Goal: Task Accomplishment & Management: Complete application form

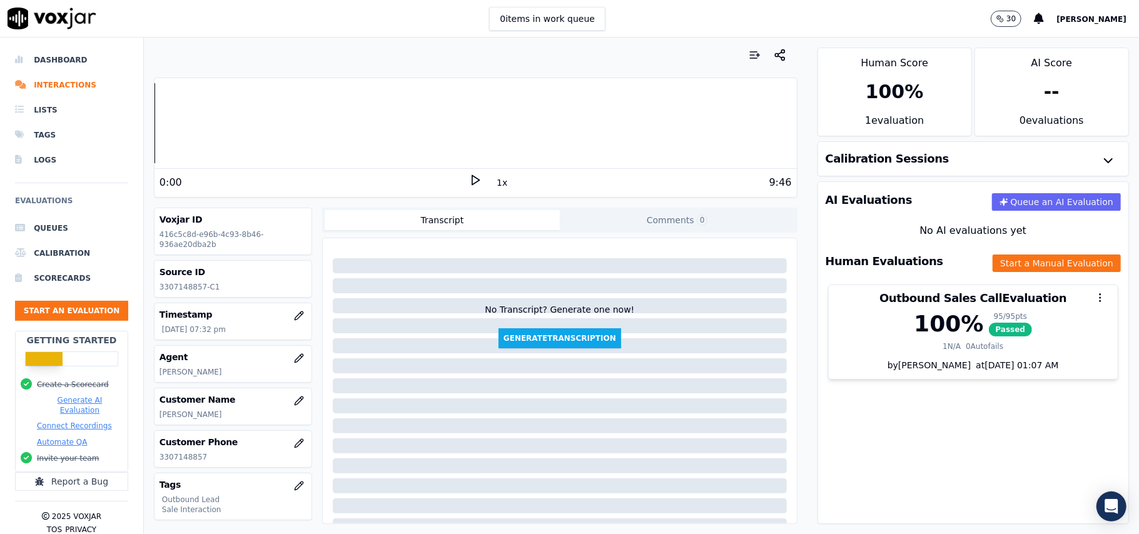
scroll to position [123, 0]
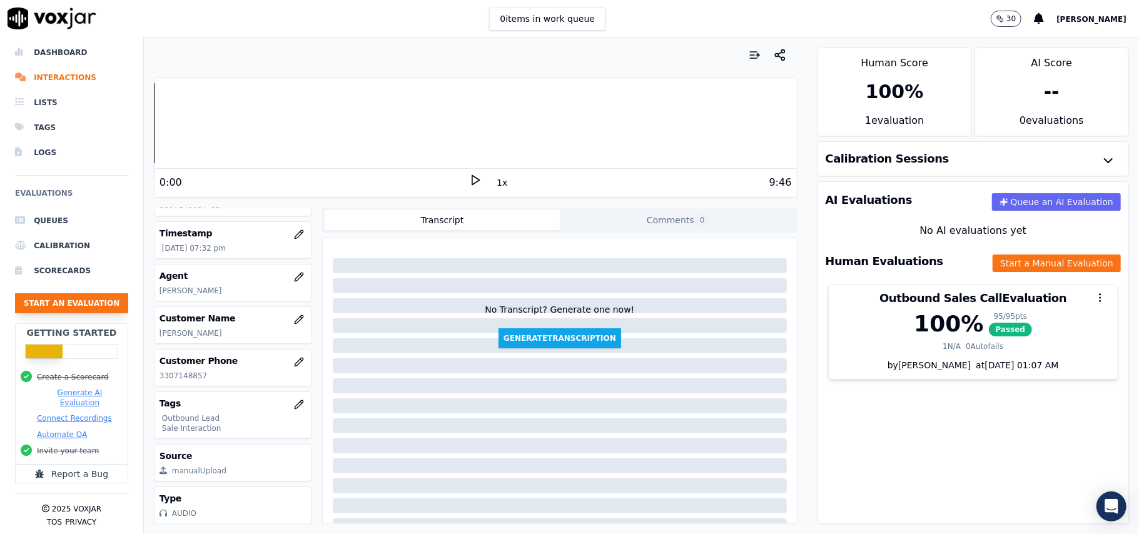
click at [69, 293] on button "Start an Evaluation" at bounding box center [71, 303] width 113 height 20
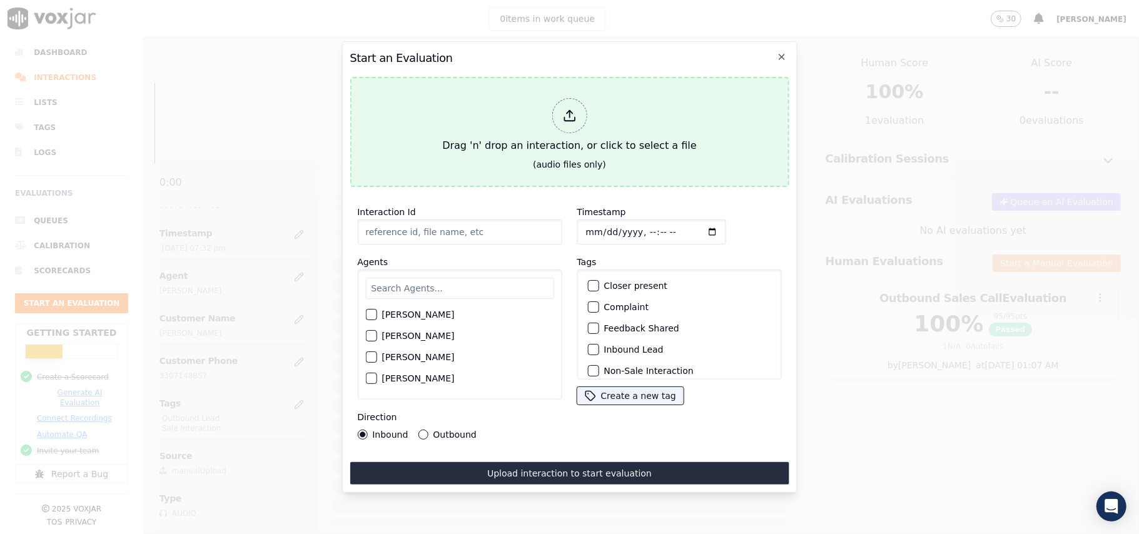
click at [522, 131] on div "Drag 'n' drop an interaction, or click to select a file" at bounding box center [569, 125] width 264 height 65
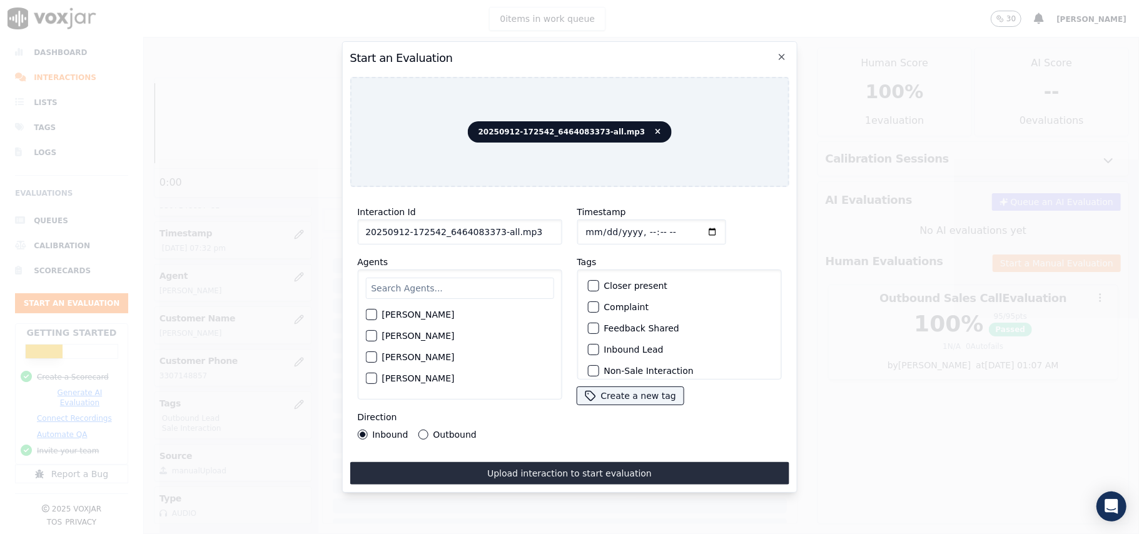
drag, startPoint x: 528, startPoint y: 226, endPoint x: 489, endPoint y: 226, distance: 38.8
click at [489, 226] on input "20250912-172542_6464083373-all.mp3" at bounding box center [459, 232] width 205 height 25
type input "20250912-172542_6464083373-C1"
click at [591, 230] on input "Timestamp" at bounding box center [651, 232] width 149 height 25
click at [596, 229] on input "Timestamp" at bounding box center [651, 232] width 149 height 25
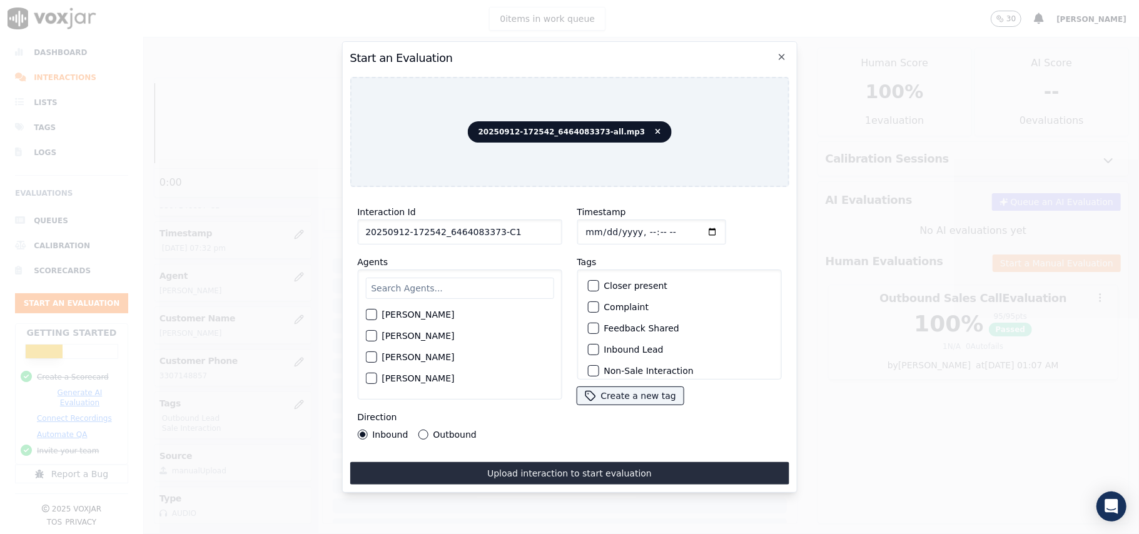
type input "[DATE]T21:32"
drag, startPoint x: 505, startPoint y: 288, endPoint x: 440, endPoint y: 241, distance: 80.2
click at [504, 288] on input "text" at bounding box center [459, 288] width 188 height 21
type input "Eth"
click at [376, 316] on button "[PERSON_NAME]" at bounding box center [370, 318] width 11 height 11
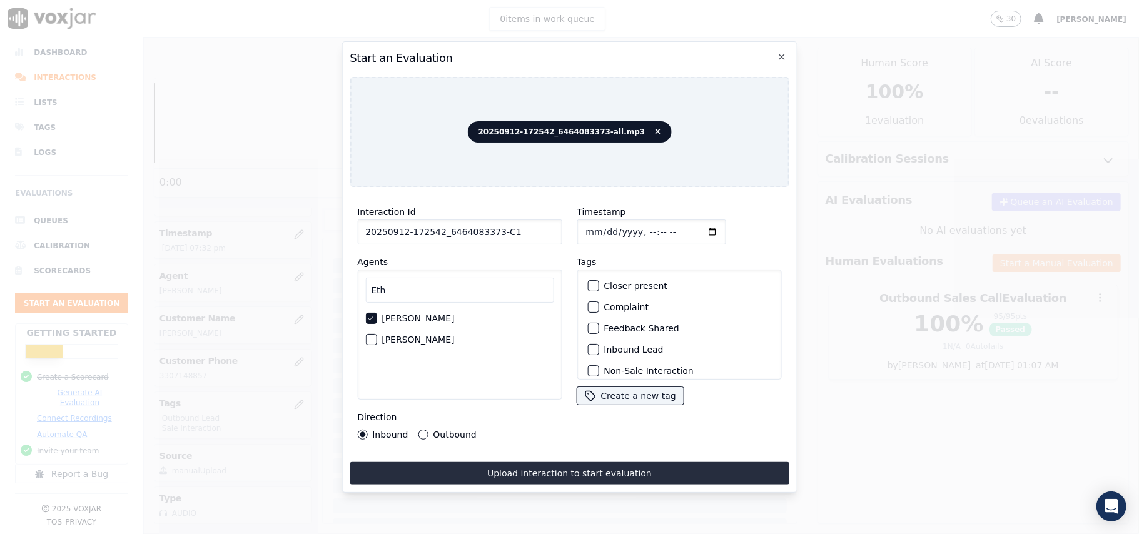
click at [604, 349] on label "Inbound Lead" at bounding box center [633, 349] width 59 height 9
click at [599, 349] on button "Inbound Lead" at bounding box center [592, 349] width 11 height 11
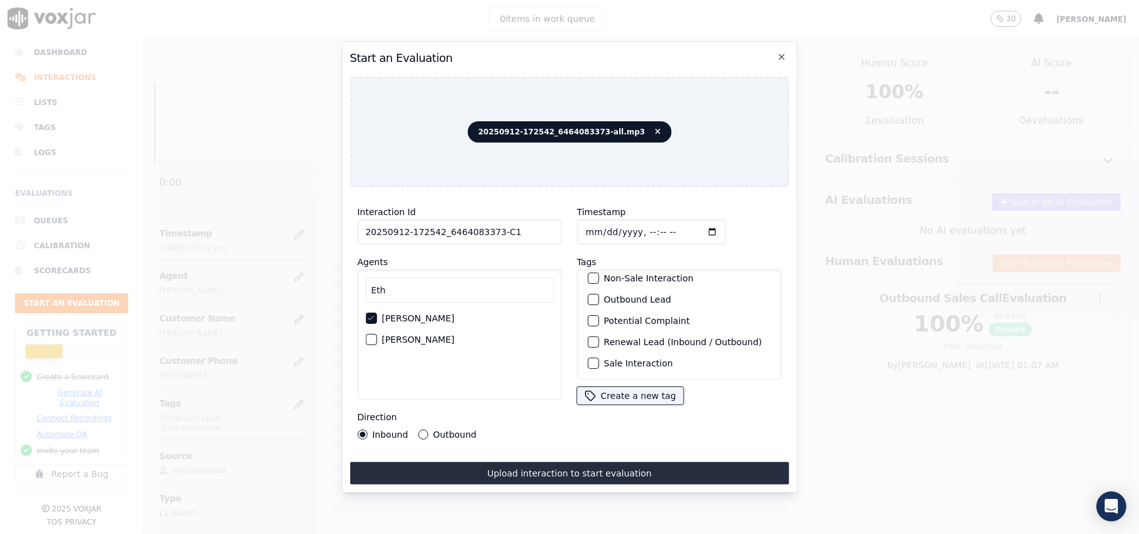
click at [629, 353] on div "Sale Interaction" at bounding box center [678, 363] width 193 height 21
click at [626, 359] on label "Sale Interaction" at bounding box center [638, 363] width 69 height 9
click at [599, 358] on button "Sale Interaction" at bounding box center [592, 363] width 11 height 11
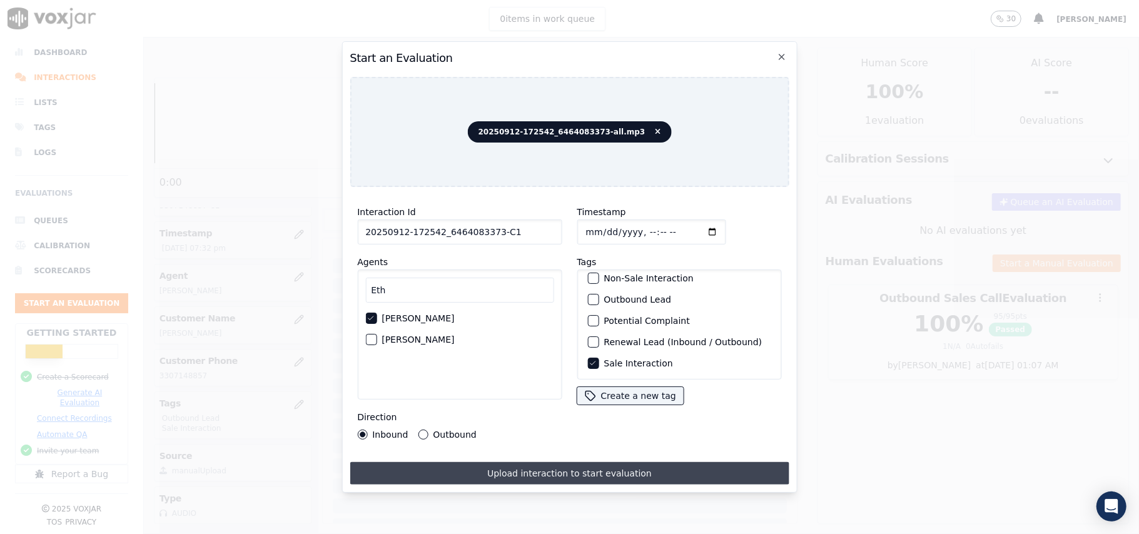
click at [564, 471] on button "Upload interaction to start evaluation" at bounding box center [569, 473] width 439 height 23
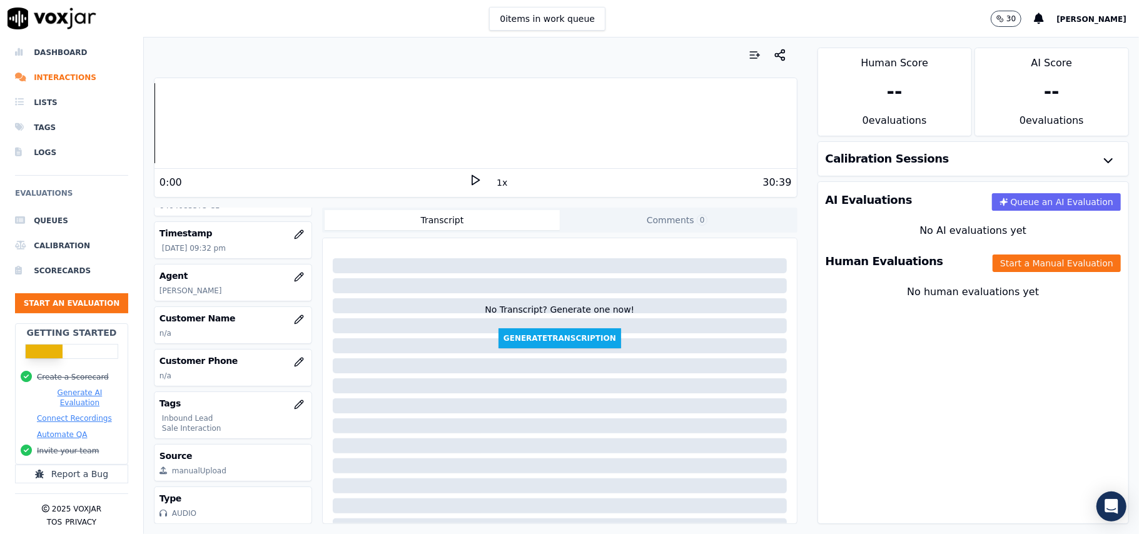
scroll to position [123, 0]
click at [1026, 256] on button "Start a Manual Evaluation" at bounding box center [1057, 264] width 128 height 18
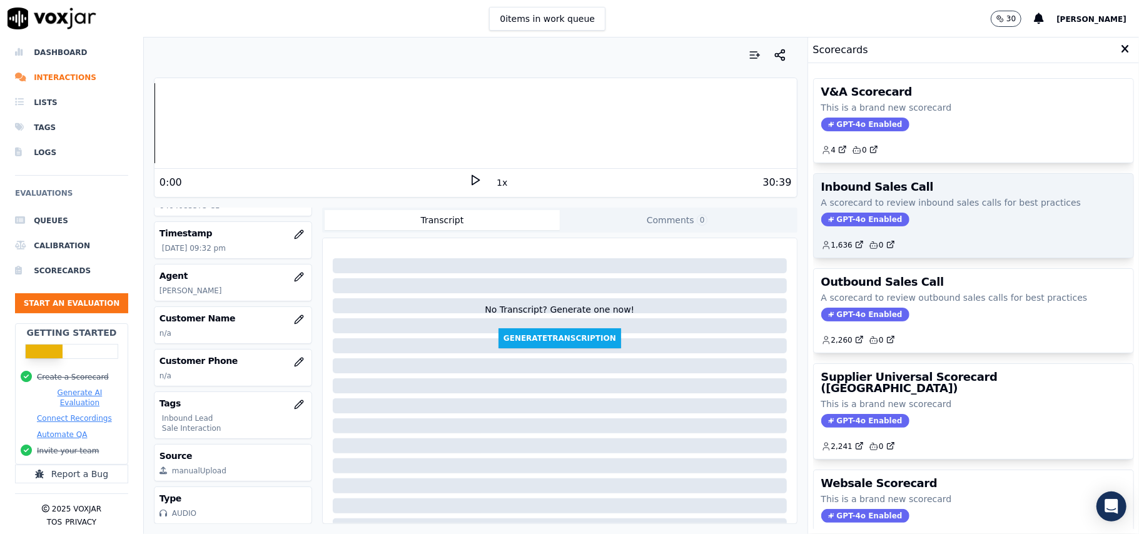
click at [842, 218] on span "GPT-4o Enabled" at bounding box center [865, 220] width 88 height 14
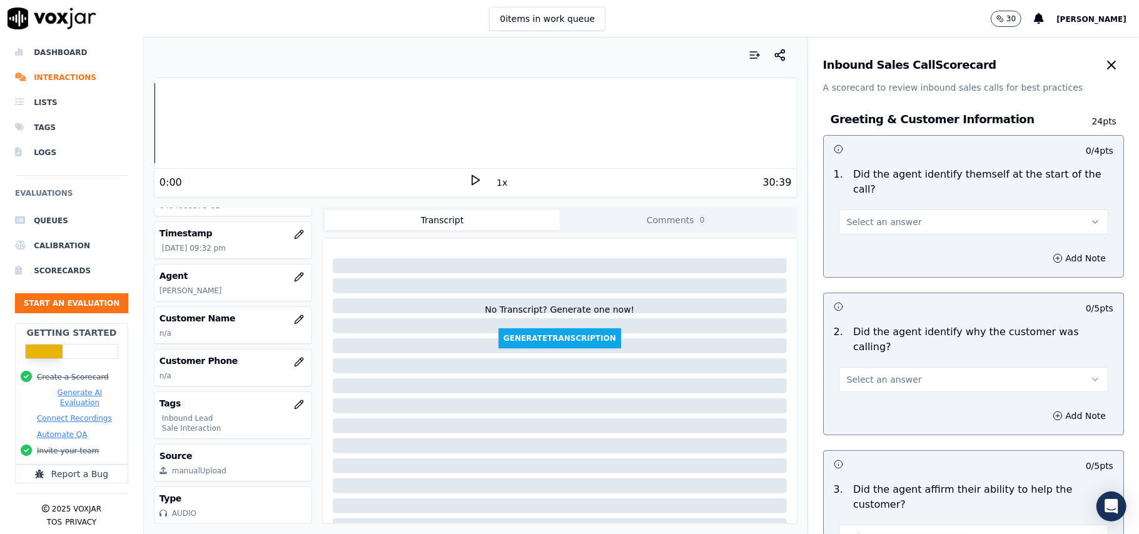
scroll to position [2207, 0]
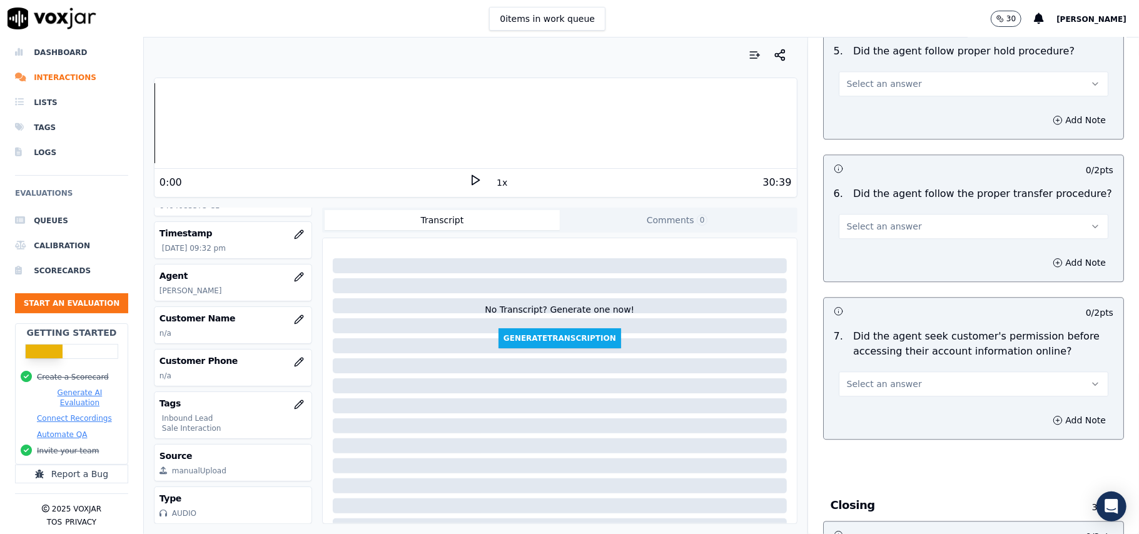
click at [904, 372] on button "Select an answer" at bounding box center [974, 384] width 270 height 25
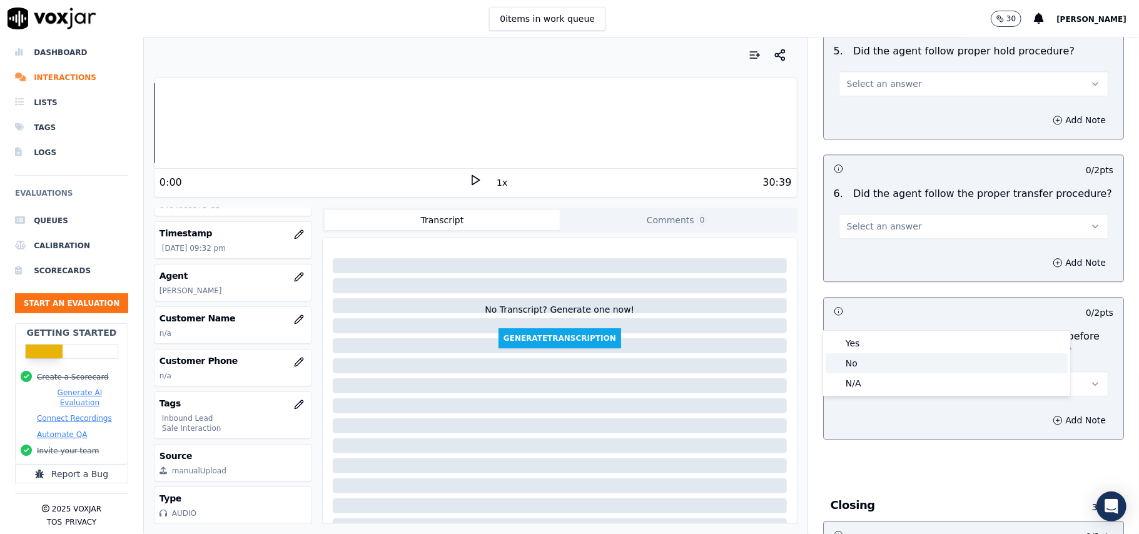
click at [854, 360] on div "No" at bounding box center [947, 363] width 242 height 20
click at [1053, 415] on icon "button" at bounding box center [1058, 420] width 10 height 10
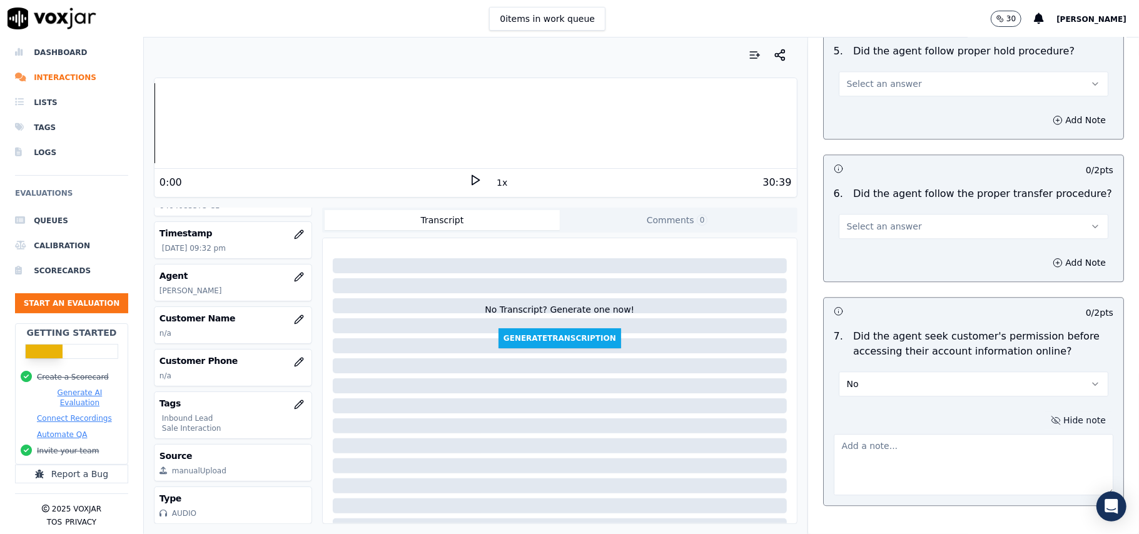
click at [901, 434] on textarea at bounding box center [974, 464] width 280 height 61
paste textarea "@04:39 - The agent accessed the customer’s account without taking prior permiss…"
type textarea "@04:39 - The agent accessed the customer’s account without taking prior permiss…"
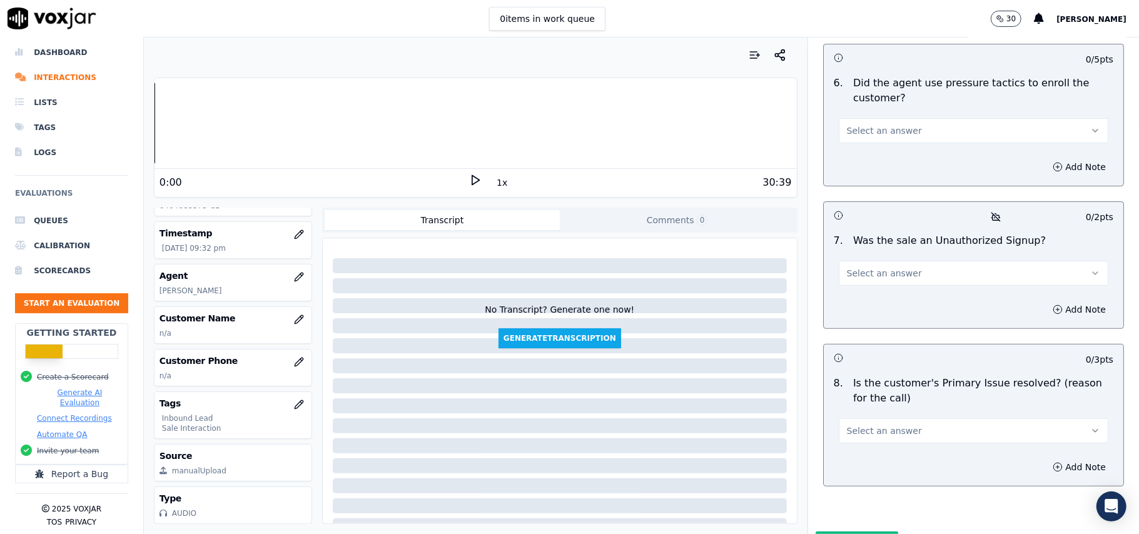
click at [944, 406] on div "Select an answer" at bounding box center [974, 425] width 290 height 38
click at [911, 418] on button "Select an answer" at bounding box center [974, 430] width 270 height 25
click at [881, 388] on div "Yes" at bounding box center [947, 394] width 242 height 20
click at [886, 261] on button "Select an answer" at bounding box center [974, 273] width 270 height 25
click at [884, 251] on div "No" at bounding box center [947, 256] width 242 height 20
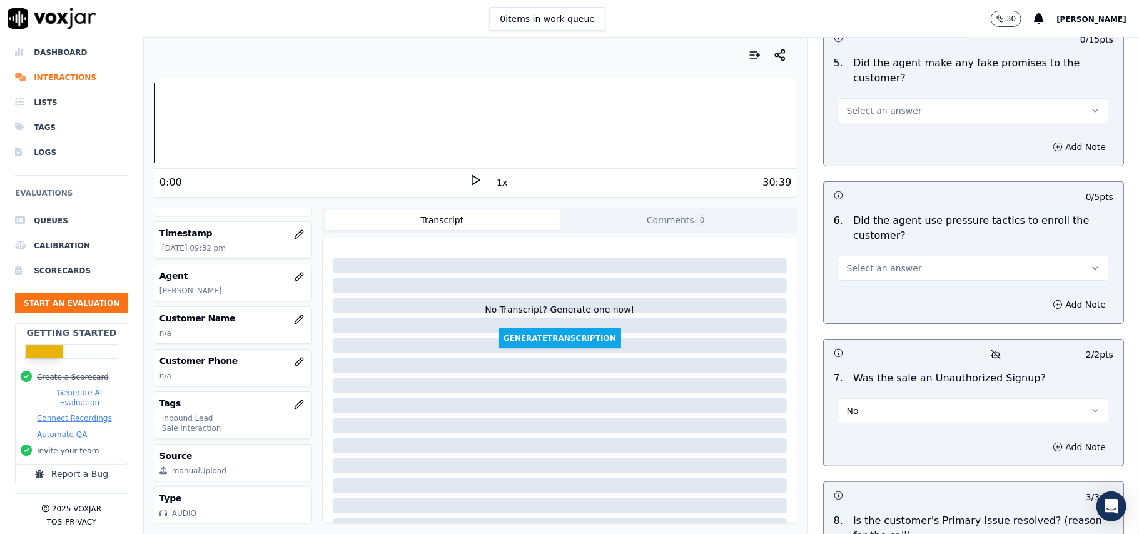
scroll to position [3318, 0]
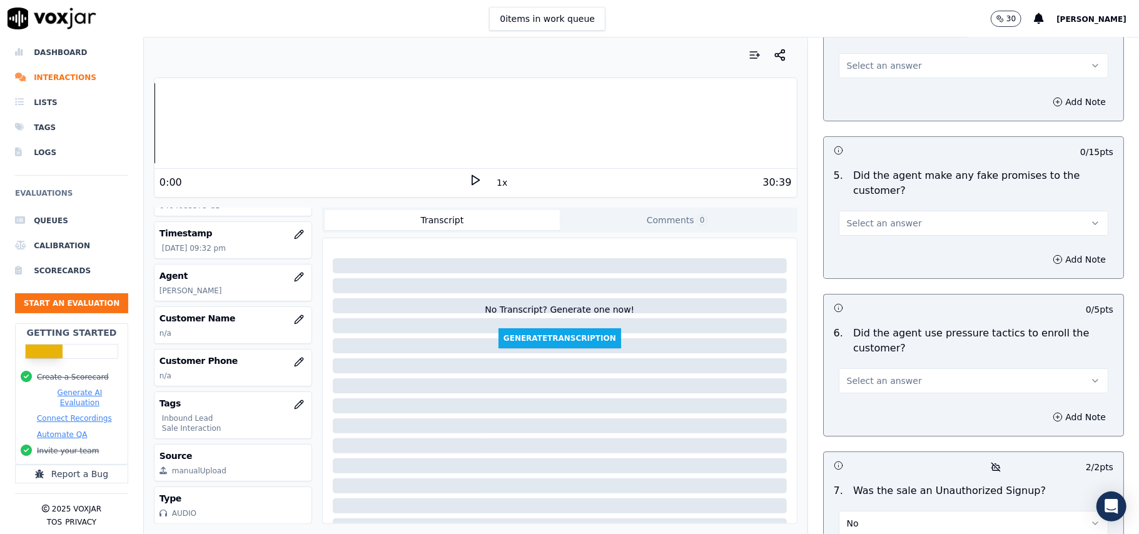
click at [894, 375] on span "Select an answer" at bounding box center [884, 381] width 75 height 13
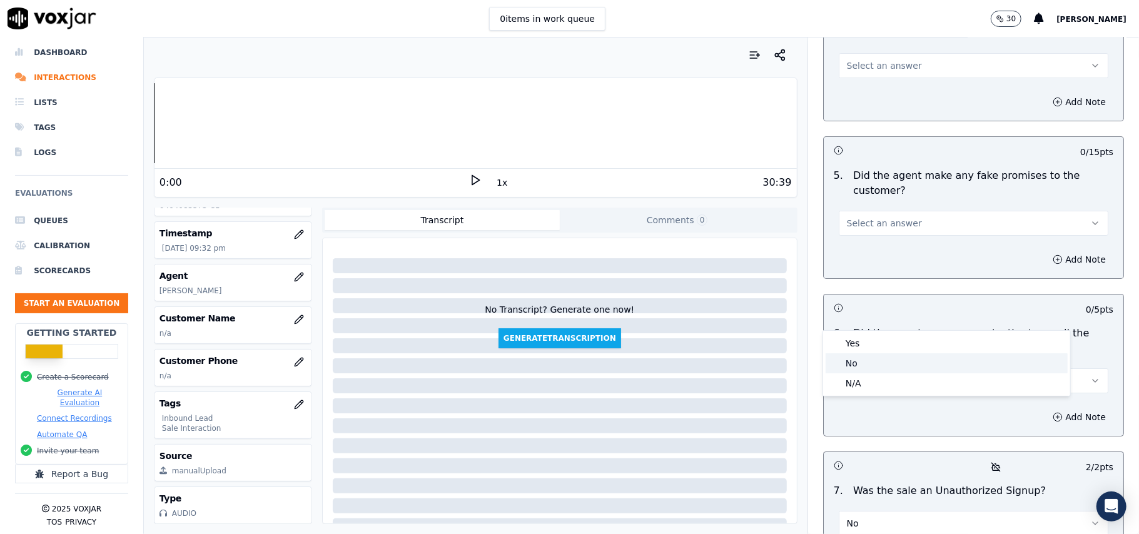
click at [864, 371] on div "No" at bounding box center [947, 363] width 242 height 20
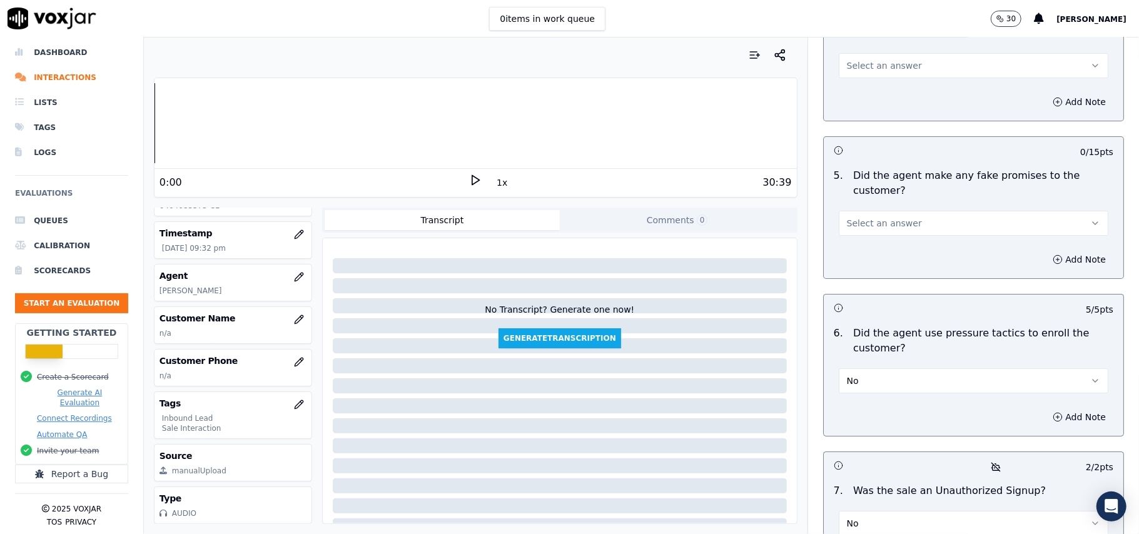
click at [879, 168] on p "Did the agent make any fake promises to the customer?" at bounding box center [983, 183] width 260 height 30
drag, startPoint x: 879, startPoint y: 150, endPoint x: 876, endPoint y: 163, distance: 12.8
click at [877, 217] on span "Select an answer" at bounding box center [884, 223] width 75 height 13
click at [866, 196] on div "No" at bounding box center [947, 205] width 242 height 20
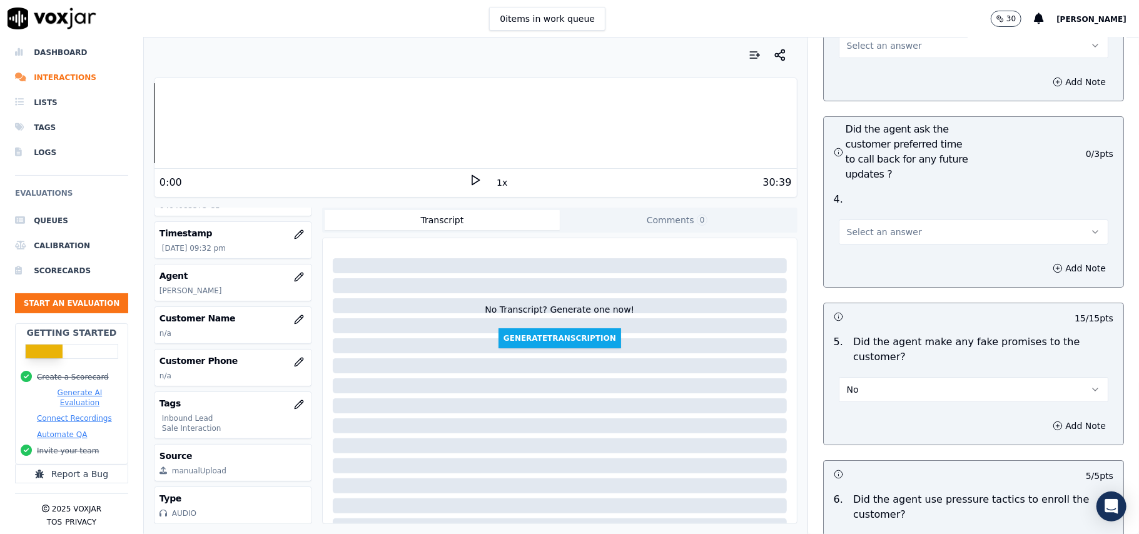
scroll to position [3151, 0]
click at [891, 226] on span "Select an answer" at bounding box center [884, 232] width 75 height 13
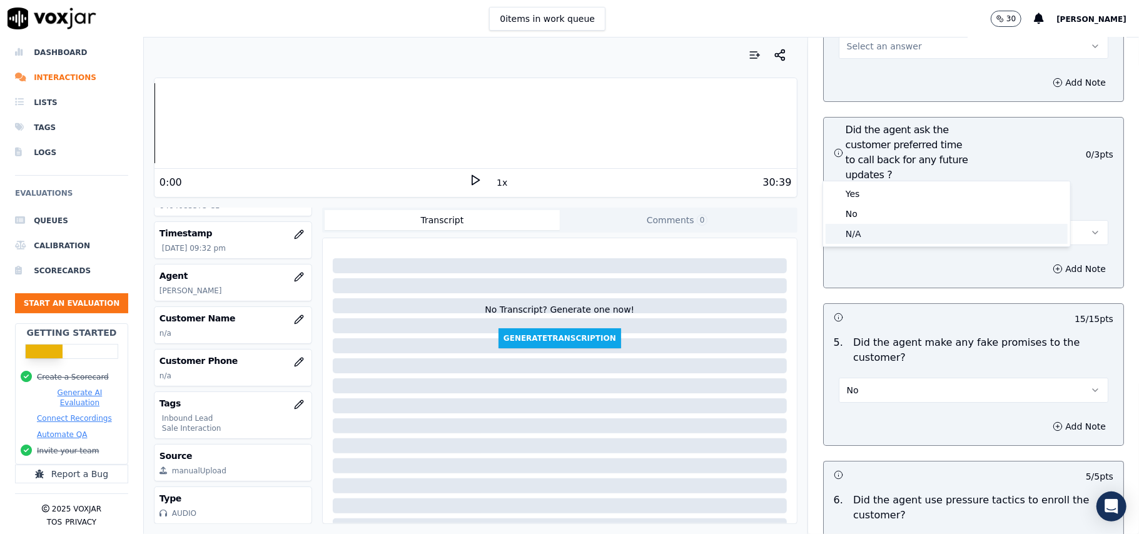
click at [868, 236] on div "N/A" at bounding box center [947, 234] width 242 height 20
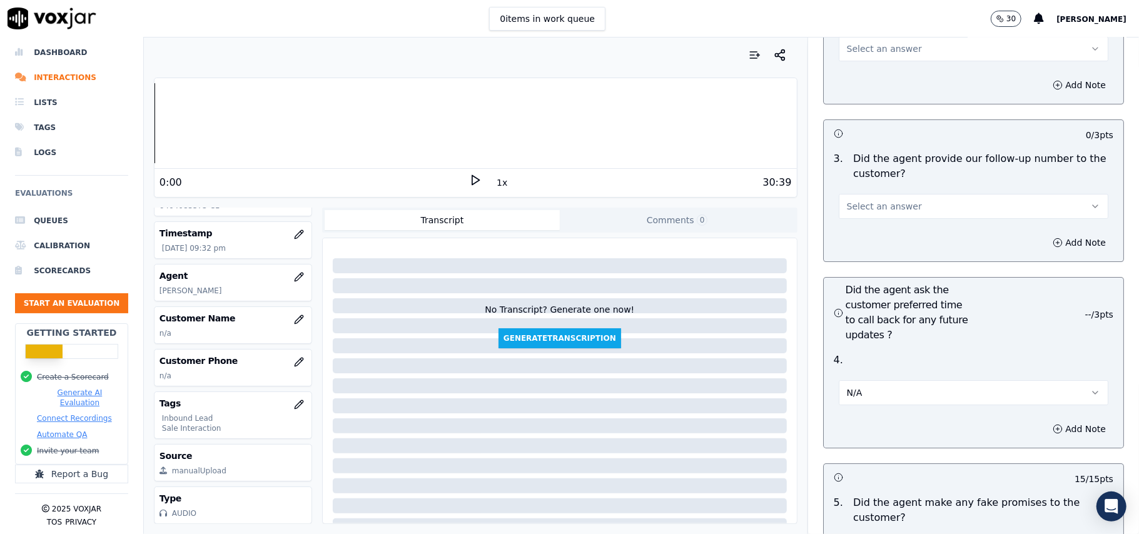
scroll to position [2900, 0]
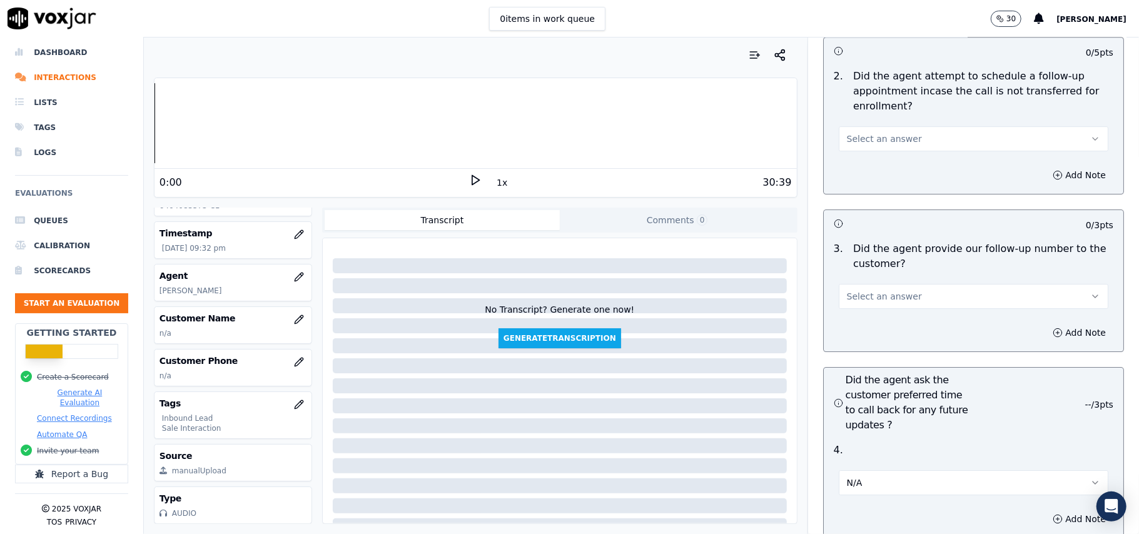
click at [873, 290] on span "Select an answer" at bounding box center [884, 296] width 75 height 13
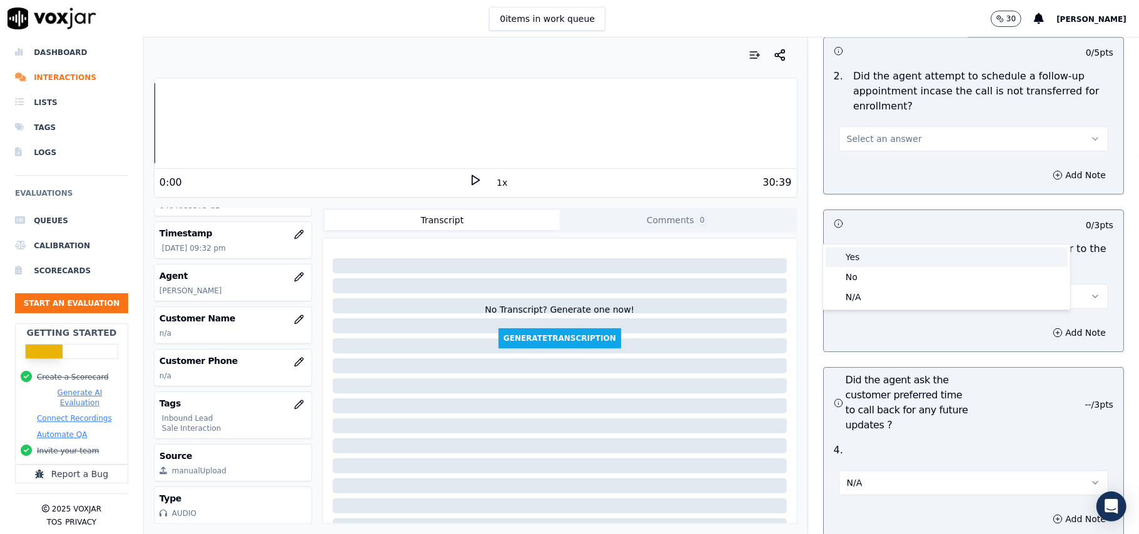
click at [868, 256] on div "Yes" at bounding box center [947, 257] width 242 height 20
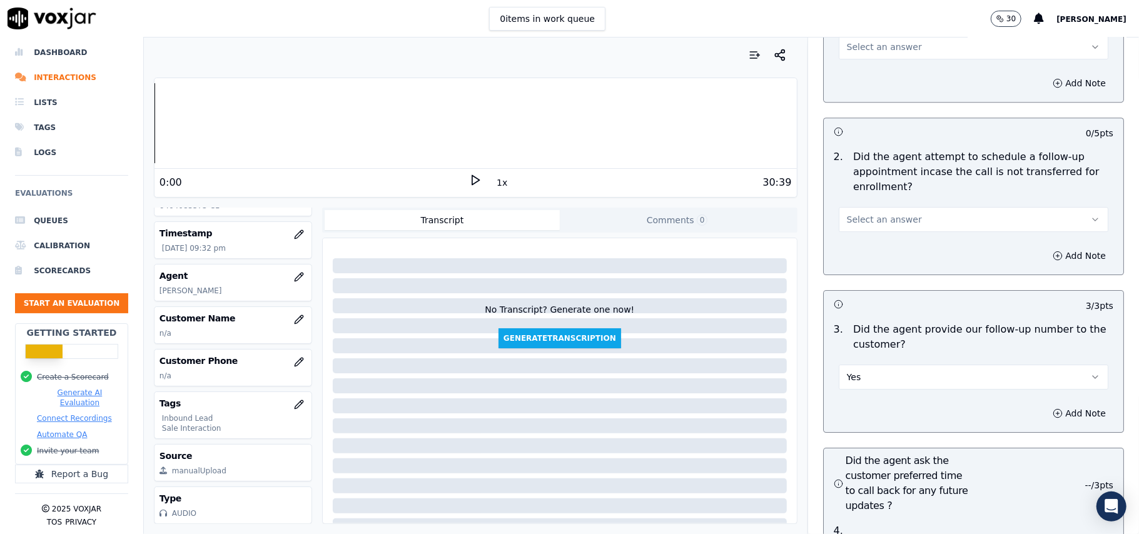
scroll to position [2650, 0]
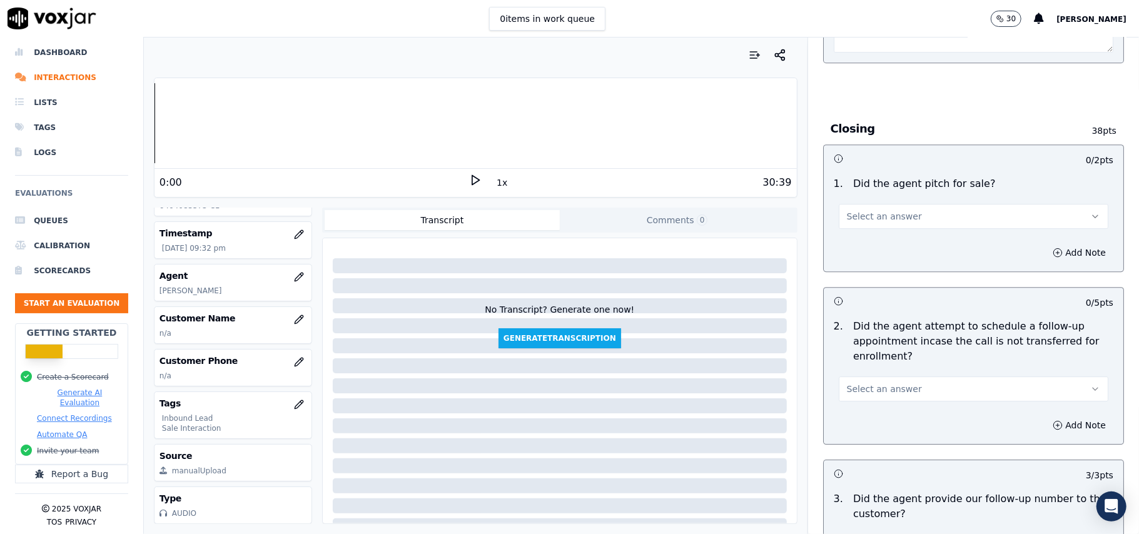
click at [847, 383] on span "Select an answer" at bounding box center [884, 389] width 75 height 13
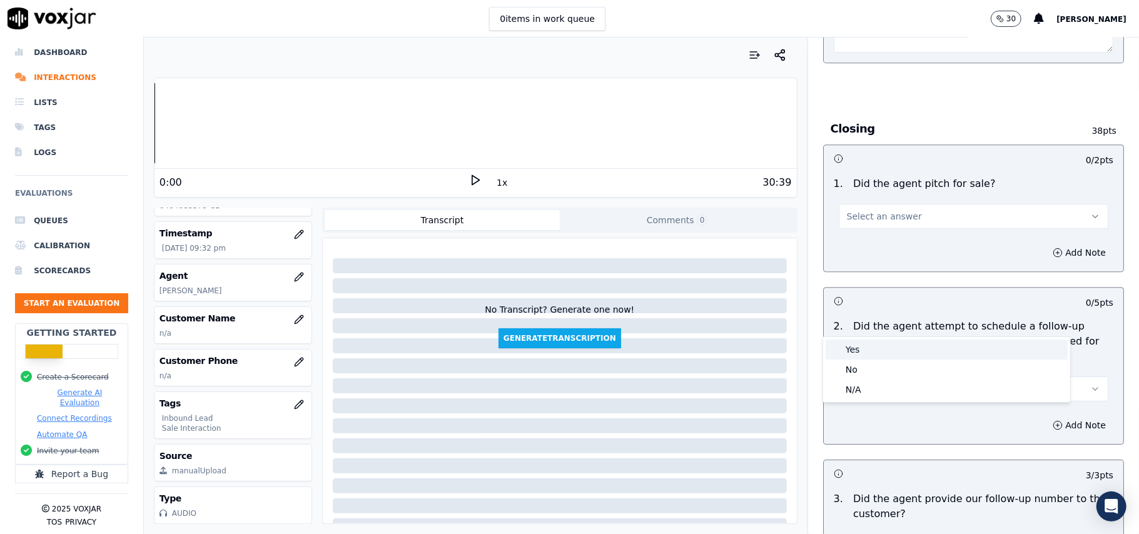
click at [841, 354] on div "Yes" at bounding box center [947, 350] width 242 height 20
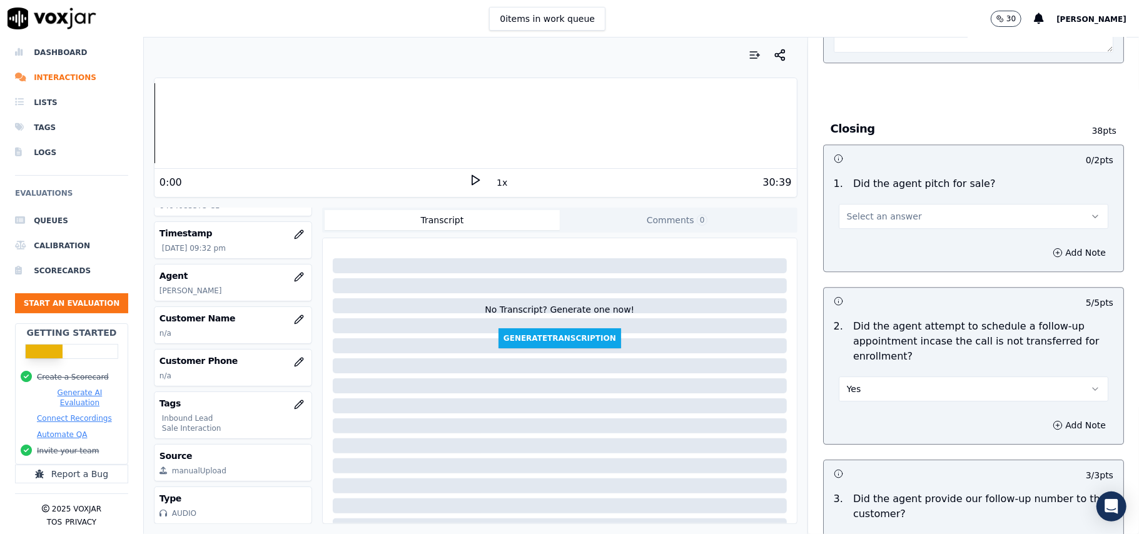
click at [881, 210] on span "Select an answer" at bounding box center [884, 216] width 75 height 13
click at [874, 179] on div "Yes" at bounding box center [947, 176] width 242 height 20
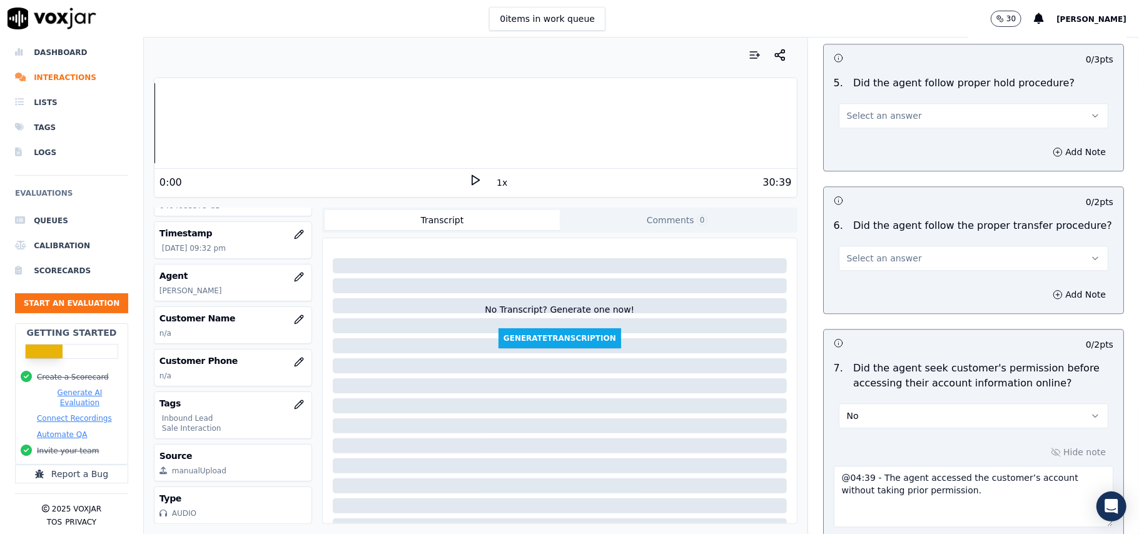
scroll to position [2150, 0]
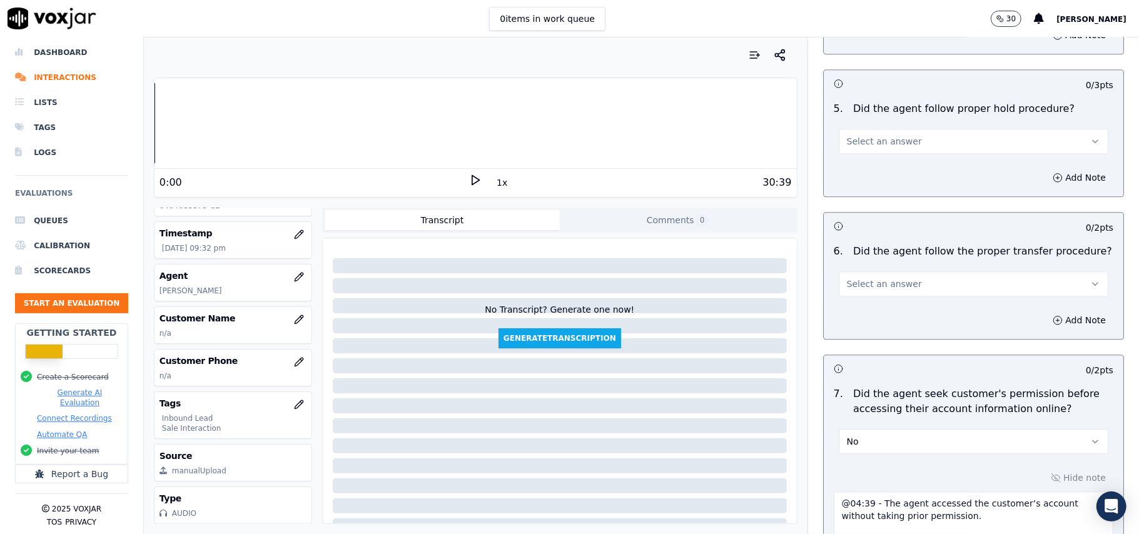
click at [891, 271] on button "Select an answer" at bounding box center [974, 283] width 270 height 25
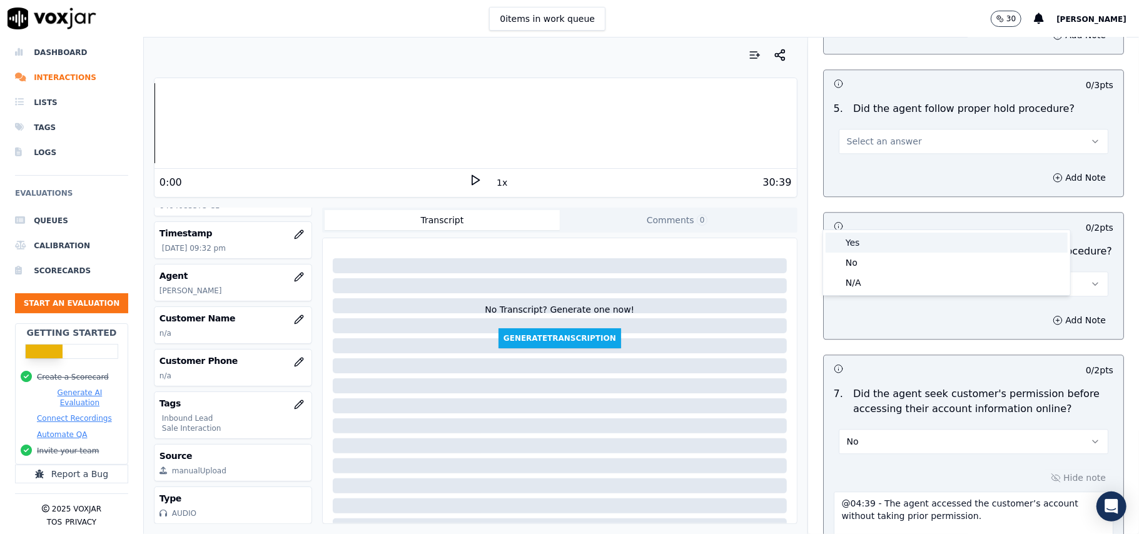
drag, startPoint x: 883, startPoint y: 236, endPoint x: 874, endPoint y: 234, distance: 9.0
click at [882, 236] on div "Yes" at bounding box center [947, 243] width 242 height 20
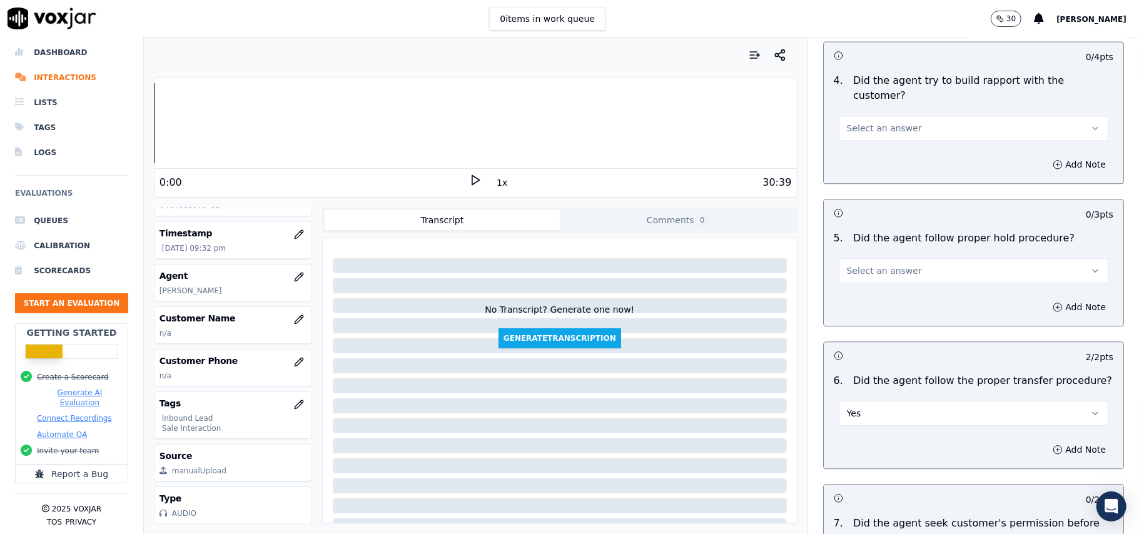
scroll to position [1900, 0]
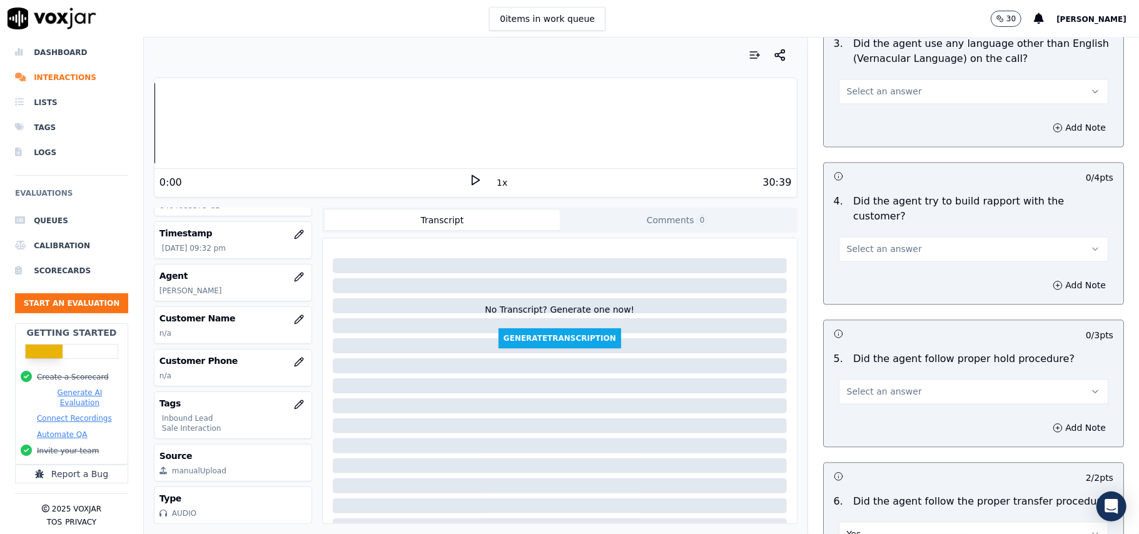
click at [913, 379] on button "Select an answer" at bounding box center [974, 391] width 270 height 25
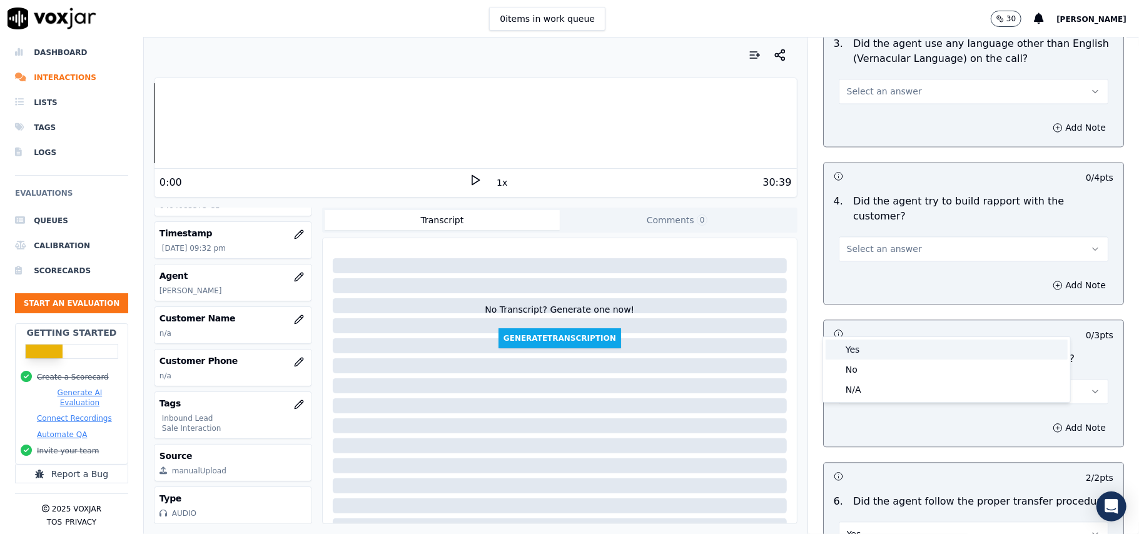
click at [902, 349] on div "Yes" at bounding box center [947, 350] width 242 height 20
click at [874, 243] on span "Select an answer" at bounding box center [884, 249] width 75 height 13
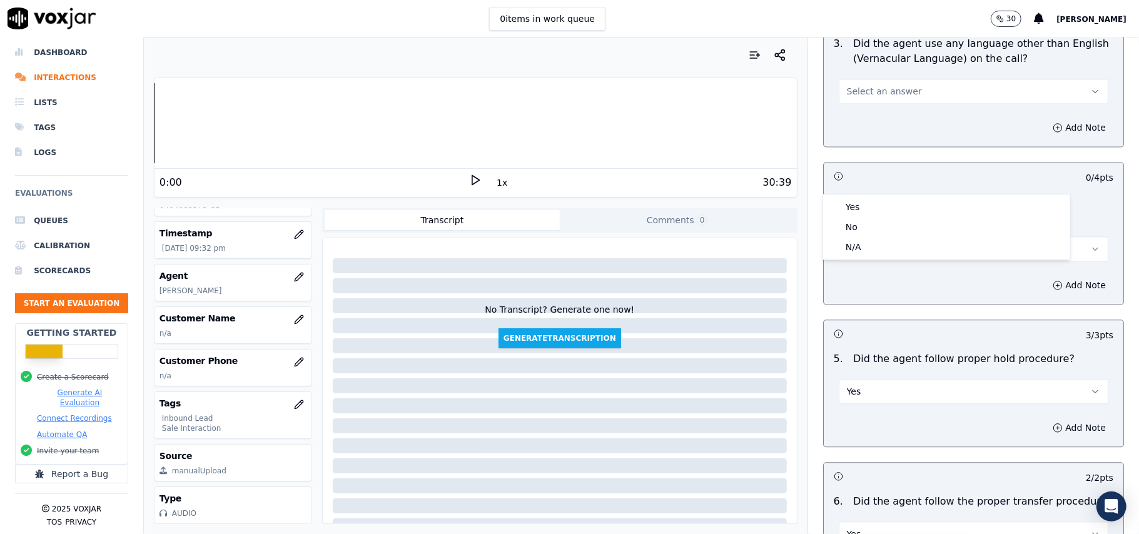
click at [881, 196] on div "Yes No N/A" at bounding box center [946, 227] width 247 height 65
click at [881, 204] on div "Yes" at bounding box center [947, 207] width 242 height 20
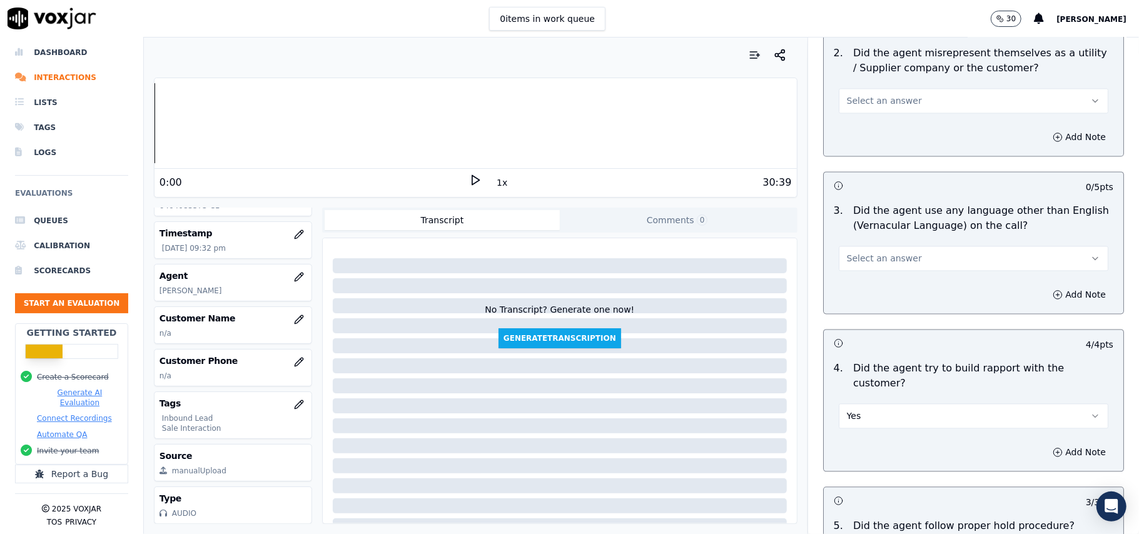
scroll to position [1566, 0]
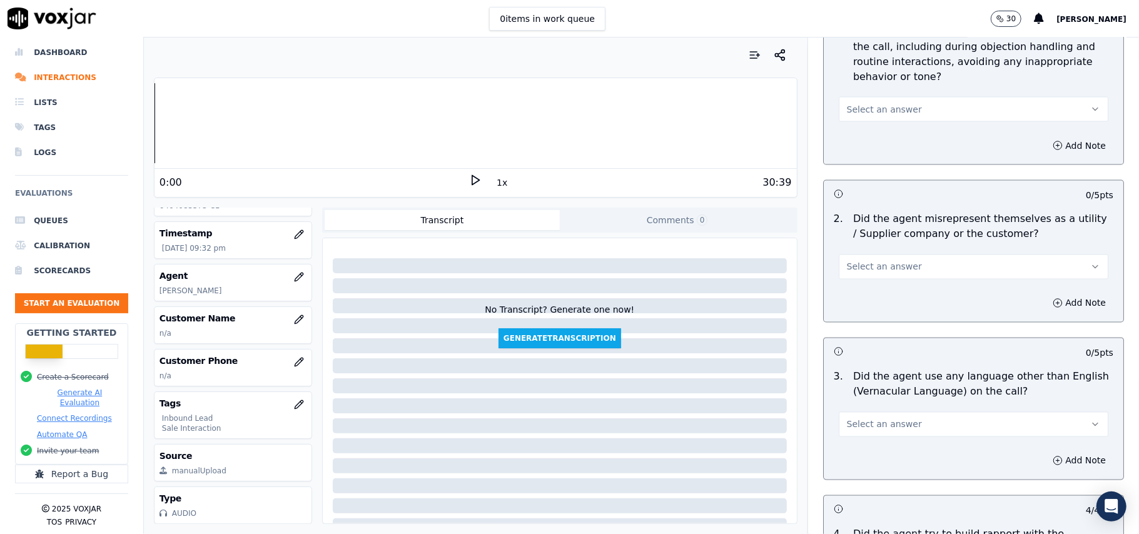
click at [908, 412] on button "Select an answer" at bounding box center [974, 424] width 270 height 25
drag, startPoint x: 898, startPoint y: 411, endPoint x: 872, endPoint y: 303, distance: 111.4
click at [897, 411] on div "No" at bounding box center [947, 417] width 242 height 20
click at [896, 255] on button "Select an answer" at bounding box center [974, 267] width 270 height 25
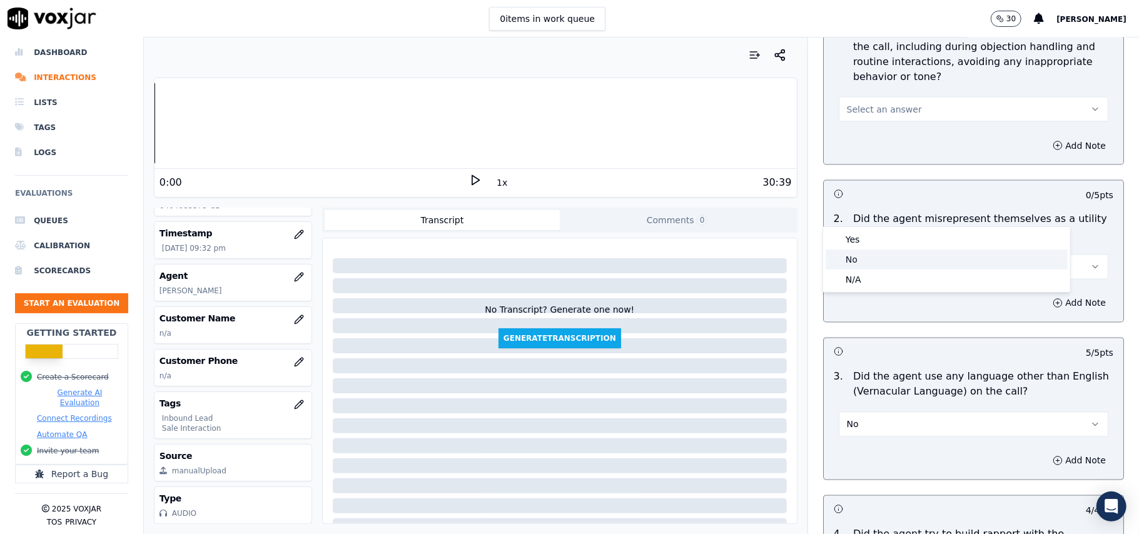
click at [891, 250] on div "No" at bounding box center [947, 260] width 242 height 20
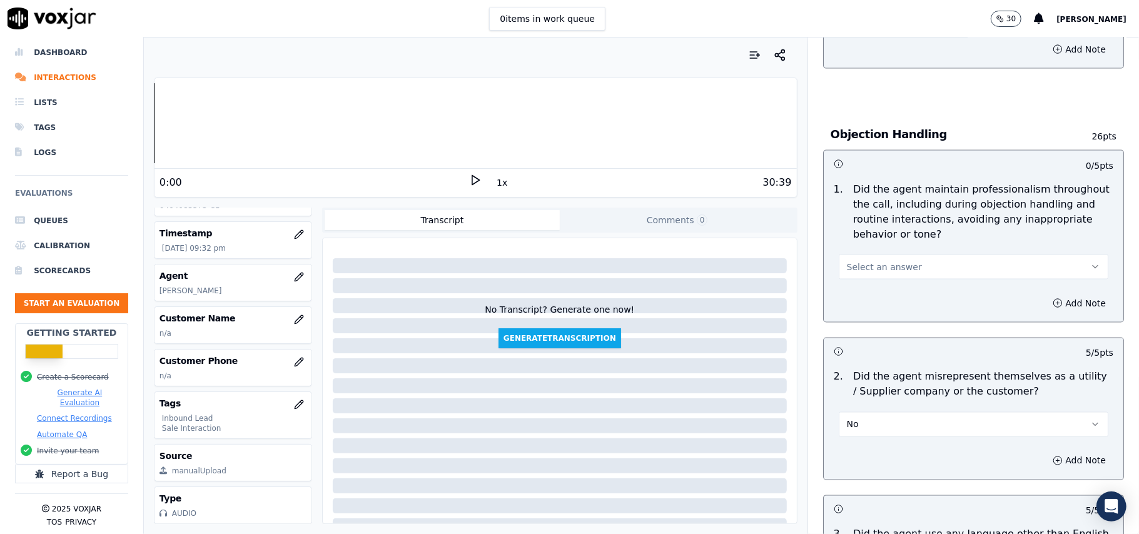
scroll to position [1316, 0]
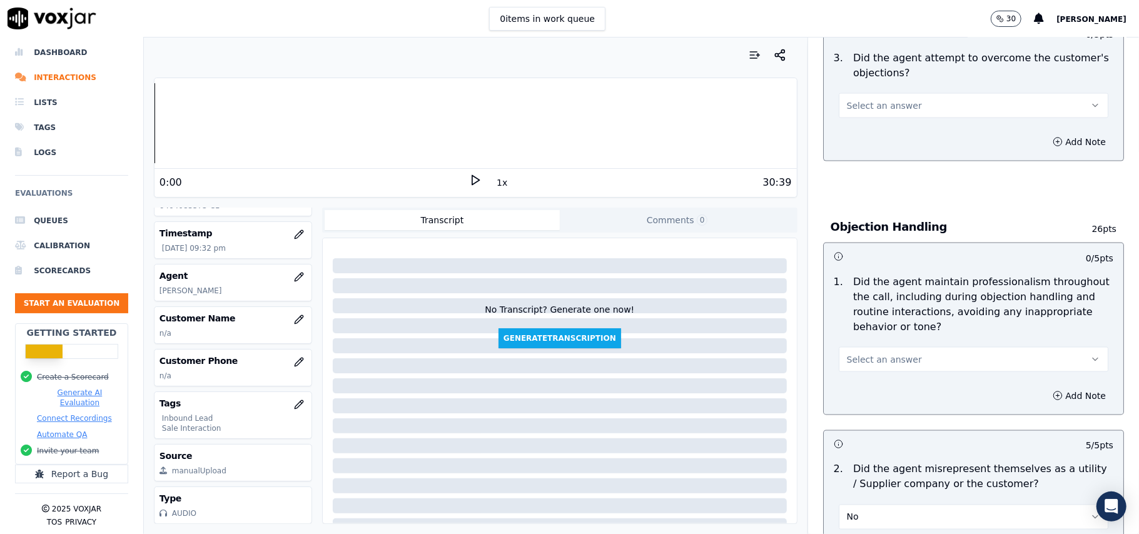
click at [896, 347] on button "Select an answer" at bounding box center [974, 359] width 270 height 25
click at [888, 337] on div "Yes" at bounding box center [947, 331] width 242 height 20
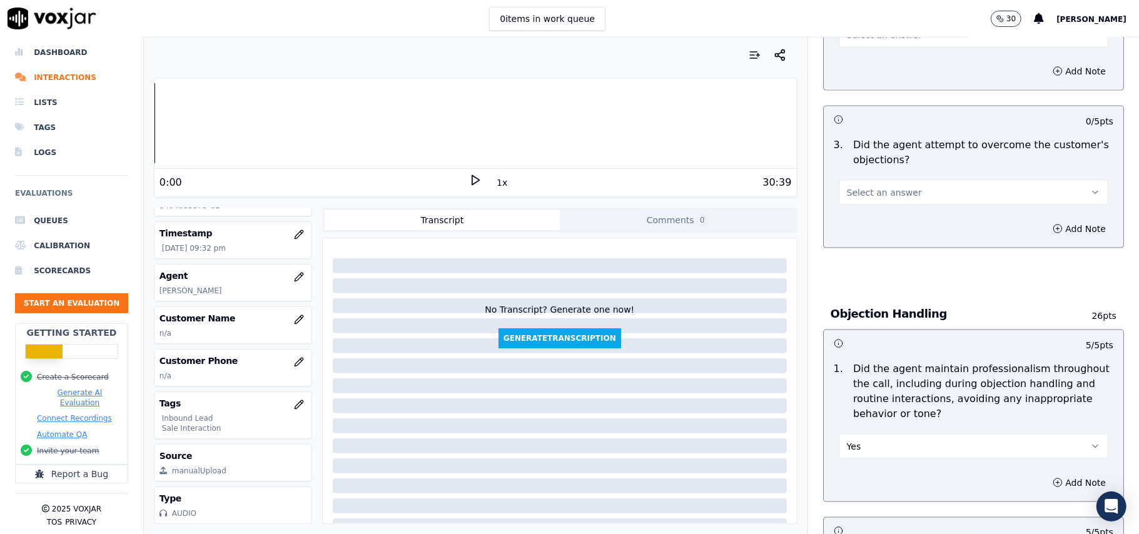
scroll to position [1149, 0]
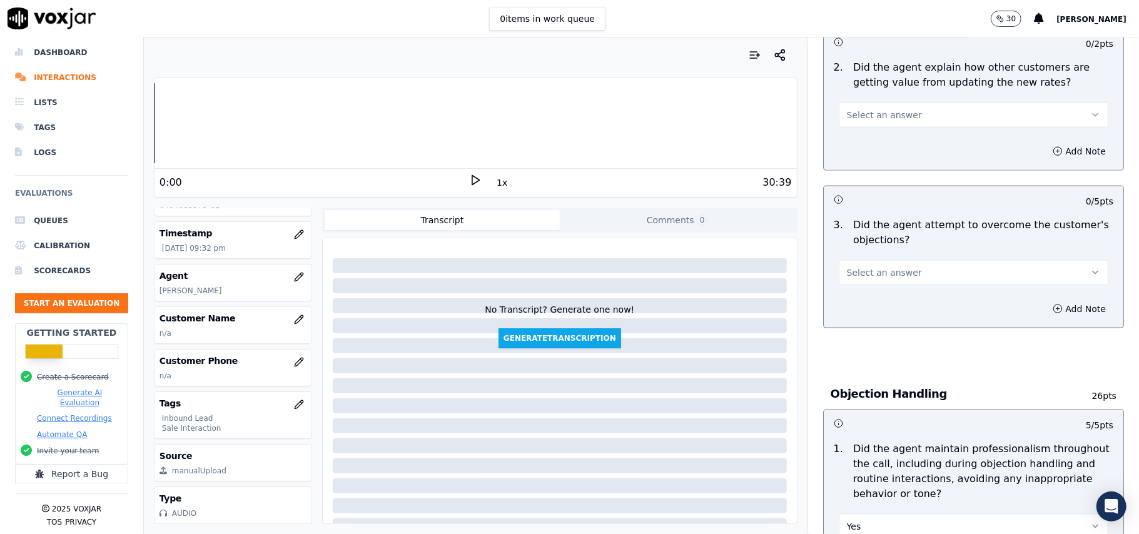
click at [884, 229] on div "3 . Did the agent attempt to overcome the customer's objections? Select an answ…" at bounding box center [974, 252] width 300 height 78
click at [881, 260] on button "Select an answer" at bounding box center [974, 272] width 270 height 25
click at [876, 235] on div "Yes" at bounding box center [947, 244] width 242 height 20
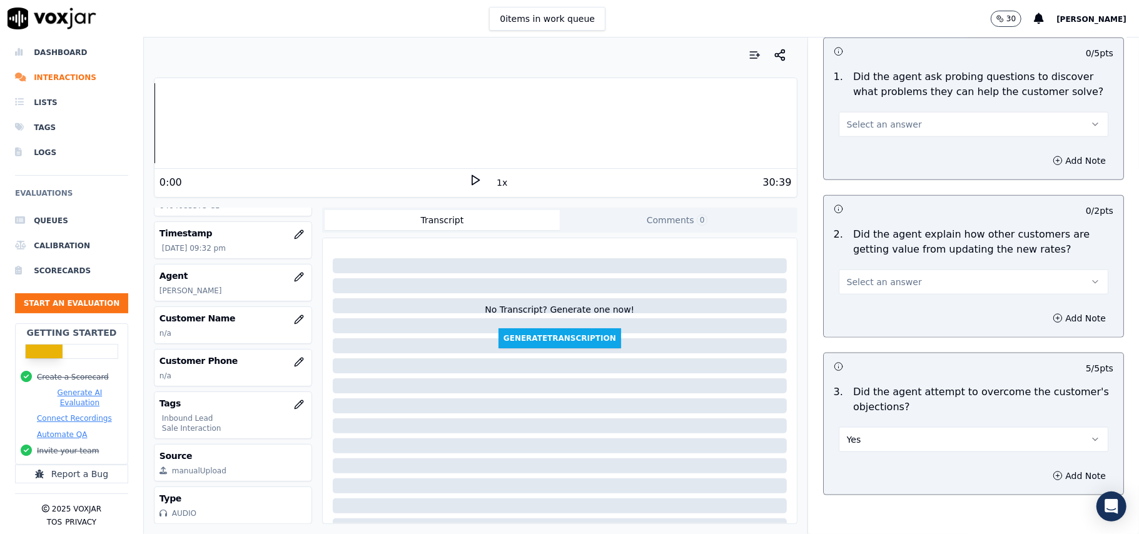
click at [884, 270] on button "Select an answer" at bounding box center [974, 282] width 270 height 25
click at [884, 246] on div "Yes" at bounding box center [947, 253] width 242 height 20
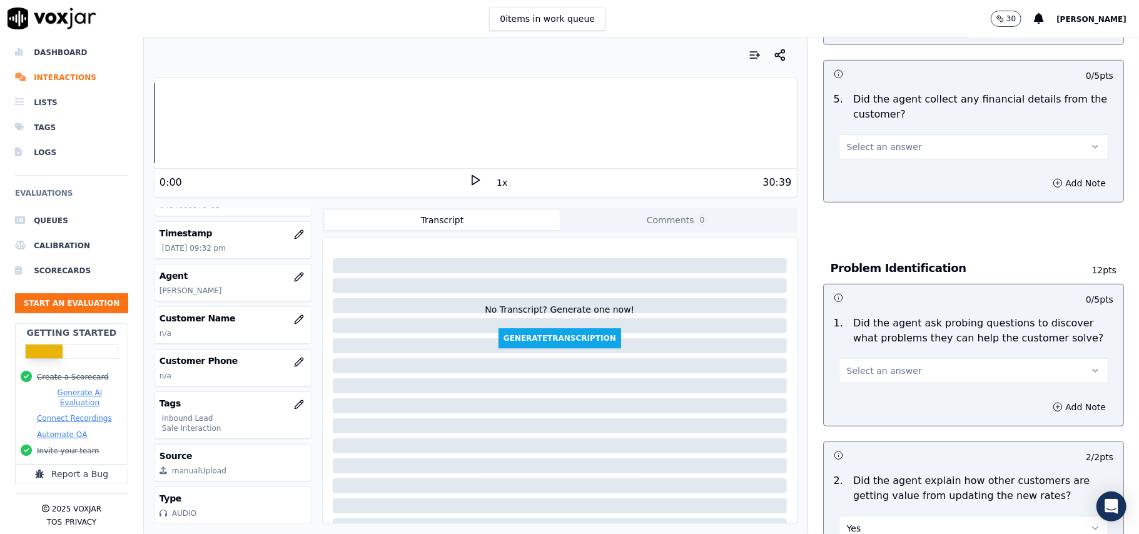
scroll to position [732, 0]
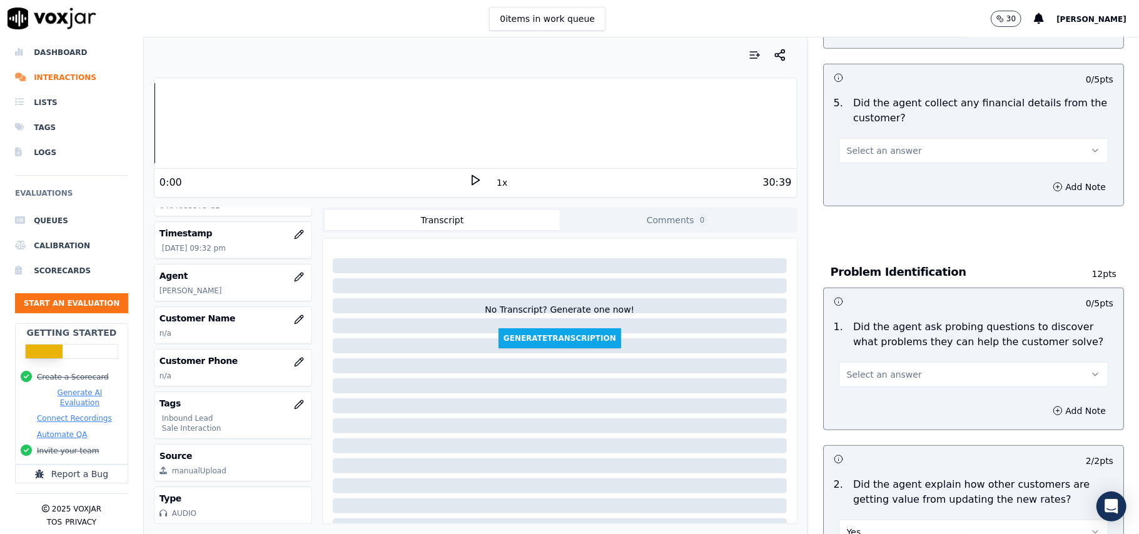
click at [901, 362] on button "Select an answer" at bounding box center [974, 374] width 270 height 25
click at [881, 342] on div "Yes" at bounding box center [947, 345] width 242 height 20
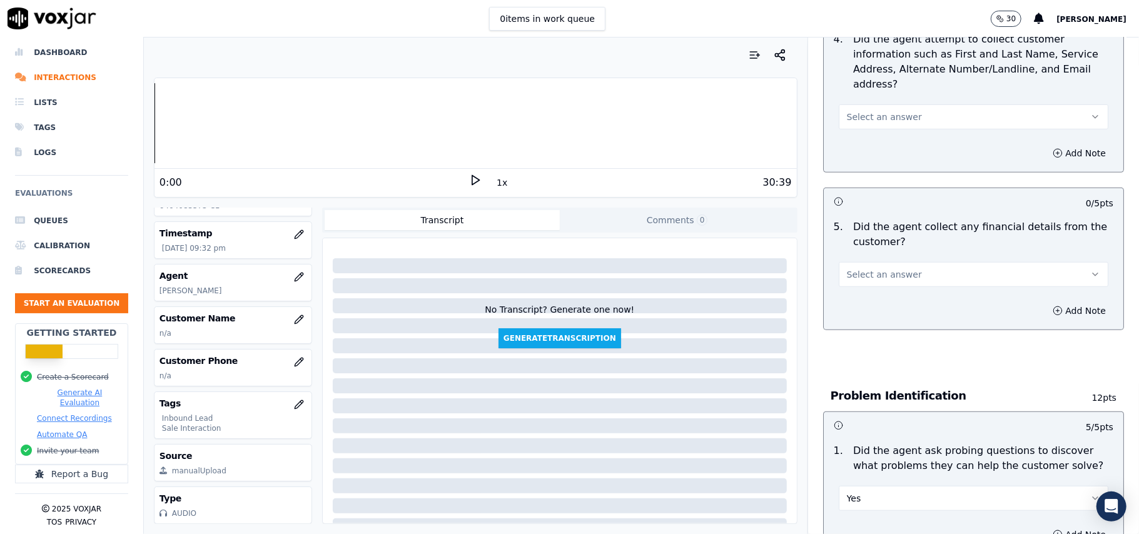
scroll to position [482, 0]
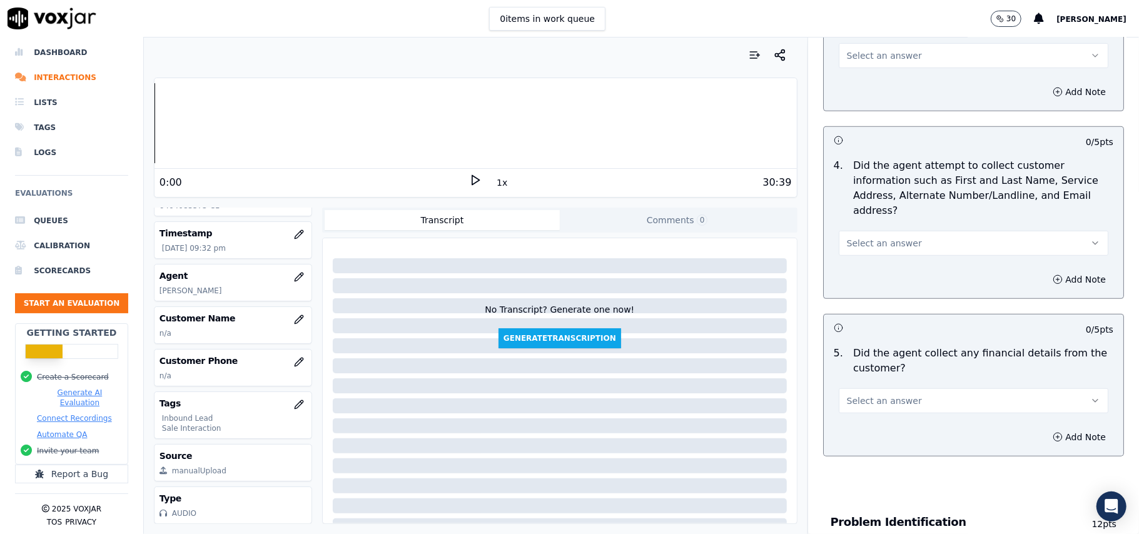
click at [902, 388] on button "Select an answer" at bounding box center [974, 400] width 270 height 25
click at [882, 393] on div "No" at bounding box center [947, 391] width 242 height 20
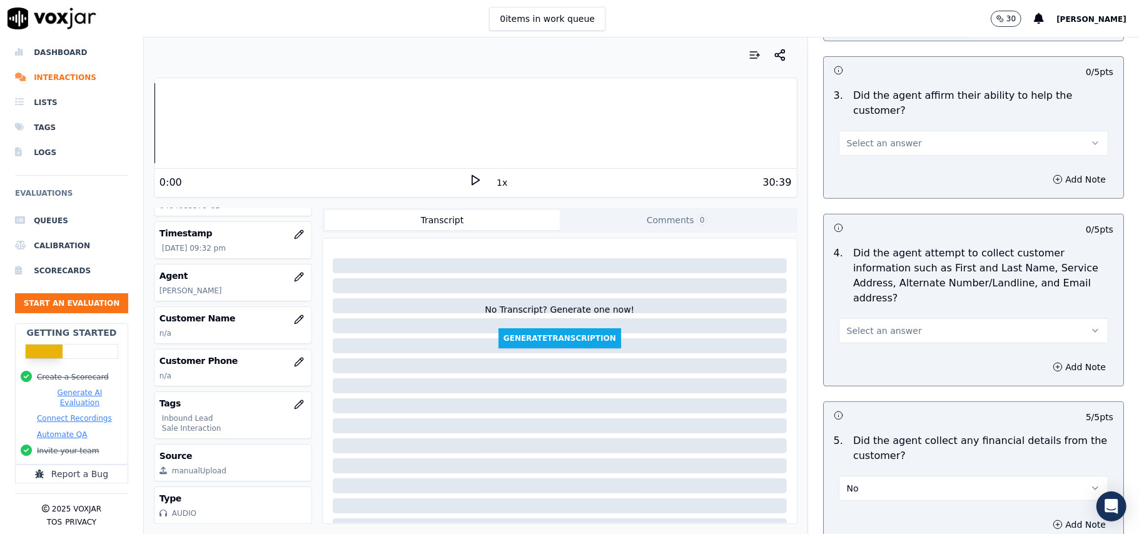
scroll to position [315, 0]
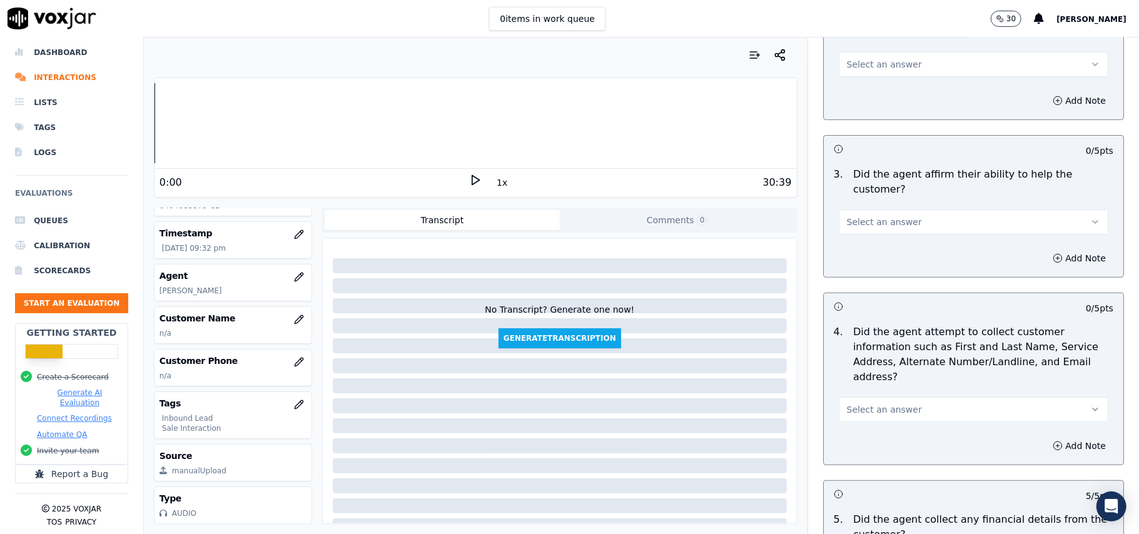
click at [873, 403] on span "Select an answer" at bounding box center [884, 409] width 75 height 13
click at [886, 417] on div "N/A" at bounding box center [947, 420] width 242 height 20
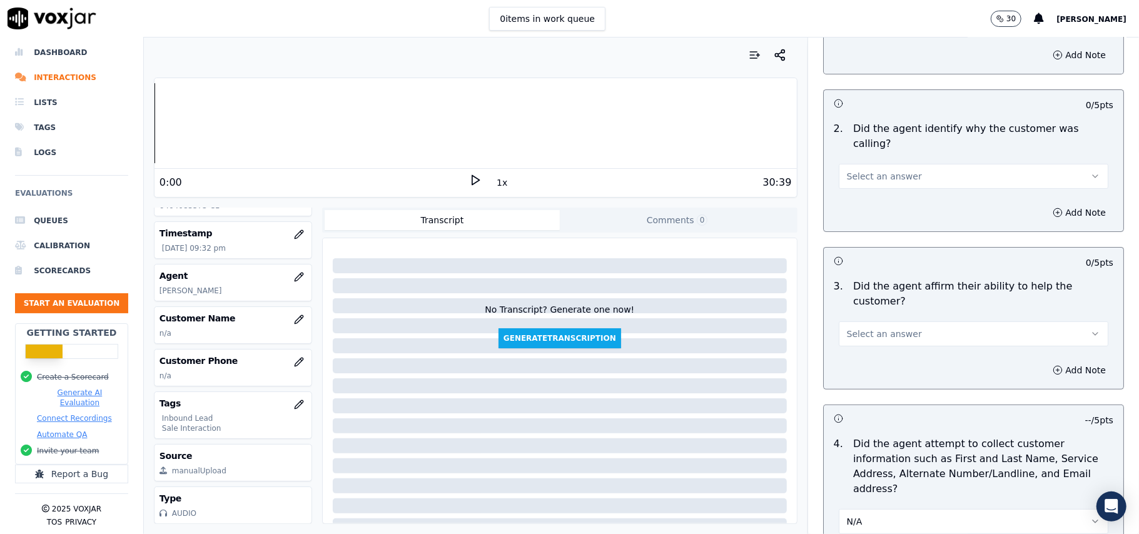
scroll to position [231, 0]
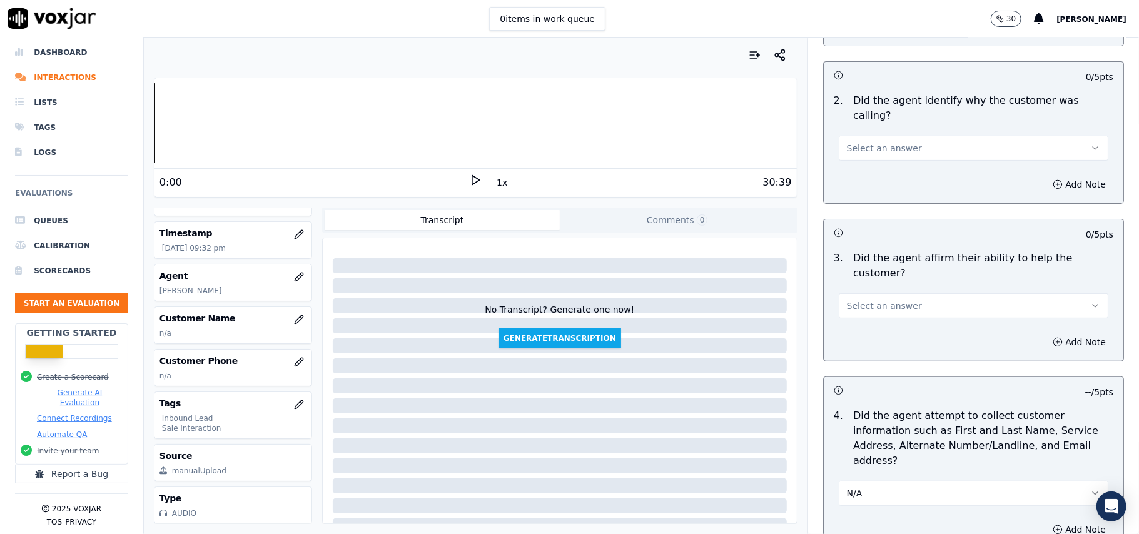
click at [846, 481] on button "N/A" at bounding box center [974, 493] width 270 height 25
click at [846, 466] on div "Yes" at bounding box center [947, 463] width 242 height 20
click at [866, 293] on button "Select an answer" at bounding box center [974, 305] width 270 height 25
click at [866, 286] on div "Yes" at bounding box center [947, 290] width 242 height 20
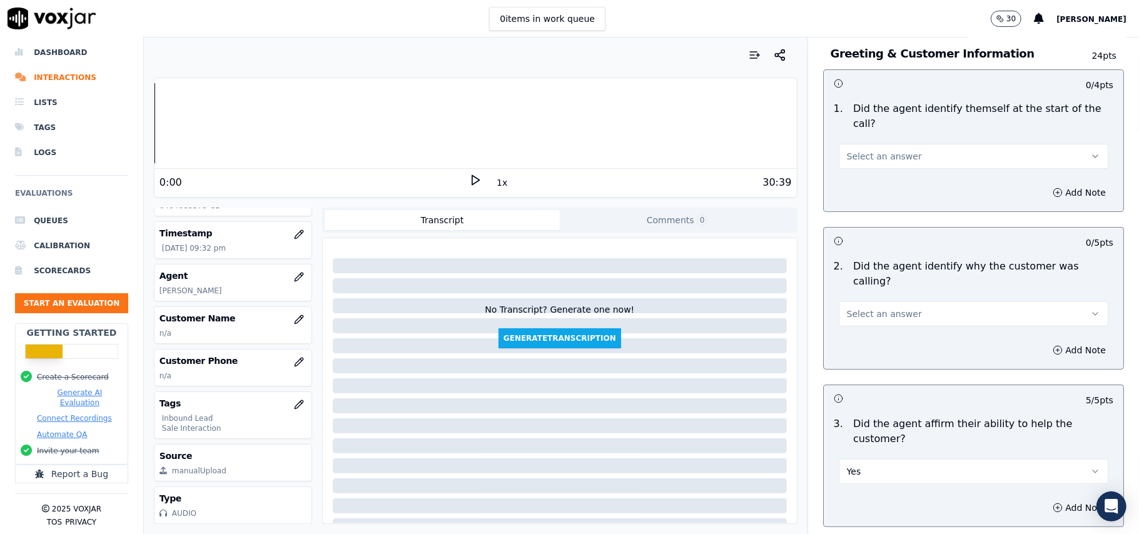
scroll to position [65, 0]
click at [887, 308] on span "Select an answer" at bounding box center [884, 314] width 75 height 13
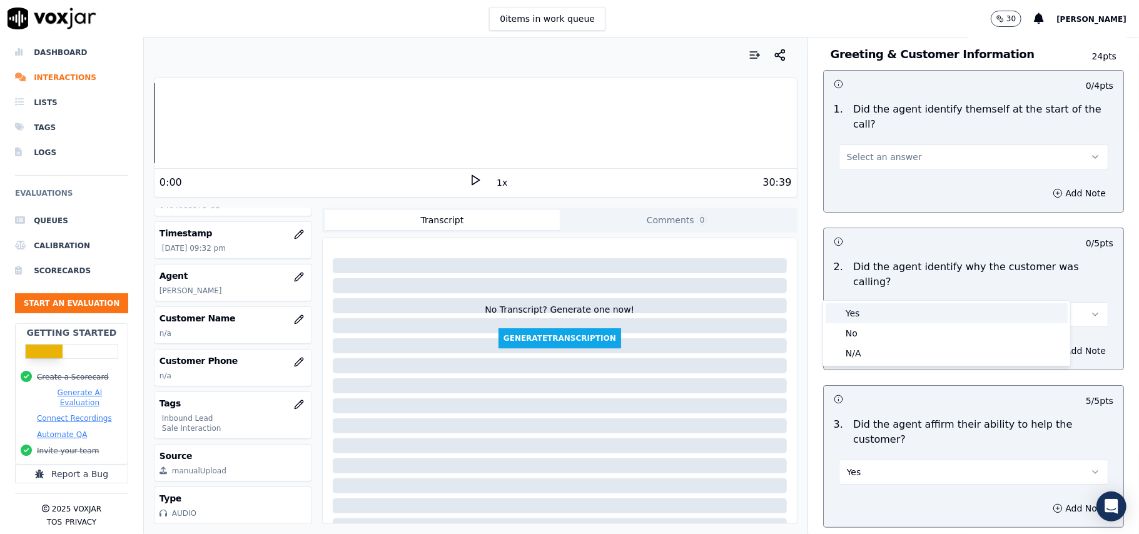
click at [884, 311] on div "Yes" at bounding box center [947, 313] width 242 height 20
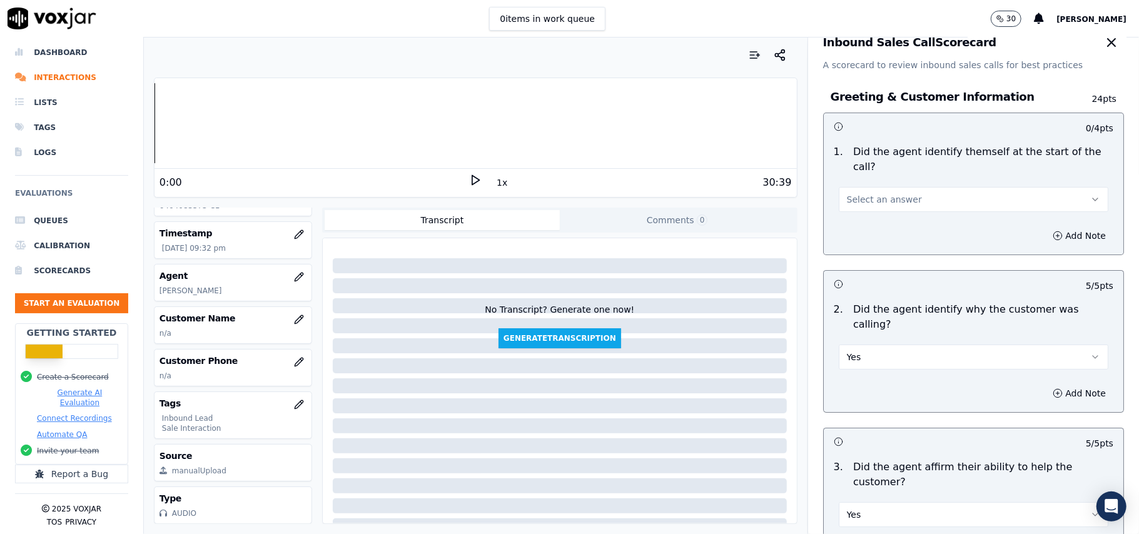
scroll to position [0, 0]
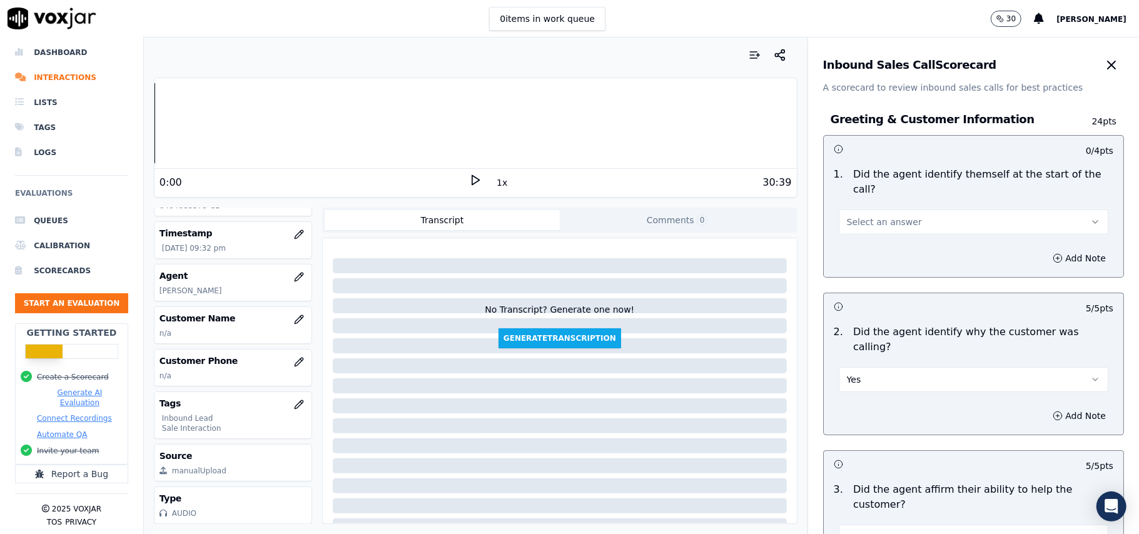
click at [884, 197] on div "Select an answer" at bounding box center [974, 216] width 290 height 38
click at [884, 216] on span "Select an answer" at bounding box center [884, 222] width 75 height 13
click at [883, 226] on div "Yes" at bounding box center [947, 236] width 242 height 20
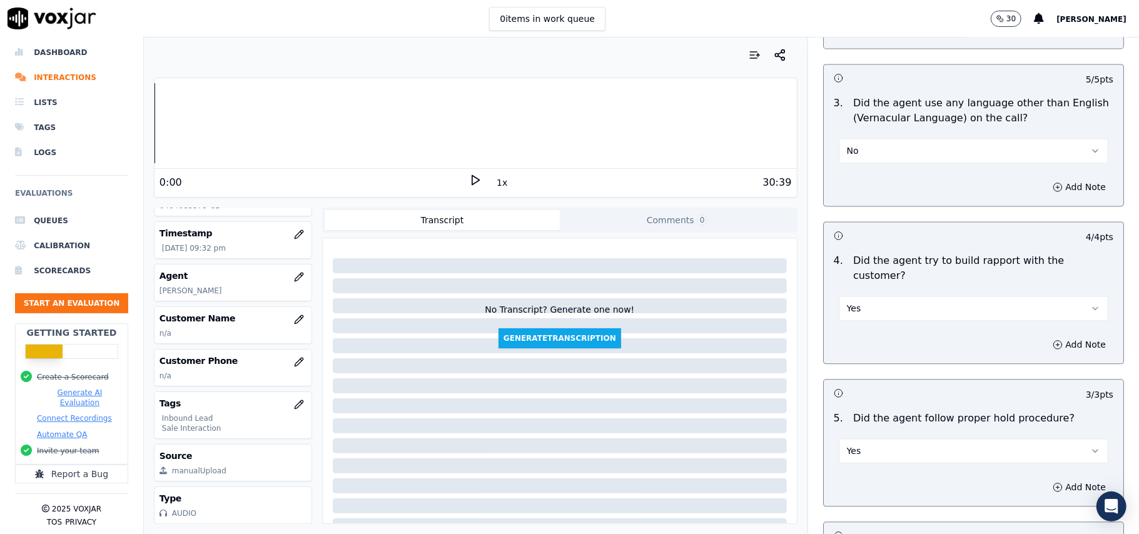
scroll to position [3568, 0]
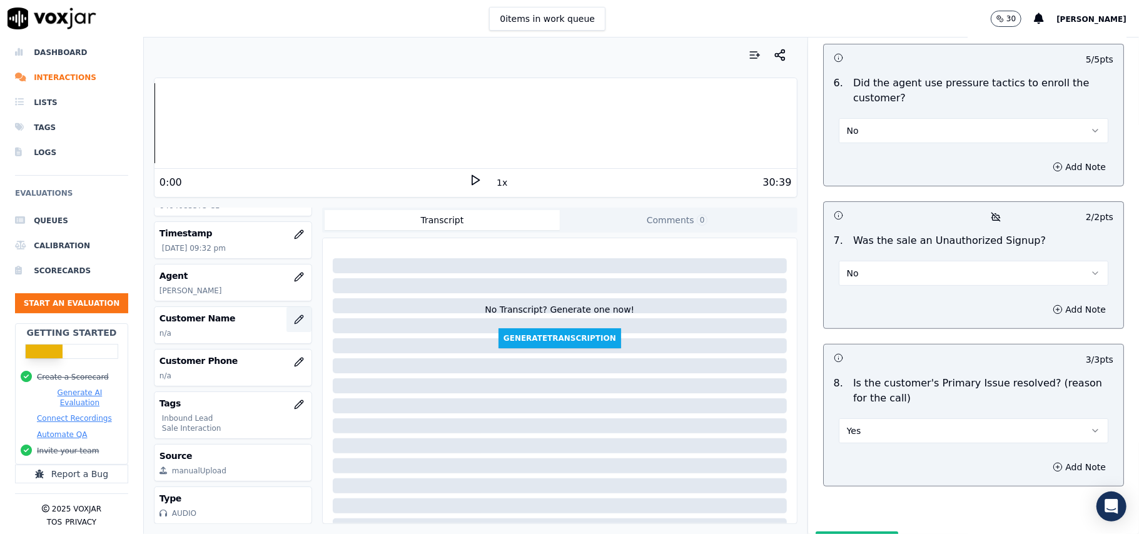
click at [294, 315] on icon "button" at bounding box center [299, 320] width 10 height 10
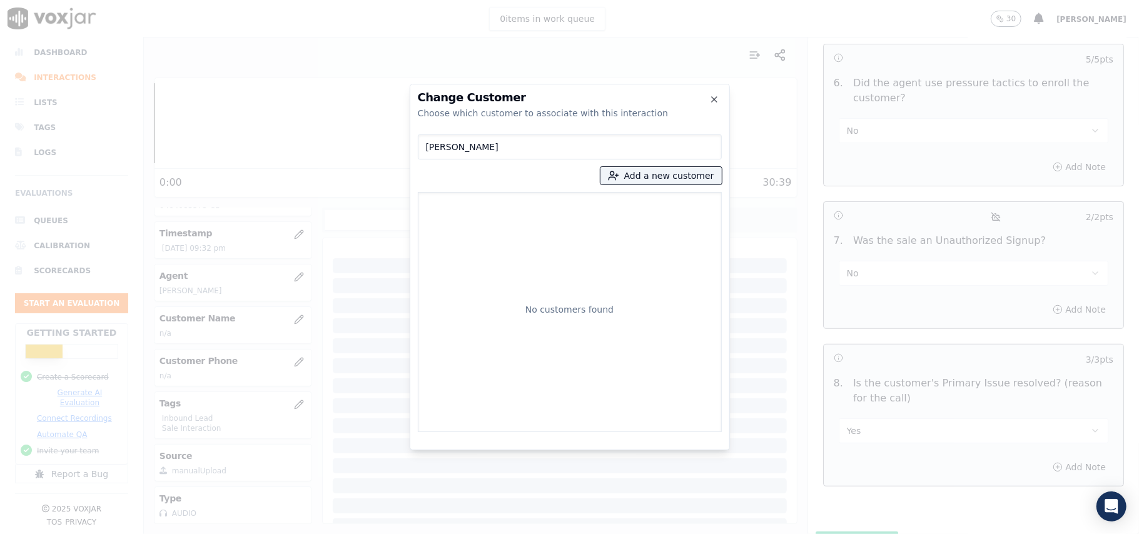
click at [428, 148] on input "[PERSON_NAME]" at bounding box center [570, 146] width 304 height 25
type input "[PERSON_NAME]"
click at [644, 175] on button "Add a new customer" at bounding box center [660, 176] width 121 height 18
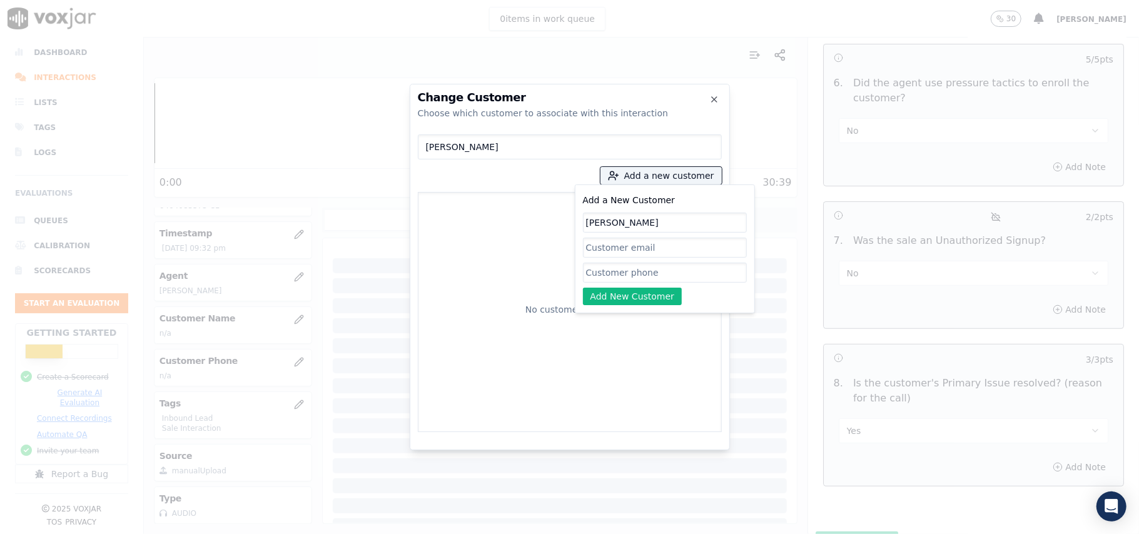
type input "[PERSON_NAME]"
click at [653, 274] on input "Add a New Customer" at bounding box center [665, 273] width 164 height 20
paste input "6464083373"
type input "6464083373"
click at [603, 298] on button "Add New Customer" at bounding box center [632, 297] width 99 height 18
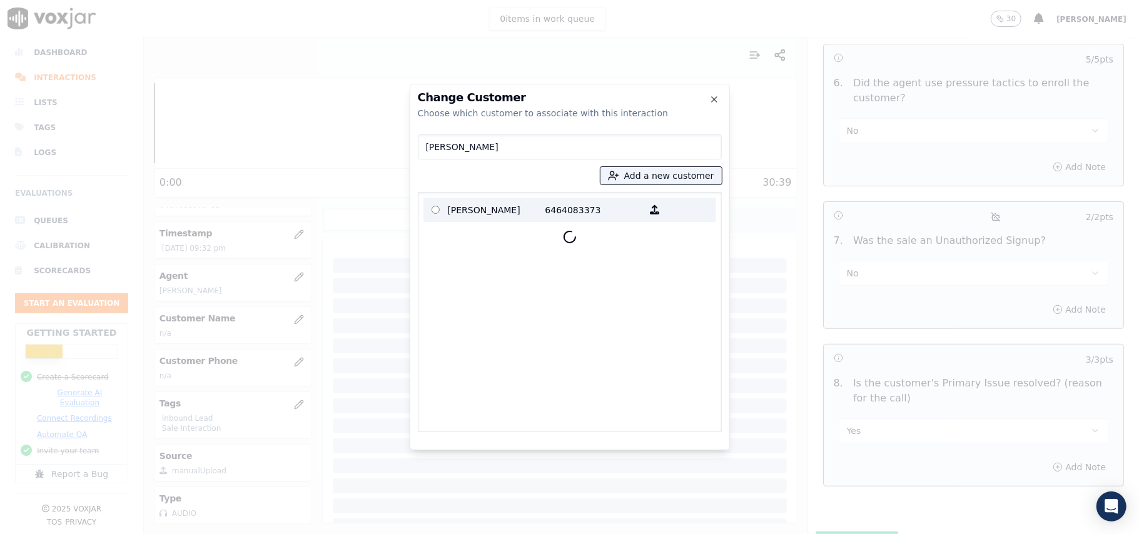
click at [498, 208] on p "[PERSON_NAME]" at bounding box center [497, 209] width 98 height 19
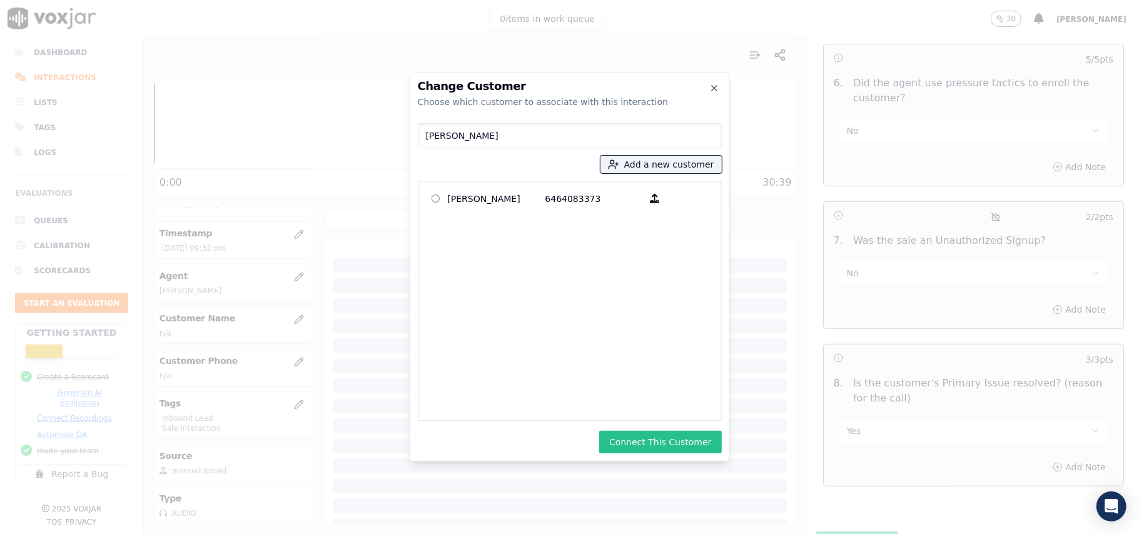
click at [656, 441] on button "Connect This Customer" at bounding box center [660, 442] width 122 height 23
click at [859, 479] on div at bounding box center [569, 267] width 1139 height 534
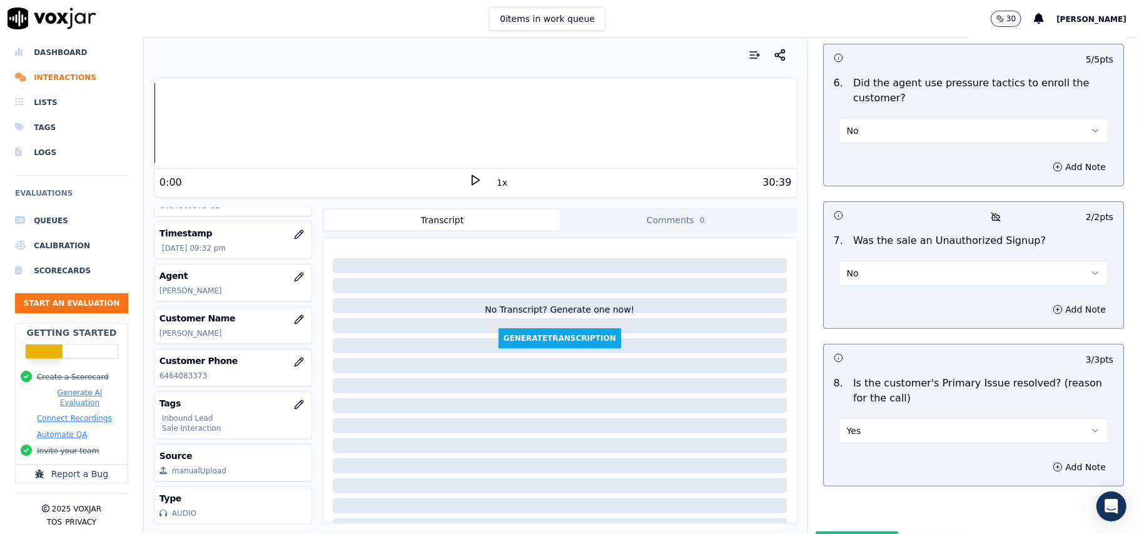
click at [859, 532] on button "Submit Scores" at bounding box center [857, 543] width 83 height 23
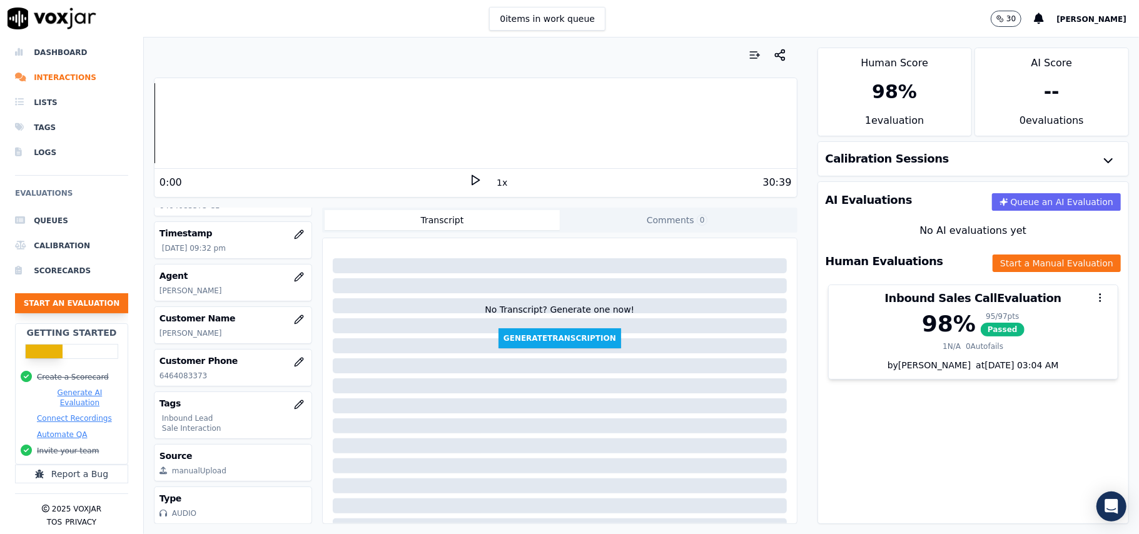
click at [63, 294] on button "Start an Evaluation" at bounding box center [71, 303] width 113 height 20
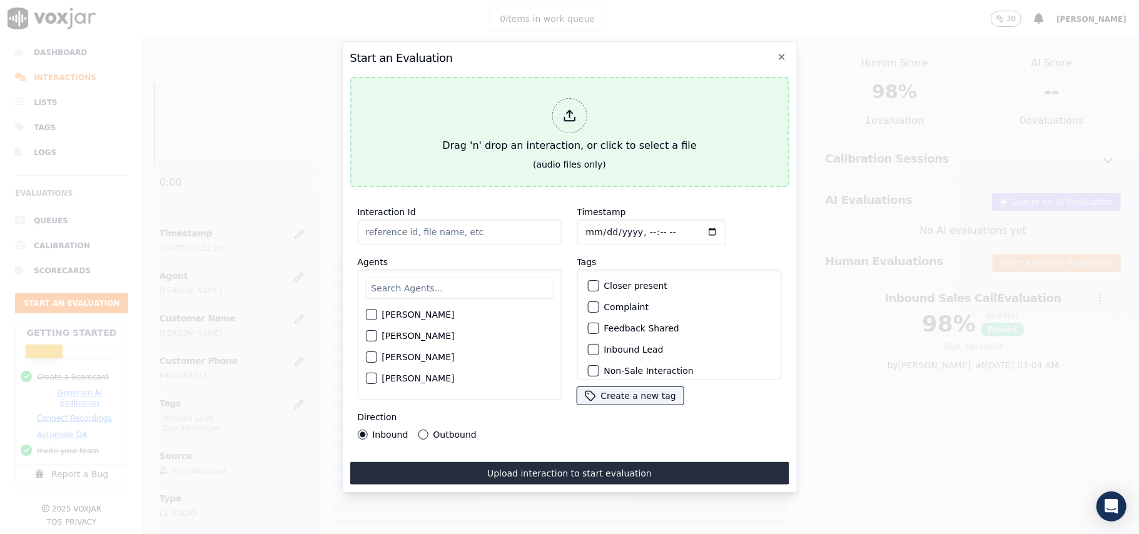
click at [579, 103] on div at bounding box center [569, 115] width 35 height 35
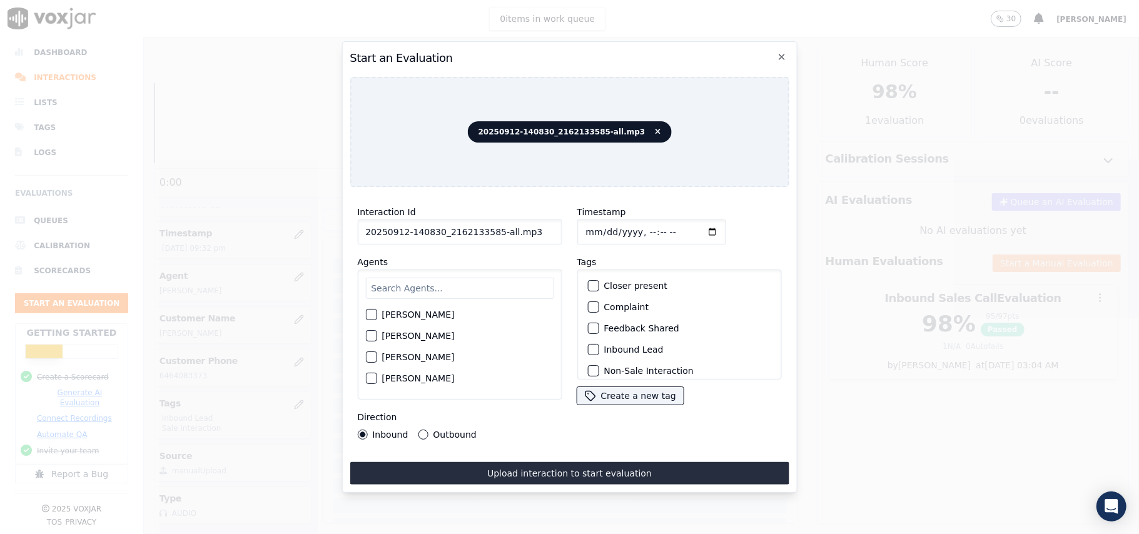
click at [481, 238] on input "20250912-140830_2162133585-all.mp3" at bounding box center [459, 232] width 205 height 25
drag, startPoint x: 543, startPoint y: 231, endPoint x: 489, endPoint y: 236, distance: 54.0
click at [489, 236] on input "20250912-140830_2162133585-all.mp3" at bounding box center [459, 232] width 205 height 25
type input "20250912-140830_2162133585-C1"
click at [601, 228] on input "Timestamp" at bounding box center [651, 232] width 149 height 25
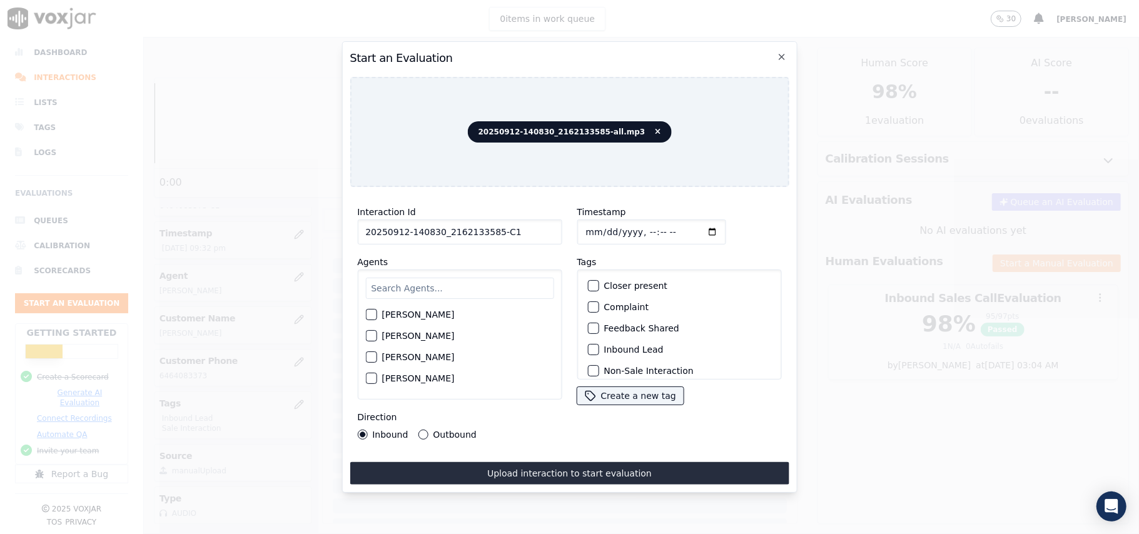
type input "[DATE]T21:35"
click at [524, 291] on input "text" at bounding box center [459, 288] width 188 height 21
type input "ric"
click at [414, 335] on label "[PERSON_NAME]" at bounding box center [418, 339] width 73 height 9
click at [377, 334] on button "[PERSON_NAME]" at bounding box center [370, 339] width 11 height 11
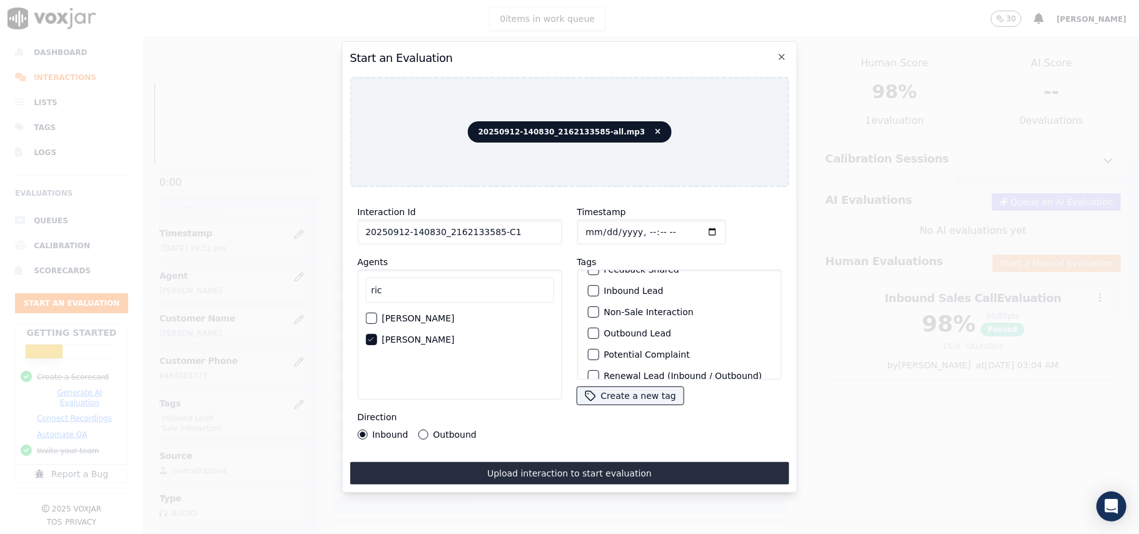
scroll to position [109, 0]
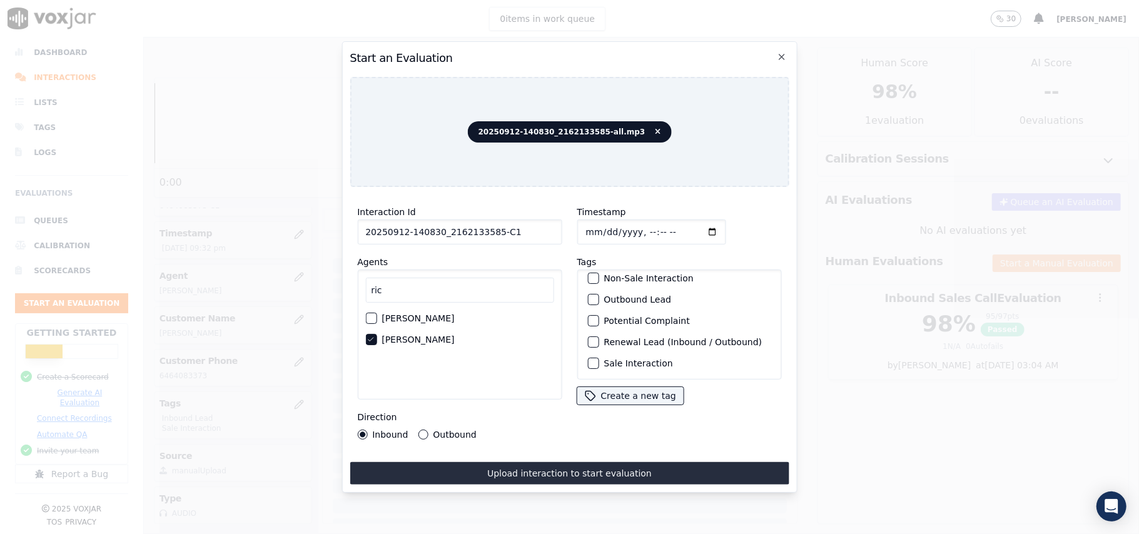
click at [615, 359] on label "Sale Interaction" at bounding box center [638, 363] width 69 height 9
click at [599, 358] on button "Sale Interaction" at bounding box center [592, 363] width 11 height 11
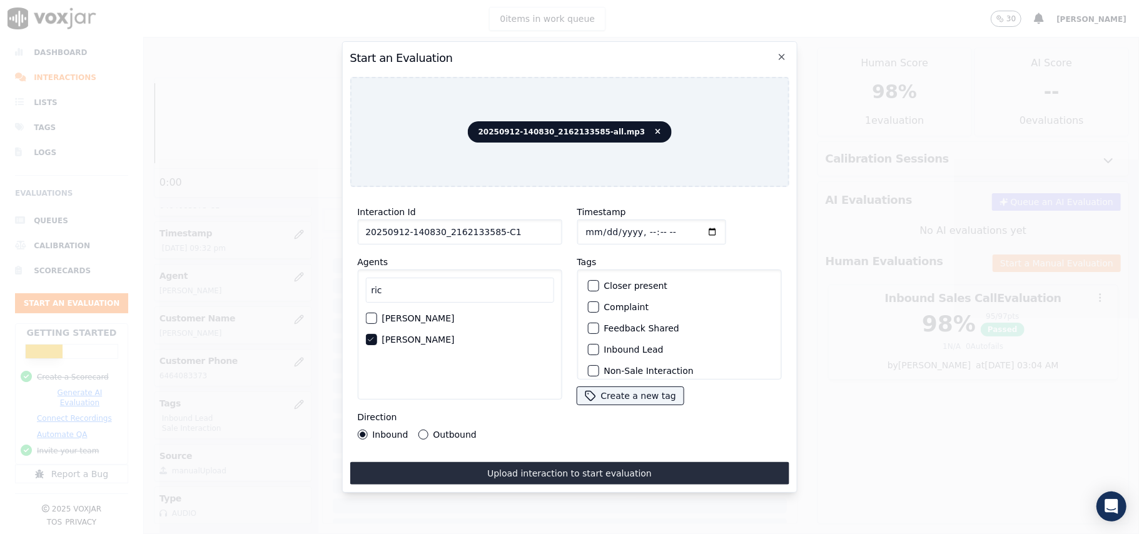
click at [588, 345] on div "button" at bounding box center [592, 349] width 9 height 9
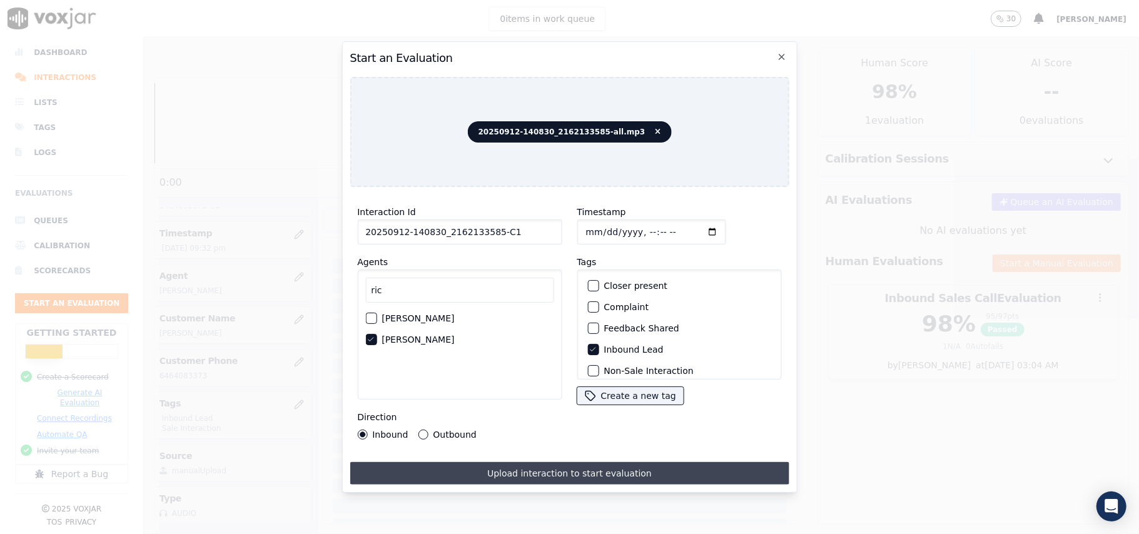
click at [534, 467] on button "Upload interaction to start evaluation" at bounding box center [569, 473] width 439 height 23
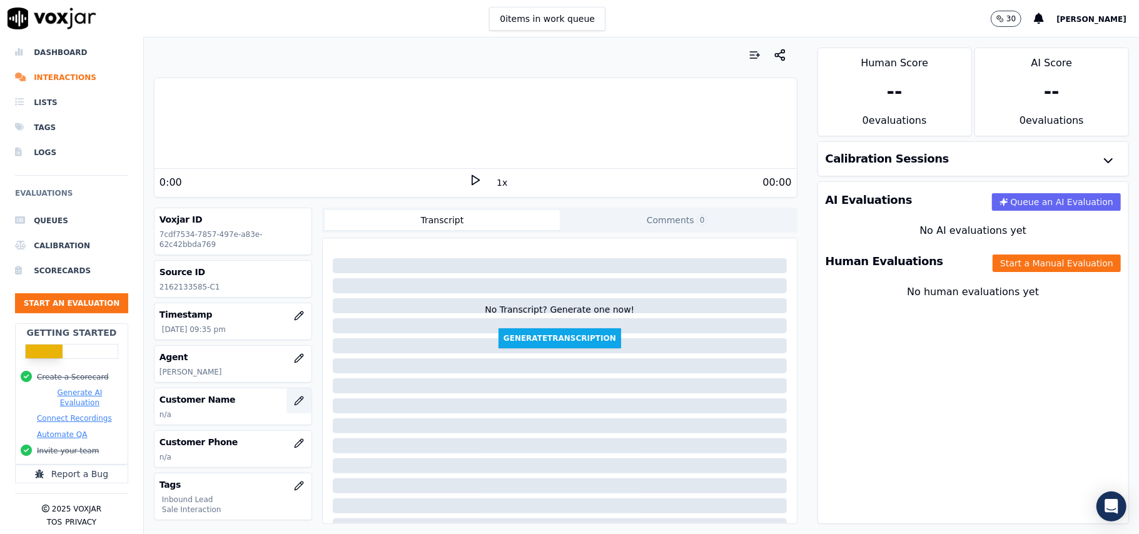
click at [286, 394] on button "button" at bounding box center [298, 400] width 25 height 25
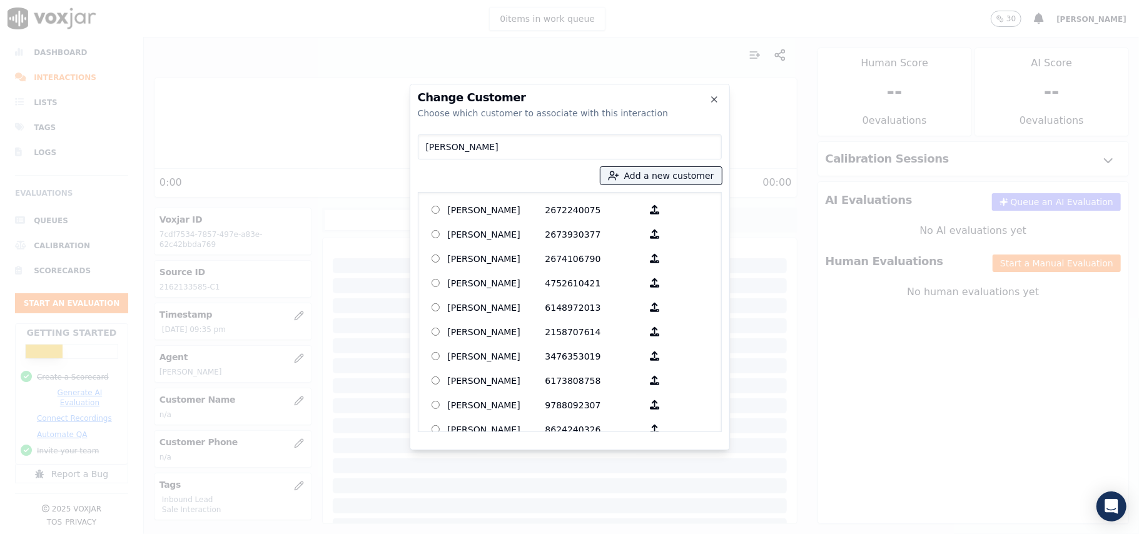
click at [425, 149] on input "[PERSON_NAME]" at bounding box center [570, 146] width 304 height 25
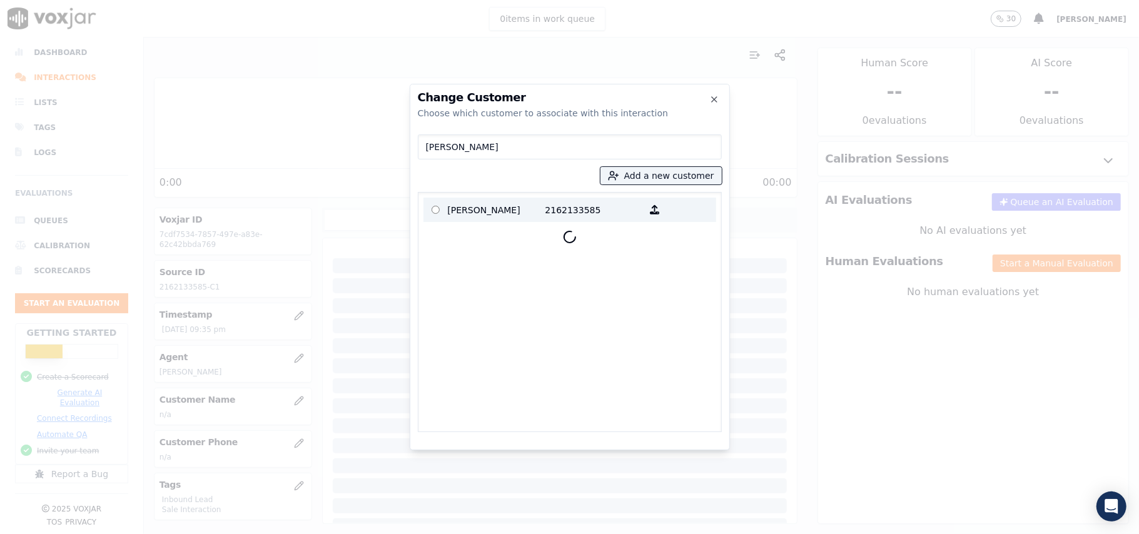
type input "[PERSON_NAME]"
click at [482, 205] on p "[PERSON_NAME]" at bounding box center [497, 209] width 98 height 19
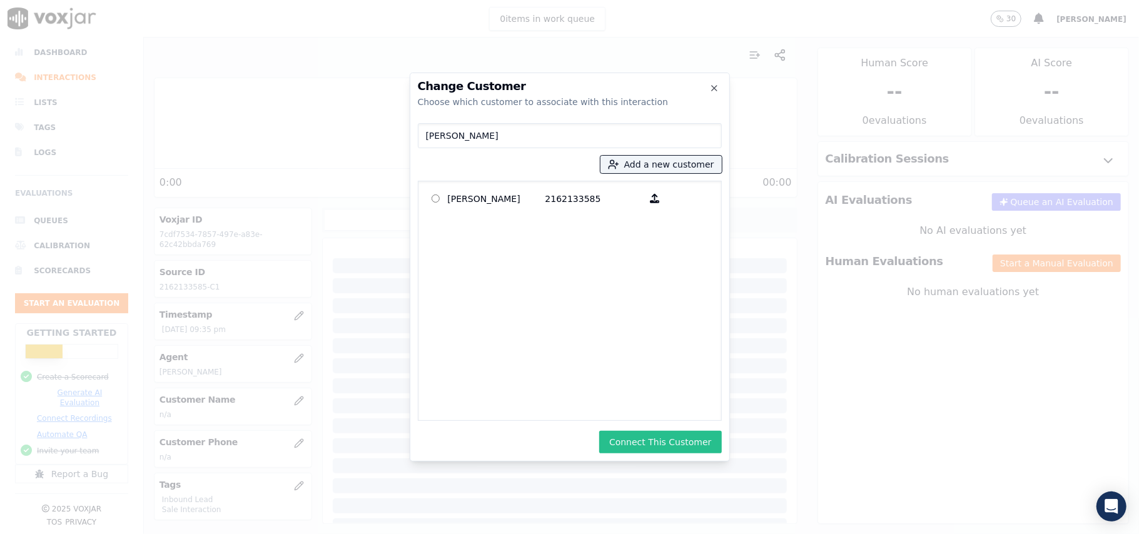
click at [689, 438] on button "Connect This Customer" at bounding box center [660, 442] width 122 height 23
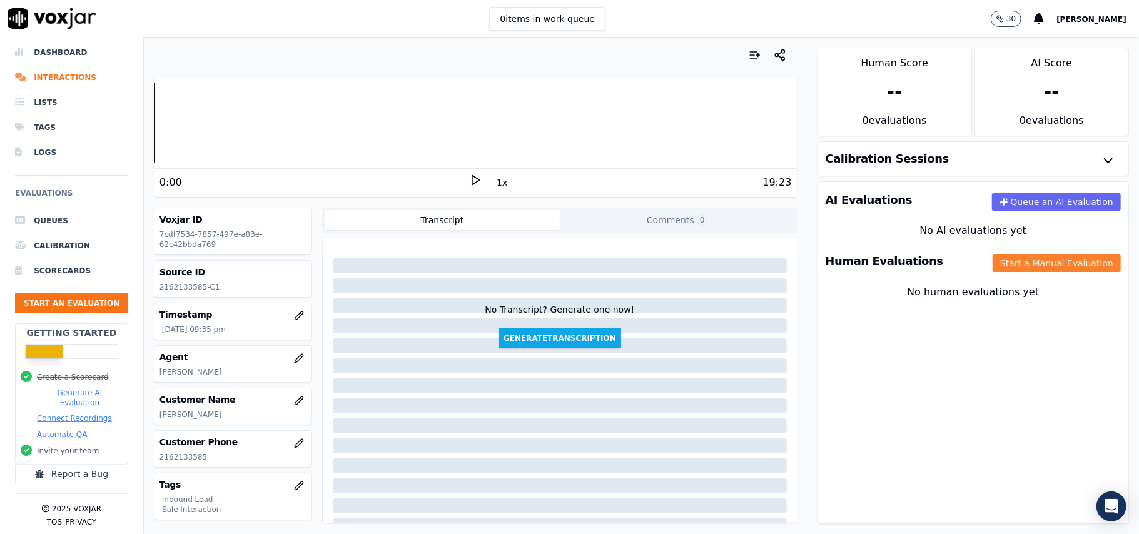
click at [1009, 266] on button "Start a Manual Evaluation" at bounding box center [1057, 264] width 128 height 18
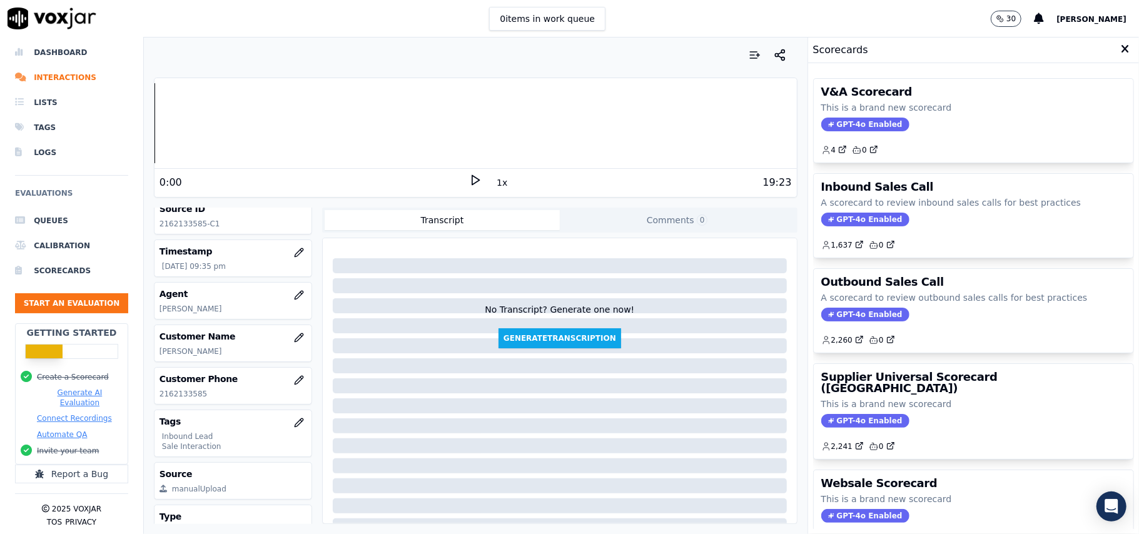
scroll to position [123, 0]
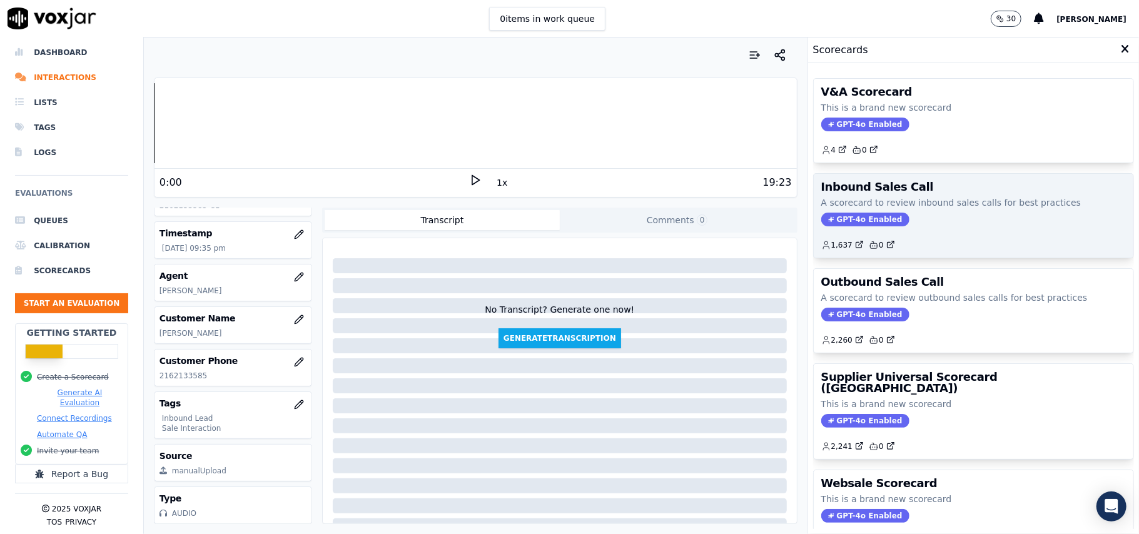
click at [841, 216] on span "GPT-4o Enabled" at bounding box center [865, 220] width 88 height 14
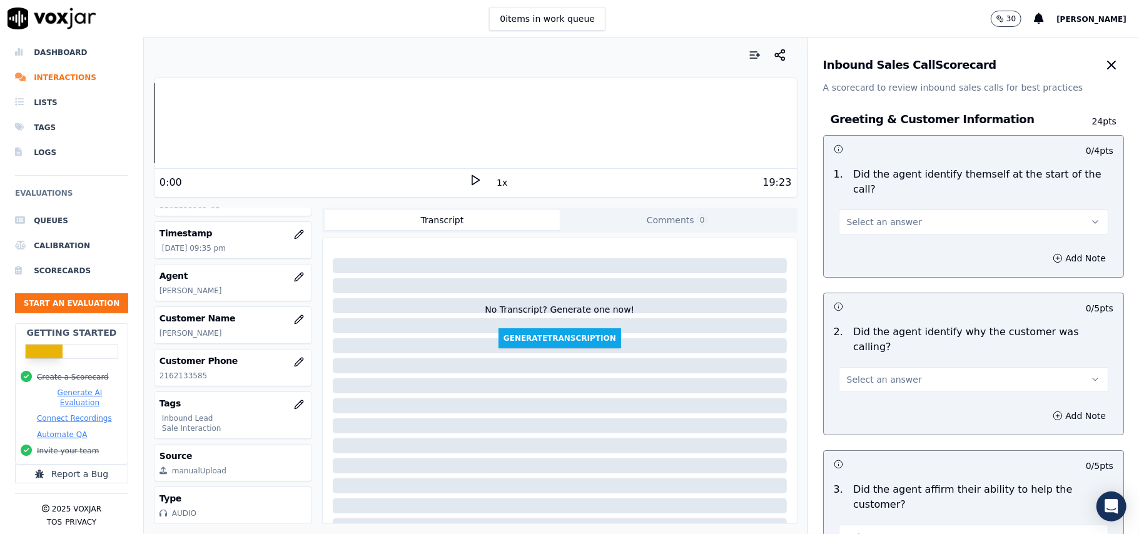
scroll to position [2207, 0]
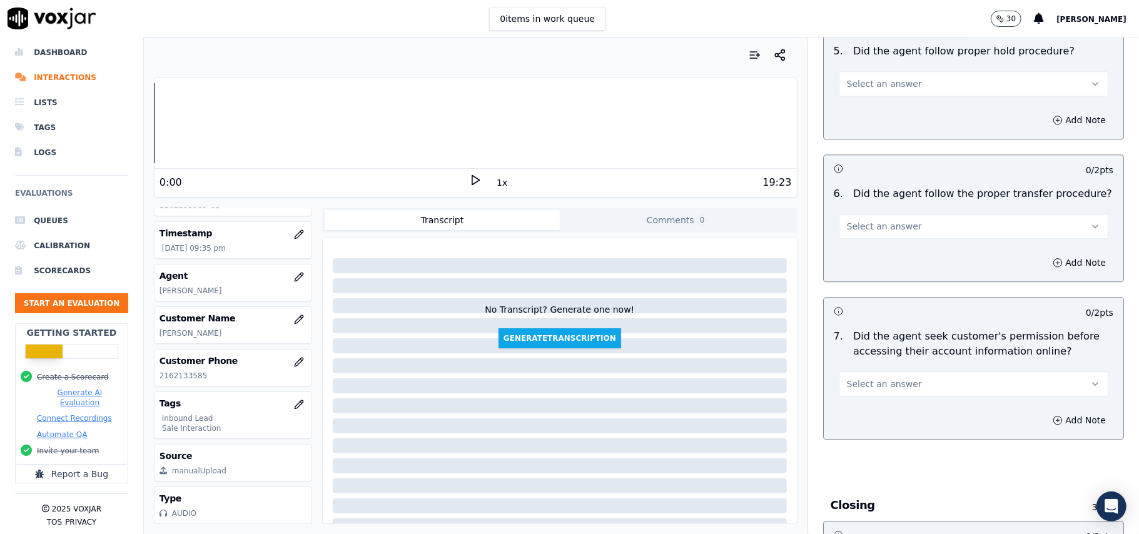
drag, startPoint x: 893, startPoint y: 313, endPoint x: 884, endPoint y: 321, distance: 11.9
click at [892, 378] on span "Select an answer" at bounding box center [884, 384] width 75 height 13
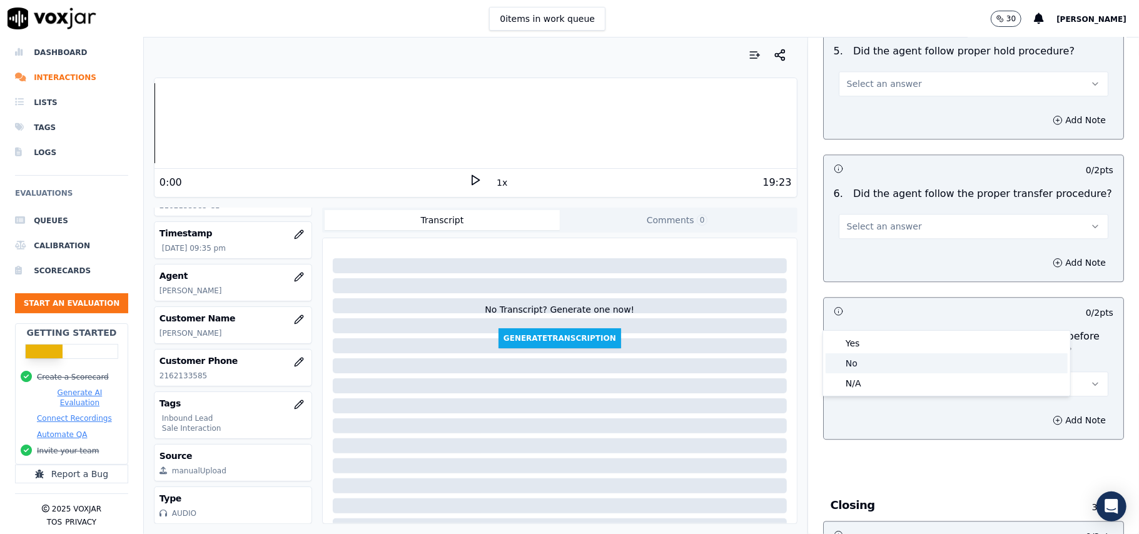
click at [863, 360] on div "No" at bounding box center [947, 363] width 242 height 20
click at [1045, 412] on button "Add Note" at bounding box center [1079, 421] width 68 height 18
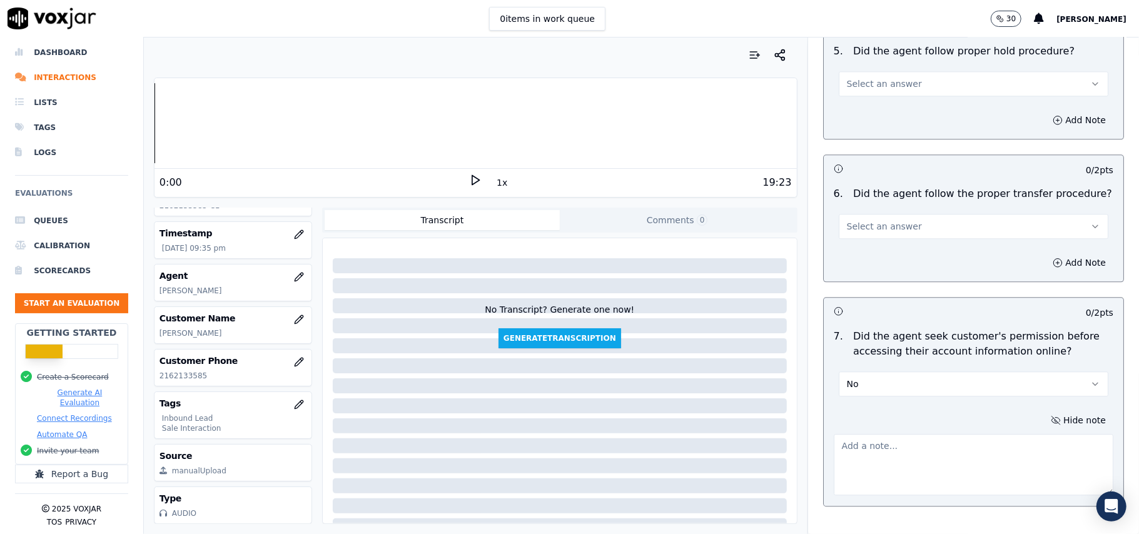
click at [926, 434] on textarea at bounding box center [974, 464] width 280 height 61
paste textarea "@6:54 - The agent accessed the customer’s account without taking prior permissi…"
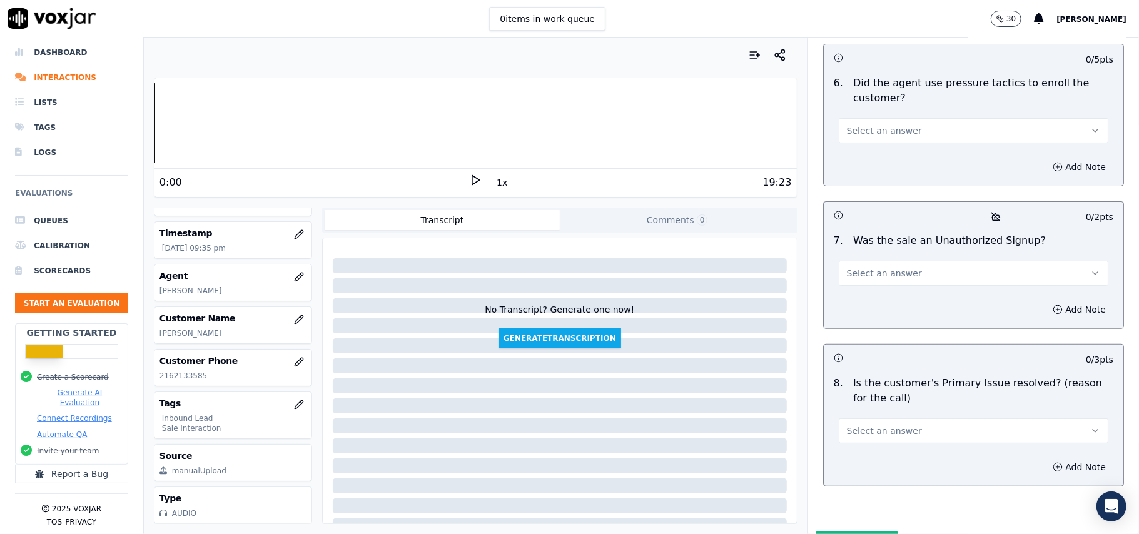
type textarea "@6:54 - The agent accessed the customer’s account without taking prior permissi…"
click at [916, 418] on button "Select an answer" at bounding box center [974, 430] width 270 height 25
click at [889, 392] on div "Yes" at bounding box center [947, 394] width 242 height 20
click at [861, 261] on button "Select an answer" at bounding box center [974, 273] width 270 height 25
click at [844, 260] on div "No" at bounding box center [947, 256] width 242 height 20
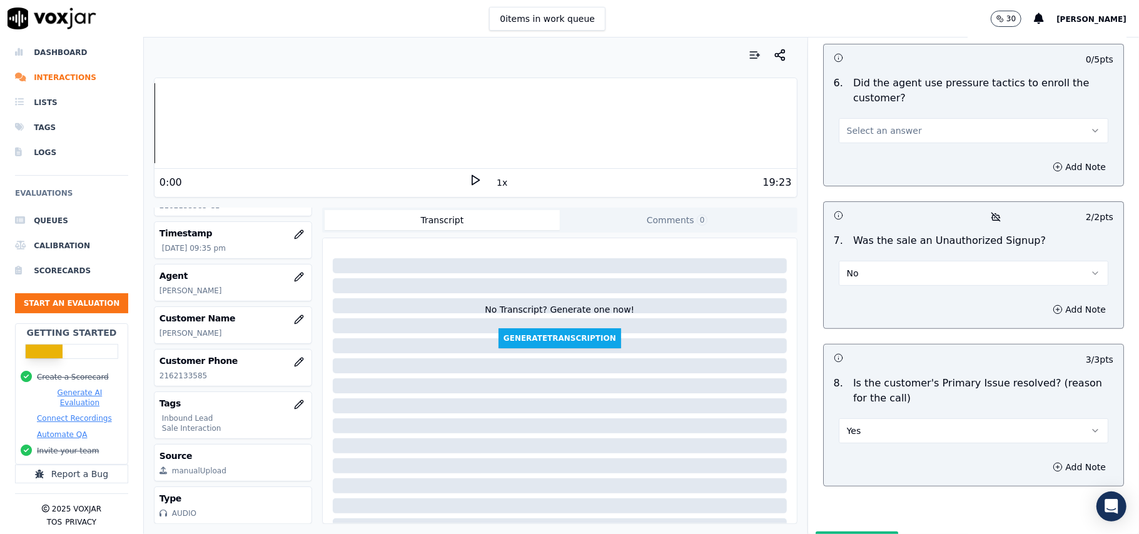
scroll to position [3401, 0]
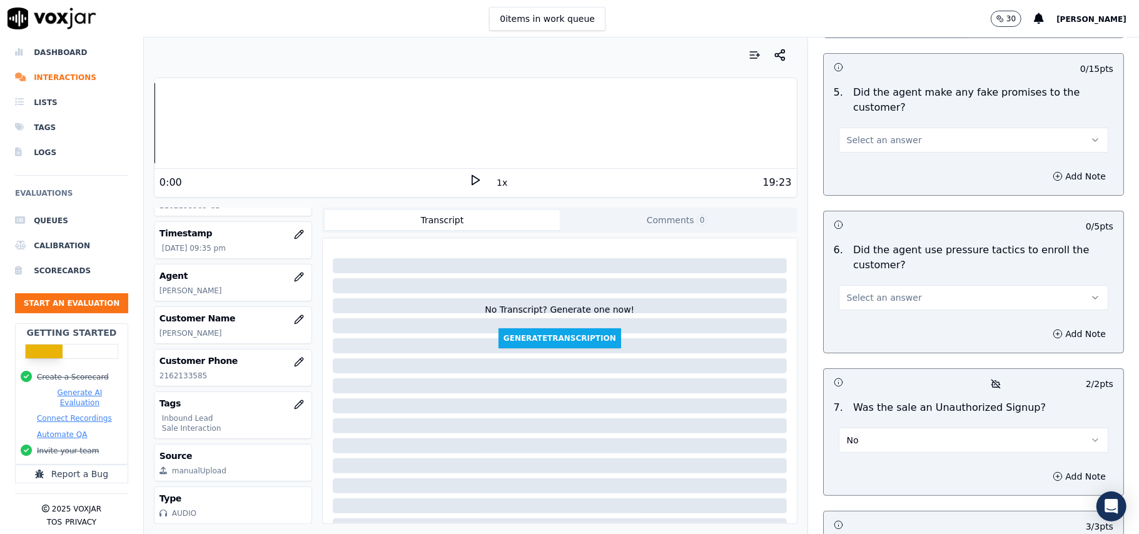
click at [881, 291] on span "Select an answer" at bounding box center [884, 297] width 75 height 13
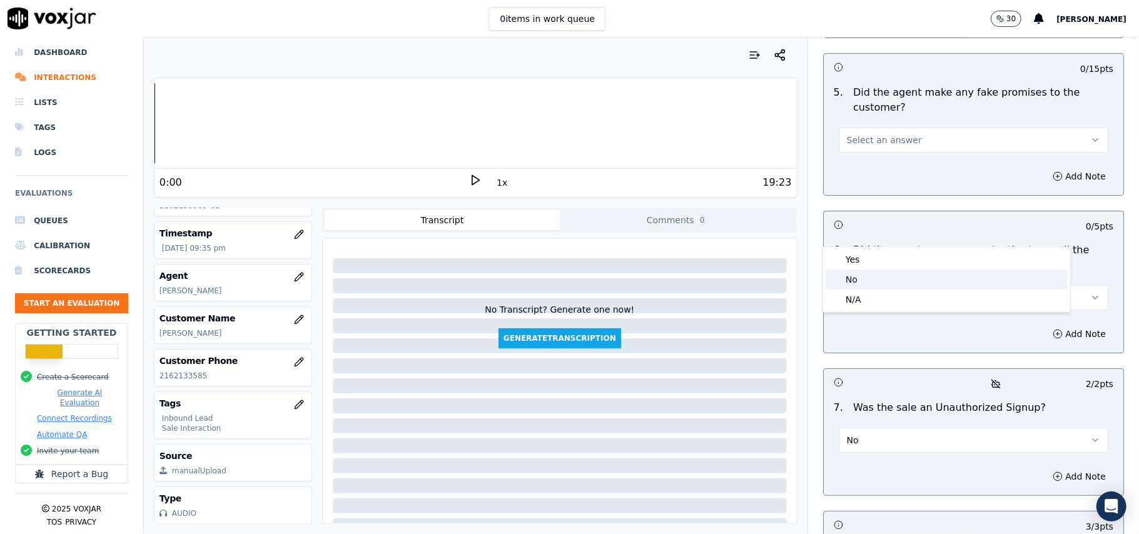
click at [871, 285] on div "No" at bounding box center [947, 280] width 242 height 20
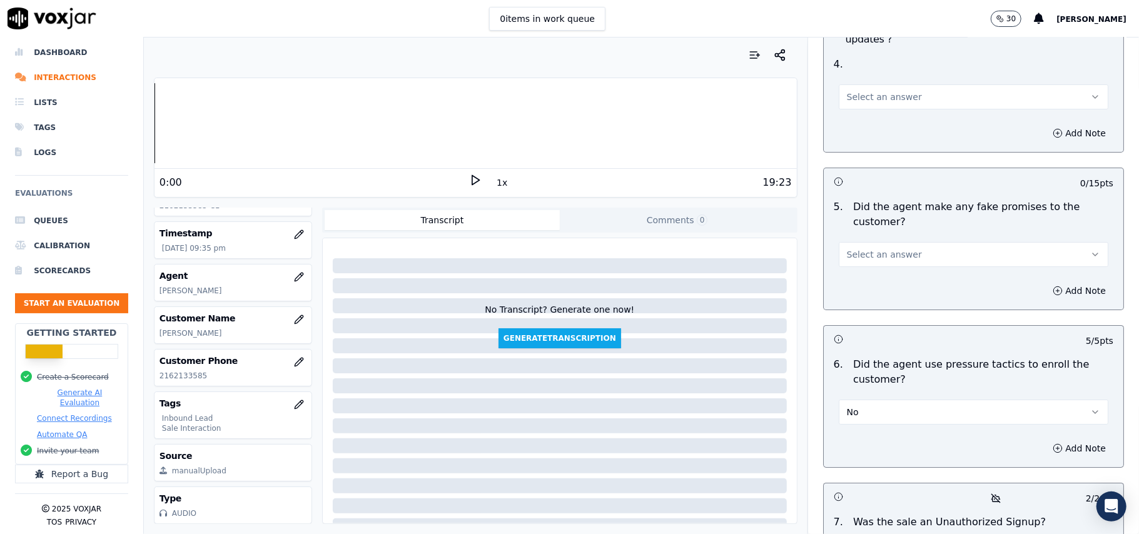
scroll to position [3151, 0]
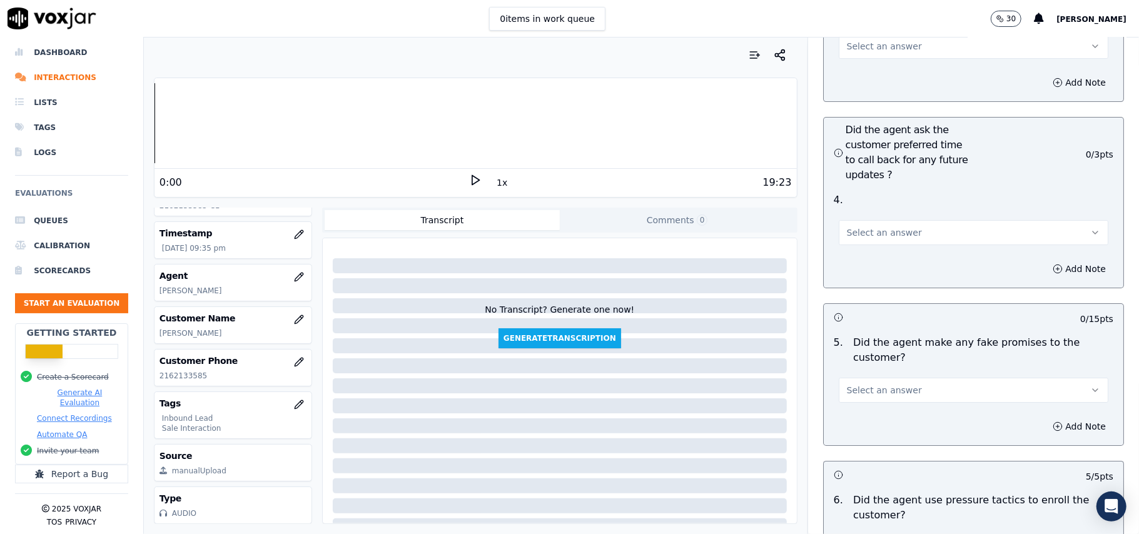
click at [881, 365] on div "Select an answer" at bounding box center [974, 384] width 290 height 38
click at [864, 384] on span "Select an answer" at bounding box center [884, 390] width 75 height 13
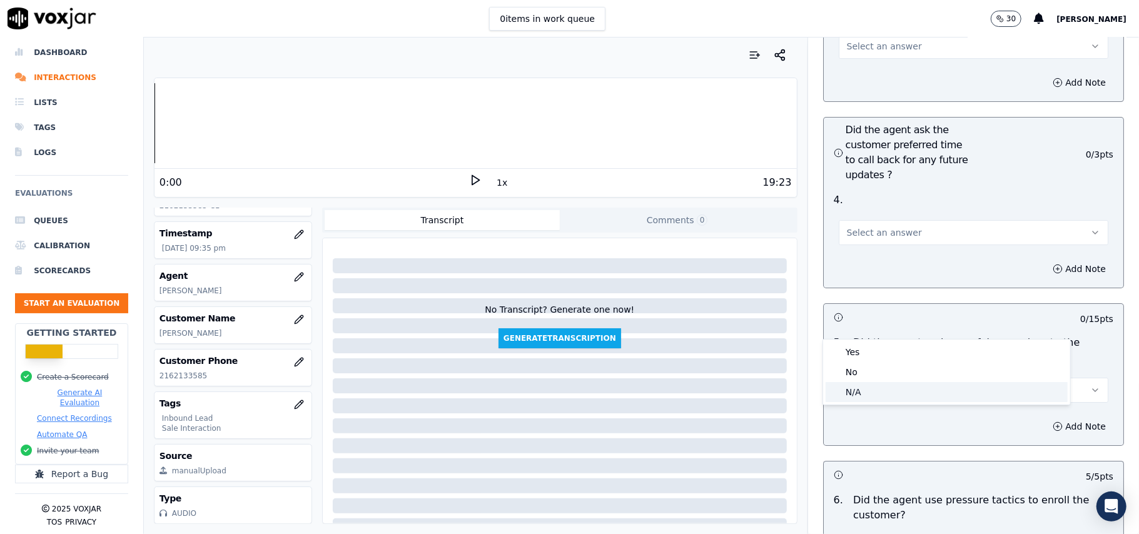
click at [848, 387] on div "N/A" at bounding box center [947, 392] width 242 height 20
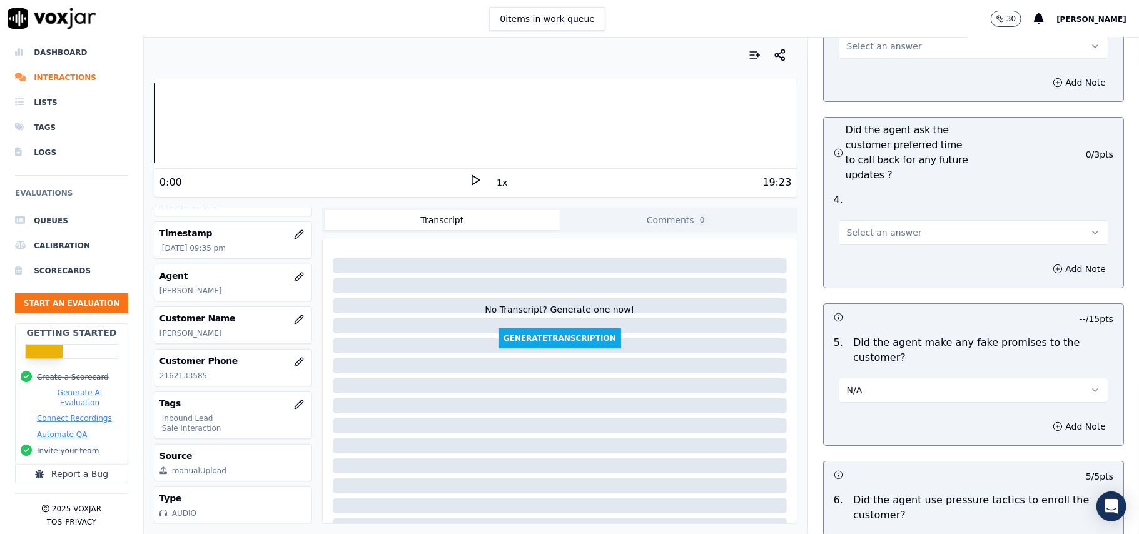
click at [876, 378] on button "N/A" at bounding box center [974, 390] width 270 height 25
click at [876, 366] on div "No" at bounding box center [947, 372] width 242 height 20
click at [879, 226] on span "Select an answer" at bounding box center [884, 232] width 75 height 13
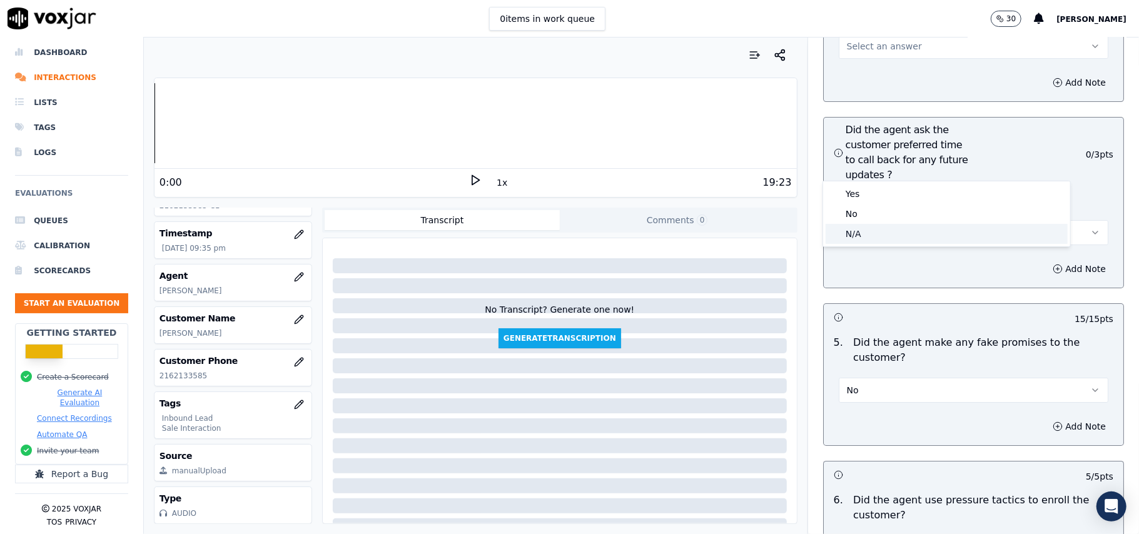
click at [869, 238] on div "N/A" at bounding box center [947, 234] width 242 height 20
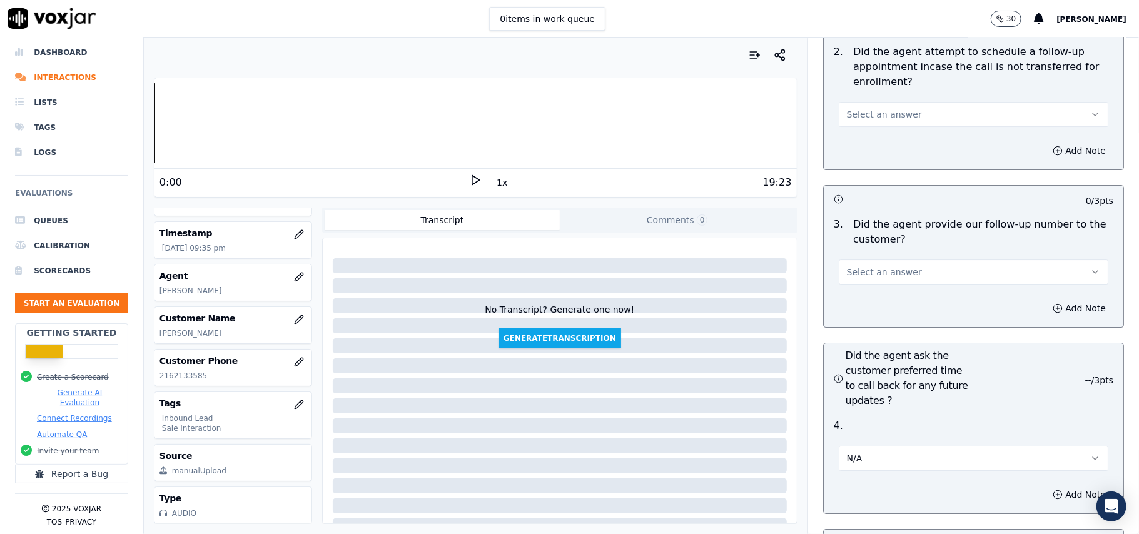
scroll to position [2900, 0]
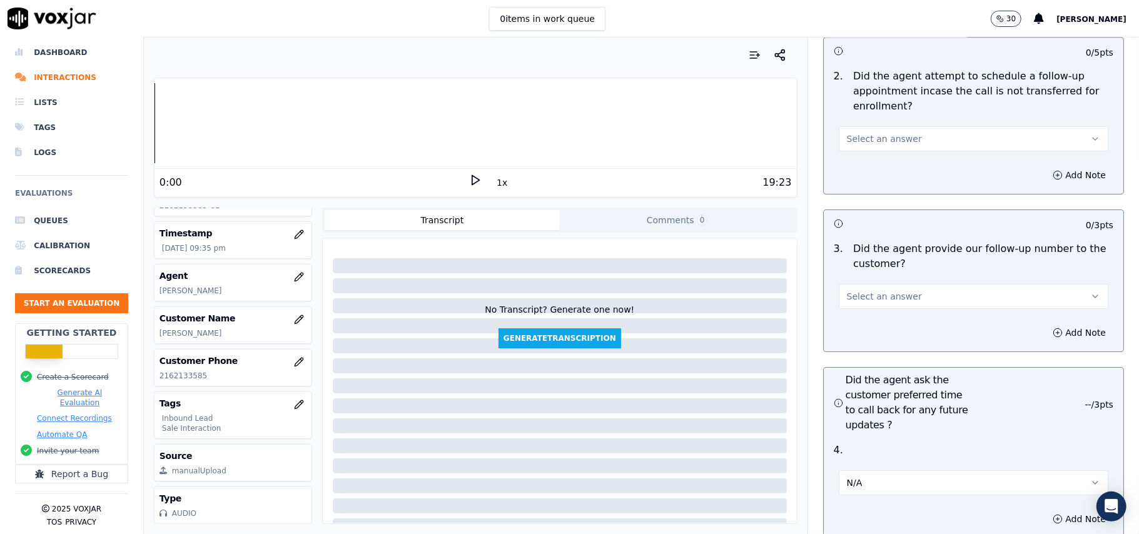
click at [857, 243] on div "3 . Did the agent provide our follow-up number to the customer? Select an answer" at bounding box center [974, 275] width 300 height 78
click at [851, 290] on span "Select an answer" at bounding box center [884, 296] width 75 height 13
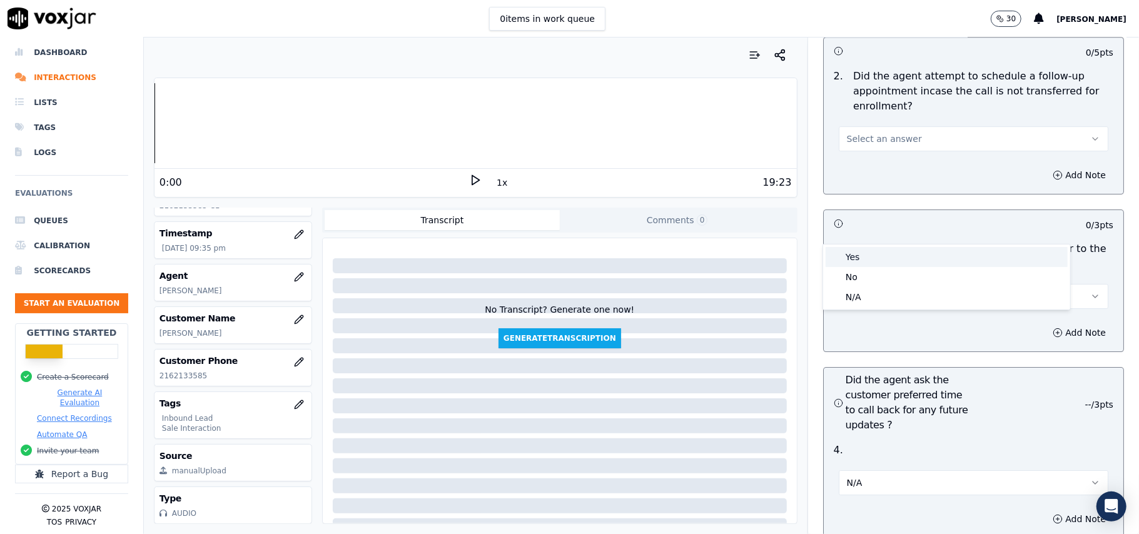
click at [854, 253] on div "Yes" at bounding box center [947, 257] width 242 height 20
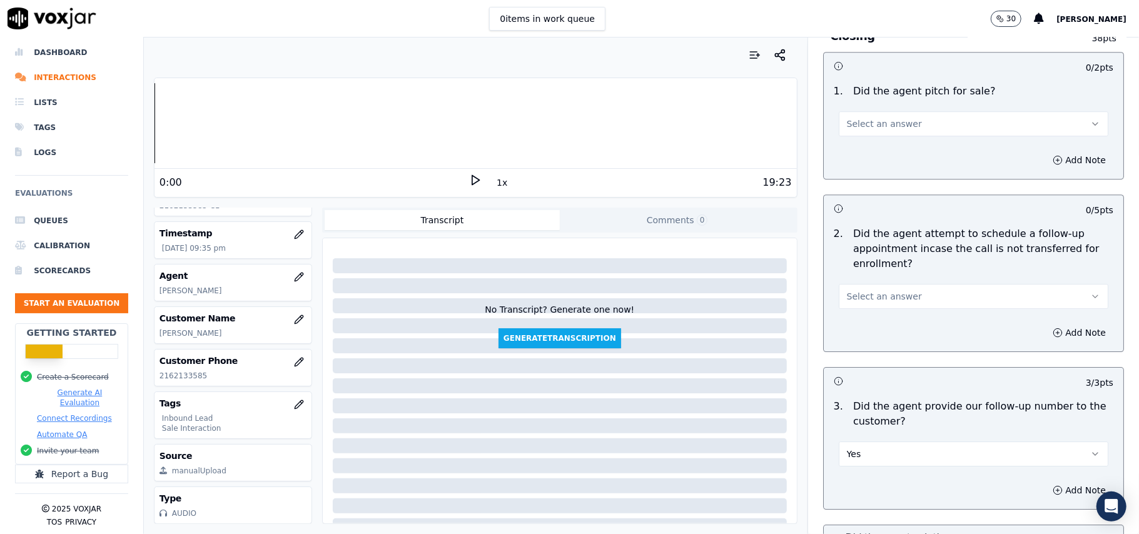
scroll to position [2650, 0]
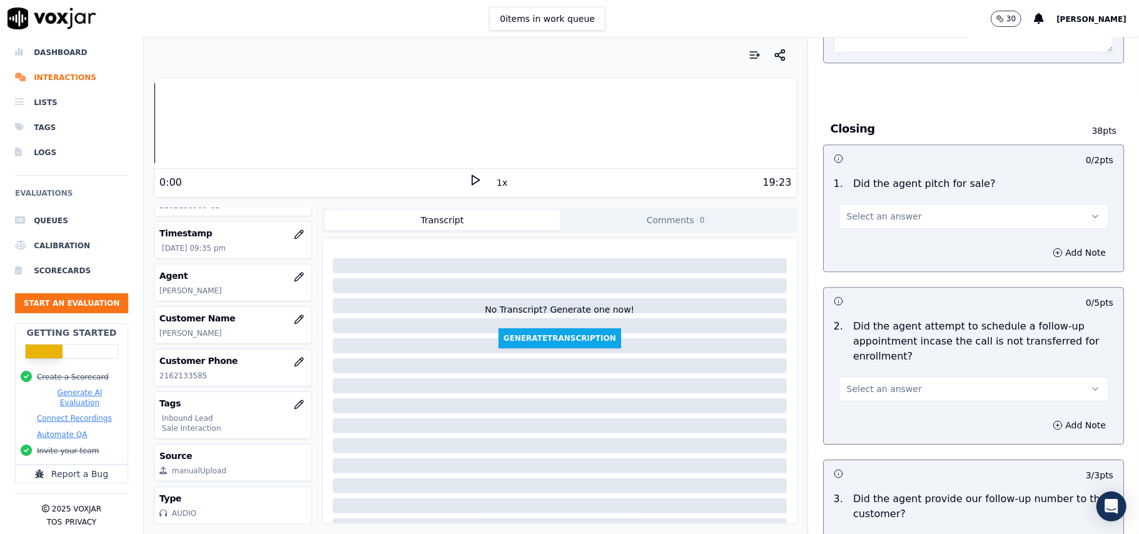
click at [878, 383] on span "Select an answer" at bounding box center [884, 389] width 75 height 13
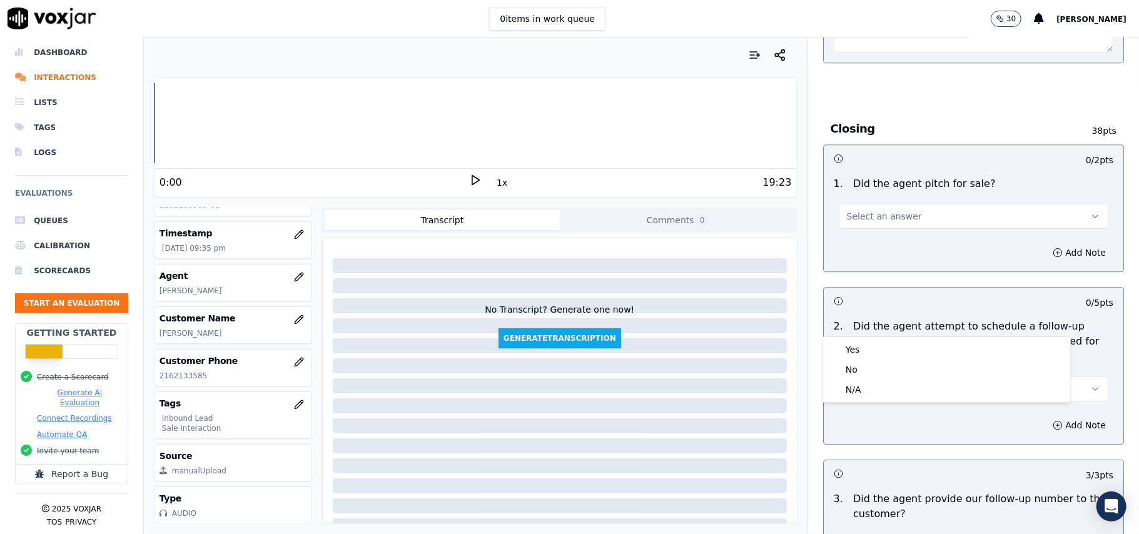
click at [878, 338] on div "Yes No N/A" at bounding box center [946, 369] width 247 height 65
drag, startPoint x: 836, startPoint y: 346, endPoint x: 871, endPoint y: 339, distance: 35.7
click at [836, 347] on span at bounding box center [835, 349] width 9 height 9
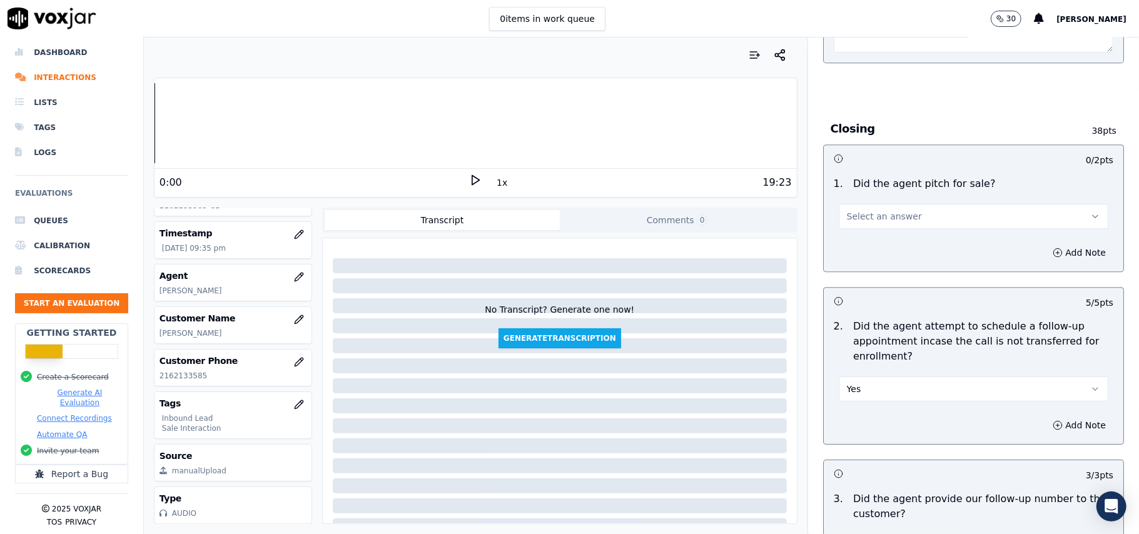
click at [881, 210] on span "Select an answer" at bounding box center [884, 216] width 75 height 13
click at [894, 178] on div "Yes" at bounding box center [947, 176] width 242 height 20
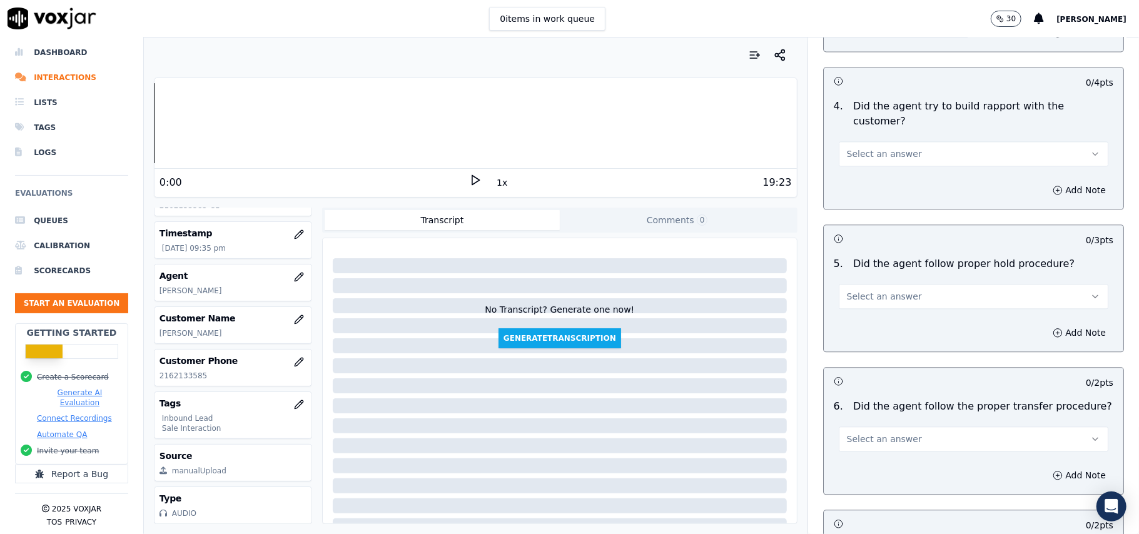
scroll to position [2067, 0]
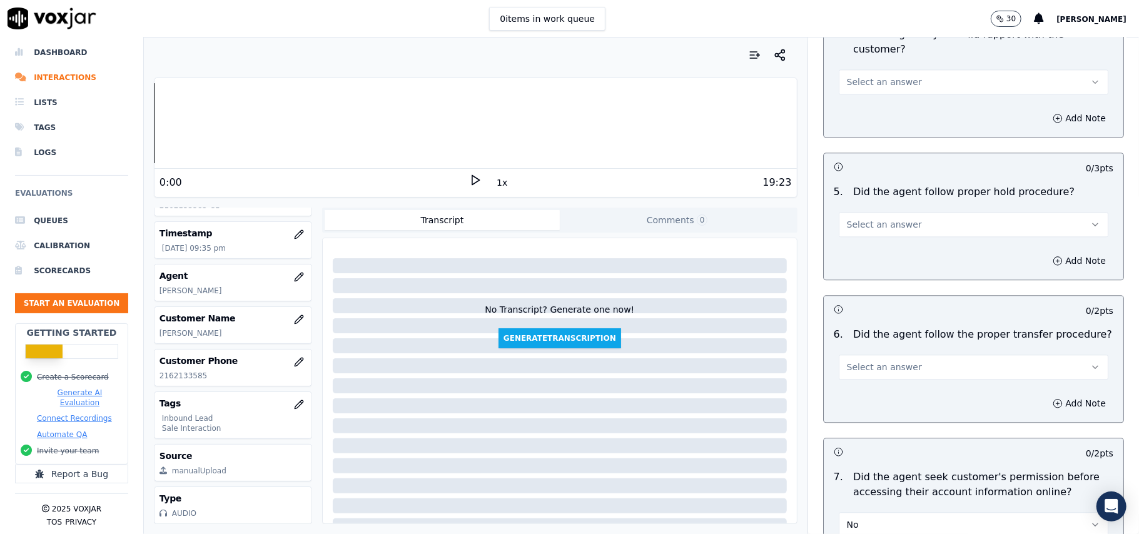
click at [911, 352] on div "Select an answer" at bounding box center [974, 366] width 270 height 28
click at [896, 322] on div "6 . Did the agent follow the proper transfer procedure? Select an answer" at bounding box center [974, 353] width 300 height 63
click at [872, 355] on button "Select an answer" at bounding box center [974, 367] width 270 height 25
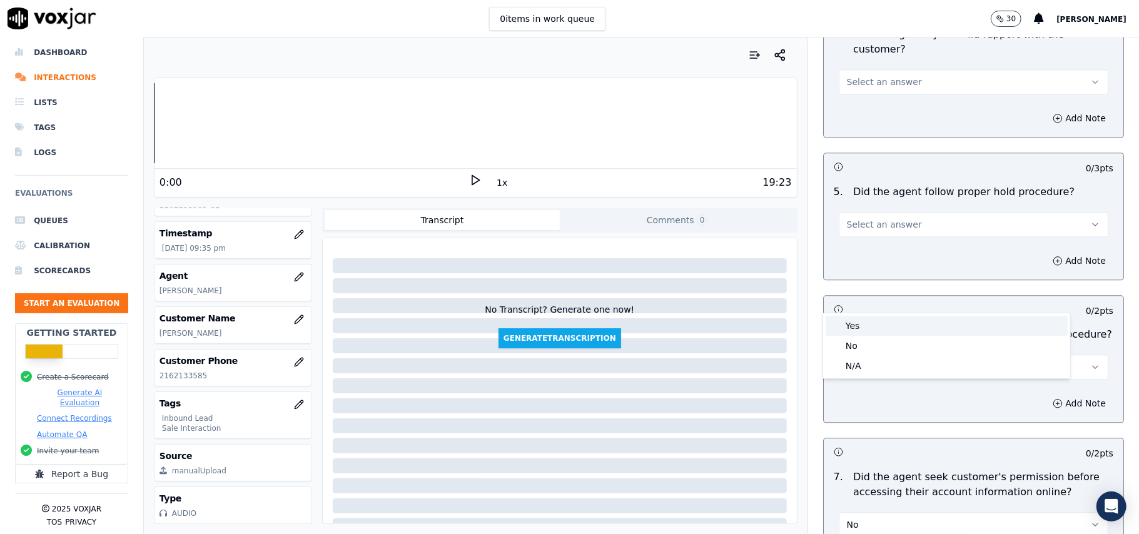
click at [862, 328] on div "Yes" at bounding box center [947, 326] width 242 height 20
click at [869, 212] on button "Select an answer" at bounding box center [974, 224] width 270 height 25
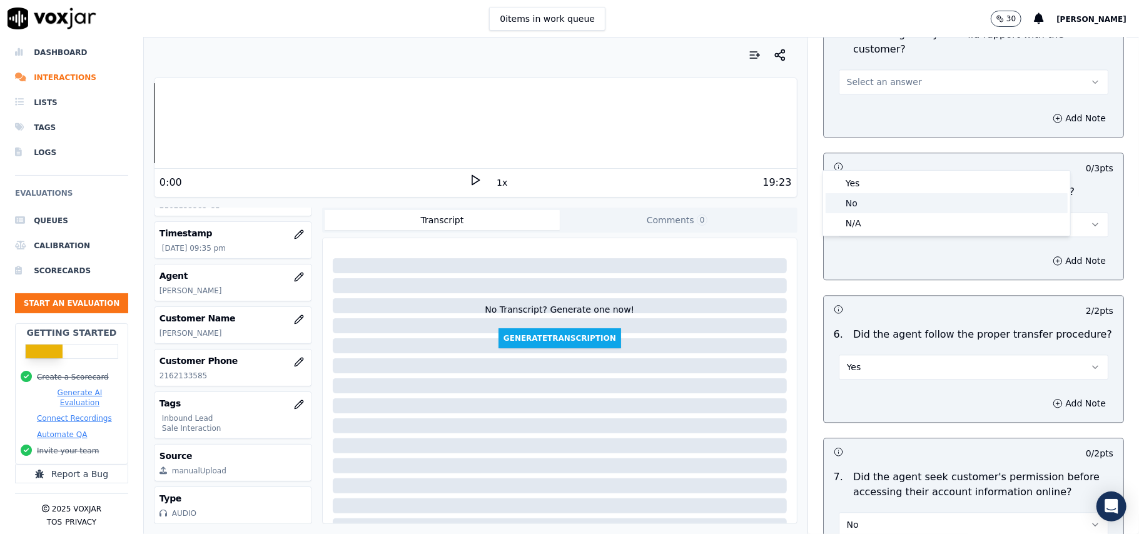
click at [851, 195] on div "No" at bounding box center [947, 203] width 242 height 20
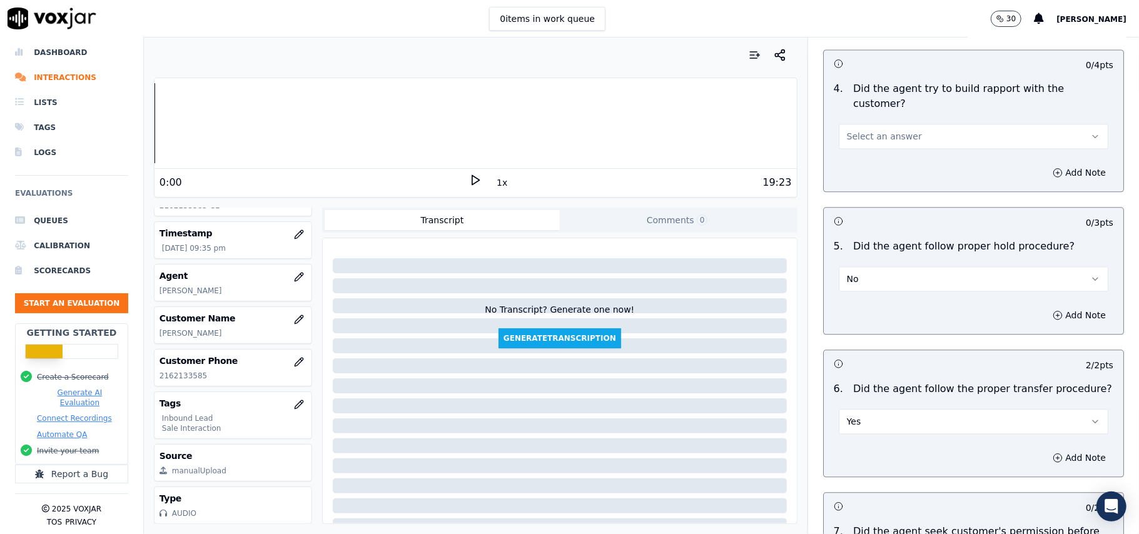
scroll to position [1983, 0]
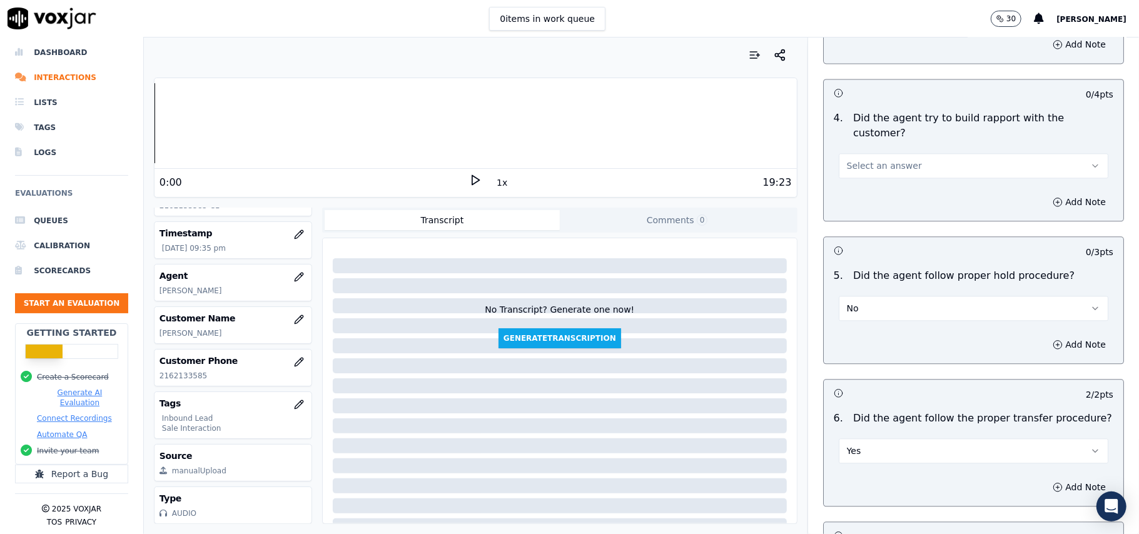
click at [844, 296] on button "No" at bounding box center [974, 308] width 270 height 25
drag, startPoint x: 841, startPoint y: 266, endPoint x: 856, endPoint y: 263, distance: 14.9
click at [842, 266] on div "Yes" at bounding box center [947, 266] width 242 height 20
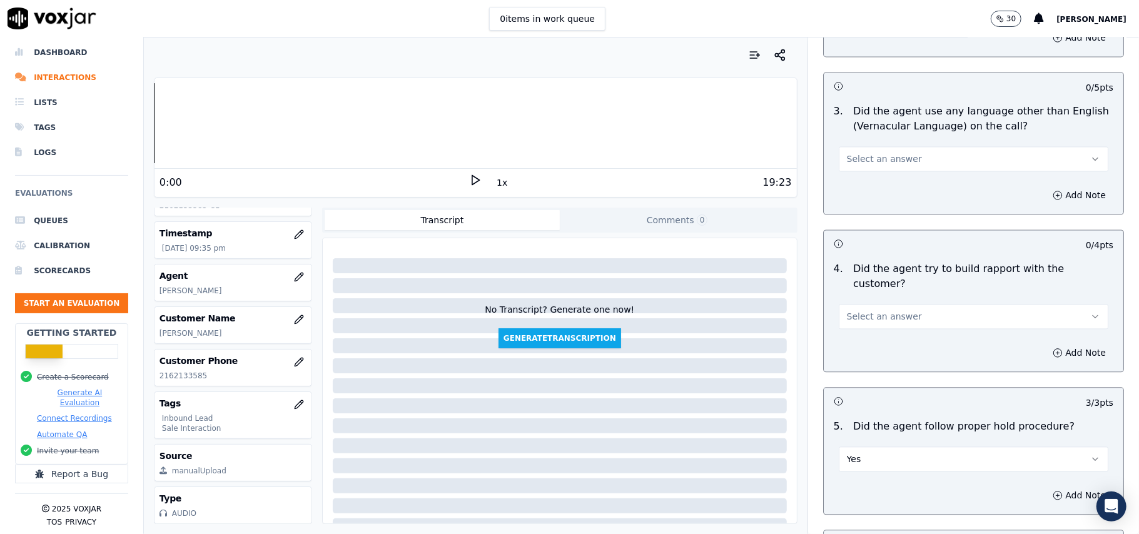
scroll to position [1733, 0]
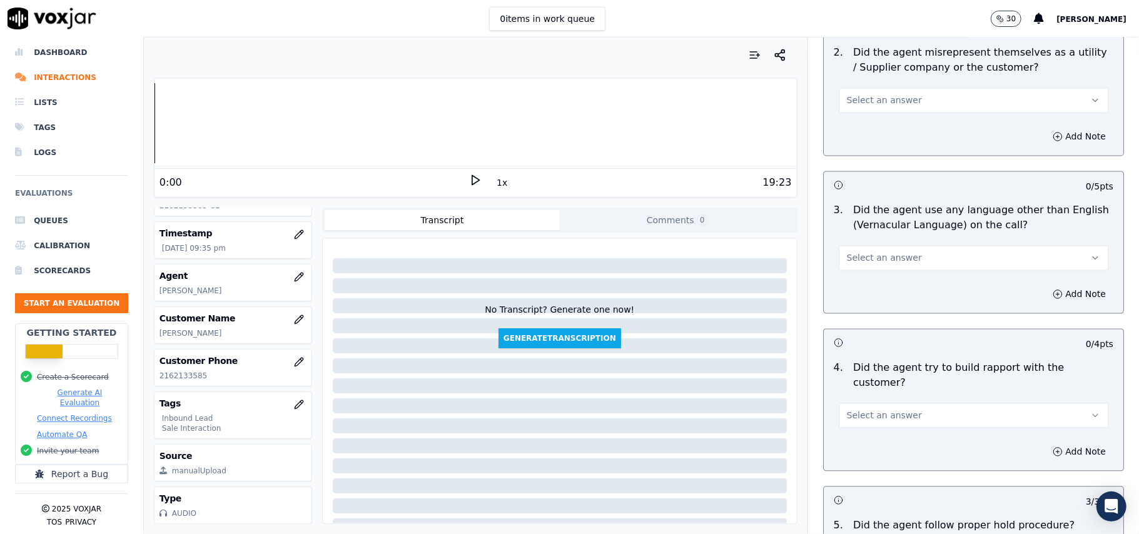
drag, startPoint x: 874, startPoint y: 338, endPoint x: 873, endPoint y: 347, distance: 8.2
click at [874, 410] on span "Select an answer" at bounding box center [884, 416] width 75 height 13
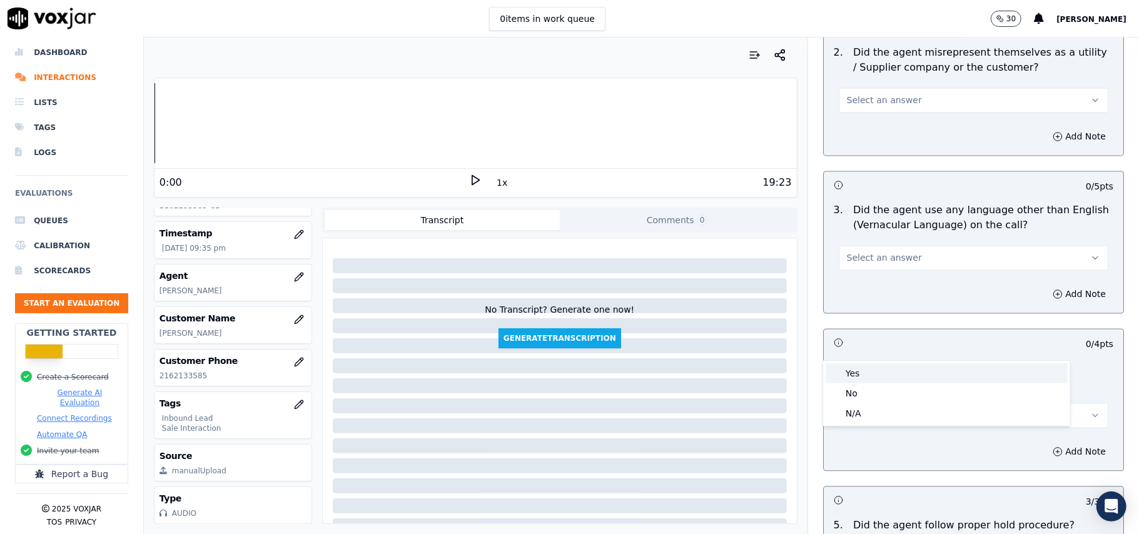
click at [871, 382] on div "Yes" at bounding box center [947, 373] width 242 height 20
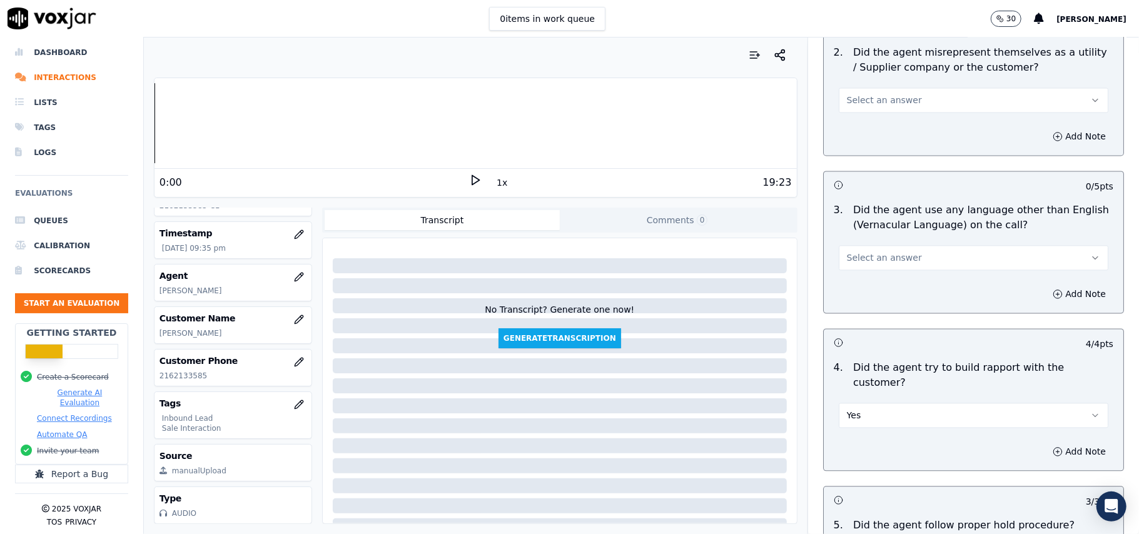
click at [886, 252] on span "Select an answer" at bounding box center [884, 258] width 75 height 13
click at [886, 228] on div "Yes" at bounding box center [947, 231] width 242 height 20
click at [886, 246] on button "Yes" at bounding box center [974, 258] width 270 height 25
click at [886, 248] on div "No" at bounding box center [947, 251] width 242 height 20
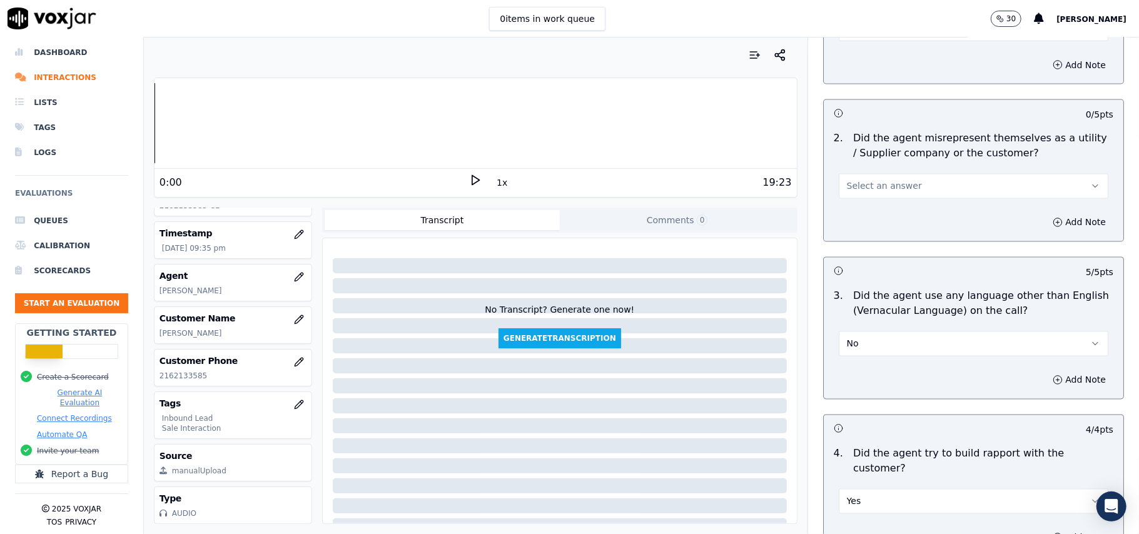
scroll to position [1566, 0]
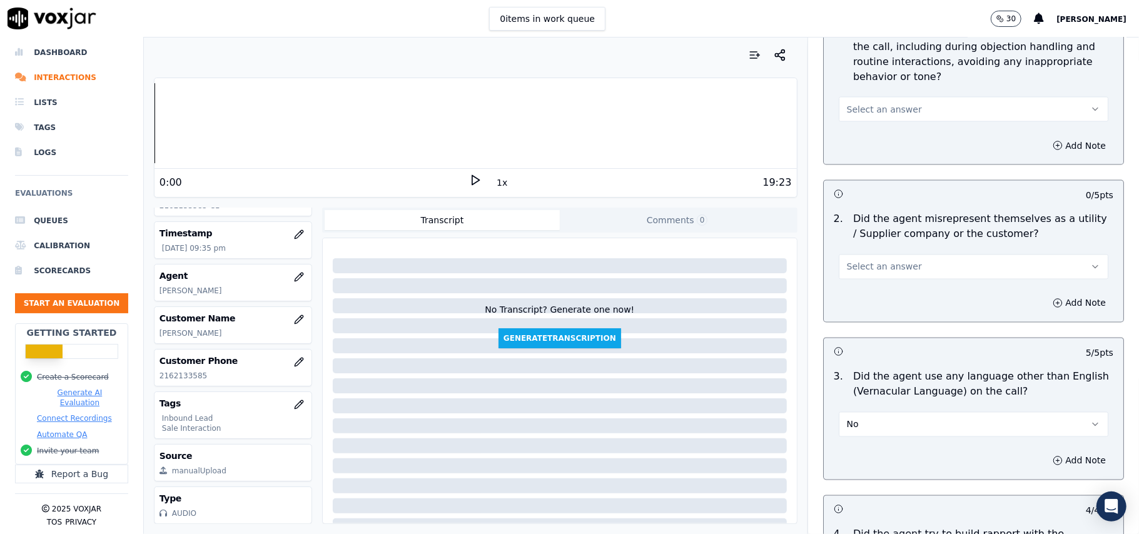
click at [912, 412] on button "No" at bounding box center [974, 424] width 270 height 25
click at [859, 394] on div "Yes" at bounding box center [947, 397] width 242 height 20
click at [867, 255] on button "Select an answer" at bounding box center [974, 267] width 270 height 25
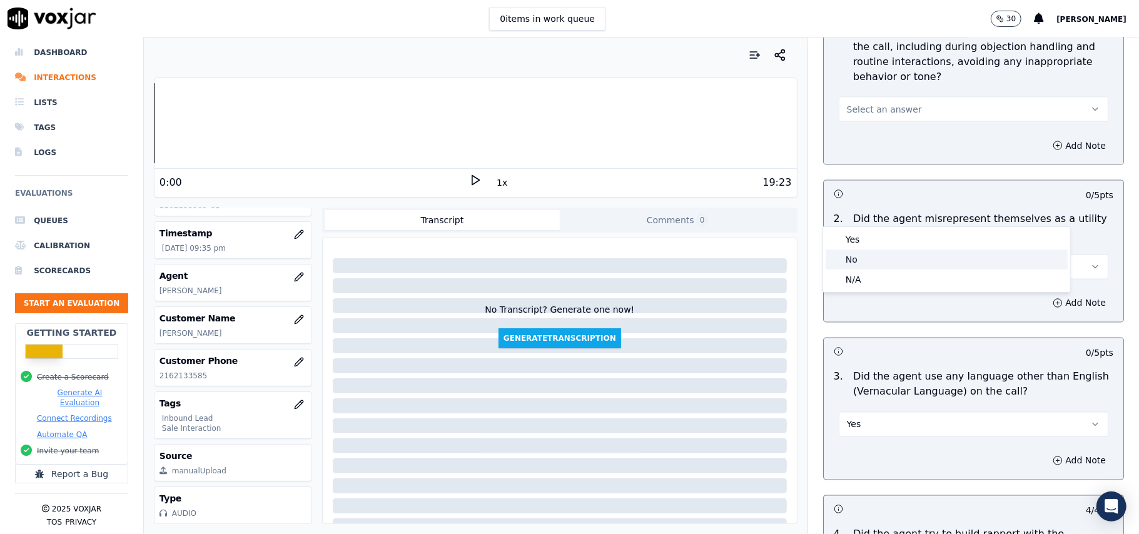
click at [868, 260] on div "No" at bounding box center [947, 260] width 242 height 20
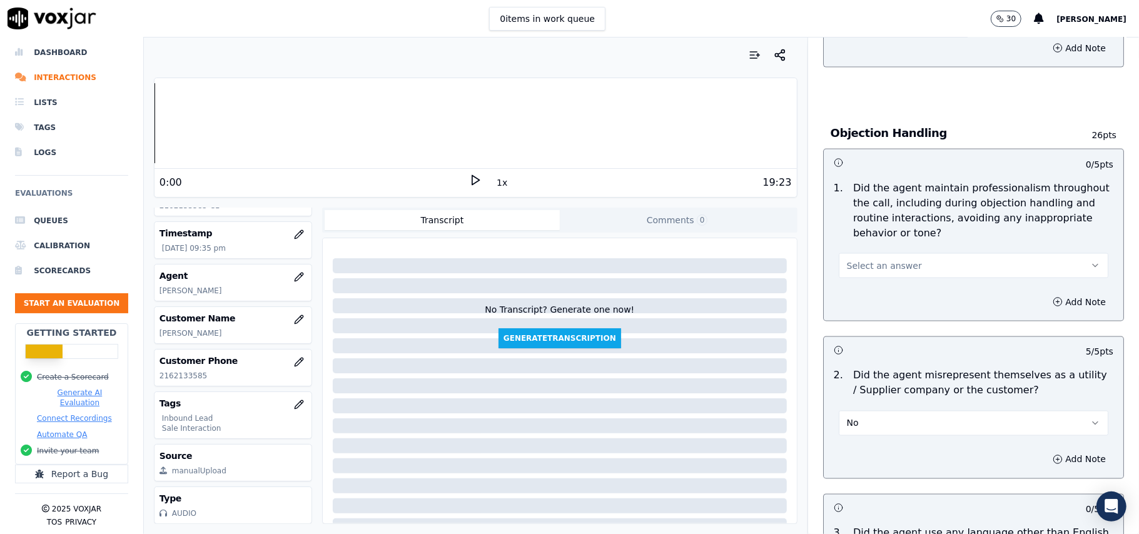
scroll to position [1399, 0]
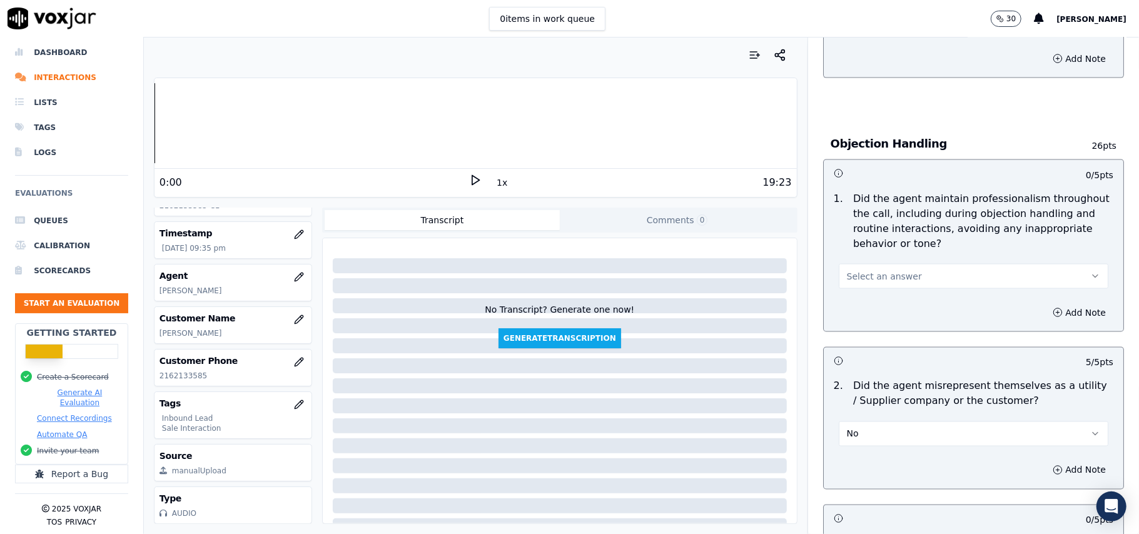
click at [897, 264] on button "Select an answer" at bounding box center [974, 276] width 270 height 25
click at [884, 250] on div "Yes" at bounding box center [947, 248] width 242 height 20
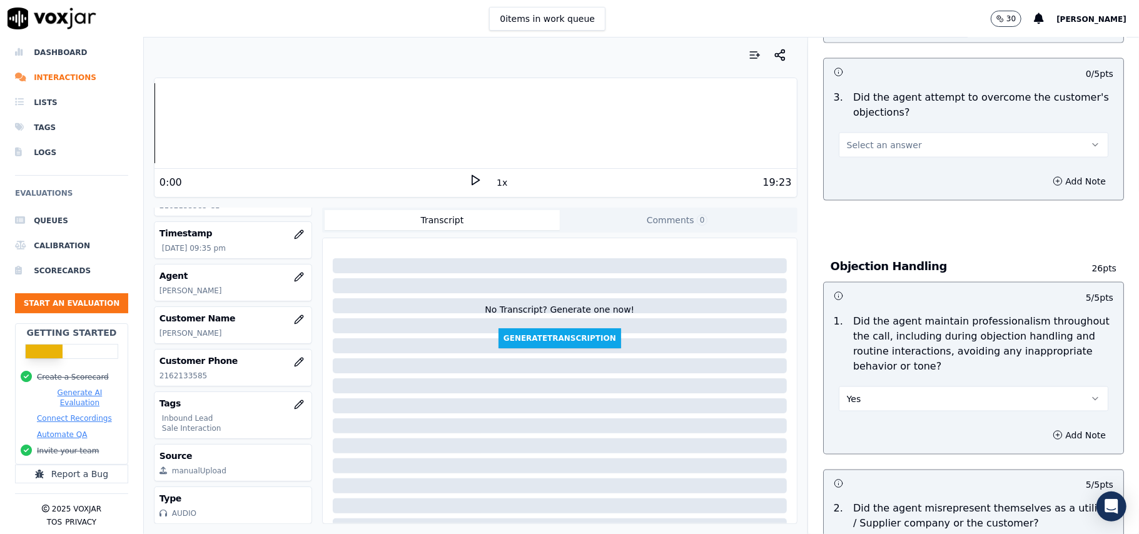
scroll to position [1149, 0]
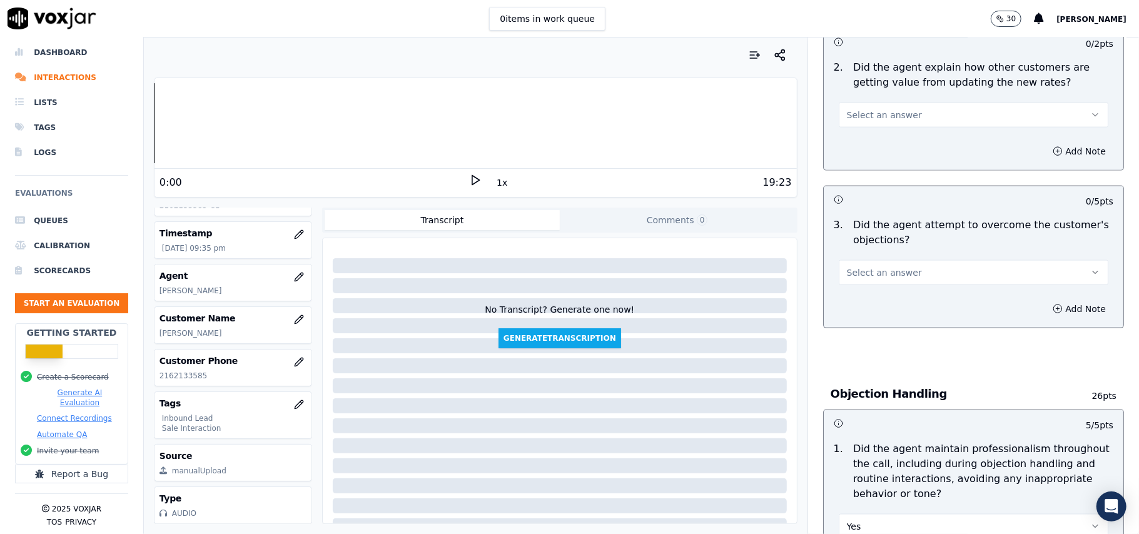
click at [893, 266] on span "Select an answer" at bounding box center [884, 272] width 75 height 13
click at [892, 246] on div "Yes" at bounding box center [947, 244] width 242 height 20
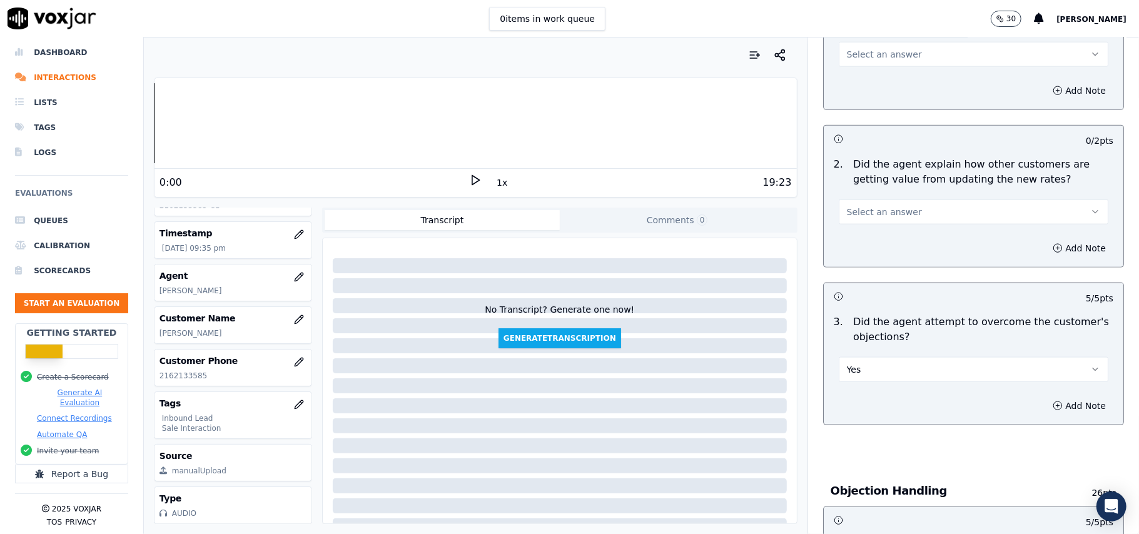
scroll to position [982, 0]
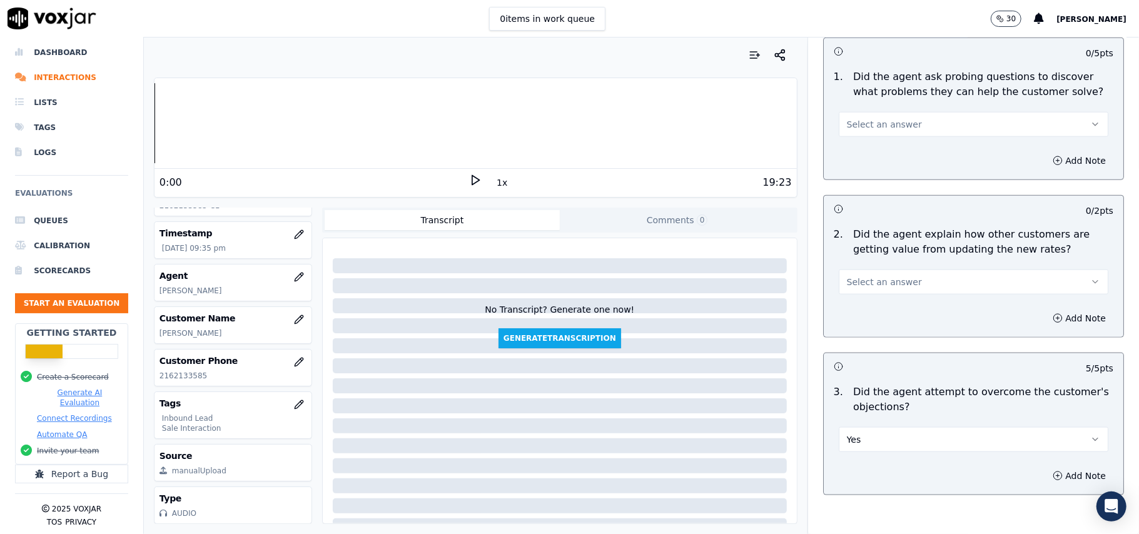
click at [872, 270] on button "Select an answer" at bounding box center [974, 282] width 270 height 25
click at [872, 254] on div "Yes" at bounding box center [947, 253] width 242 height 20
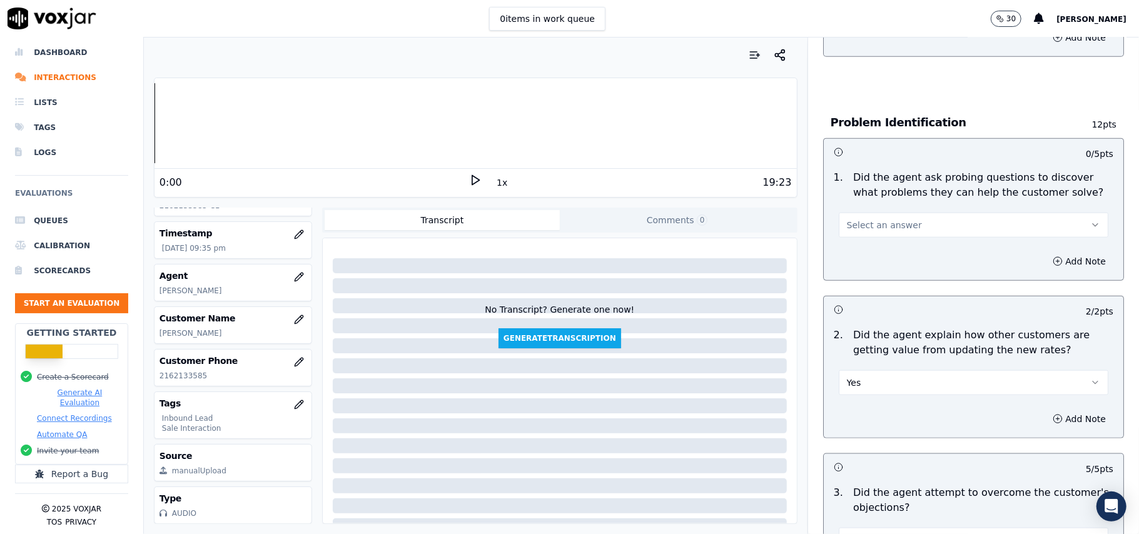
scroll to position [649, 0]
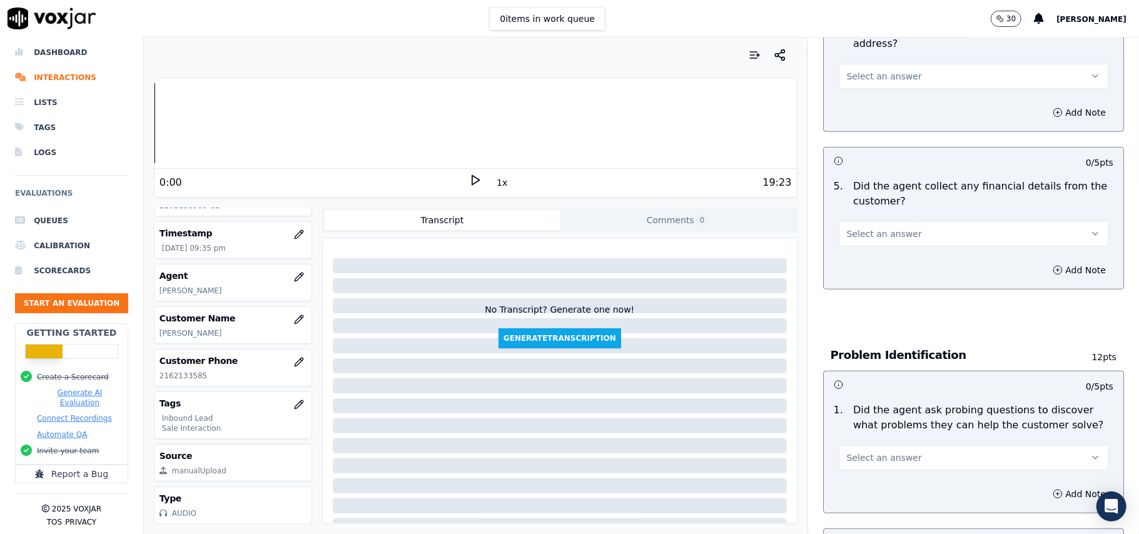
click at [894, 445] on button "Select an answer" at bounding box center [974, 457] width 270 height 25
click at [884, 425] on div "Yes" at bounding box center [947, 428] width 242 height 20
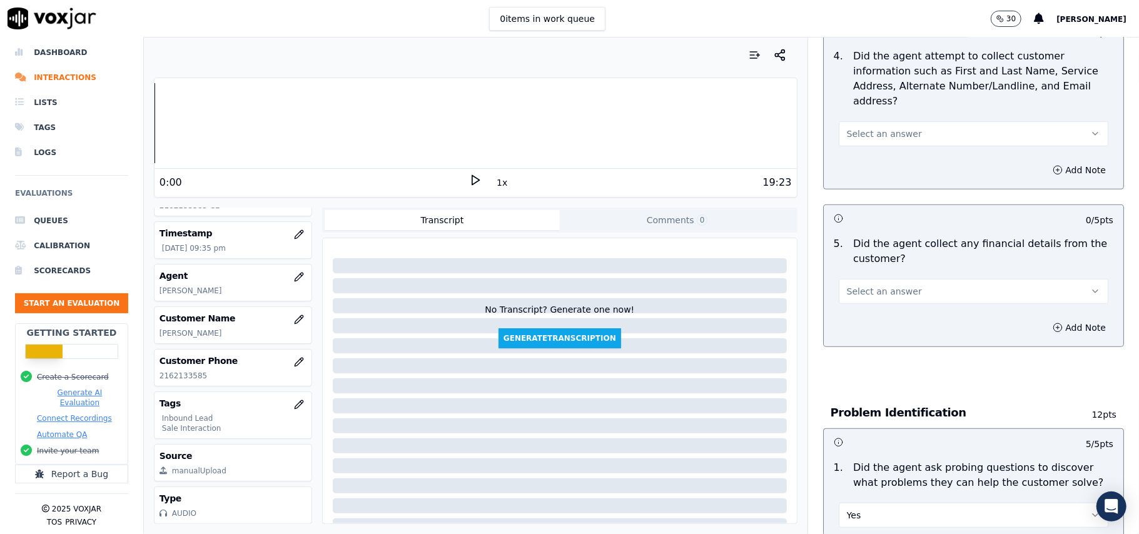
scroll to position [565, 0]
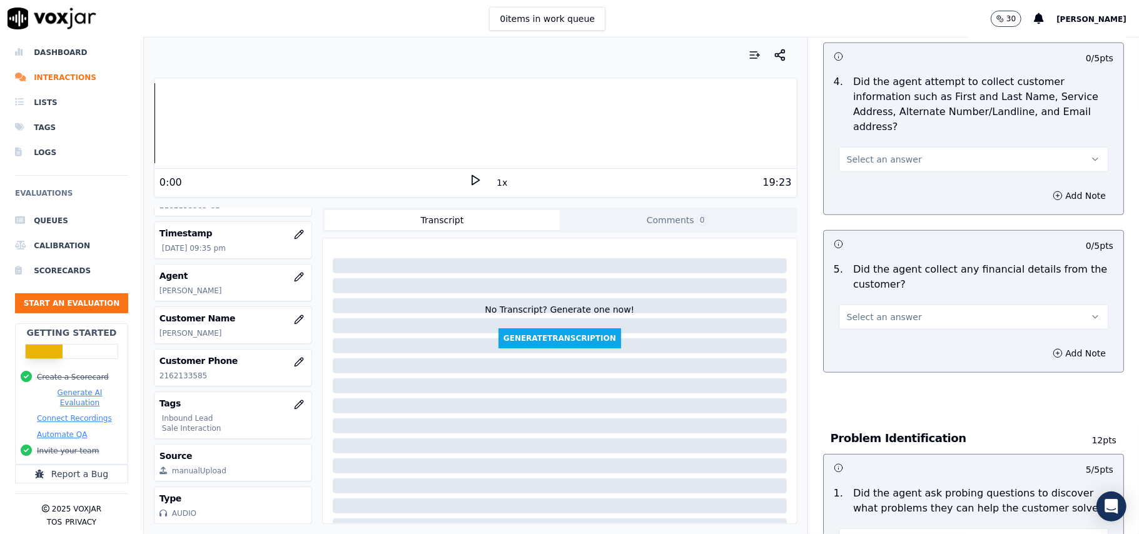
click at [861, 311] on span "Select an answer" at bounding box center [884, 317] width 75 height 13
click at [869, 308] on div "No" at bounding box center [947, 307] width 242 height 20
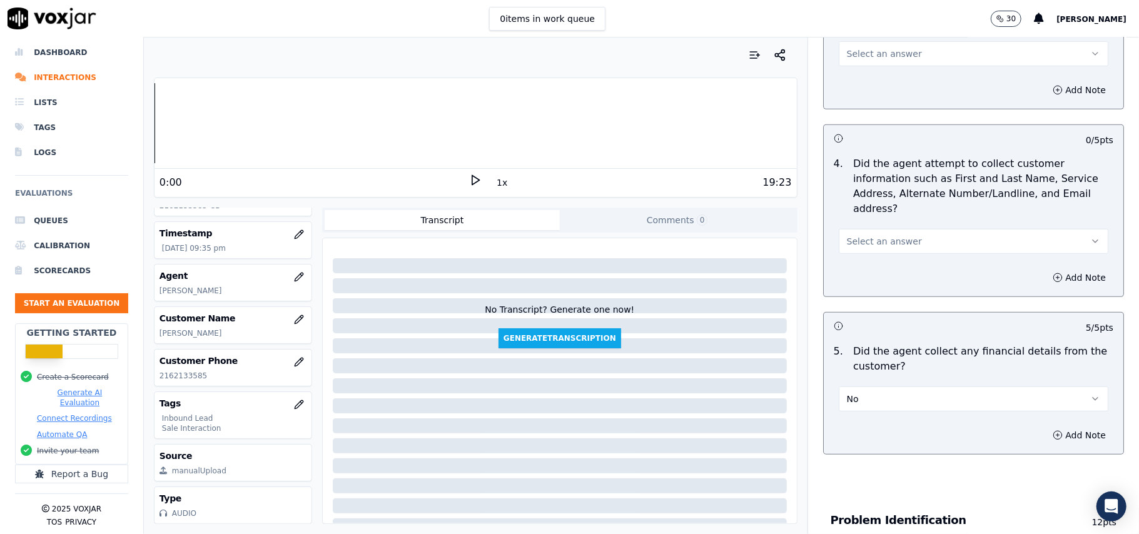
scroll to position [315, 0]
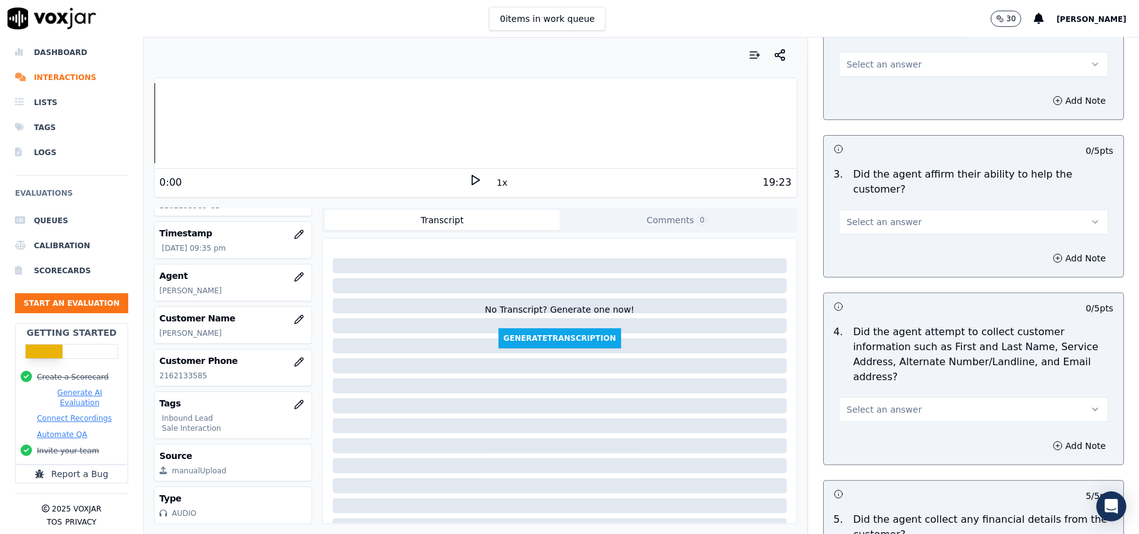
click at [879, 403] on span "Select an answer" at bounding box center [884, 409] width 75 height 13
click at [871, 395] on div "No" at bounding box center [947, 400] width 242 height 20
drag, startPoint x: 879, startPoint y: 338, endPoint x: 869, endPoint y: 350, distance: 16.0
click at [878, 395] on div "No" at bounding box center [974, 409] width 270 height 28
click at [866, 397] on button "No" at bounding box center [974, 409] width 270 height 25
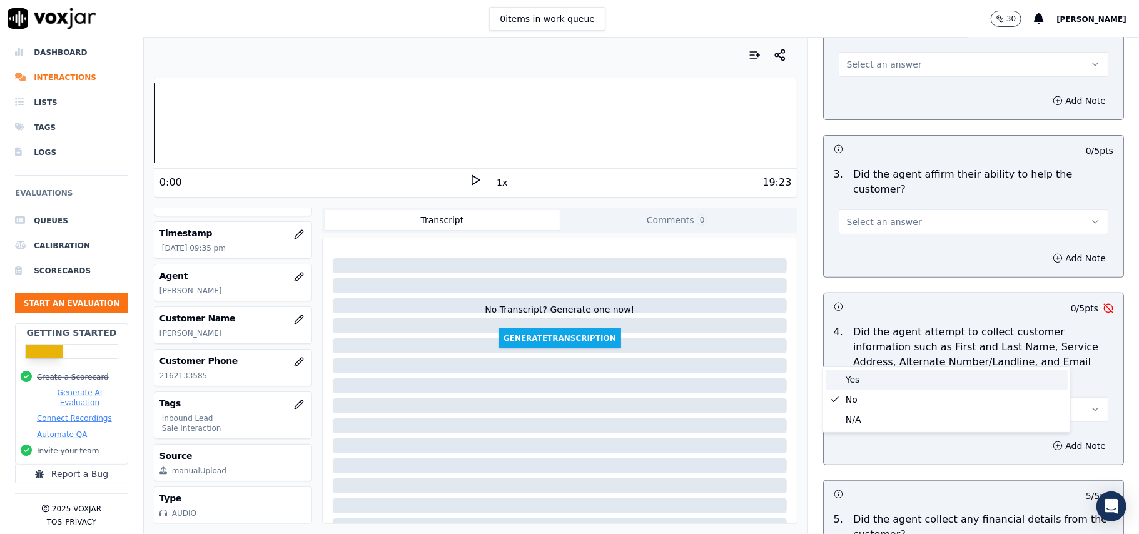
click at [856, 378] on div "Yes" at bounding box center [947, 380] width 242 height 20
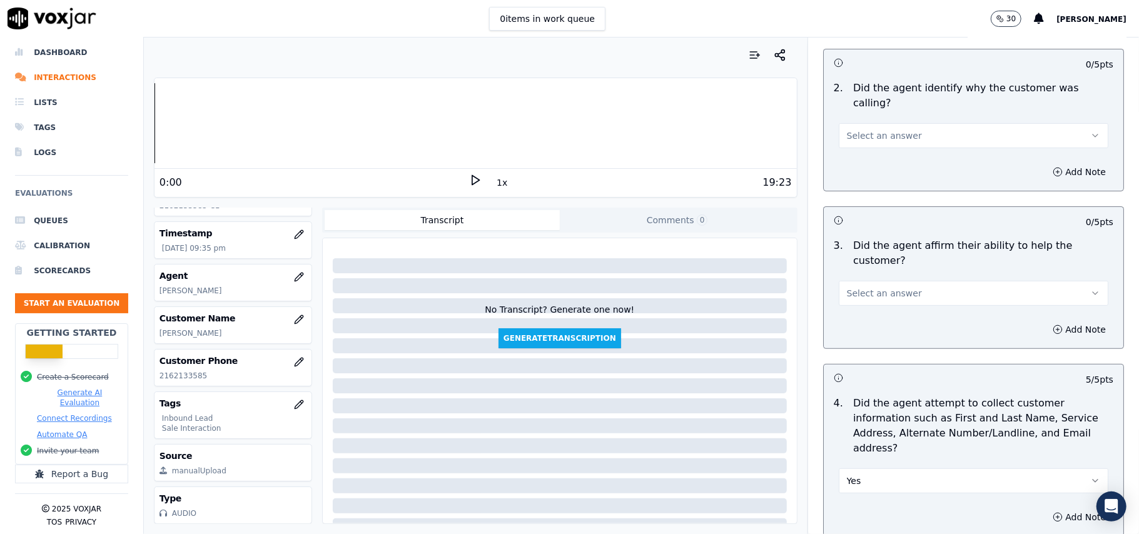
scroll to position [148, 0]
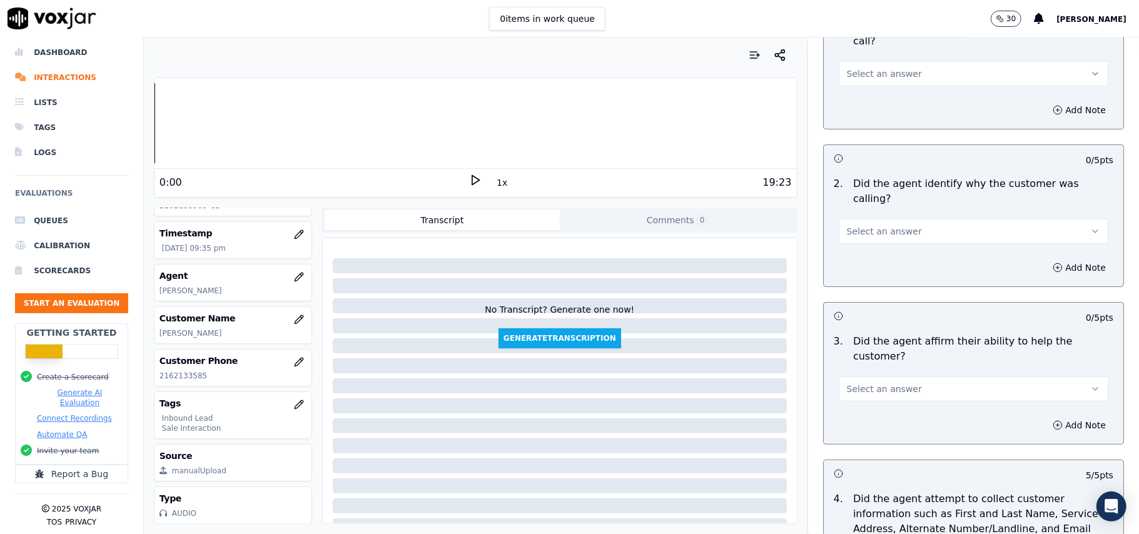
click at [869, 377] on button "Select an answer" at bounding box center [974, 389] width 270 height 25
click at [871, 373] on div "Yes" at bounding box center [947, 373] width 242 height 20
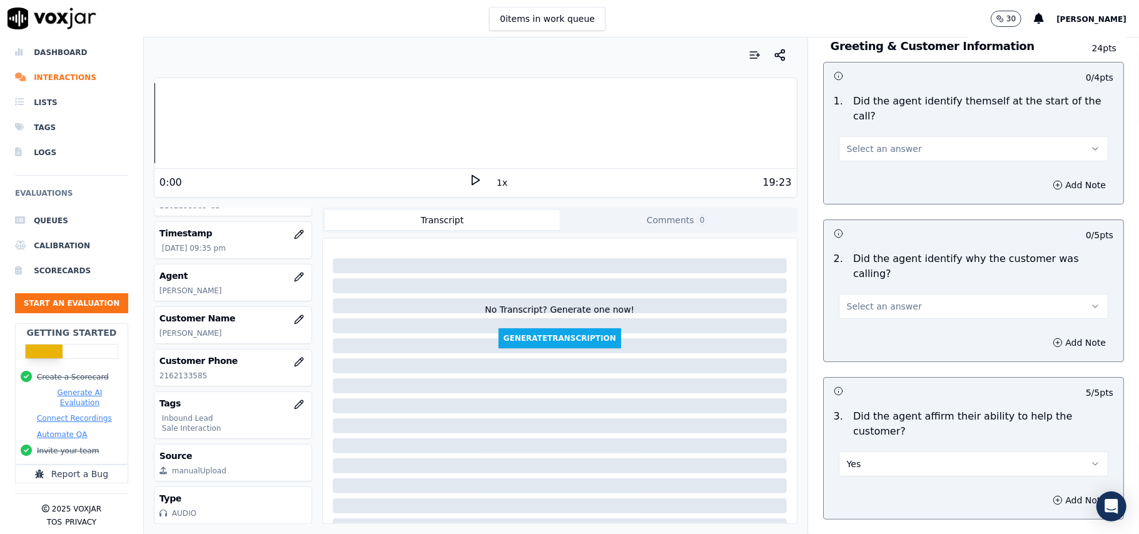
scroll to position [0, 0]
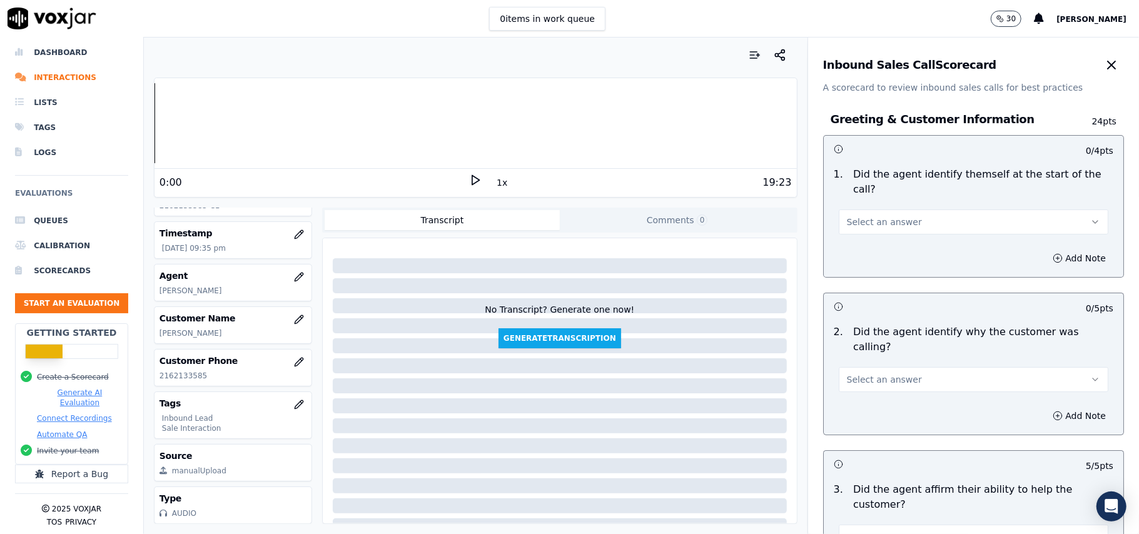
drag, startPoint x: 882, startPoint y: 329, endPoint x: 881, endPoint y: 337, distance: 7.5
click at [881, 355] on div "Select an answer" at bounding box center [974, 374] width 290 height 38
click at [881, 373] on span "Select an answer" at bounding box center [884, 379] width 75 height 13
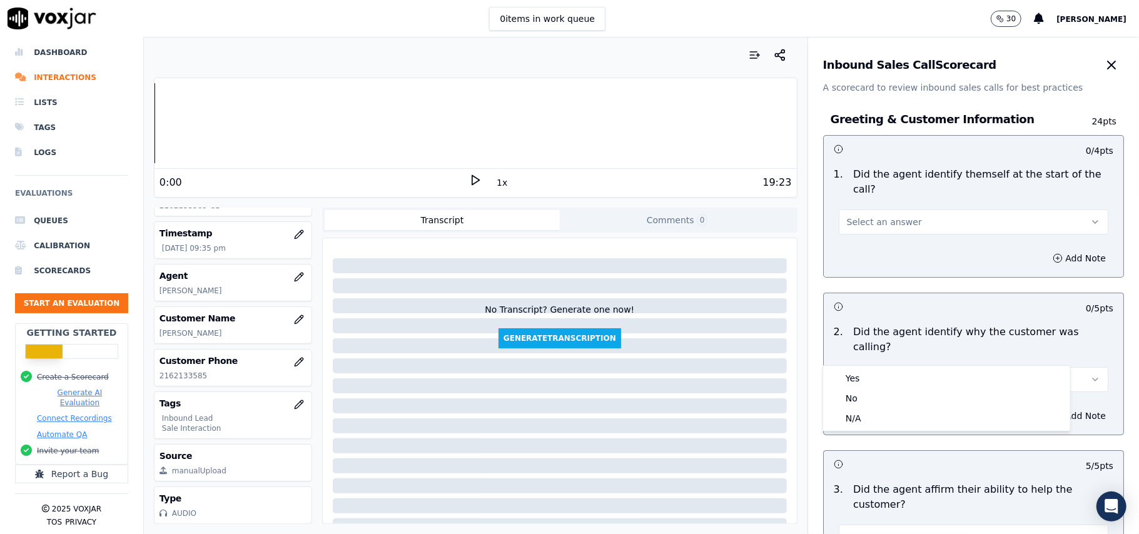
click at [876, 368] on div "Yes No N/A" at bounding box center [946, 398] width 247 height 65
click at [869, 373] on div "Yes" at bounding box center [947, 378] width 242 height 20
click at [859, 216] on span "Select an answer" at bounding box center [884, 222] width 75 height 13
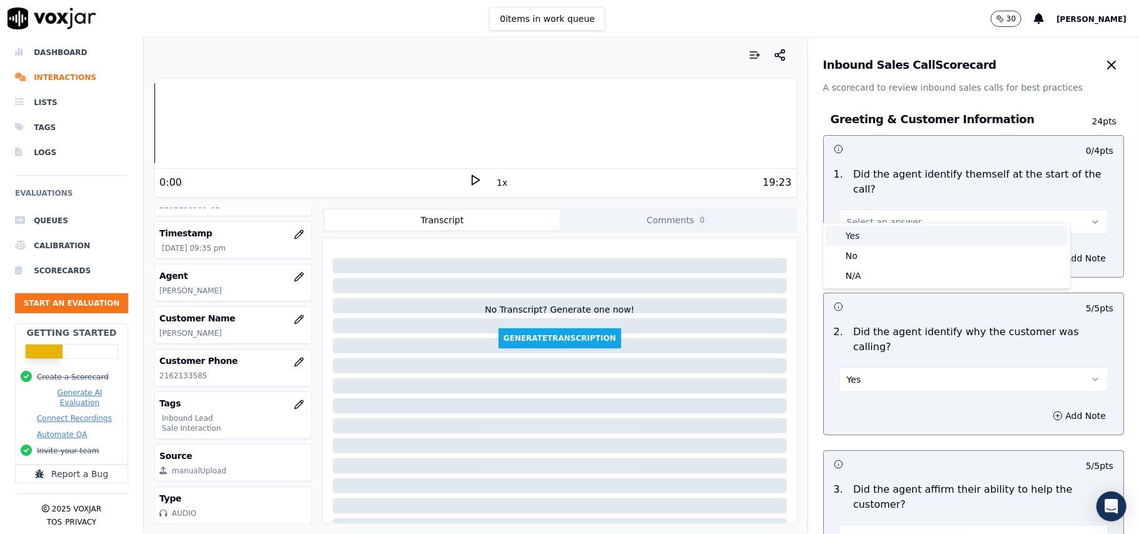
click at [861, 240] on div "Yes" at bounding box center [947, 236] width 242 height 20
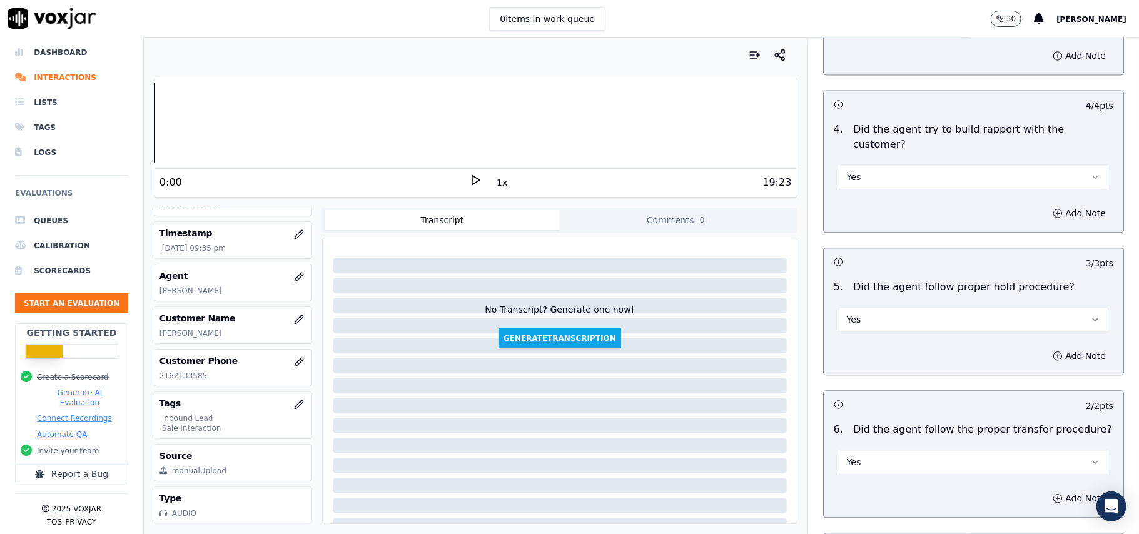
scroll to position [3568, 0]
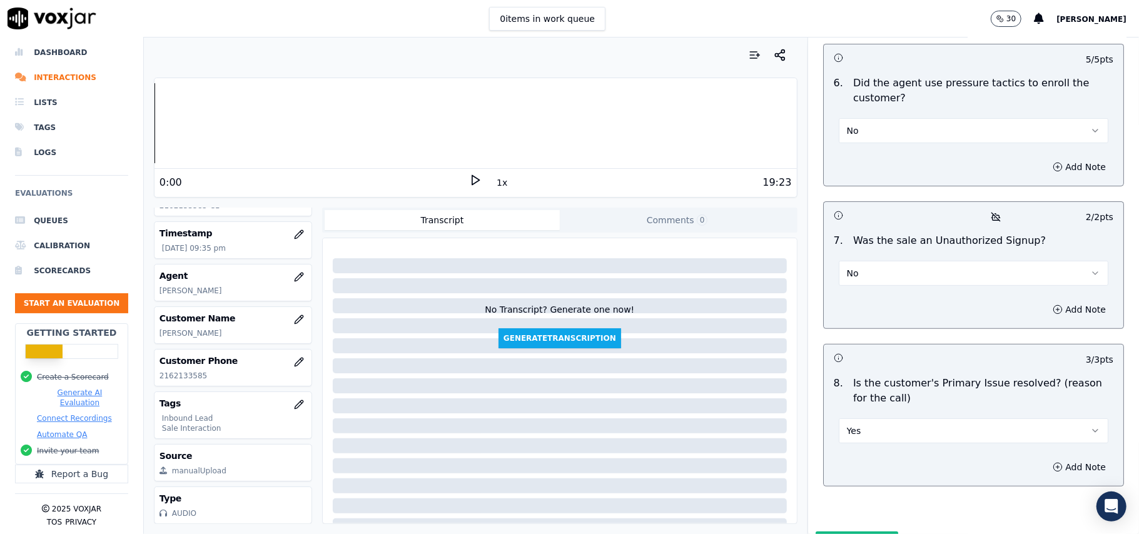
click at [834, 532] on button "Submit Scores" at bounding box center [857, 543] width 83 height 23
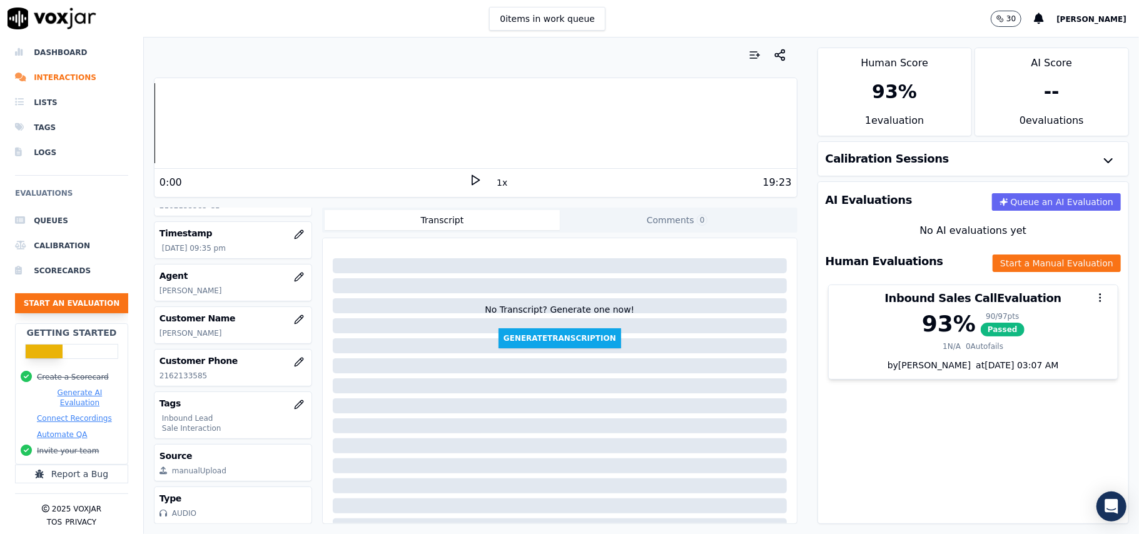
click at [90, 293] on button "Start an Evaluation" at bounding box center [71, 303] width 113 height 20
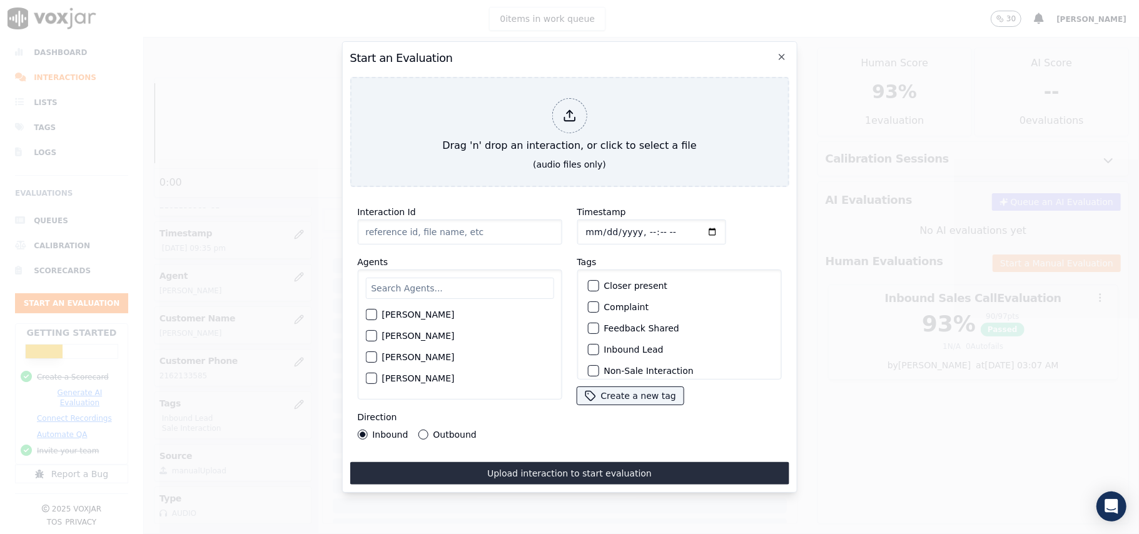
click at [479, 223] on input "Interaction Id" at bounding box center [459, 232] width 205 height 25
paste input "123400"
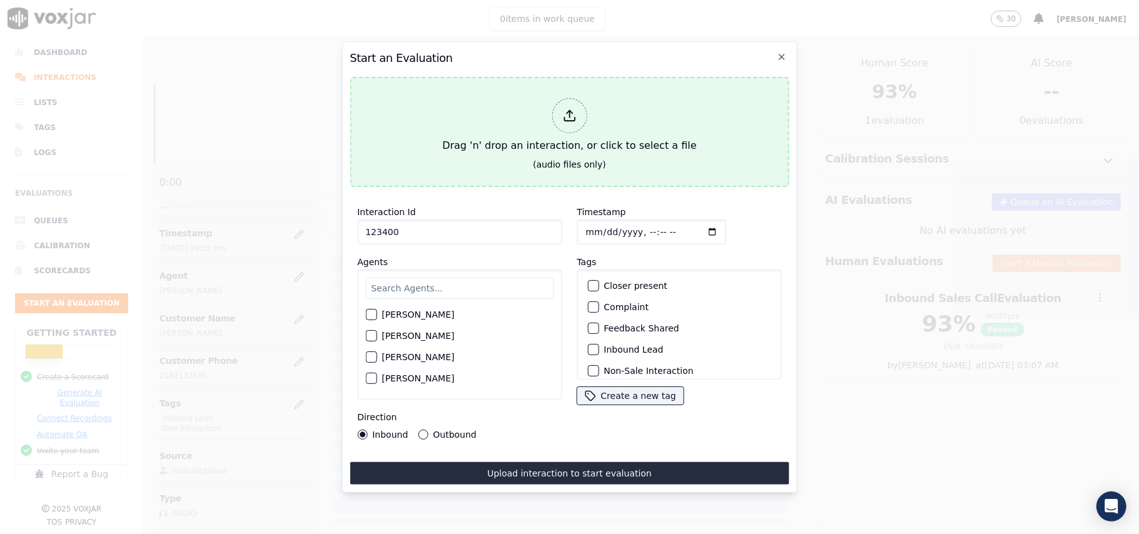
click at [569, 121] on div at bounding box center [569, 115] width 35 height 35
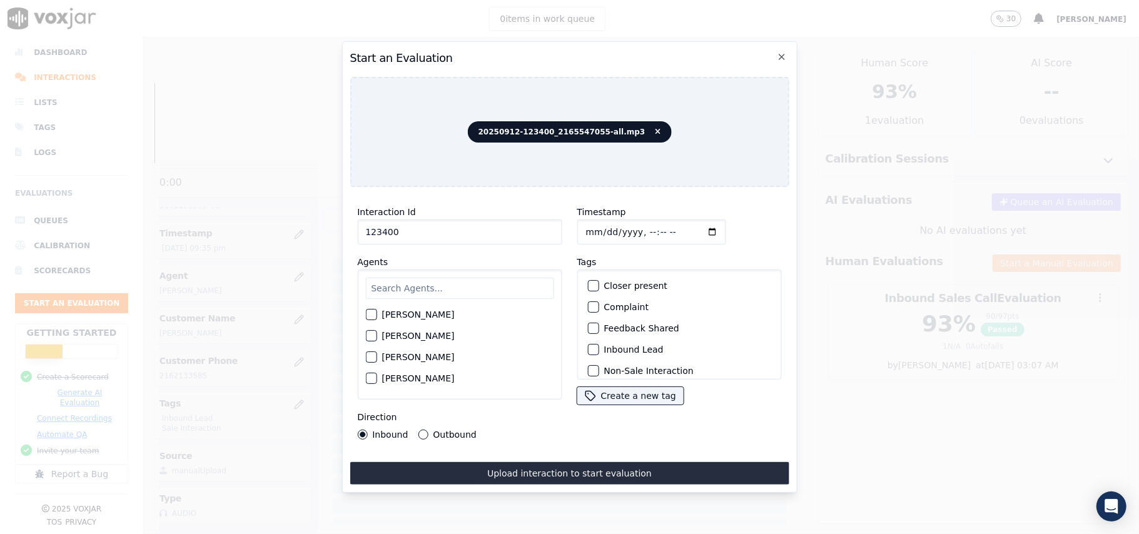
drag, startPoint x: 348, startPoint y: 233, endPoint x: 311, endPoint y: 233, distance: 36.3
click at [311, 534] on div "Start an Evaluation 20250912-123400_2165547055-all.mp3 Interaction Id 123400 Ag…" at bounding box center [569, 534] width 1139 height 0
type input "20250912-123400_2165547055-all.mp3"
click at [606, 223] on input "Timestamp" at bounding box center [651, 232] width 149 height 25
click at [604, 223] on input "Timestamp" at bounding box center [651, 232] width 149 height 25
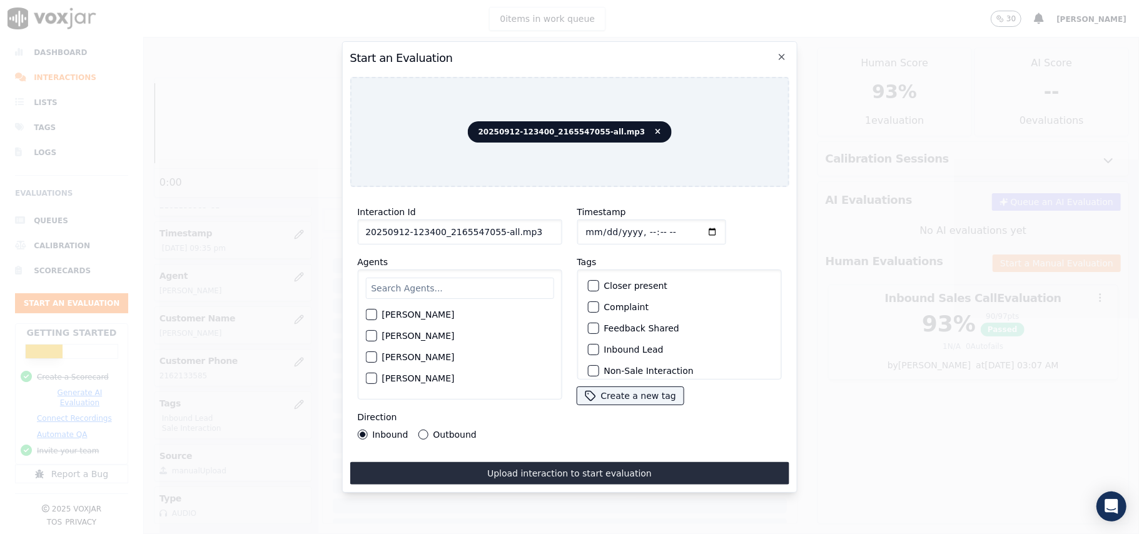
click at [601, 224] on input "Timestamp" at bounding box center [651, 232] width 149 height 25
type input "[DATE]T21:42"
click at [420, 278] on input "text" at bounding box center [459, 288] width 188 height 21
type input "Will"
click at [388, 308] on div "[PERSON_NAME]" at bounding box center [459, 318] width 188 height 21
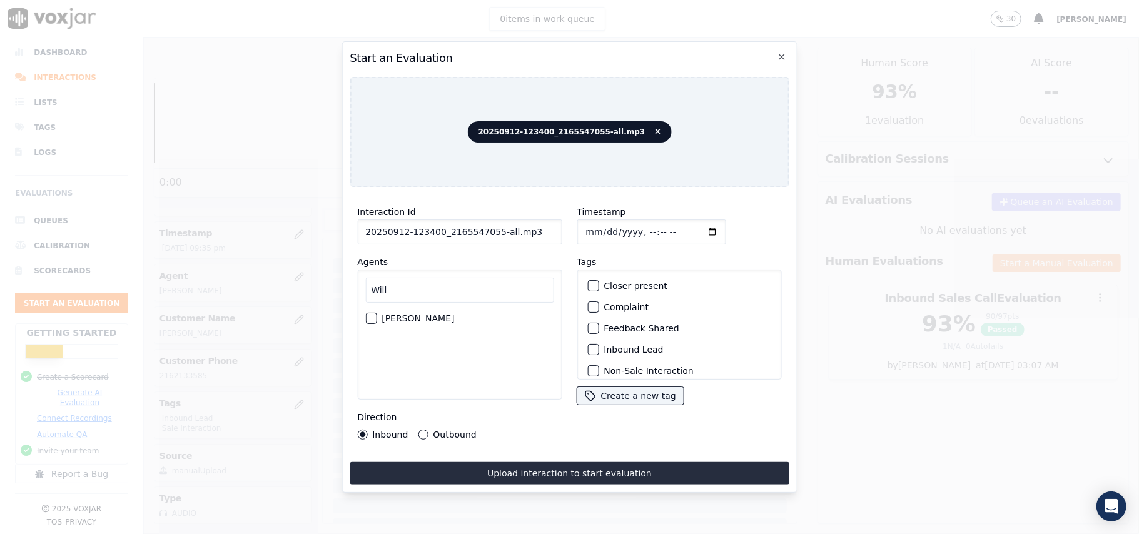
click at [393, 314] on label "[PERSON_NAME]" at bounding box center [418, 318] width 73 height 9
click at [377, 313] on button "[PERSON_NAME]" at bounding box center [370, 318] width 11 height 11
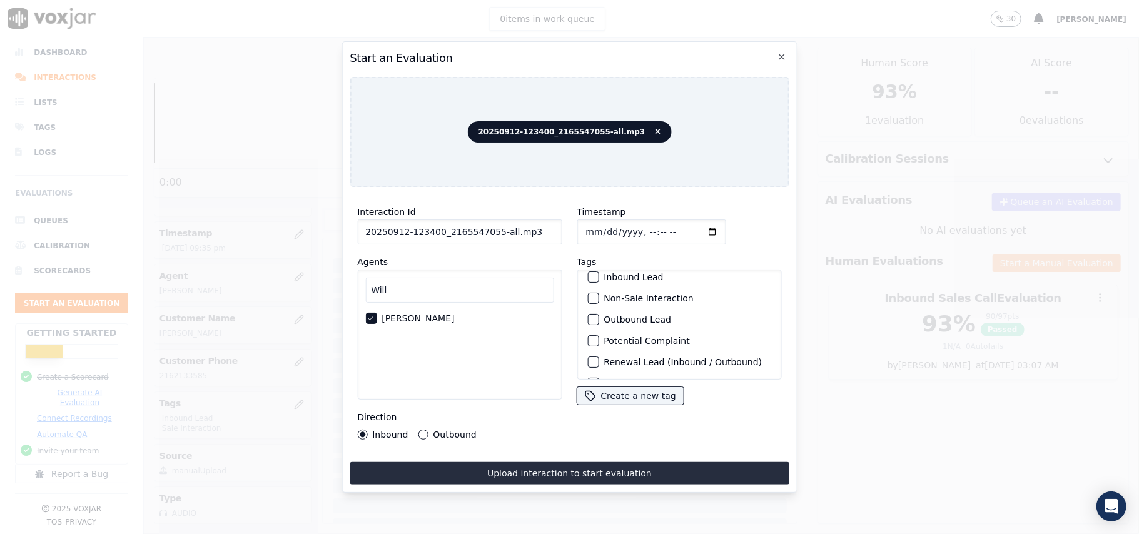
scroll to position [109, 0]
click at [590, 359] on div "button" at bounding box center [592, 363] width 9 height 9
click at [582, 289] on div "Outbound Lead" at bounding box center [678, 299] width 193 height 21
click at [588, 295] on div "button" at bounding box center [592, 299] width 9 height 9
click at [423, 430] on button "Outbound" at bounding box center [423, 435] width 10 height 10
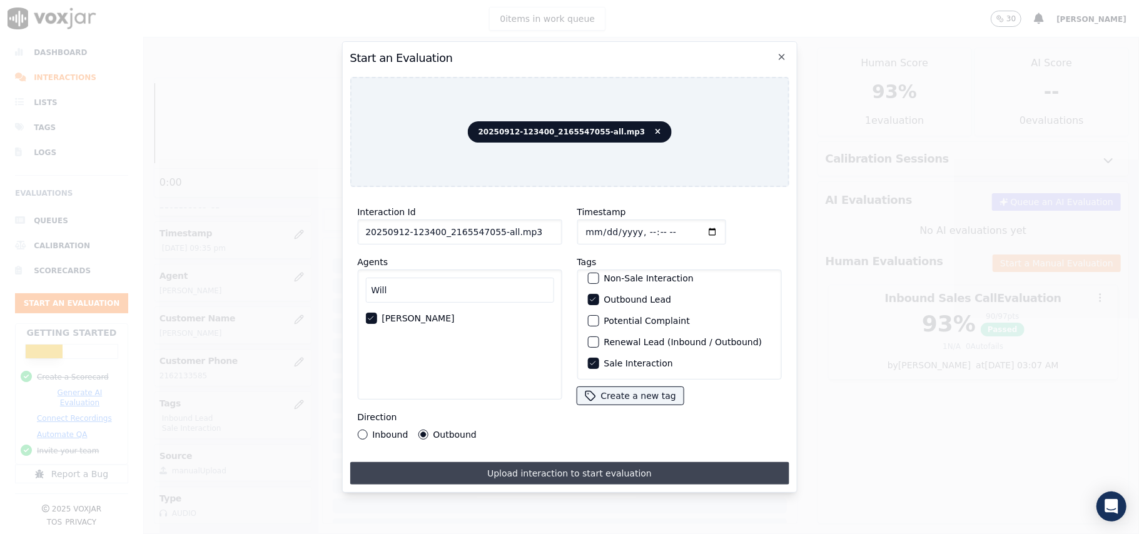
click at [428, 462] on button "Upload interaction to start evaluation" at bounding box center [569, 473] width 439 height 23
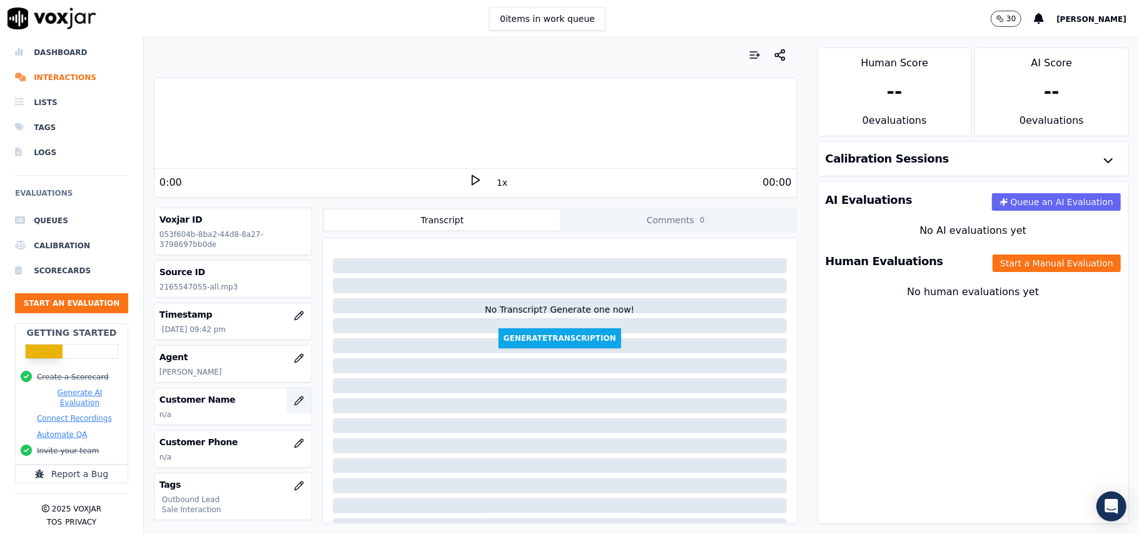
click at [286, 406] on button "button" at bounding box center [298, 400] width 25 height 25
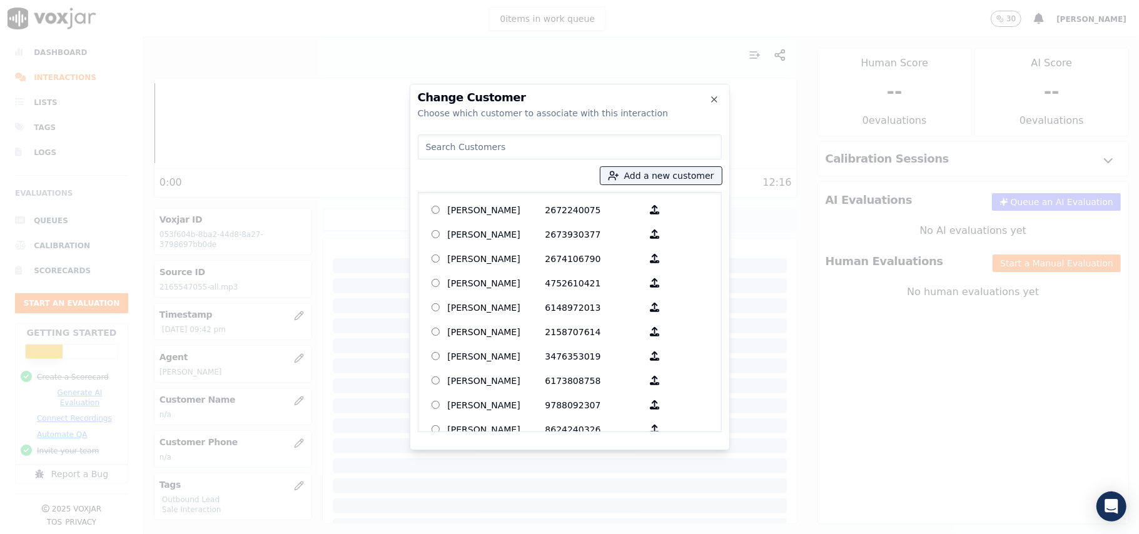
paste input "[PERSON_NAME]"
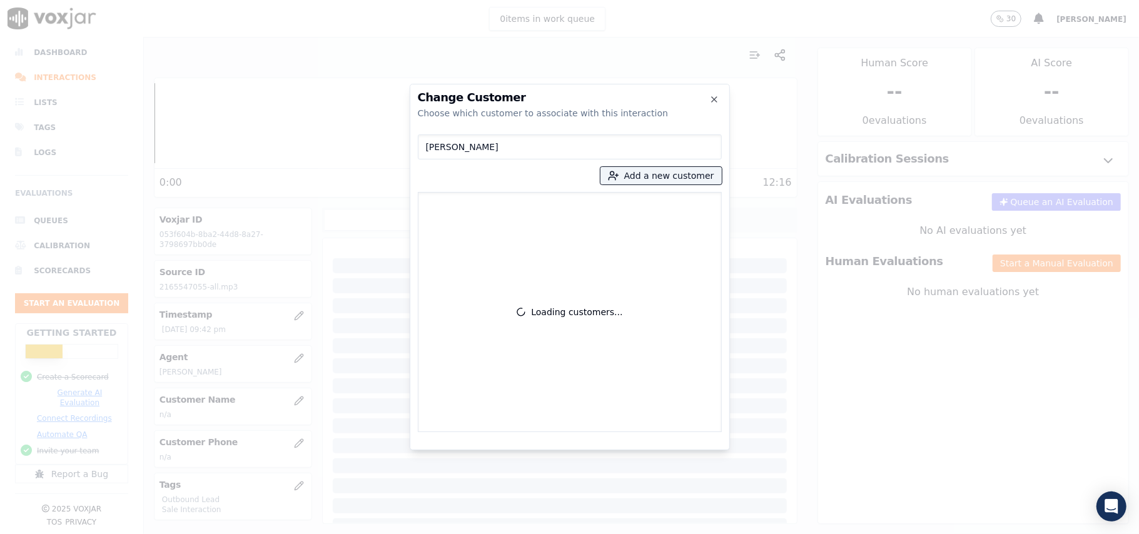
click at [424, 148] on input "[PERSON_NAME]" at bounding box center [570, 146] width 304 height 25
type input "[PERSON_NAME]"
click at [548, 214] on p "2165547055" at bounding box center [594, 209] width 98 height 19
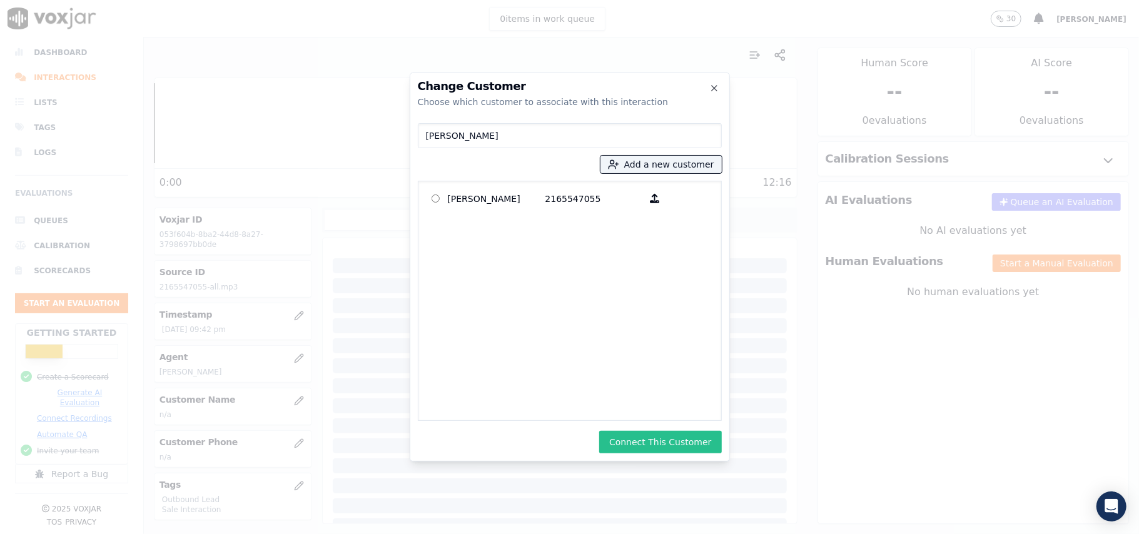
click at [651, 445] on button "Connect This Customer" at bounding box center [660, 442] width 122 height 23
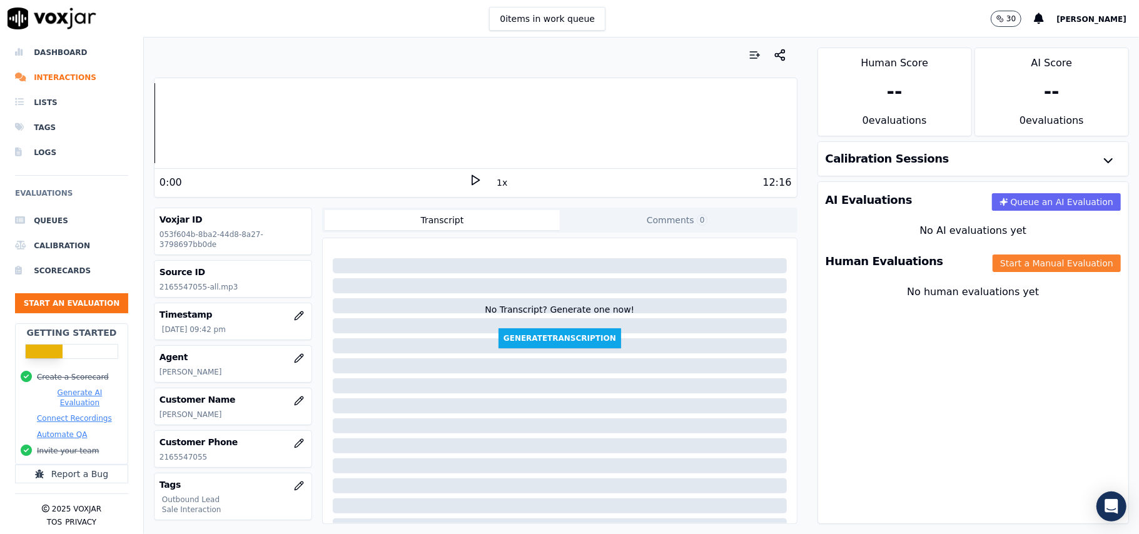
click at [1021, 255] on button "Start a Manual Evaluation" at bounding box center [1057, 264] width 128 height 18
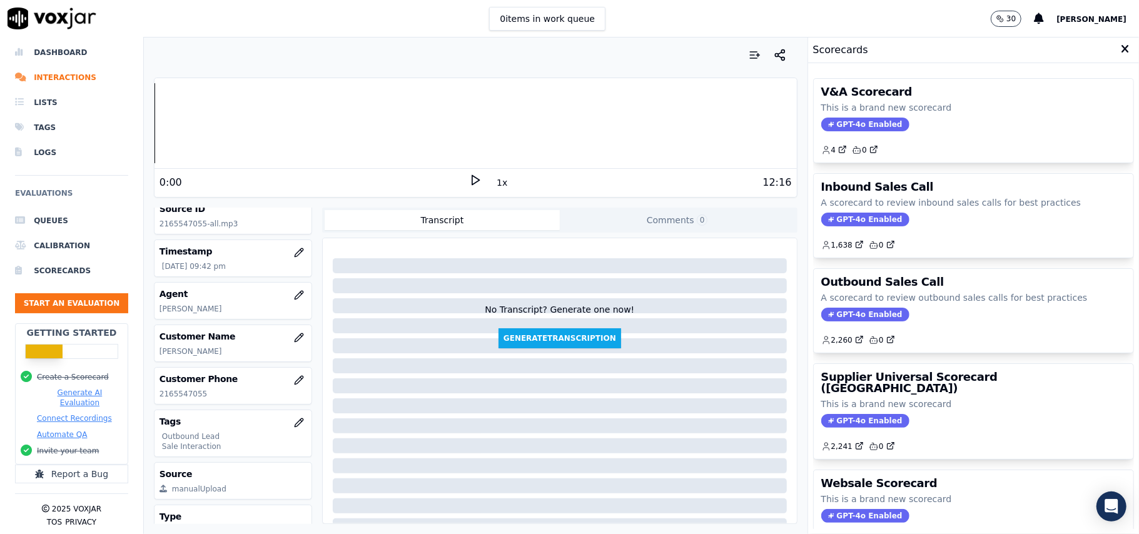
scroll to position [123, 0]
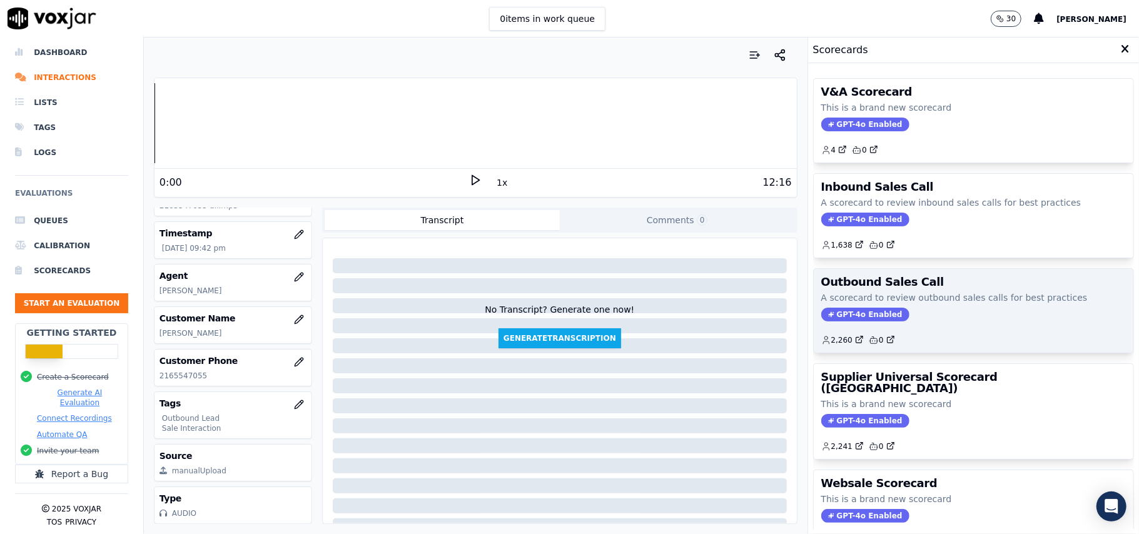
click at [836, 316] on span "GPT-4o Enabled" at bounding box center [865, 315] width 88 height 14
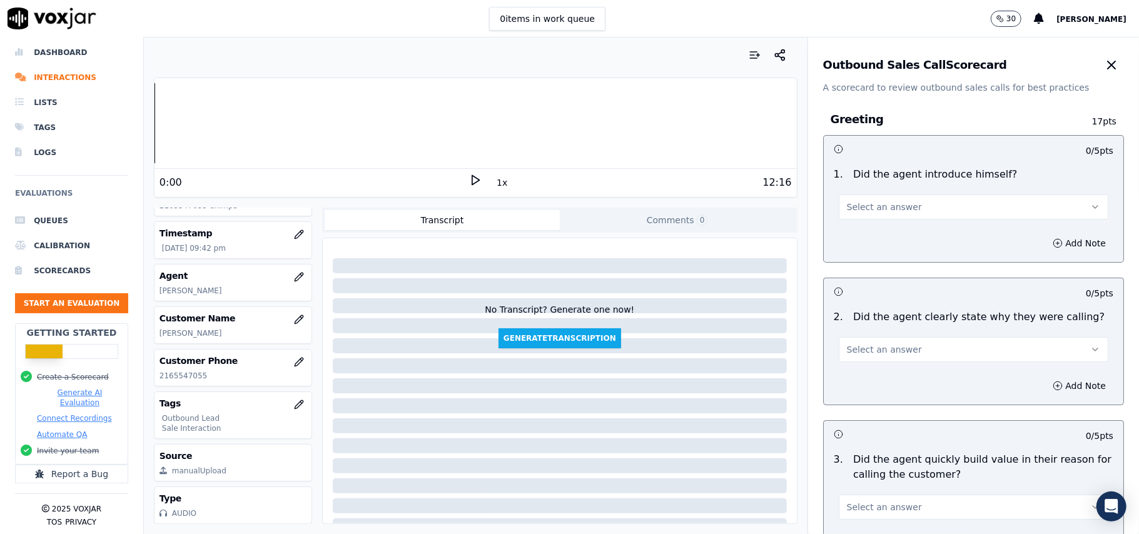
scroll to position [39, 0]
click at [927, 203] on button "Select an answer" at bounding box center [974, 207] width 270 height 25
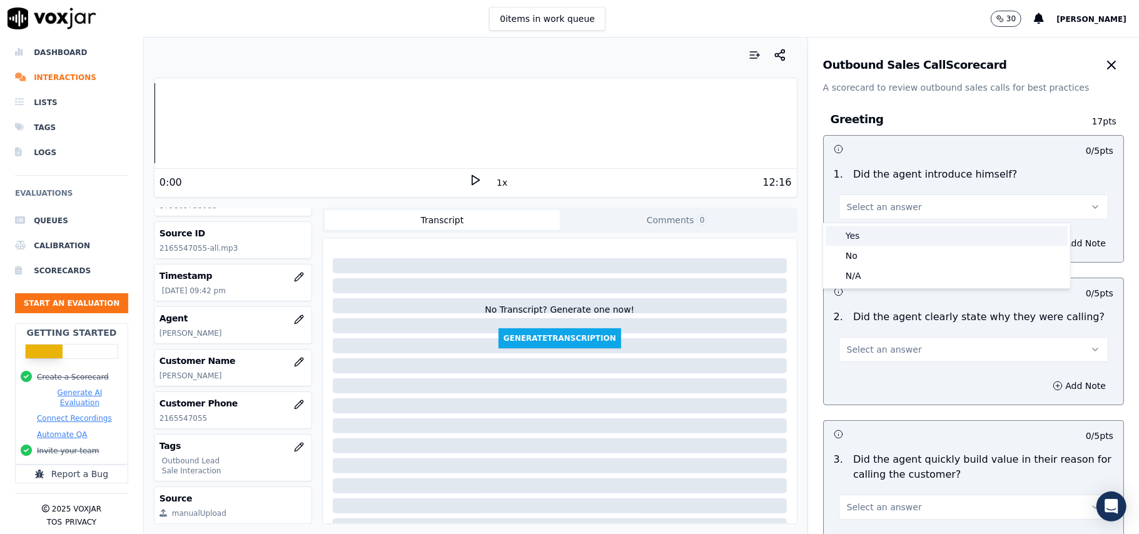
click at [914, 236] on div "Yes" at bounding box center [947, 236] width 242 height 20
click at [883, 340] on button "Select an answer" at bounding box center [974, 349] width 270 height 25
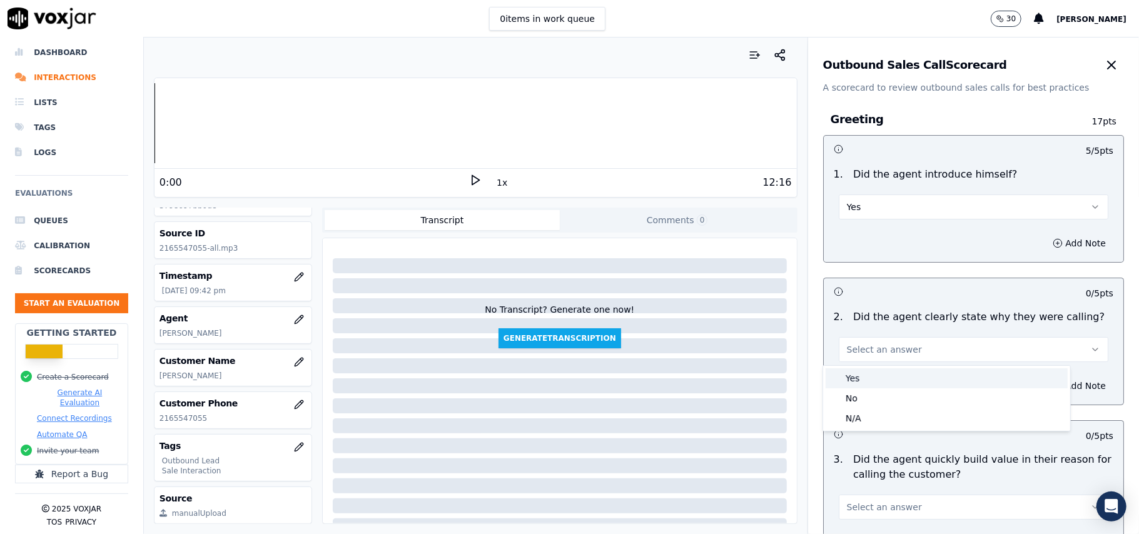
click at [874, 378] on div "Yes" at bounding box center [947, 378] width 242 height 20
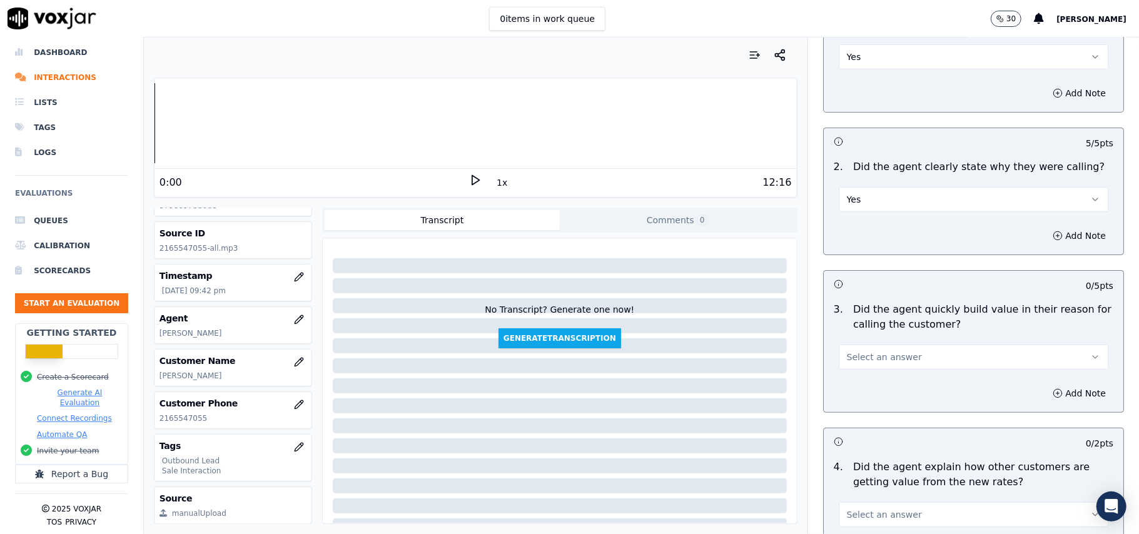
scroll to position [250, 0]
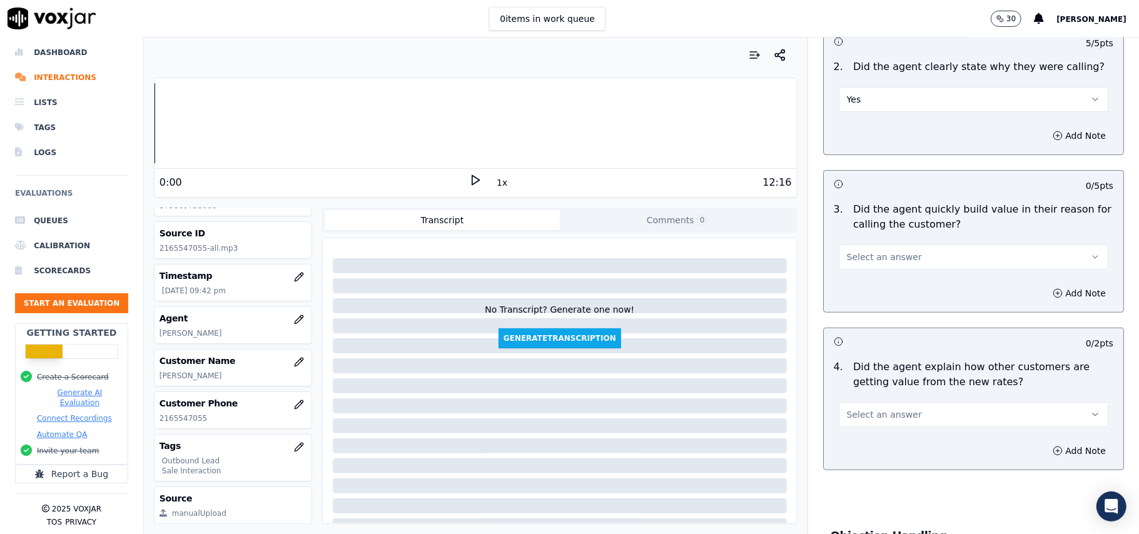
click at [876, 248] on button "Select an answer" at bounding box center [974, 257] width 270 height 25
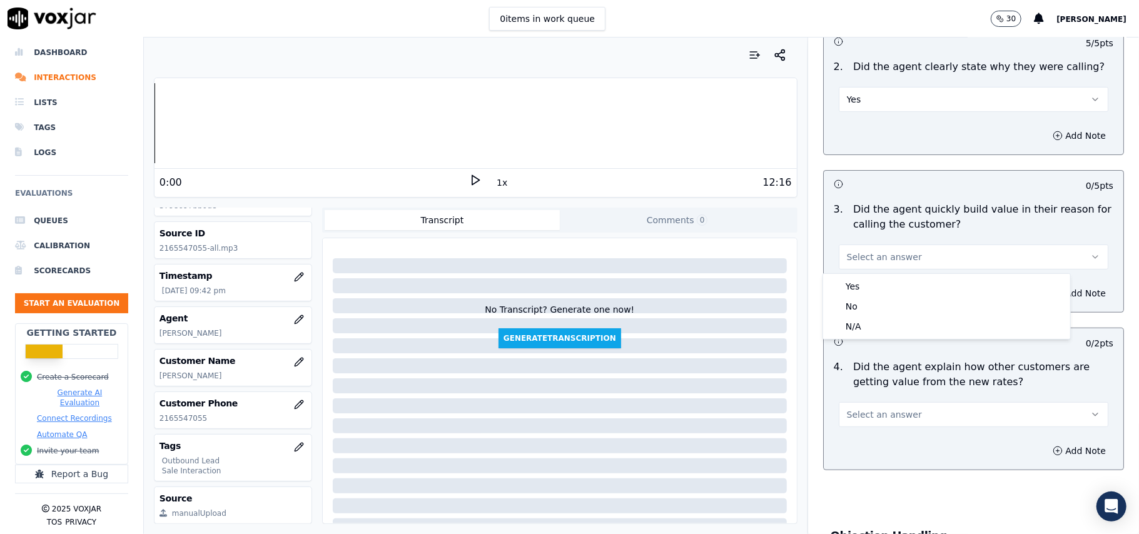
click at [873, 289] on div "Yes" at bounding box center [947, 286] width 242 height 20
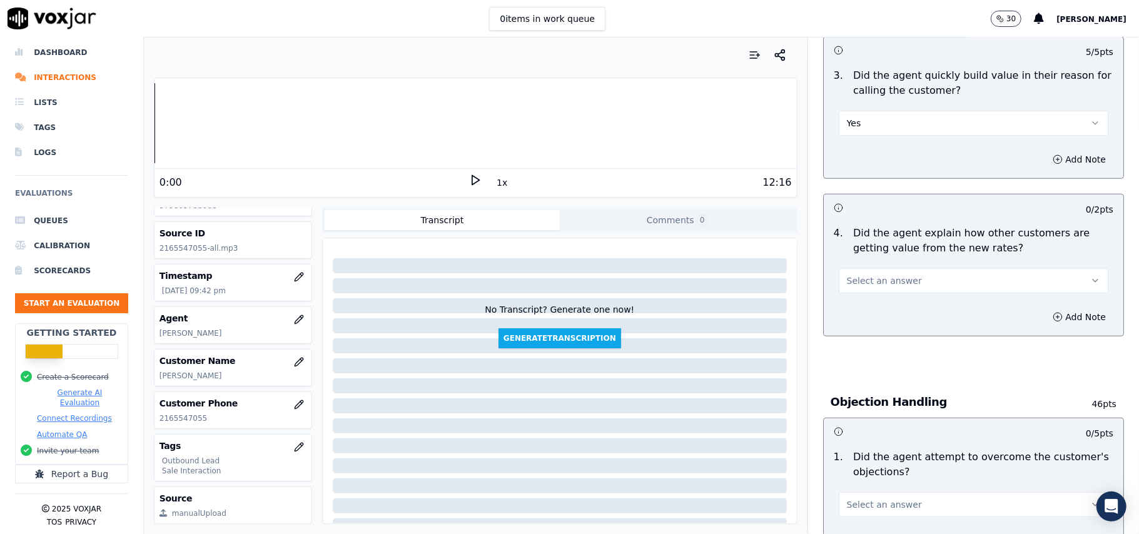
scroll to position [417, 0]
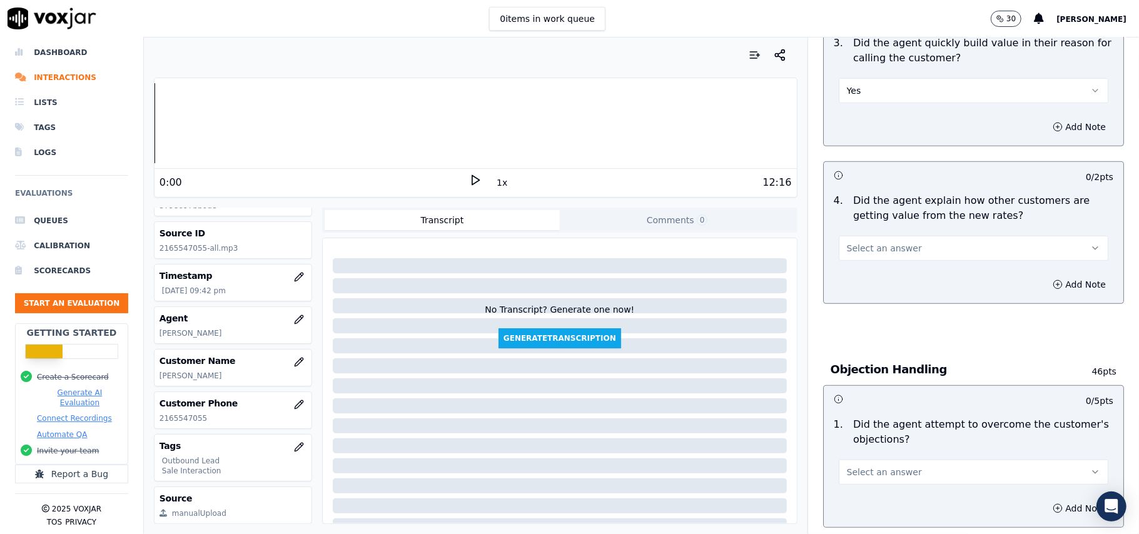
click at [863, 256] on button "Select an answer" at bounding box center [974, 248] width 270 height 25
click at [858, 276] on div "Yes" at bounding box center [947, 278] width 242 height 20
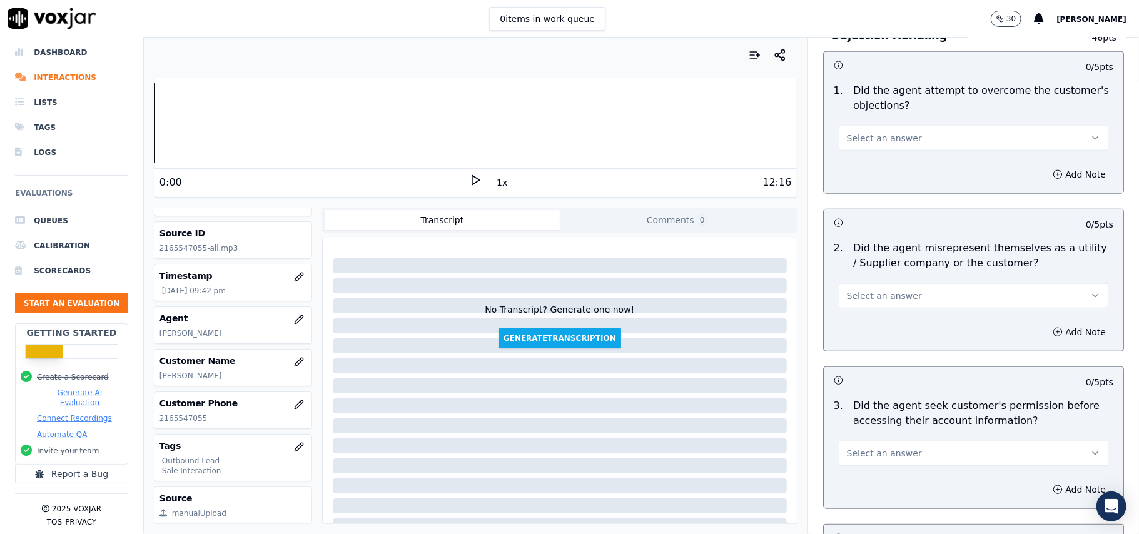
click at [869, 143] on span "Select an answer" at bounding box center [884, 138] width 75 height 13
click at [866, 168] on div "Yes" at bounding box center [947, 168] width 242 height 20
click at [907, 293] on button "Select an answer" at bounding box center [974, 295] width 270 height 25
click at [873, 353] on div "No" at bounding box center [947, 347] width 242 height 20
click at [886, 450] on span "Select an answer" at bounding box center [884, 453] width 75 height 13
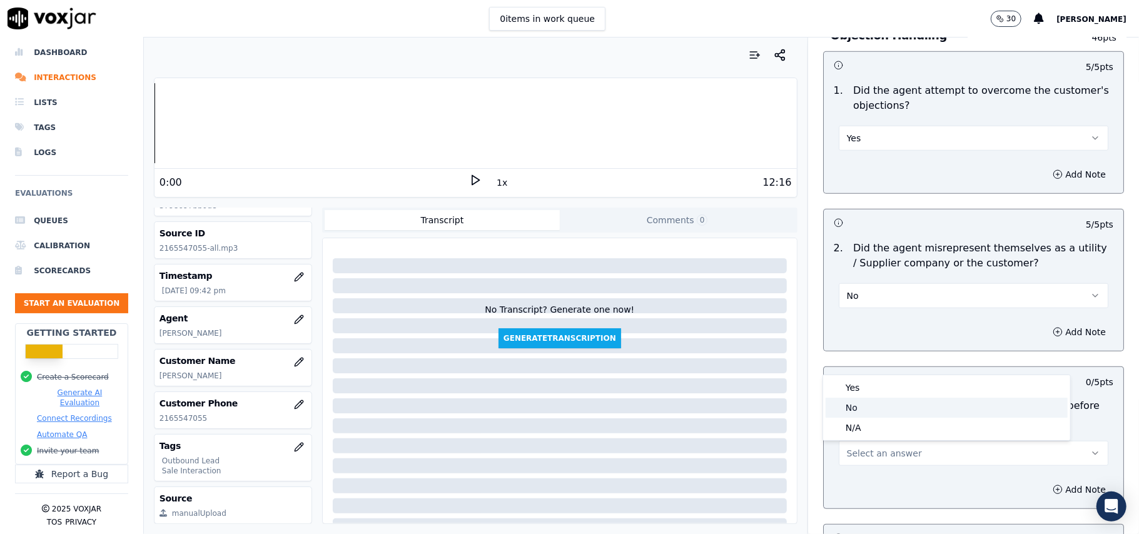
click at [877, 412] on div "No" at bounding box center [947, 408] width 242 height 20
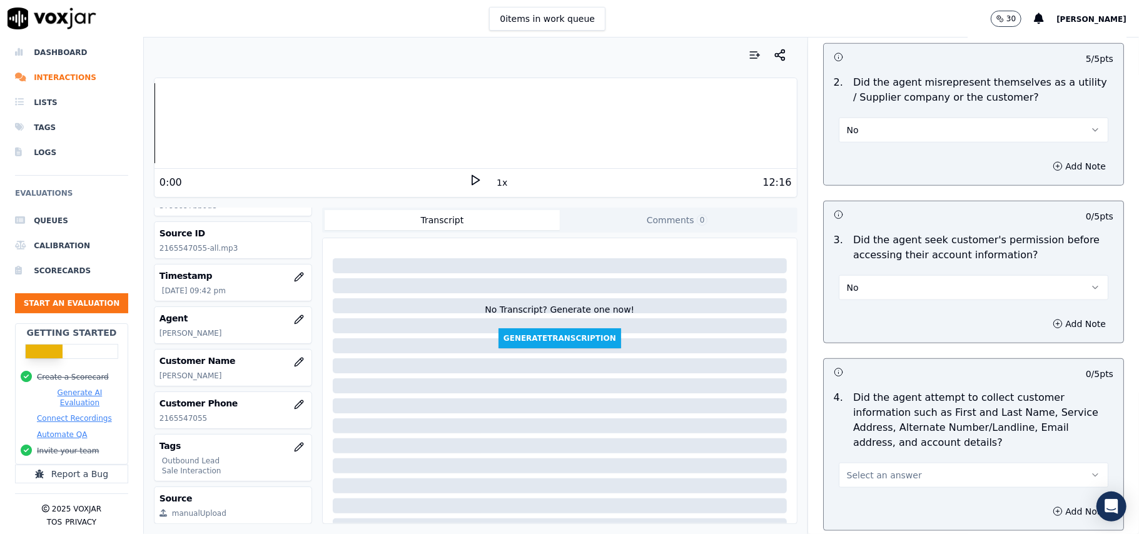
scroll to position [1001, 0]
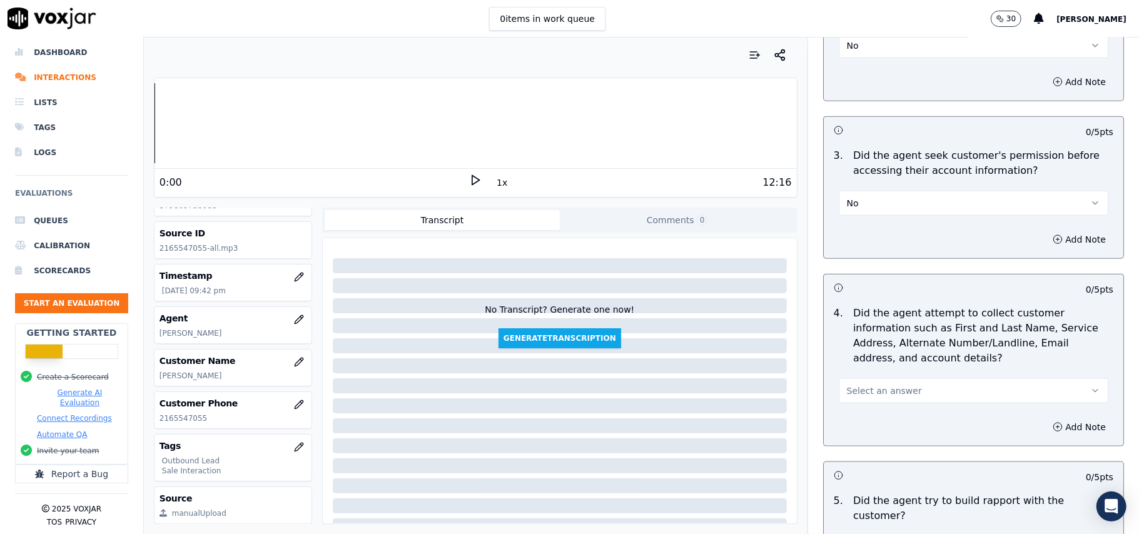
click at [899, 203] on button "No" at bounding box center [974, 203] width 270 height 25
click at [881, 228] on div "Yes" at bounding box center [947, 235] width 242 height 20
click at [886, 394] on span "Select an answer" at bounding box center [884, 391] width 75 height 13
click at [887, 463] on div "N/A" at bounding box center [947, 462] width 242 height 20
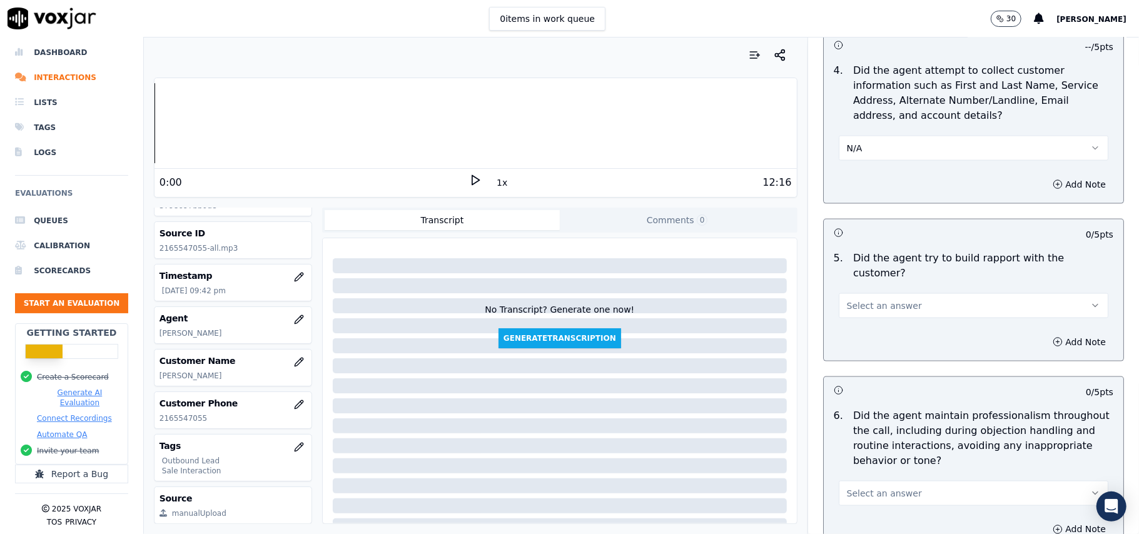
scroll to position [1251, 0]
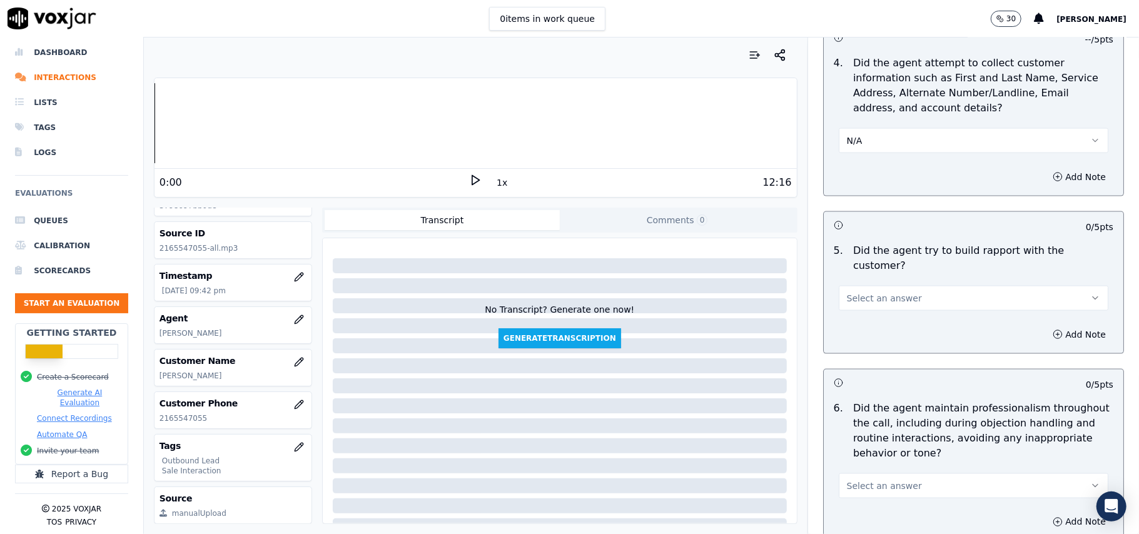
click at [866, 292] on span "Select an answer" at bounding box center [884, 298] width 75 height 13
click at [847, 313] on div "Yes" at bounding box center [947, 315] width 242 height 20
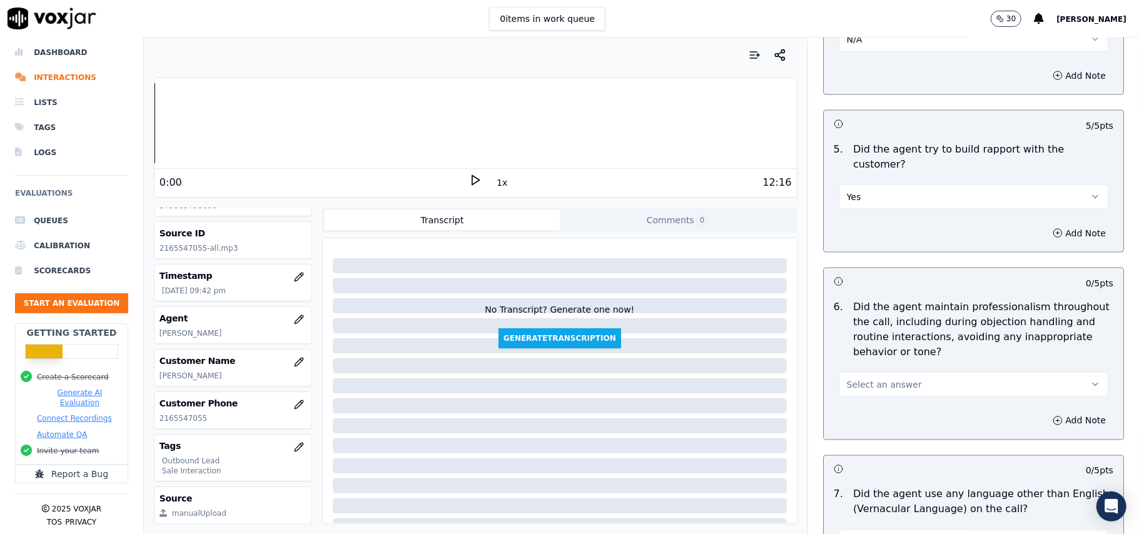
scroll to position [1417, 0]
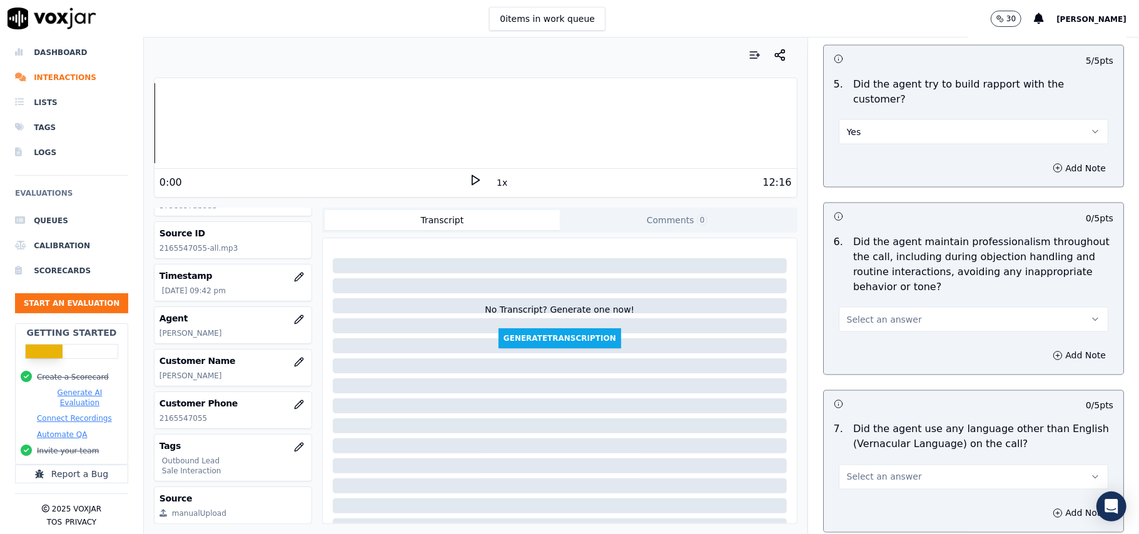
click at [859, 313] on span "Select an answer" at bounding box center [884, 319] width 75 height 13
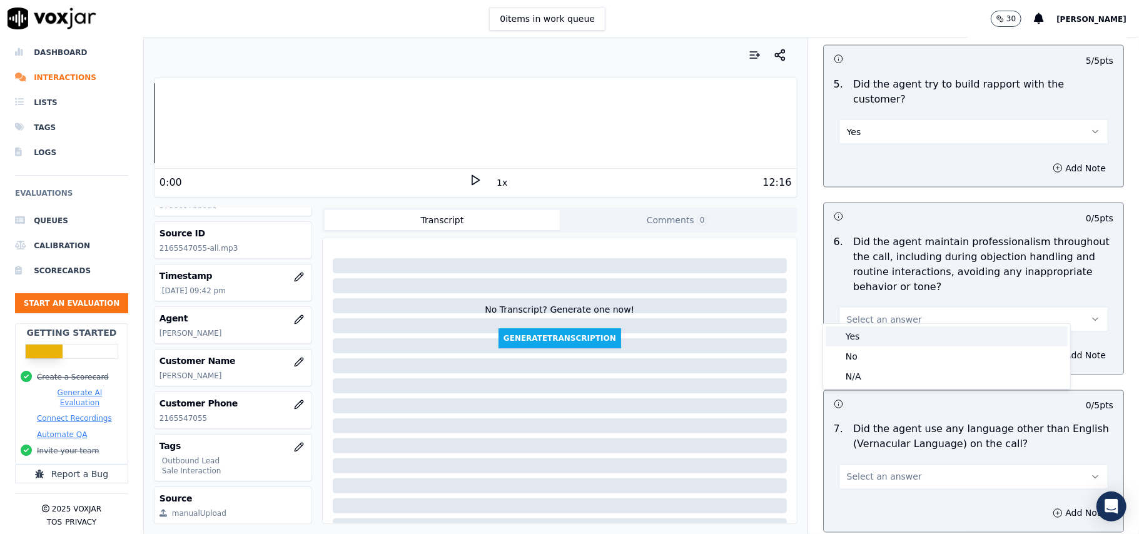
click at [851, 335] on div "Yes" at bounding box center [947, 337] width 242 height 20
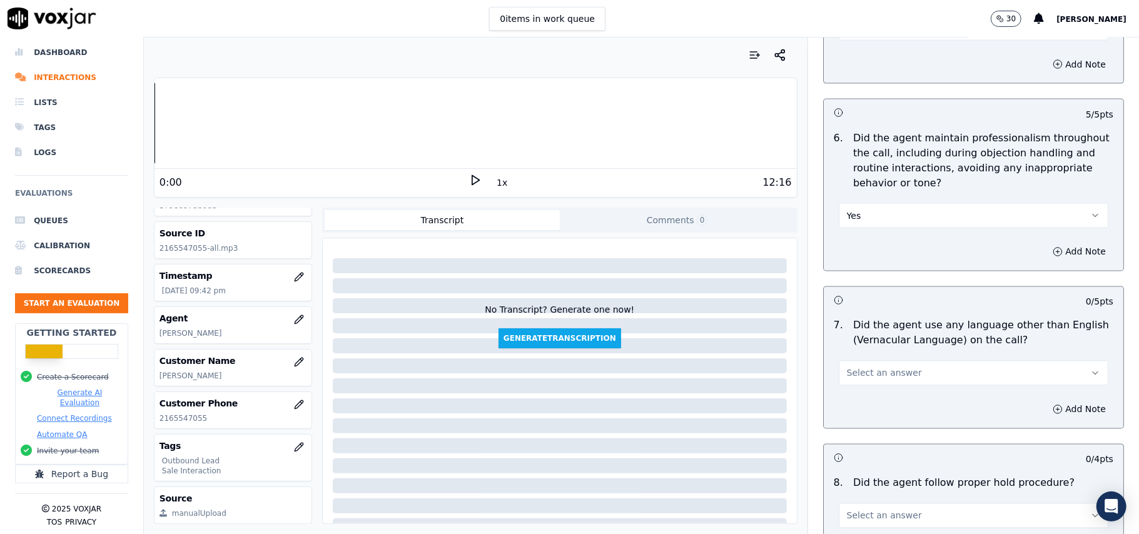
scroll to position [1584, 0]
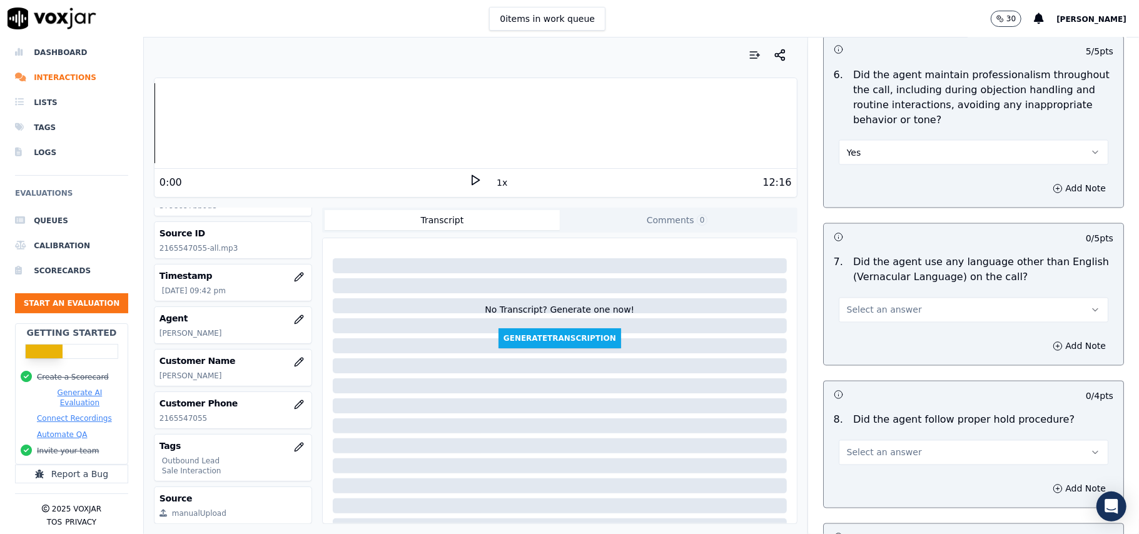
click at [918, 301] on button "Select an answer" at bounding box center [974, 310] width 270 height 25
click at [914, 358] on div "N/A" at bounding box center [947, 368] width 242 height 20
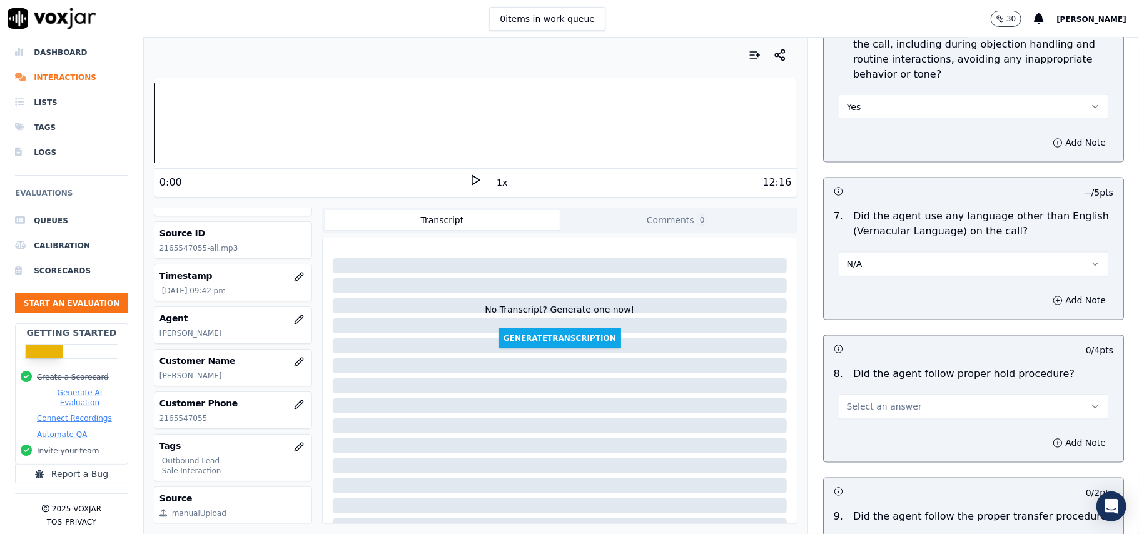
scroll to position [1751, 0]
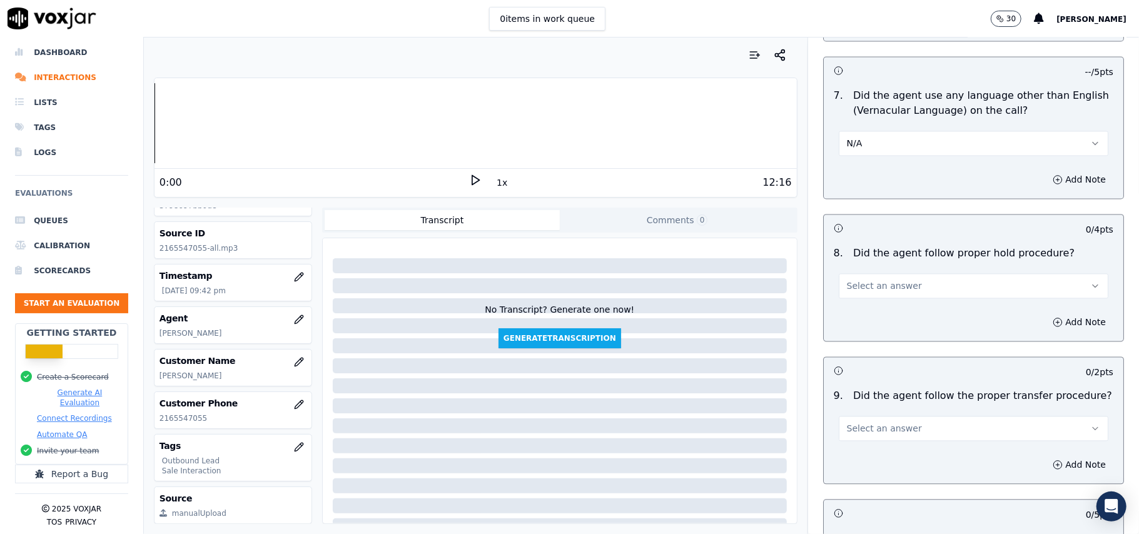
click at [931, 141] on button "N/A" at bounding box center [974, 143] width 270 height 25
click at [884, 168] on div "Yes" at bounding box center [947, 161] width 242 height 20
click at [884, 131] on button "Yes" at bounding box center [974, 143] width 270 height 25
click at [877, 178] on div "No" at bounding box center [947, 181] width 242 height 20
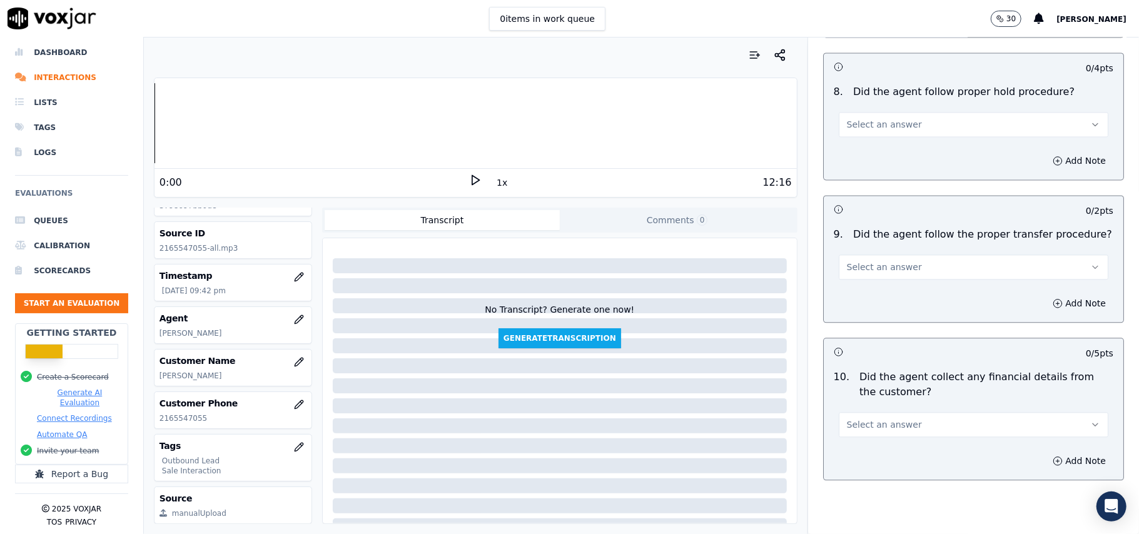
scroll to position [1918, 0]
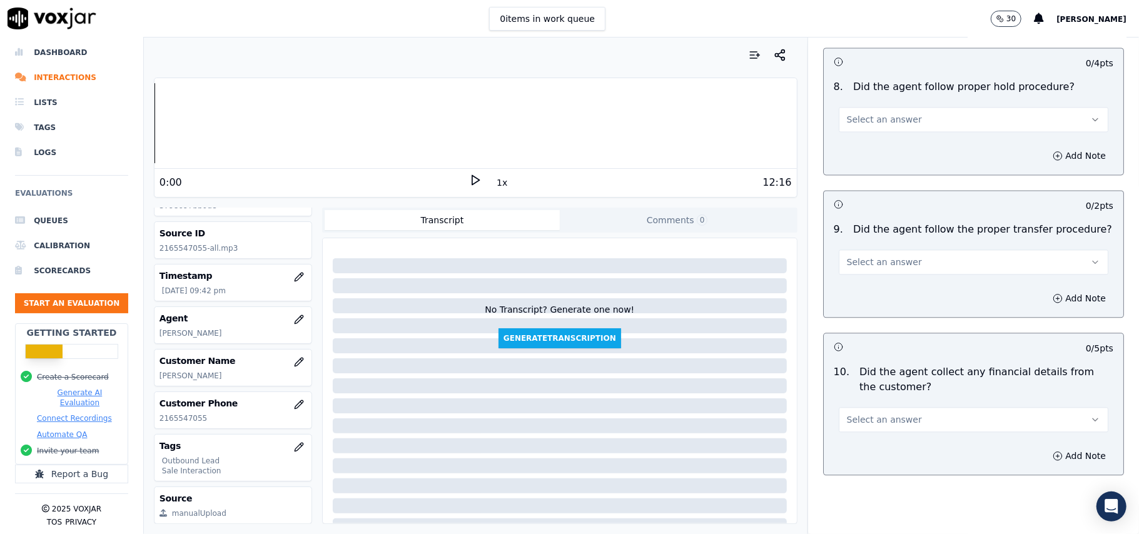
click at [913, 113] on button "Select an answer" at bounding box center [974, 119] width 270 height 25
click at [891, 135] on div "Yes" at bounding box center [947, 137] width 242 height 20
click at [886, 258] on span "Select an answer" at bounding box center [884, 262] width 75 height 13
click at [859, 300] on div "No" at bounding box center [947, 300] width 242 height 20
click at [932, 407] on button "Select an answer" at bounding box center [974, 419] width 270 height 25
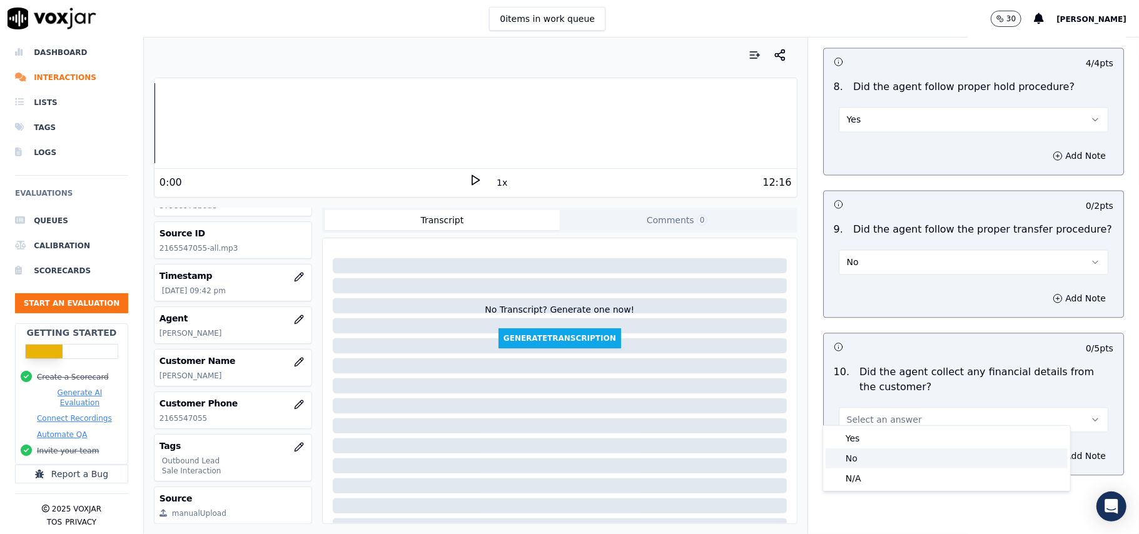
click at [858, 460] on div "No" at bounding box center [947, 458] width 242 height 20
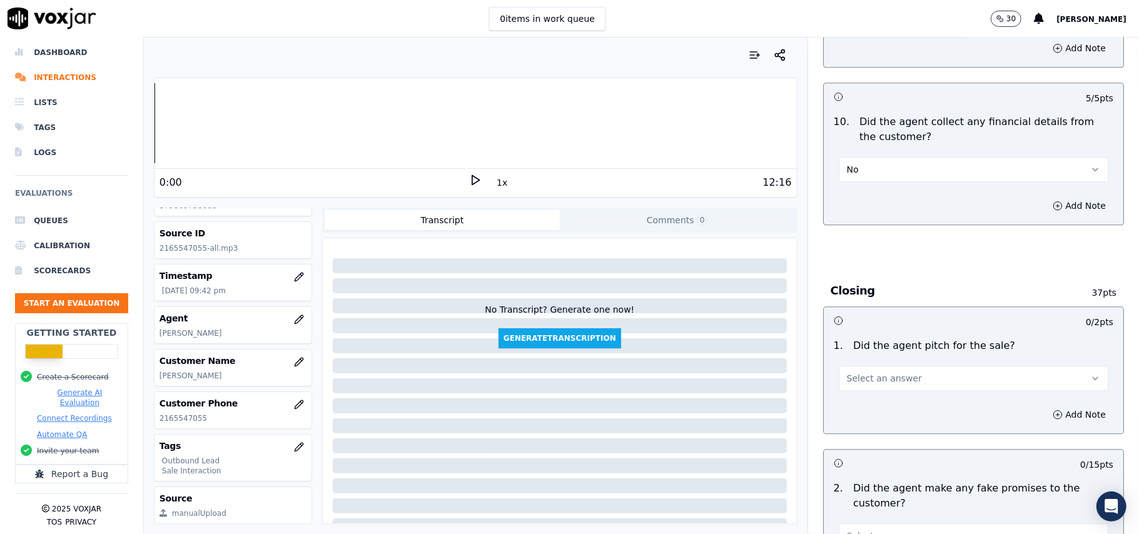
scroll to position [2335, 0]
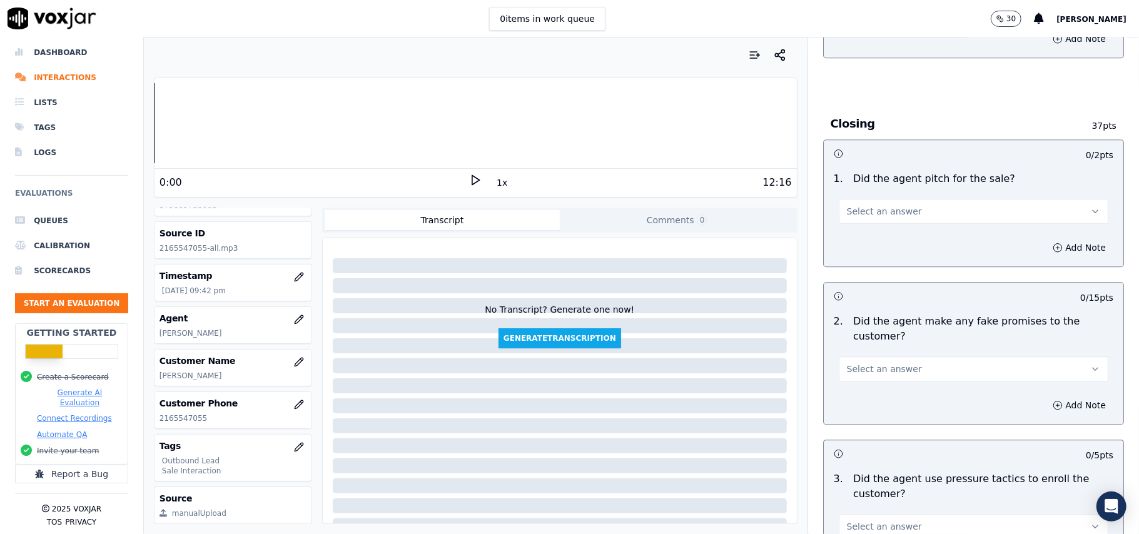
click at [906, 199] on button "Select an answer" at bounding box center [974, 211] width 270 height 25
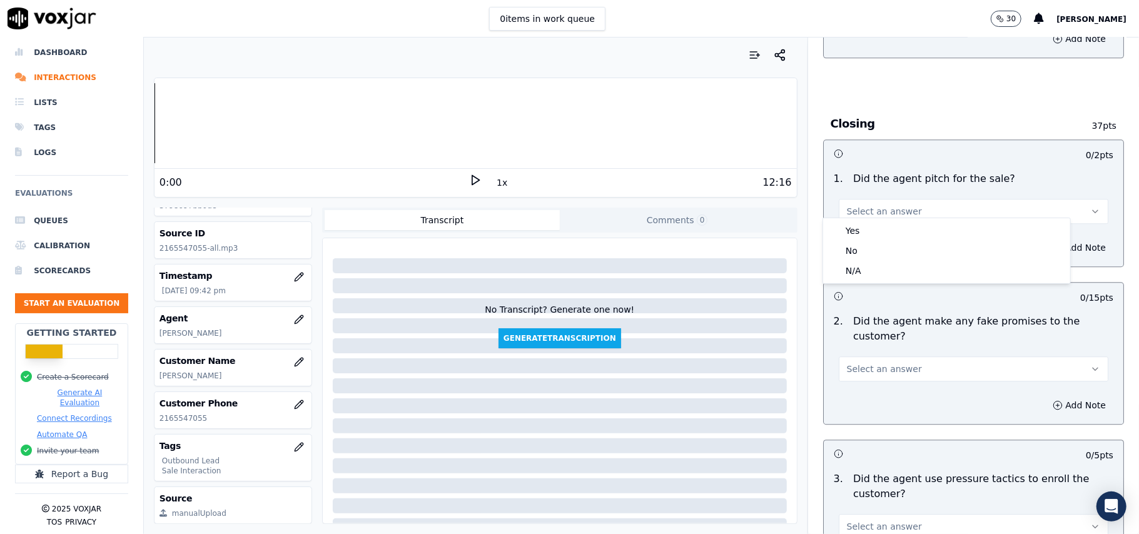
click at [894, 216] on div "1 . Did the agent pitch for the sale? Select an answer" at bounding box center [974, 197] width 300 height 63
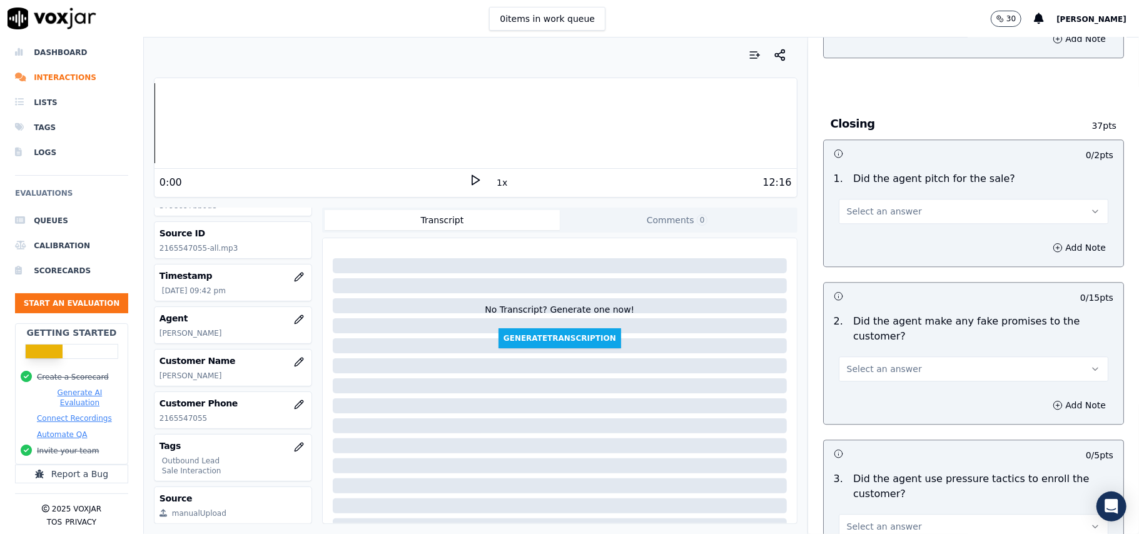
drag, startPoint x: 884, startPoint y: 215, endPoint x: 872, endPoint y: 248, distance: 34.6
click at [884, 214] on div "1 . Did the agent pitch for the sale? Select an answer" at bounding box center [974, 197] width 300 height 63
click at [873, 210] on button "Select an answer" at bounding box center [974, 211] width 270 height 25
click at [873, 231] on div "Yes" at bounding box center [947, 231] width 242 height 20
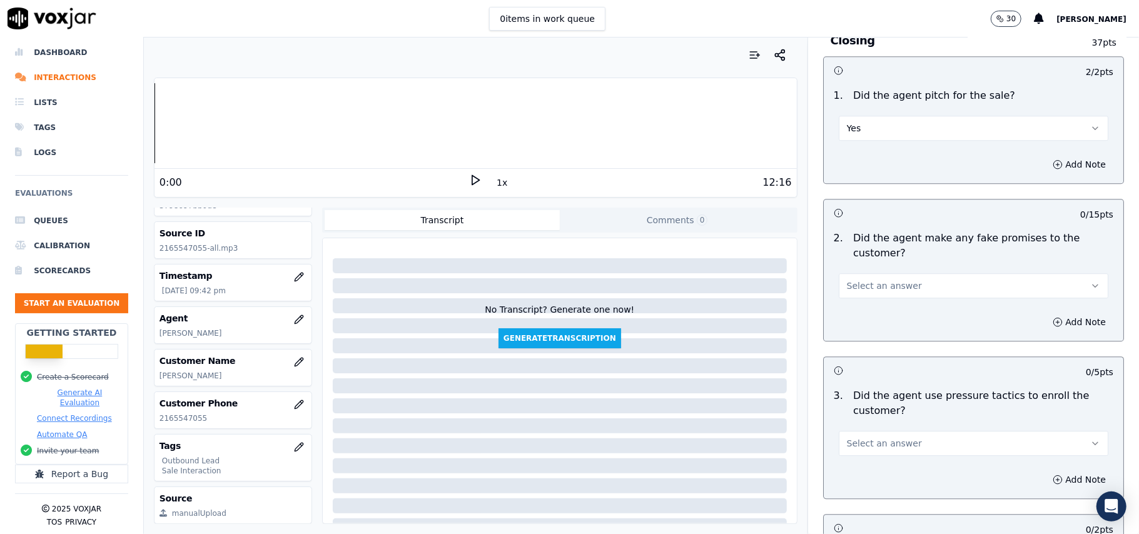
click at [881, 273] on button "Select an answer" at bounding box center [974, 285] width 270 height 25
click at [839, 309] on div "Yes" at bounding box center [947, 305] width 242 height 20
click at [849, 273] on button "Yes" at bounding box center [974, 285] width 270 height 25
click at [856, 318] on div "No" at bounding box center [947, 325] width 242 height 20
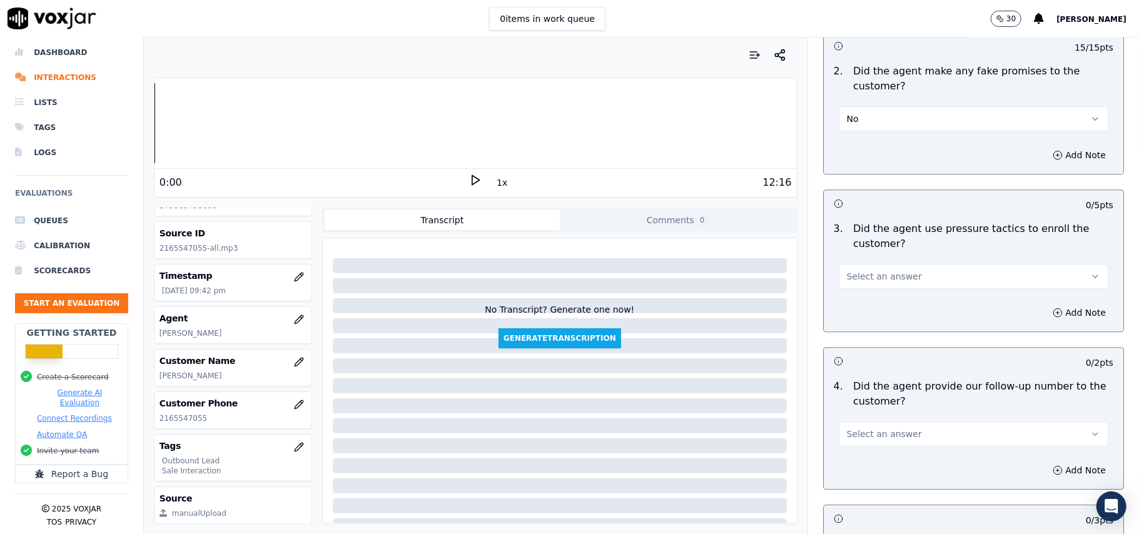
click at [894, 238] on p "Did the agent use pressure tactics to enroll the customer?" at bounding box center [983, 236] width 260 height 30
click at [886, 271] on span "Select an answer" at bounding box center [884, 276] width 75 height 13
click at [868, 311] on div "No" at bounding box center [947, 316] width 242 height 20
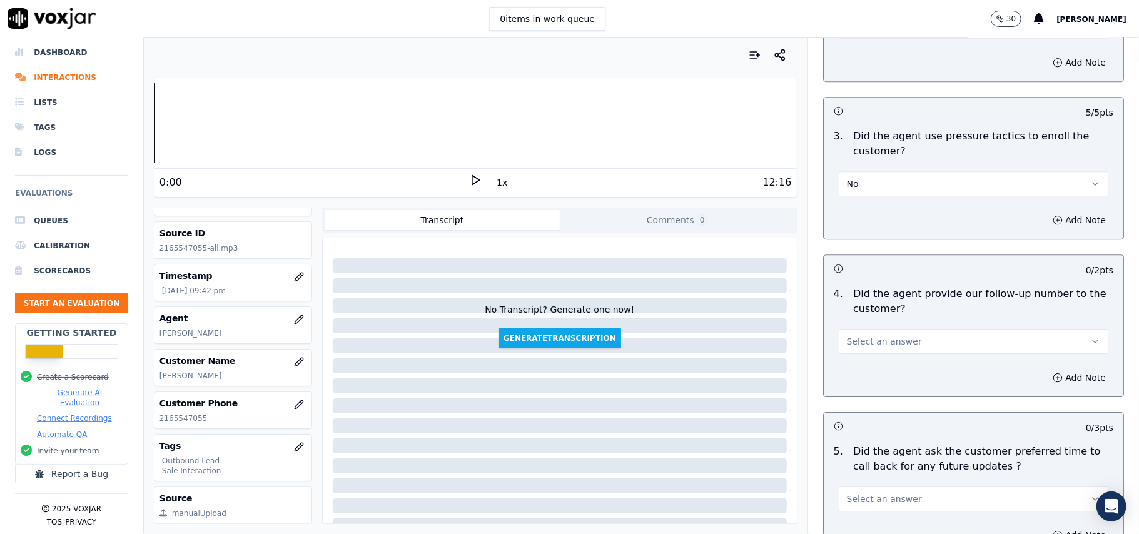
scroll to position [2752, 0]
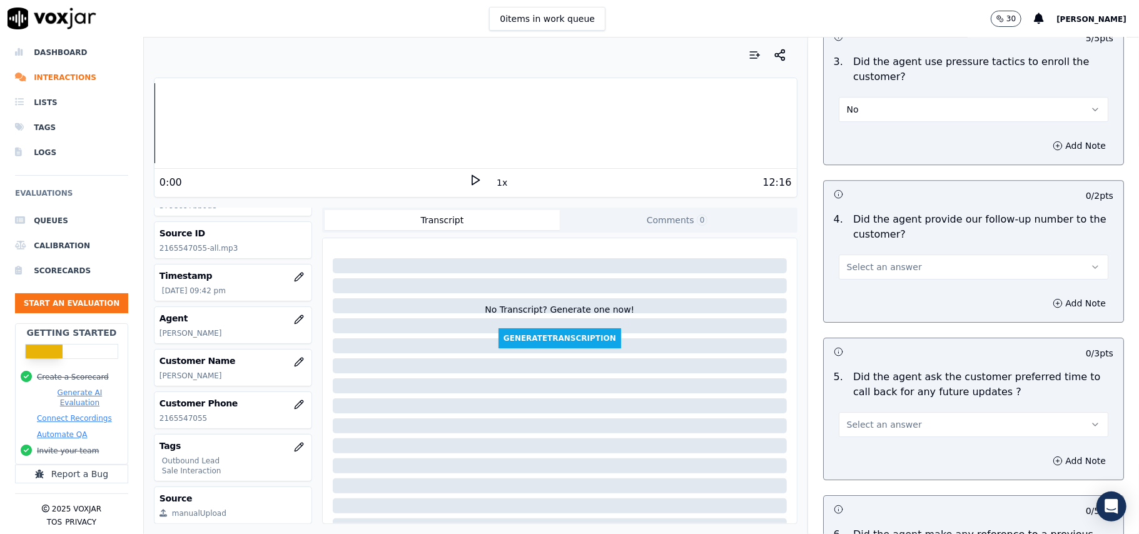
click at [888, 274] on div "4 . Did the agent provide our follow-up number to the customer? Select an answer" at bounding box center [974, 246] width 300 height 78
click at [871, 255] on button "Select an answer" at bounding box center [974, 267] width 270 height 25
click at [857, 283] on div "Yes" at bounding box center [947, 288] width 242 height 20
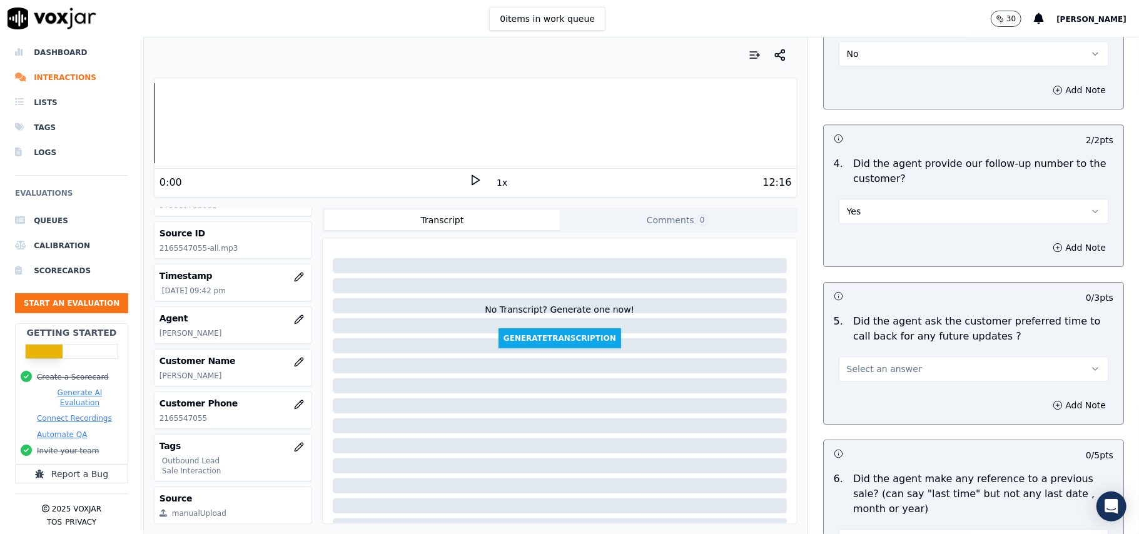
scroll to position [2835, 0]
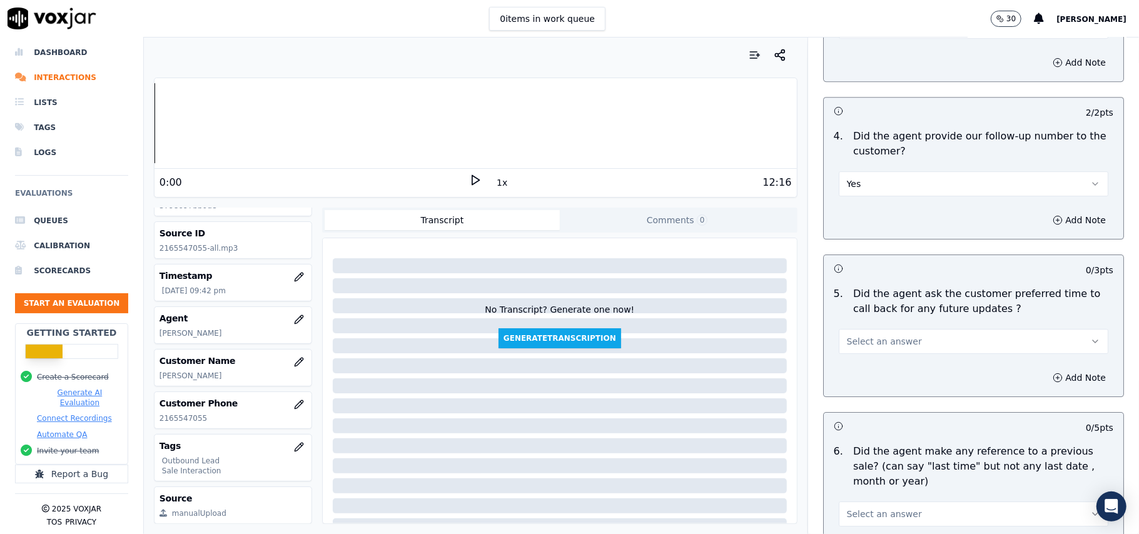
click at [851, 342] on button "Select an answer" at bounding box center [974, 341] width 270 height 25
click at [849, 360] on div "Yes" at bounding box center [947, 362] width 242 height 20
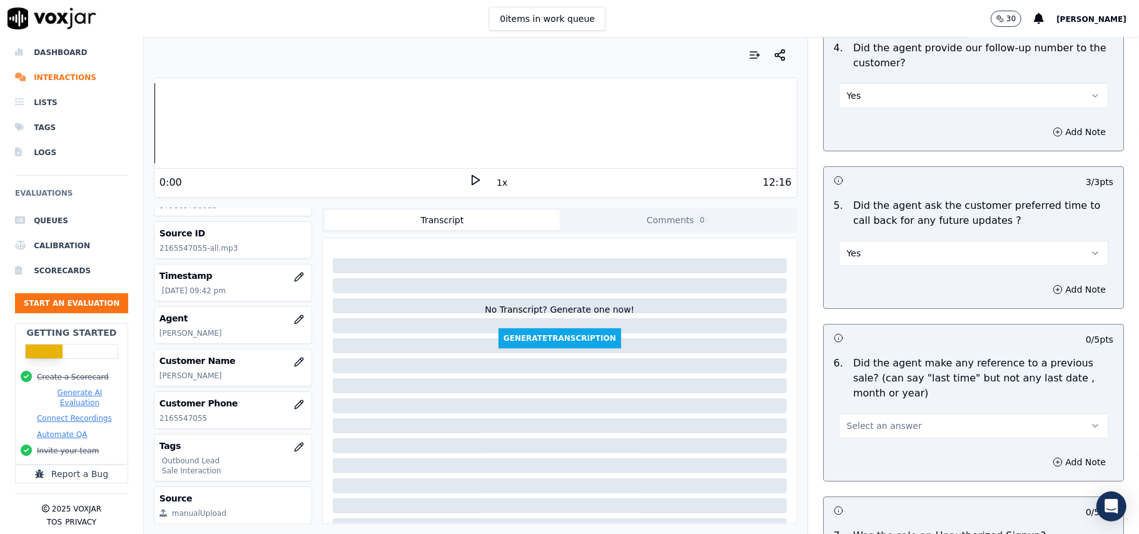
scroll to position [3002, 0]
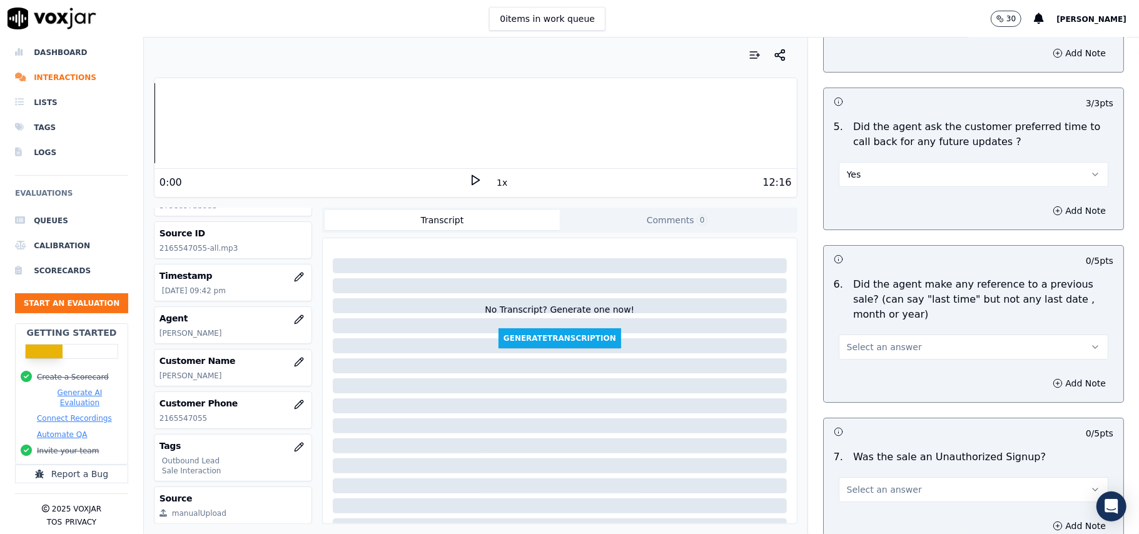
click at [841, 335] on button "Select an answer" at bounding box center [974, 347] width 270 height 25
click at [839, 387] on div "No" at bounding box center [947, 388] width 242 height 20
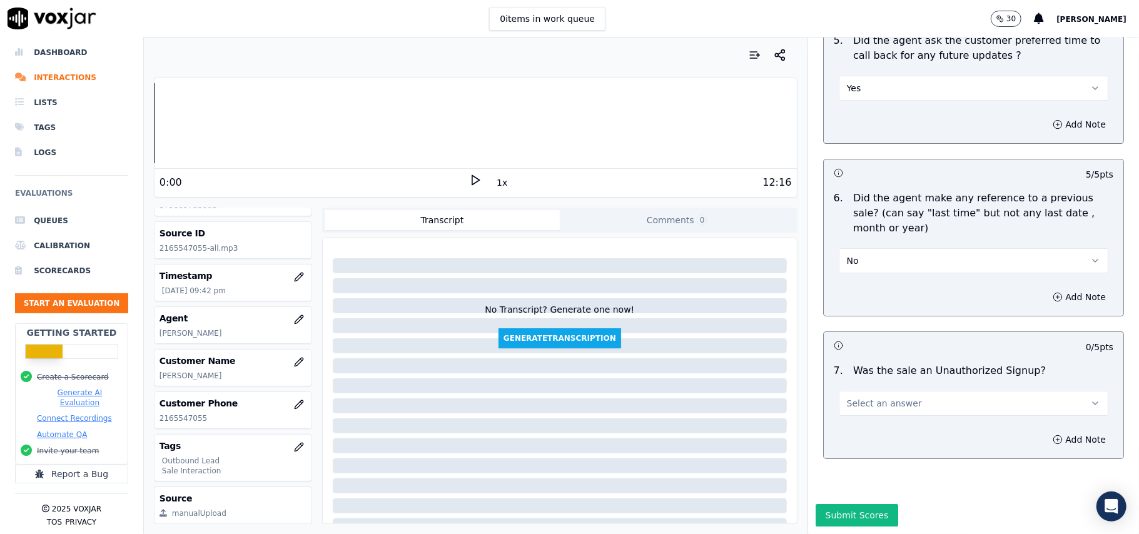
click at [866, 397] on span "Select an answer" at bounding box center [884, 403] width 75 height 13
click at [847, 421] on div "No" at bounding box center [947, 414] width 242 height 20
click at [836, 504] on button "Submit Scores" at bounding box center [857, 515] width 83 height 23
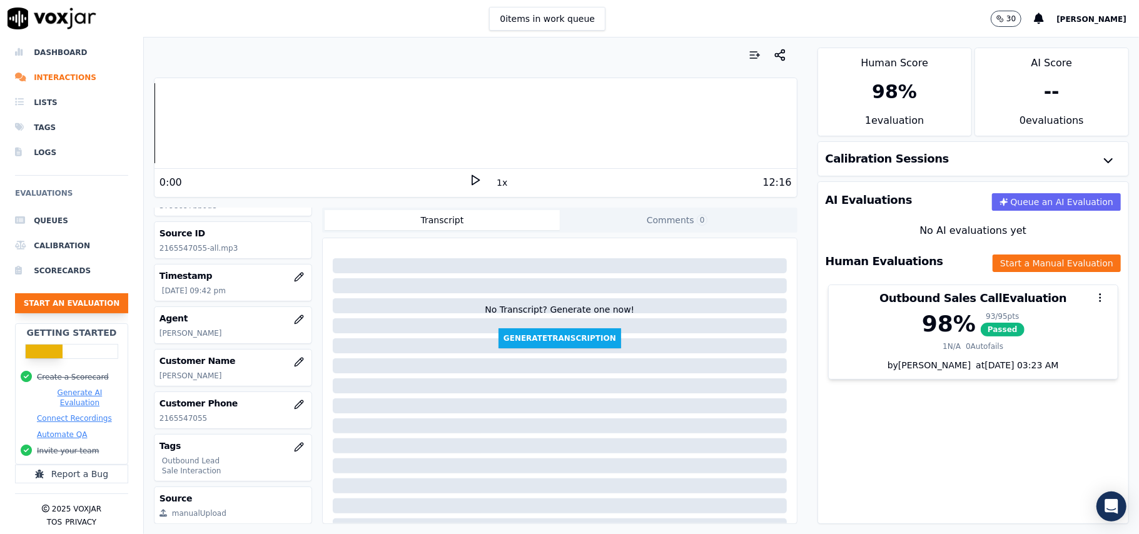
click at [61, 293] on button "Start an Evaluation" at bounding box center [71, 303] width 113 height 20
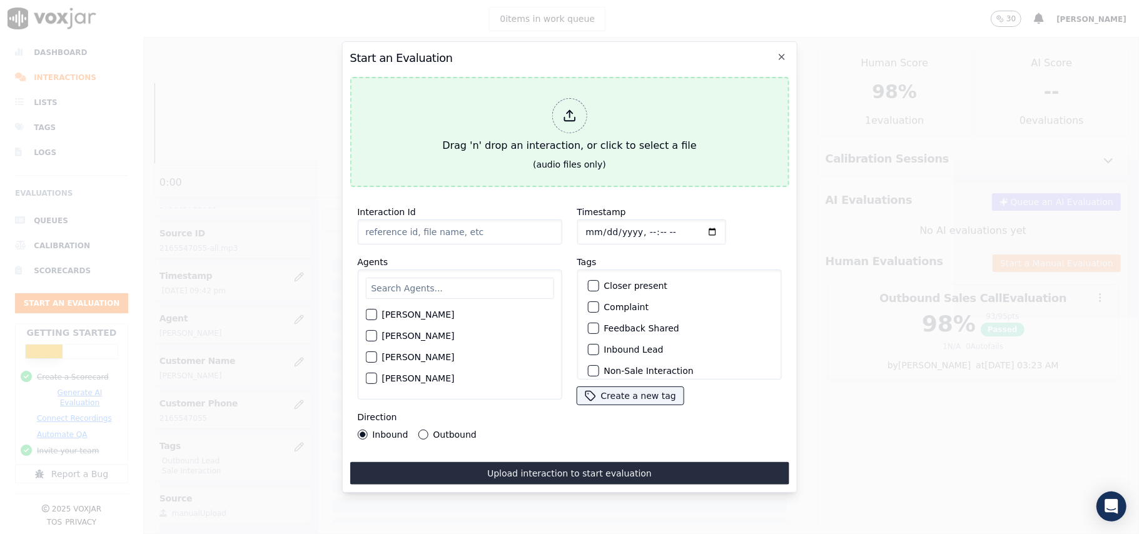
click at [584, 124] on div "Drag 'n' drop an interaction, or click to select a file" at bounding box center [569, 125] width 264 height 65
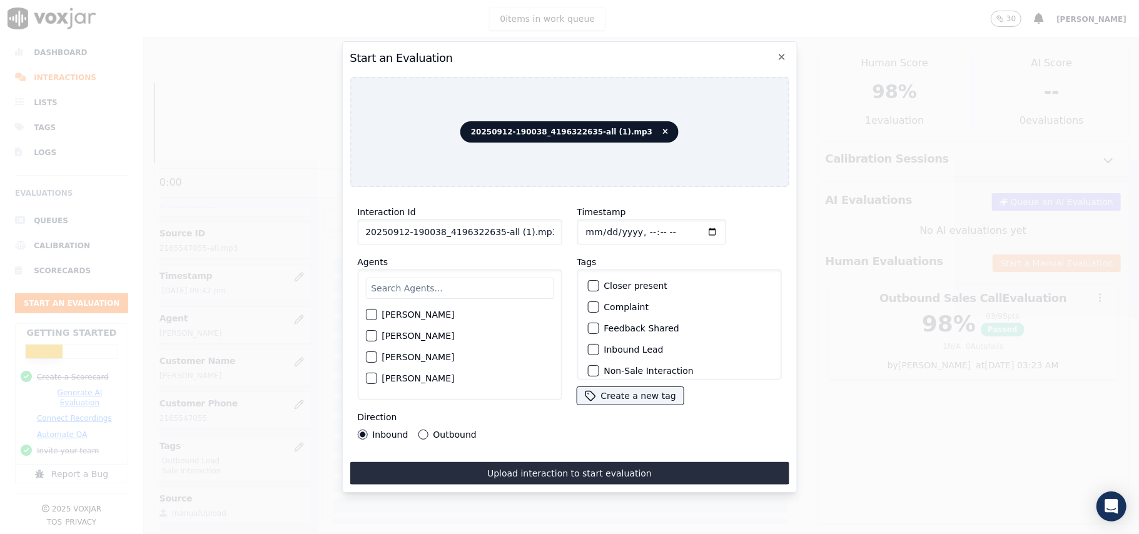
drag, startPoint x: 567, startPoint y: 215, endPoint x: 529, endPoint y: 226, distance: 39.8
click at [504, 226] on div "Interaction Id 20250912-190038_4196322635-all (1).mp3 Agents [PERSON_NAME] [PER…" at bounding box center [569, 322] width 439 height 250
drag, startPoint x: 544, startPoint y: 226, endPoint x: 489, endPoint y: 240, distance: 56.9
click at [489, 240] on div "Interaction Id 20250912-190038_4196322635-all (1).mp3 Agents [PERSON_NAME] [PER…" at bounding box center [460, 322] width 220 height 250
click at [479, 229] on input "20250912-190038_4196322635-1" at bounding box center [459, 232] width 205 height 25
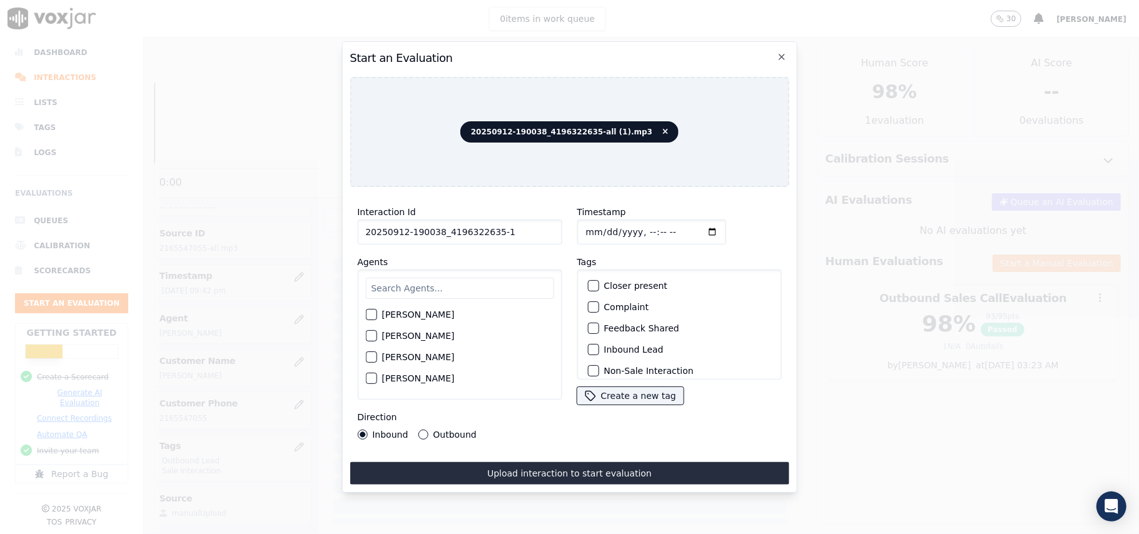
click at [494, 228] on input "20250912-190038_4196322635-1" at bounding box center [459, 232] width 205 height 25
type input "20250912-190038_4196322635-C1"
click at [603, 230] on input "Timestamp" at bounding box center [651, 232] width 149 height 25
type input "[DATE]T22:32"
click at [474, 278] on input "text" at bounding box center [459, 288] width 188 height 21
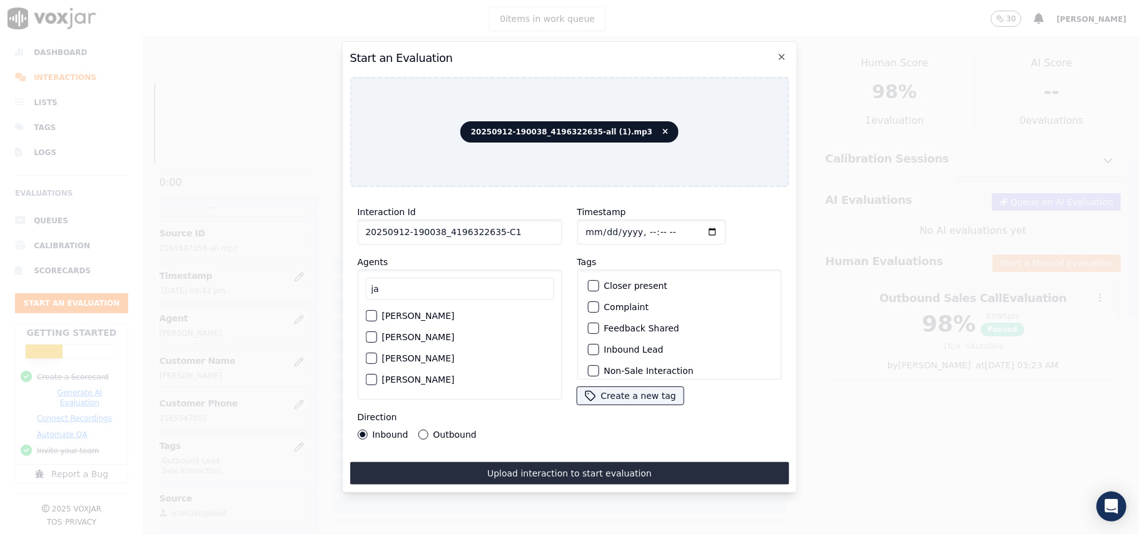
type input "ja"
click at [398, 354] on label "[PERSON_NAME]" at bounding box center [418, 358] width 73 height 9
click at [377, 354] on button "[PERSON_NAME]" at bounding box center [370, 358] width 11 height 11
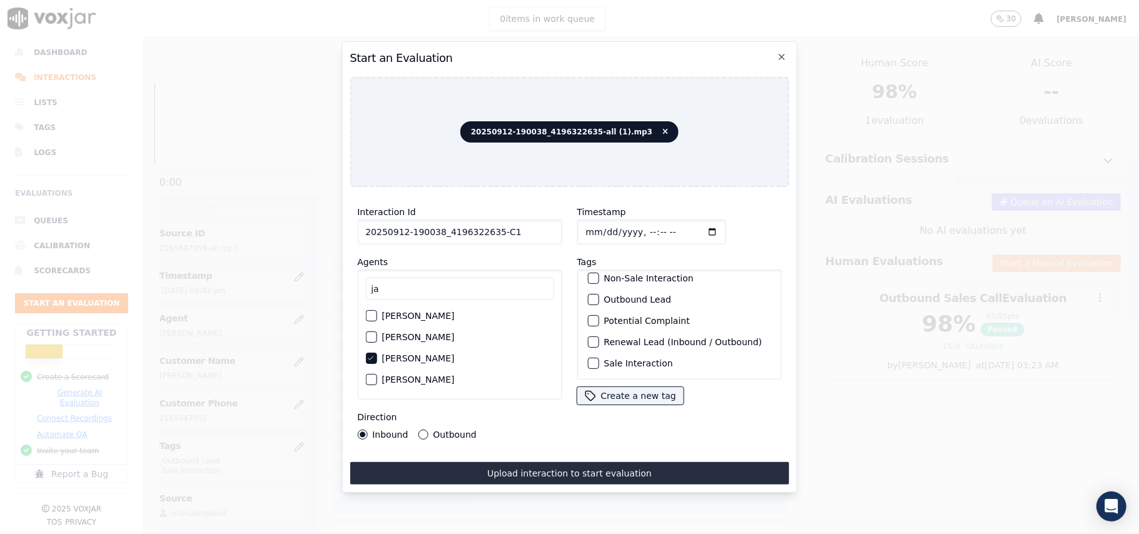
click at [623, 359] on label "Sale Interaction" at bounding box center [638, 363] width 69 height 9
click at [599, 358] on button "Sale Interaction" at bounding box center [592, 363] width 11 height 11
click at [589, 295] on div "button" at bounding box center [592, 299] width 9 height 9
click at [445, 422] on div "Direction Inbound Outbound" at bounding box center [459, 425] width 205 height 30
click at [443, 432] on label "Outbound" at bounding box center [454, 434] width 43 height 9
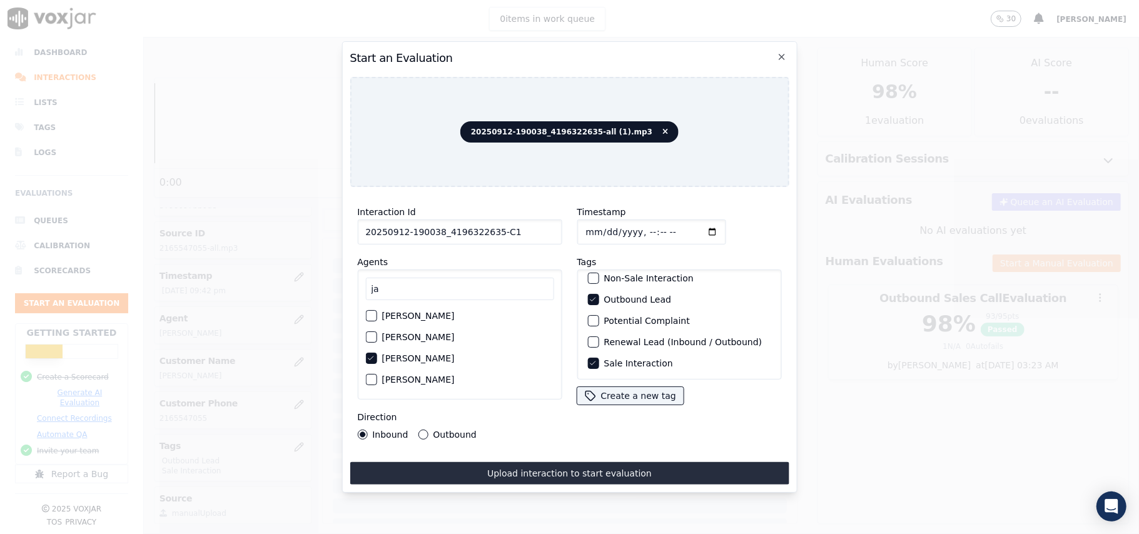
click at [428, 432] on button "Outbound" at bounding box center [423, 435] width 10 height 10
click at [522, 451] on div "Interaction Id 20250912-190038_4196322635-C1 Agents [PERSON_NAME] [PERSON_NAME]…" at bounding box center [569, 341] width 439 height 288
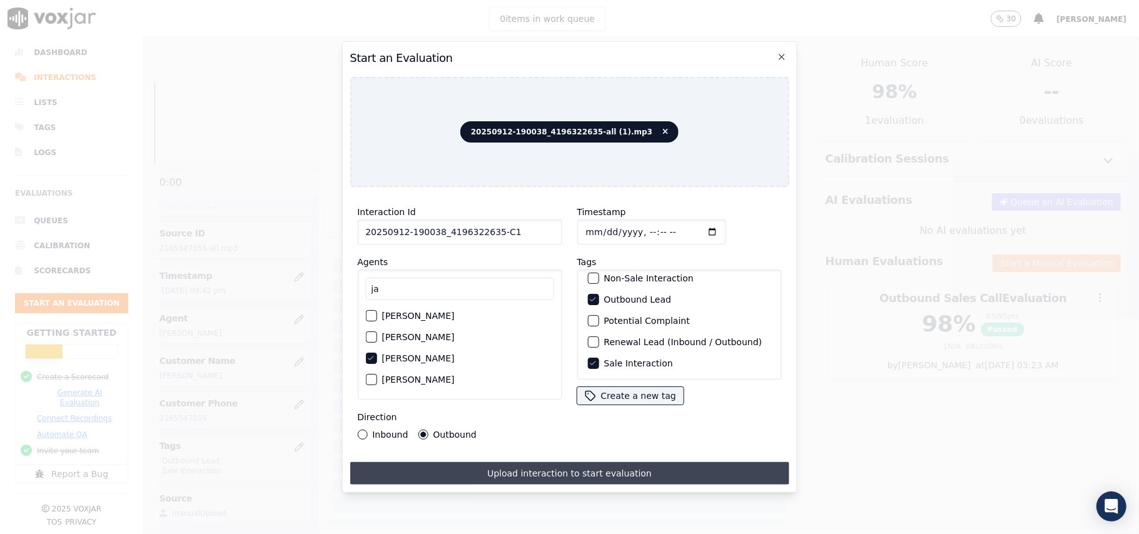
click at [517, 462] on button "Upload interaction to start evaluation" at bounding box center [569, 473] width 439 height 23
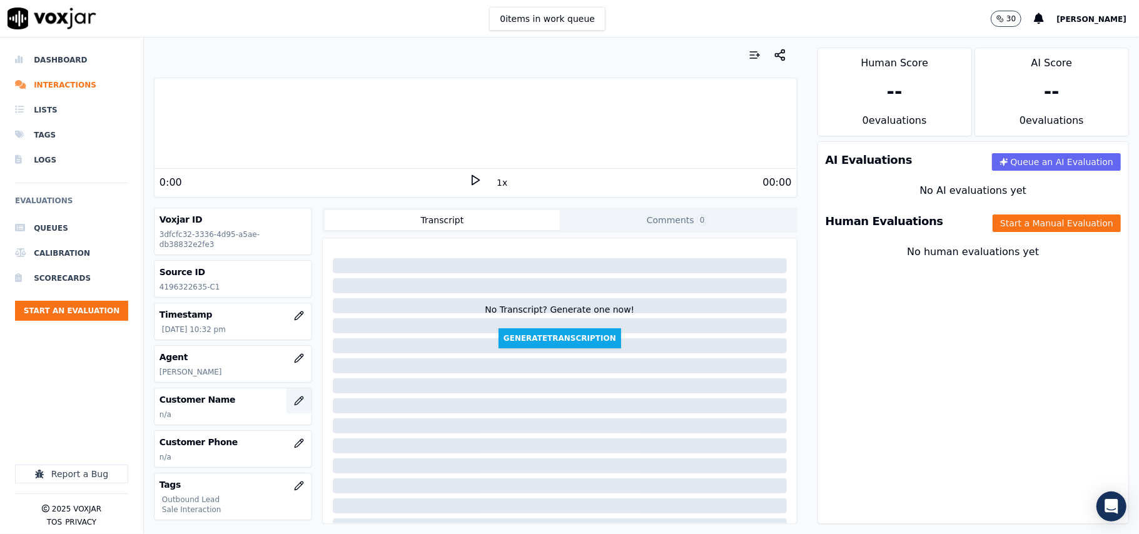
click at [291, 398] on button "button" at bounding box center [298, 400] width 25 height 25
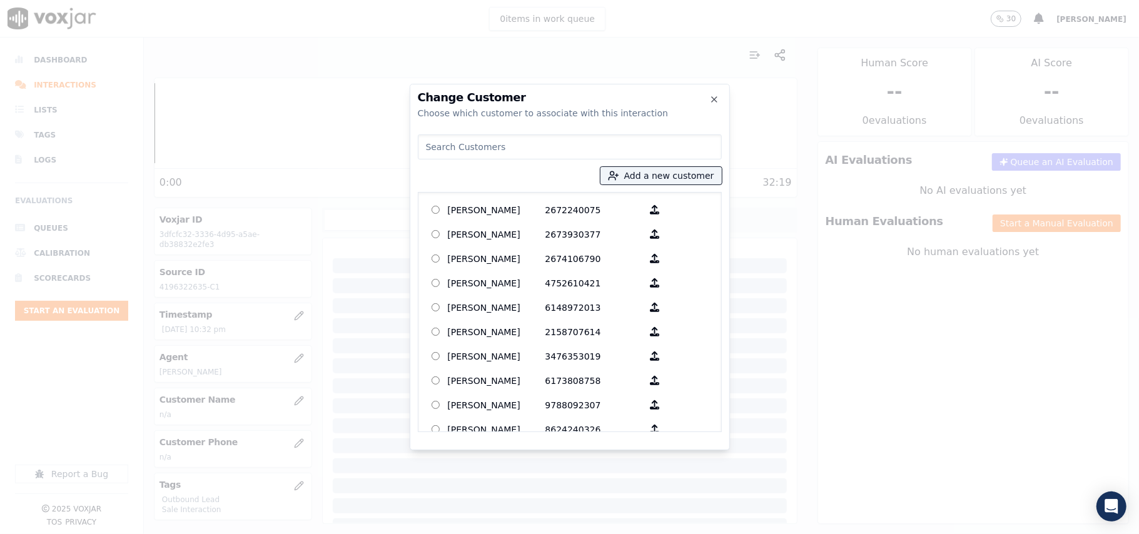
paste input "[PERSON_NAME]"
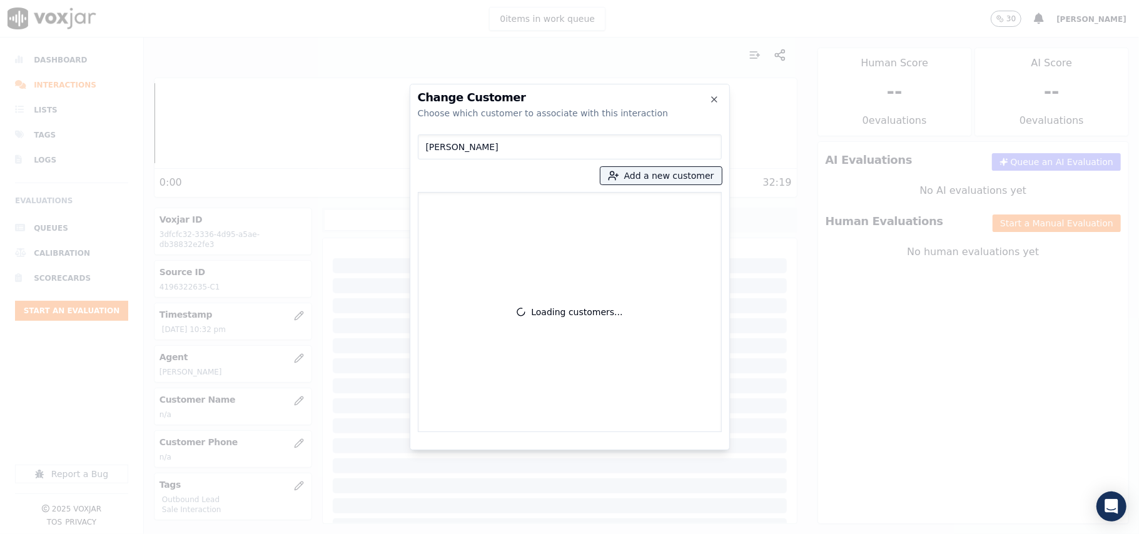
click at [422, 143] on input "[PERSON_NAME]" at bounding box center [570, 146] width 304 height 25
type input "[PERSON_NAME]"
drag, startPoint x: 485, startPoint y: 199, endPoint x: 484, endPoint y: 205, distance: 6.4
click at [485, 200] on label "[PERSON_NAME] 4196322635-8438552783" at bounding box center [569, 213] width 293 height 30
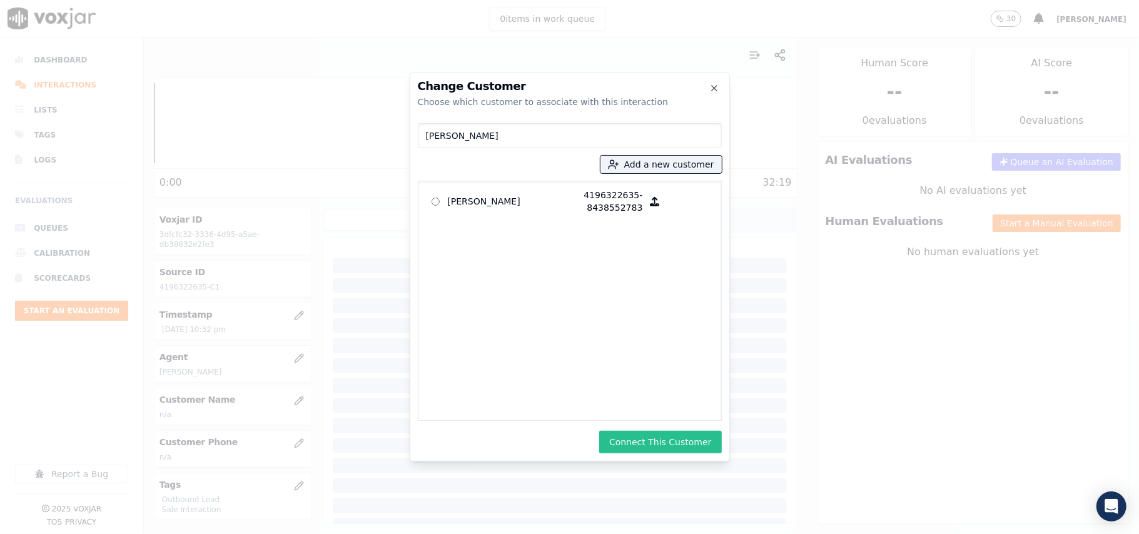
click at [657, 449] on button "Connect This Customer" at bounding box center [660, 442] width 122 height 23
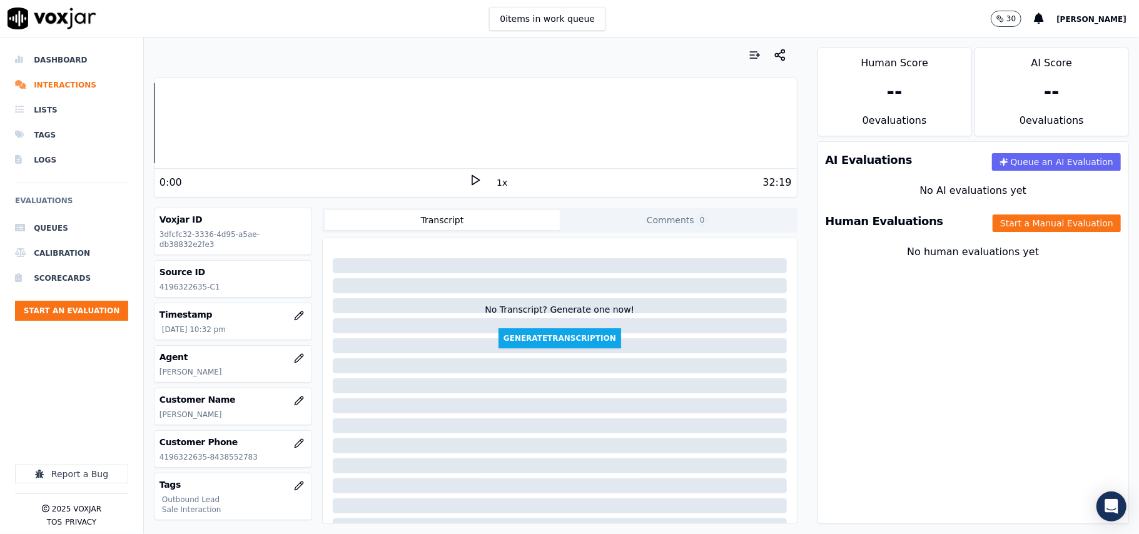
click at [989, 213] on div "Human Evaluations Start a Manual Evaluation" at bounding box center [973, 221] width 310 height 36
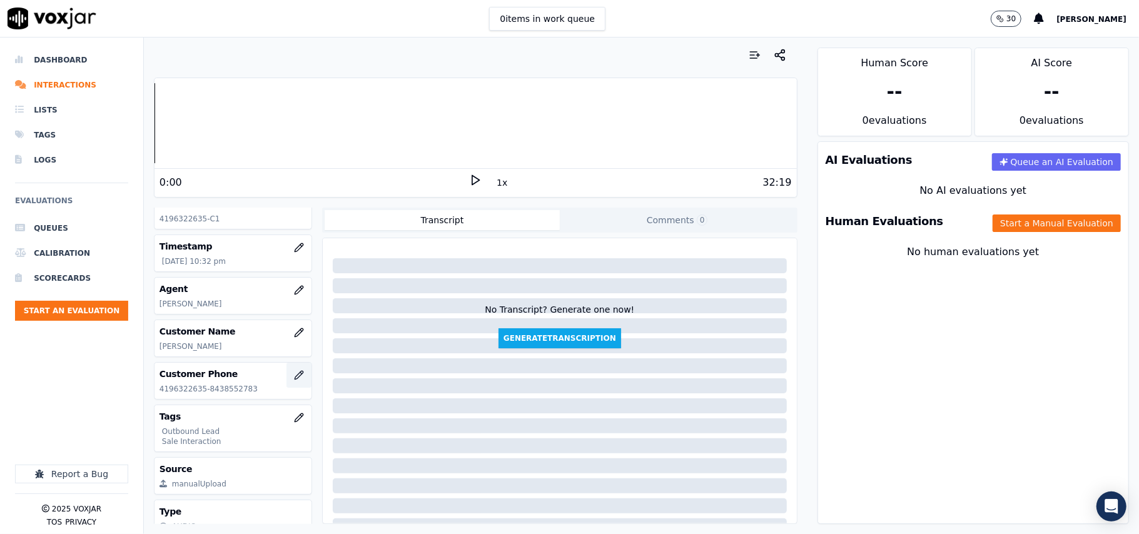
scroll to position [123, 0]
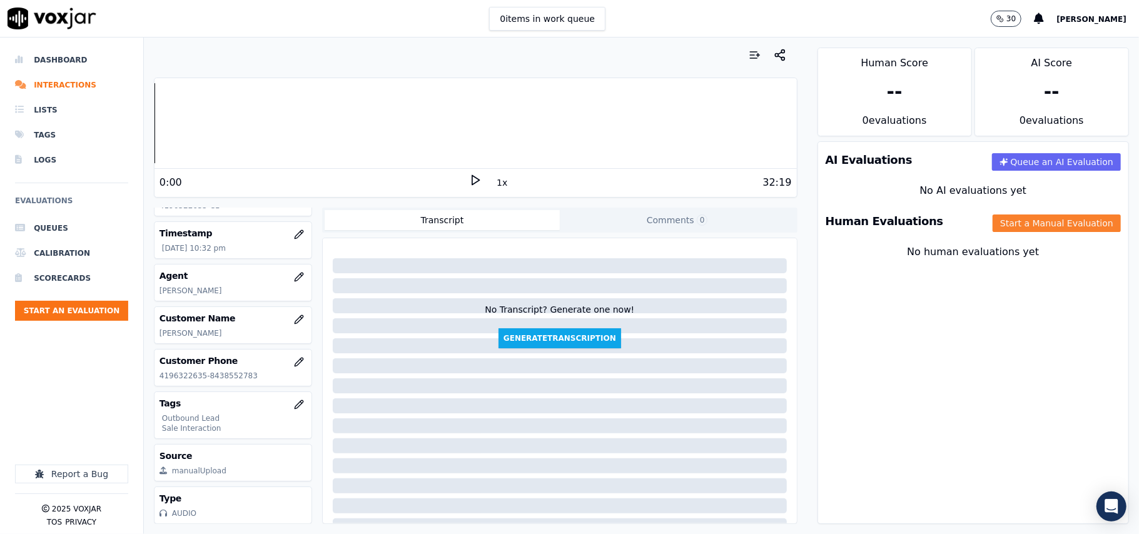
click at [996, 221] on button "Start a Manual Evaluation" at bounding box center [1057, 224] width 128 height 18
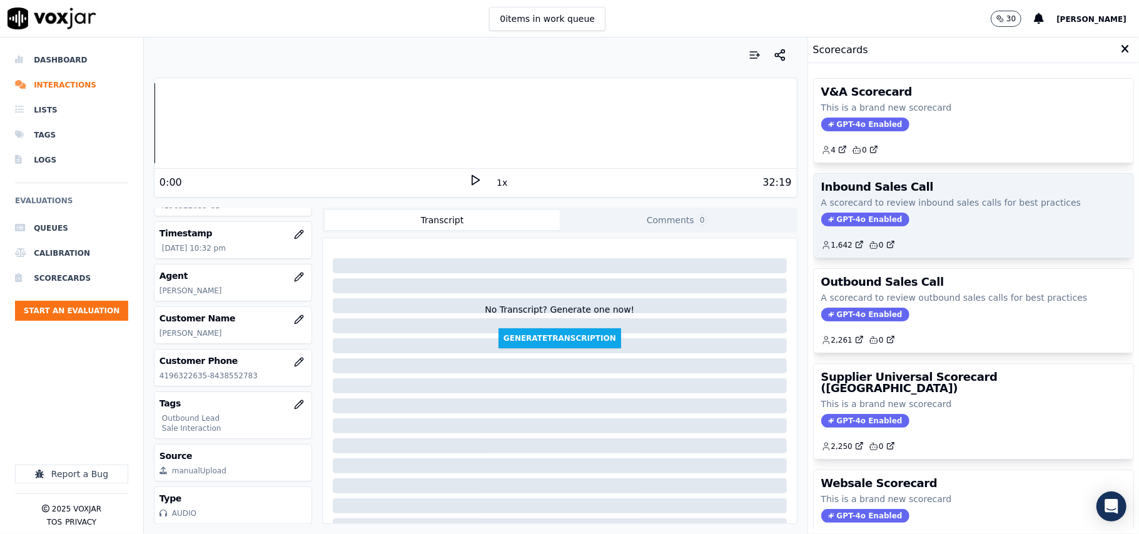
click at [836, 213] on span "GPT-4o Enabled" at bounding box center [865, 220] width 88 height 14
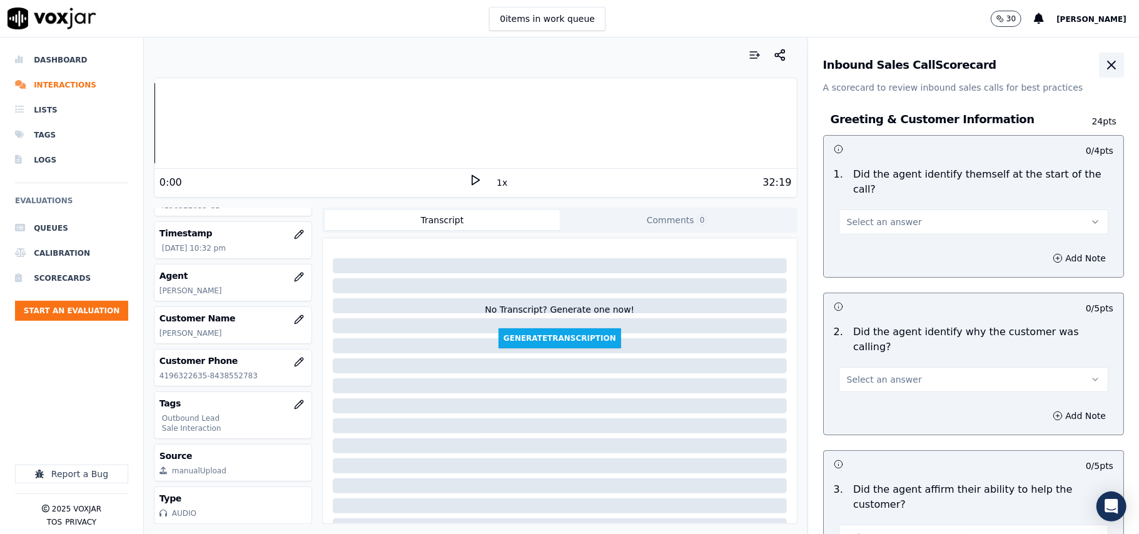
click at [1099, 56] on button "button" at bounding box center [1111, 65] width 25 height 25
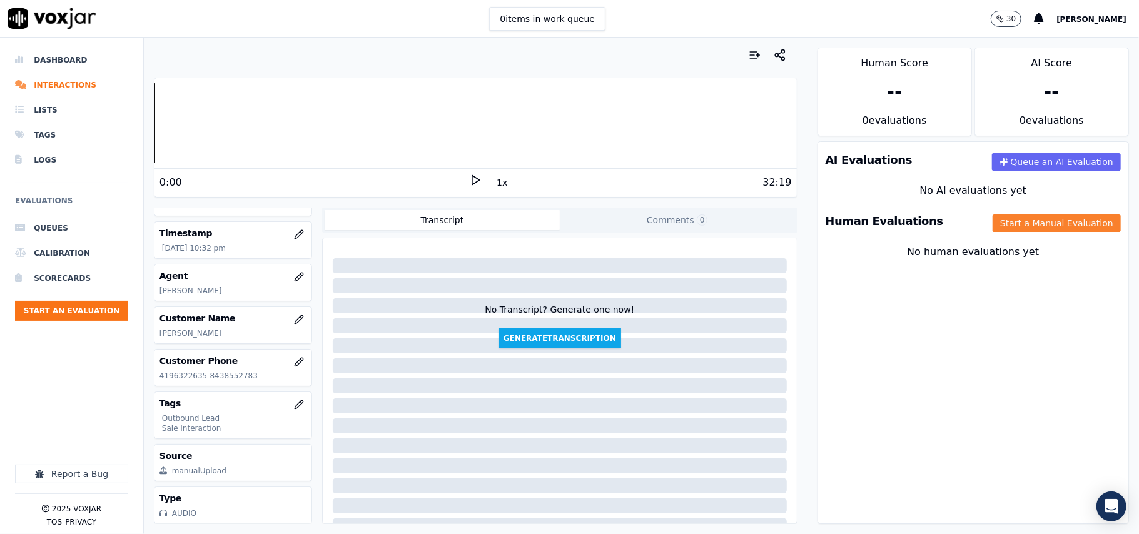
click at [1041, 221] on button "Start a Manual Evaluation" at bounding box center [1057, 224] width 128 height 18
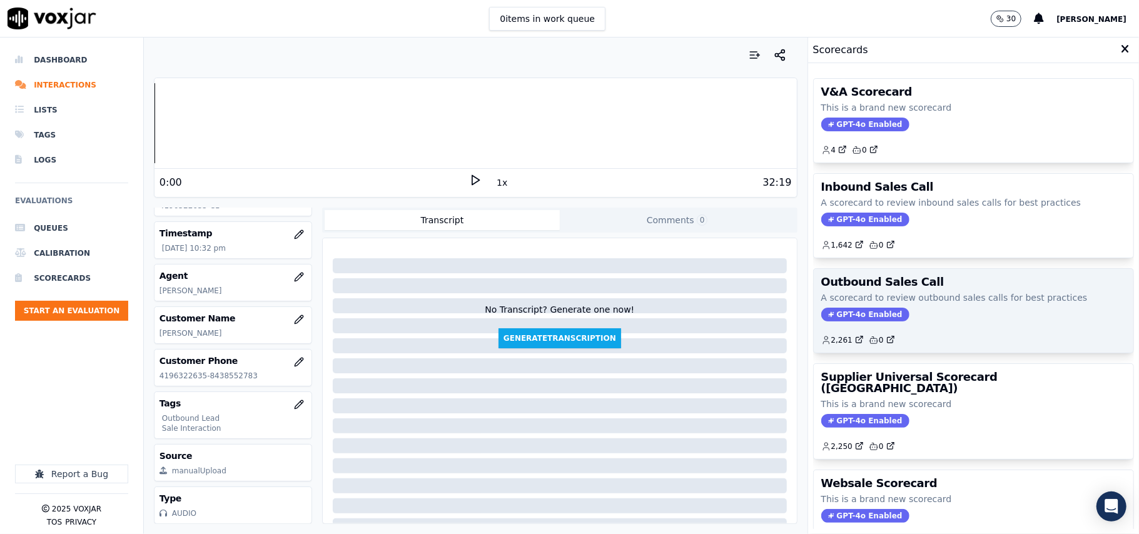
click at [861, 308] on div "Outbound Sales Call A scorecard to review outbound sales calls for best practic…" at bounding box center [974, 311] width 320 height 84
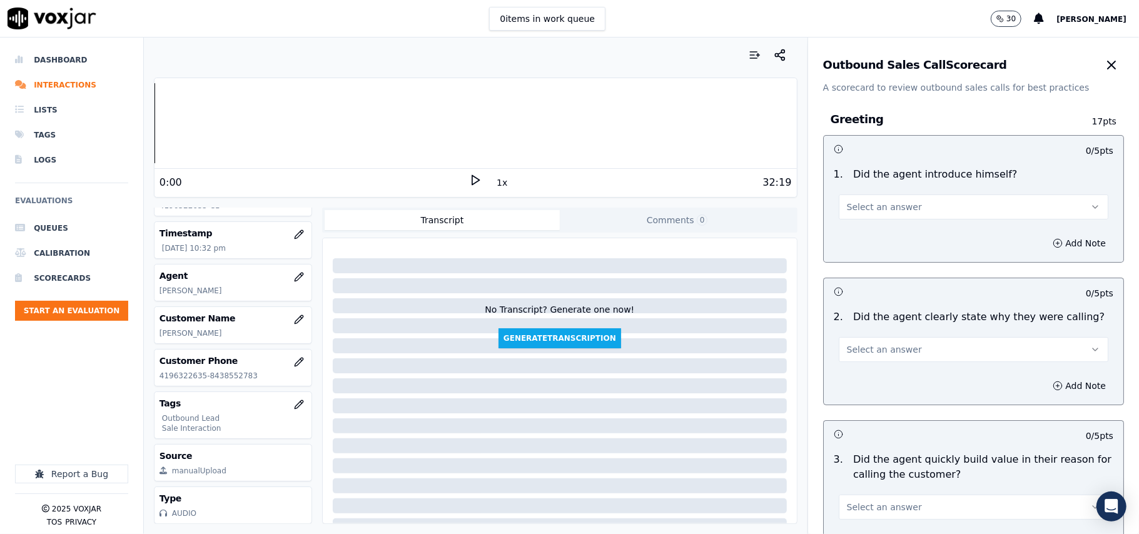
click at [869, 196] on button "Select an answer" at bounding box center [974, 207] width 270 height 25
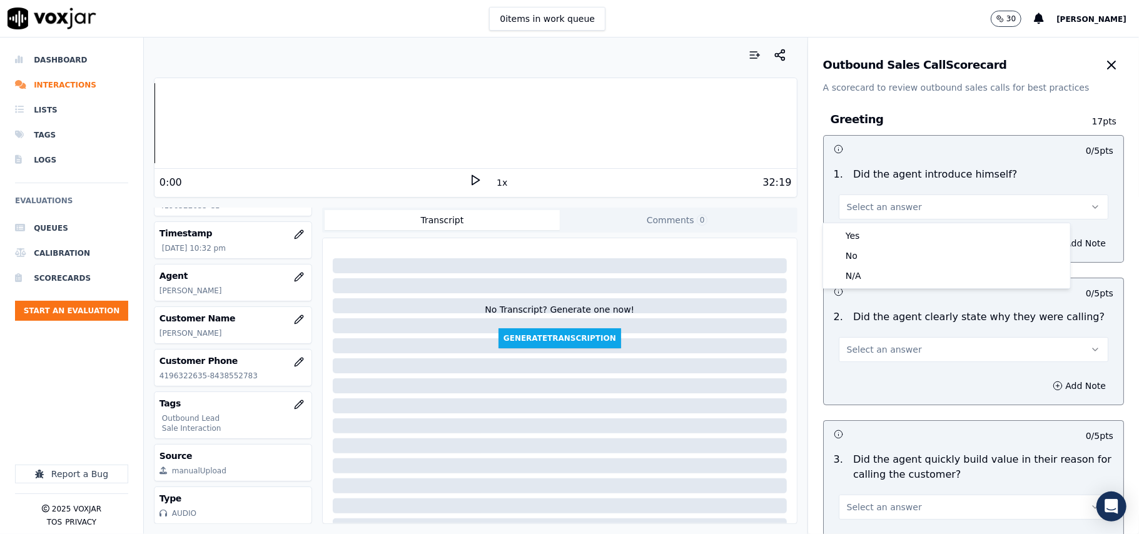
click at [873, 223] on div "Yes No N/A" at bounding box center [947, 256] width 248 height 66
click at [869, 236] on div "Yes" at bounding box center [947, 236] width 242 height 20
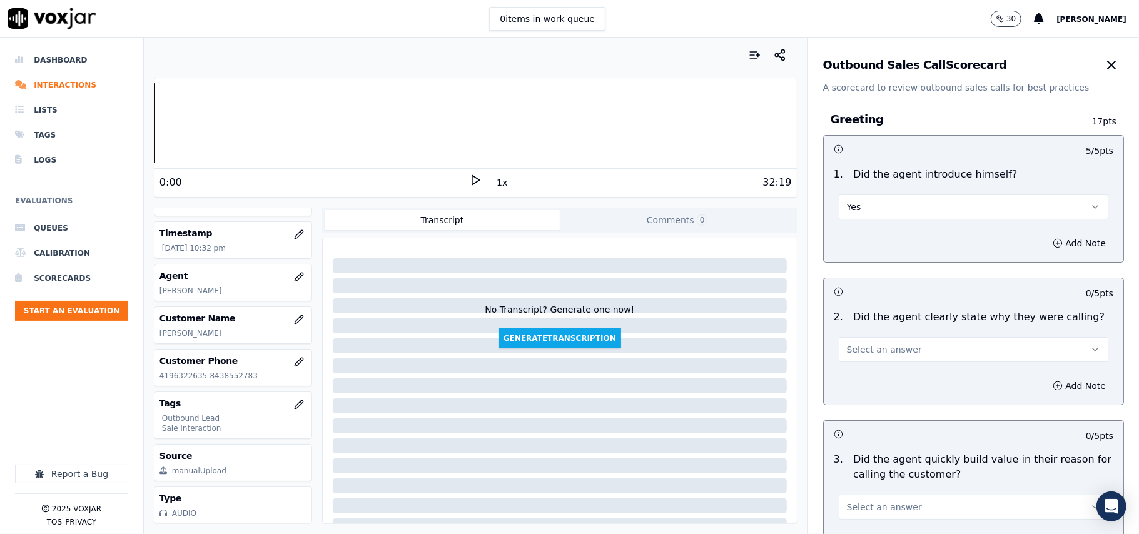
click at [919, 338] on button "Select an answer" at bounding box center [974, 349] width 270 height 25
click at [904, 373] on div "Yes" at bounding box center [947, 378] width 242 height 20
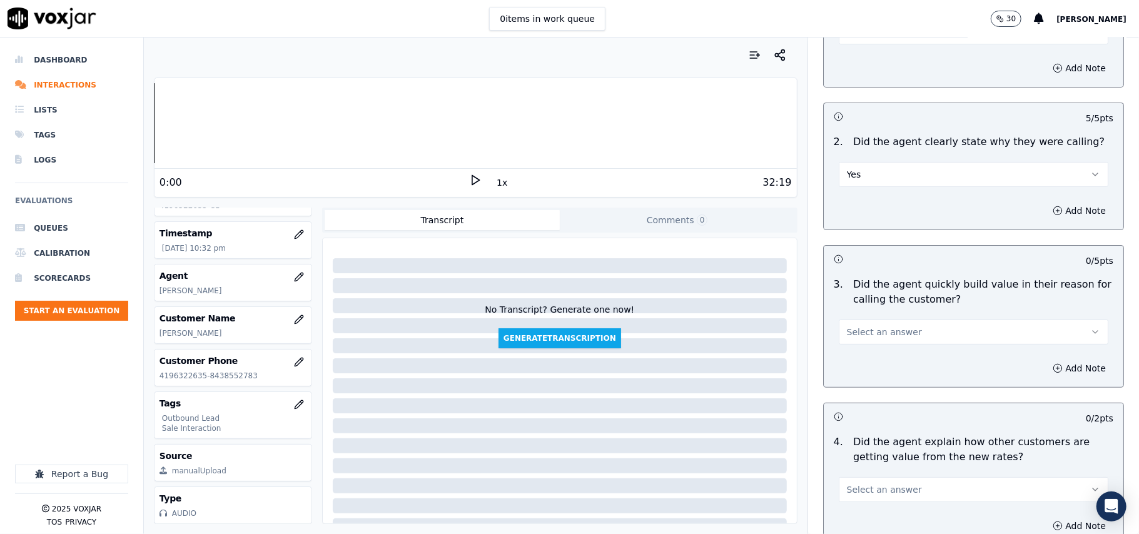
scroll to position [333, 0]
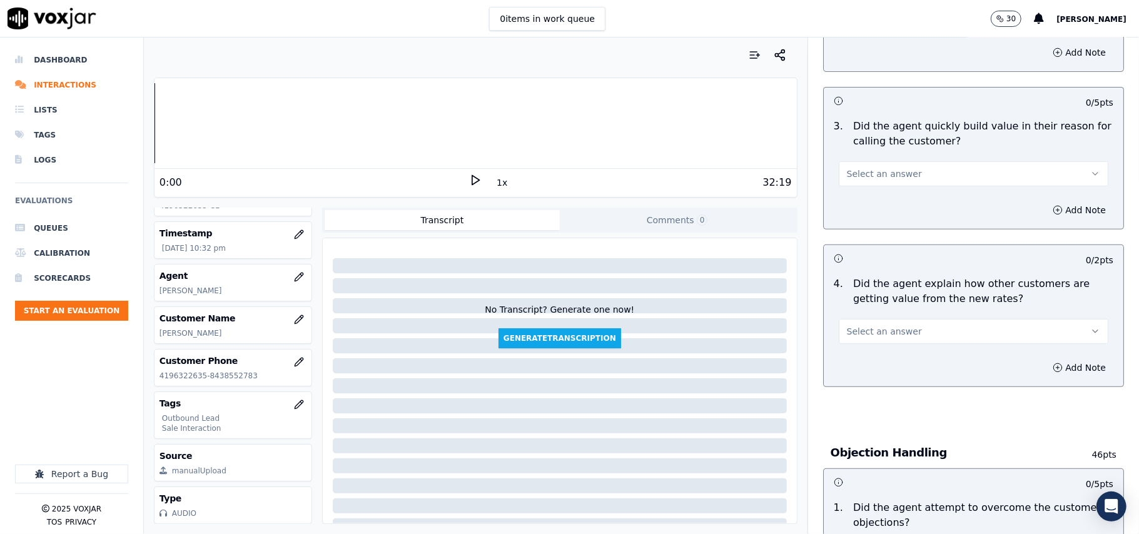
click at [882, 325] on button "Select an answer" at bounding box center [974, 331] width 270 height 25
click at [869, 361] on div "Yes" at bounding box center [947, 361] width 242 height 20
drag, startPoint x: 889, startPoint y: 168, endPoint x: 889, endPoint y: 180, distance: 12.5
click at [889, 171] on button "Select an answer" at bounding box center [974, 173] width 270 height 25
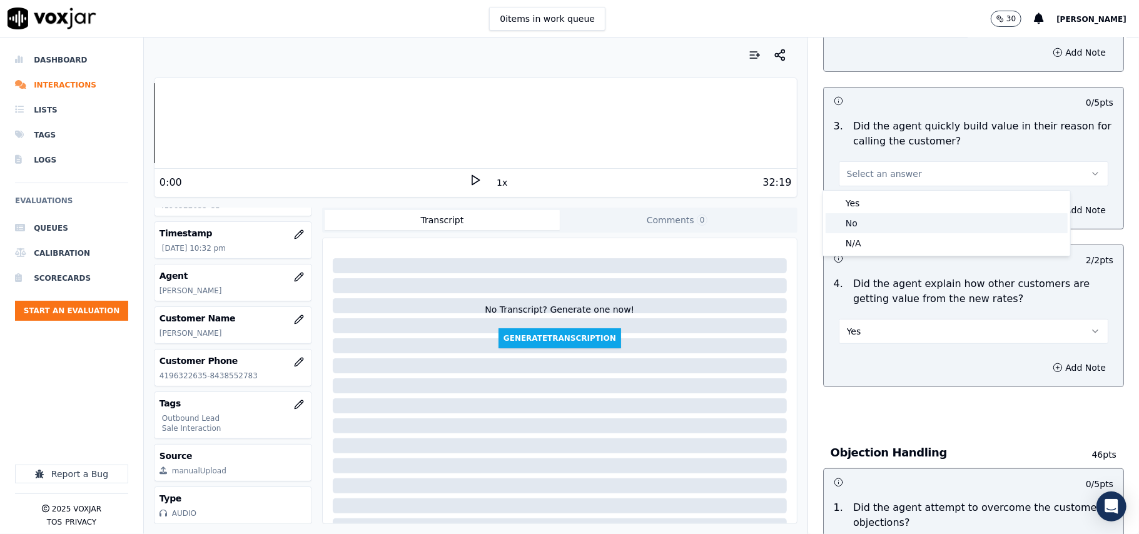
click at [889, 221] on div "No" at bounding box center [947, 223] width 242 height 20
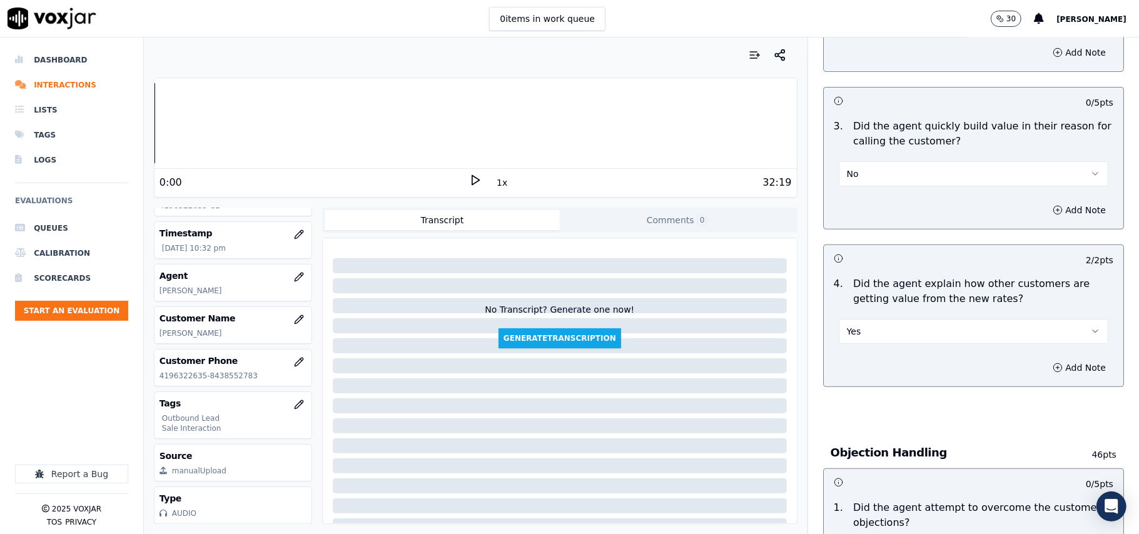
click at [881, 178] on button "No" at bounding box center [974, 173] width 270 height 25
click at [871, 203] on div "Yes" at bounding box center [947, 203] width 242 height 20
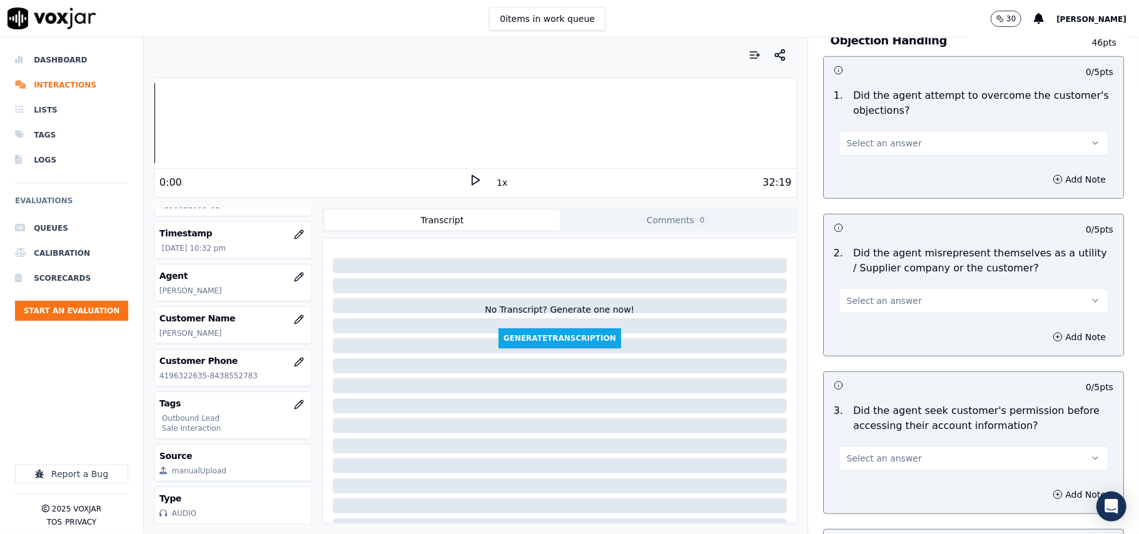
scroll to position [751, 0]
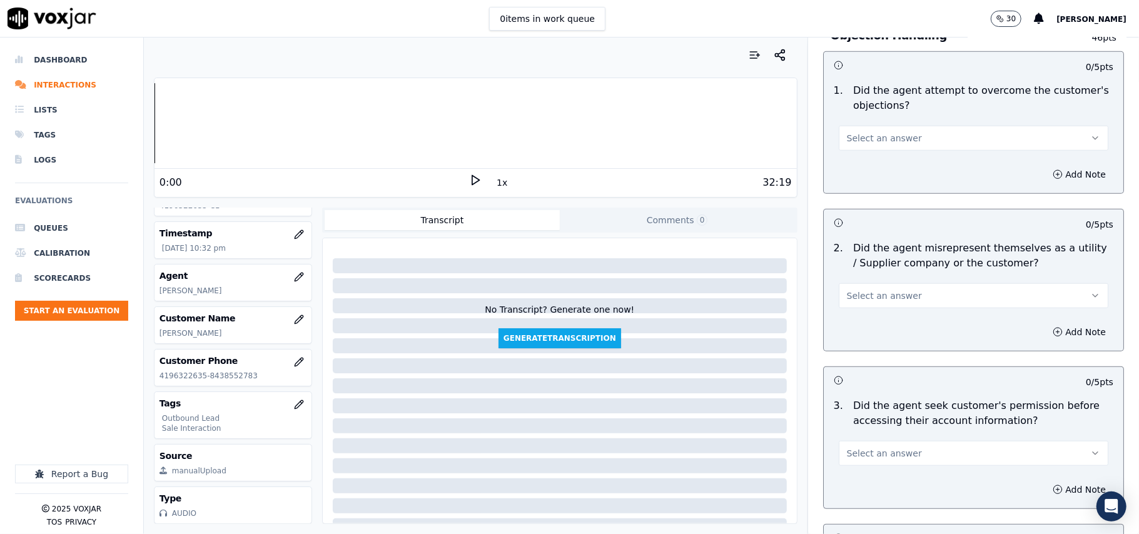
click at [887, 128] on button "Select an answer" at bounding box center [974, 138] width 270 height 25
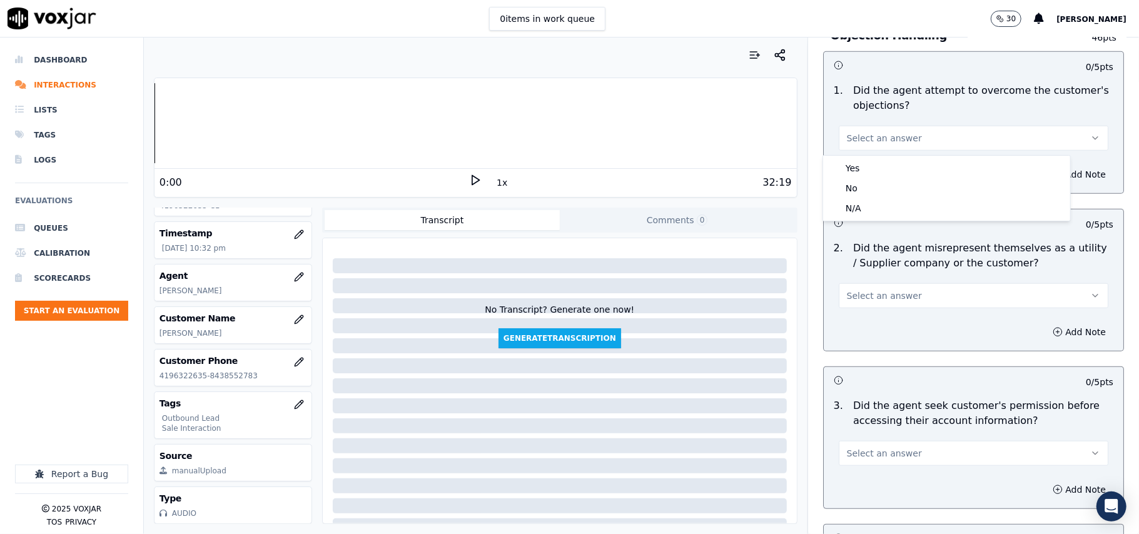
click at [884, 156] on div "Yes No N/A" at bounding box center [946, 188] width 247 height 65
click at [883, 169] on div "Yes" at bounding box center [947, 168] width 242 height 20
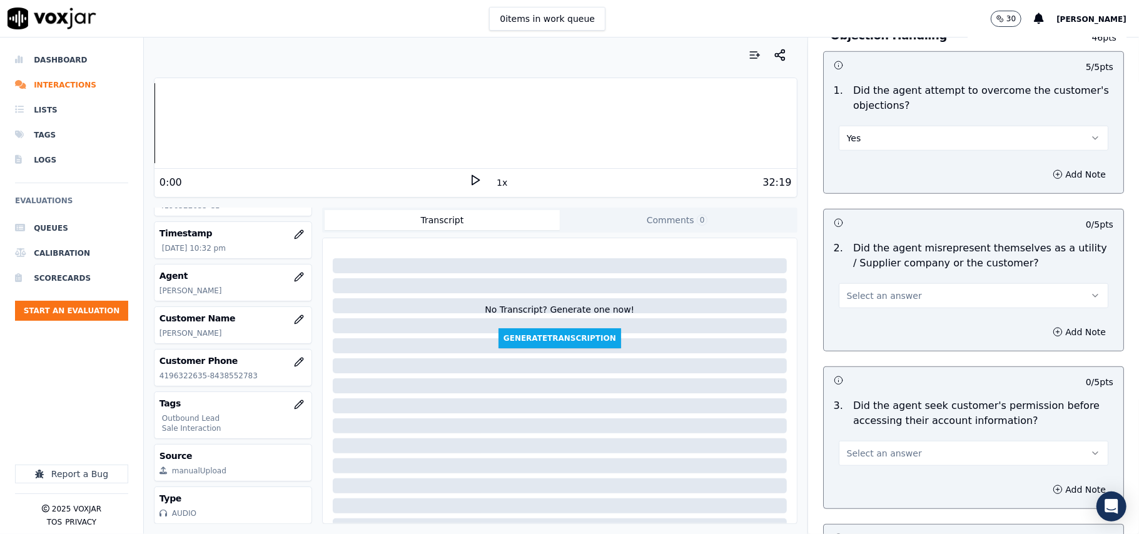
click at [888, 301] on span "Select an answer" at bounding box center [884, 296] width 75 height 13
click at [862, 352] on div "No" at bounding box center [947, 347] width 242 height 20
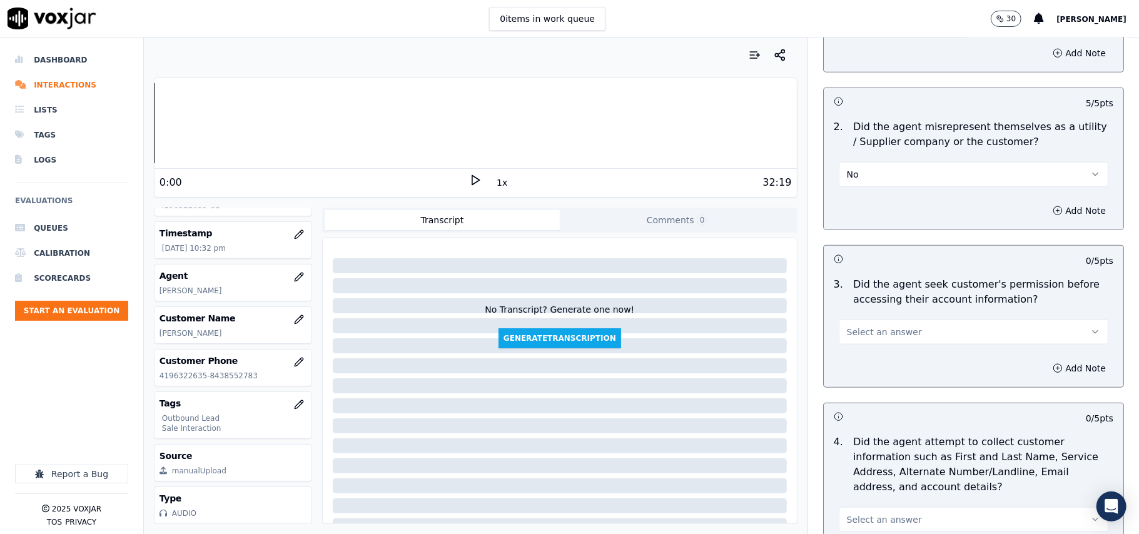
scroll to position [1001, 0]
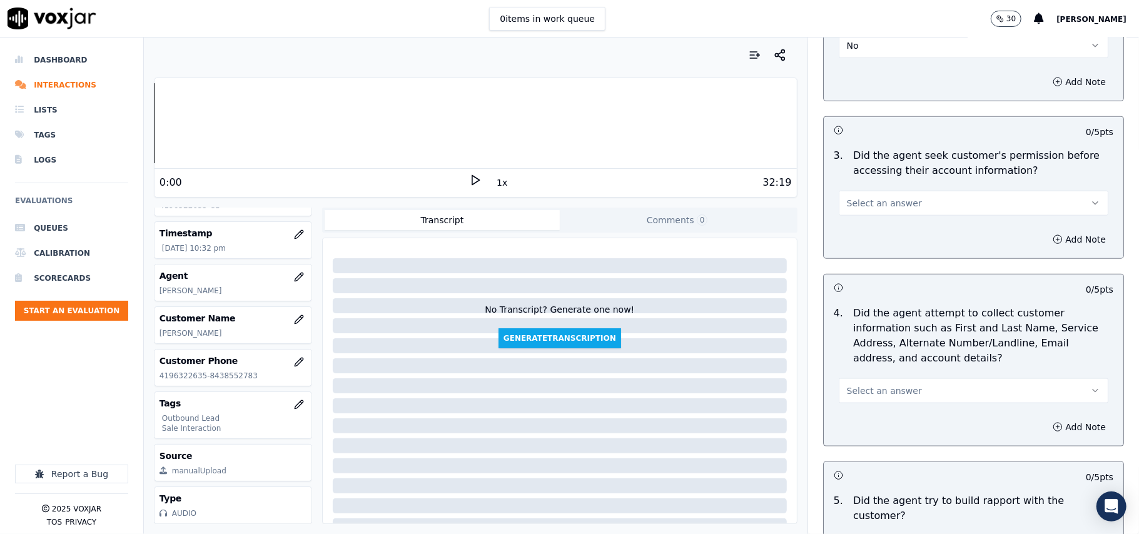
click at [866, 195] on button "Select an answer" at bounding box center [974, 203] width 270 height 25
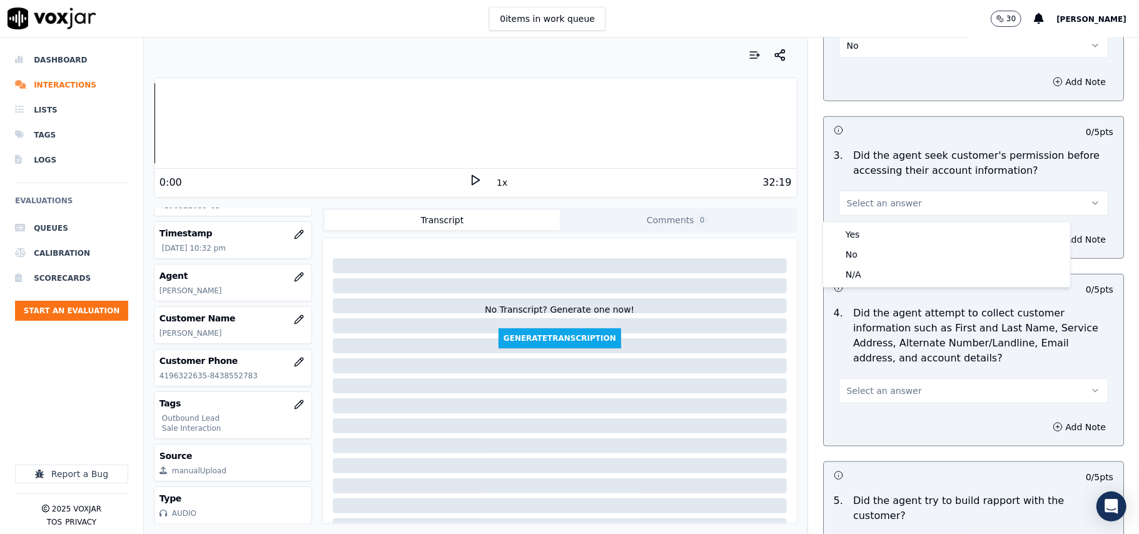
click at [869, 222] on div "Yes No N/A" at bounding box center [946, 254] width 247 height 65
click at [911, 229] on div "Yes" at bounding box center [947, 235] width 242 height 20
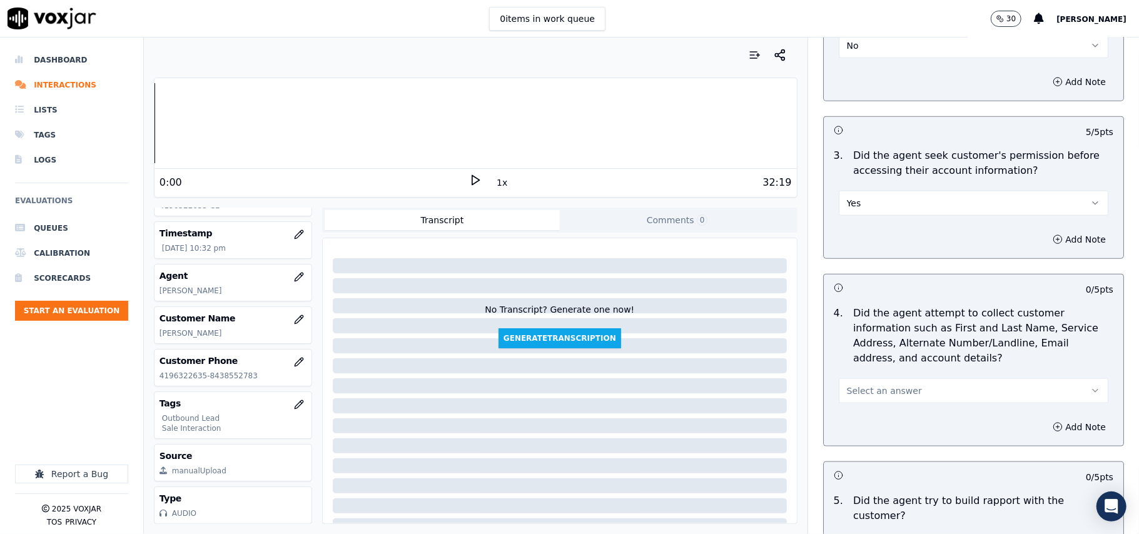
scroll to position [1167, 0]
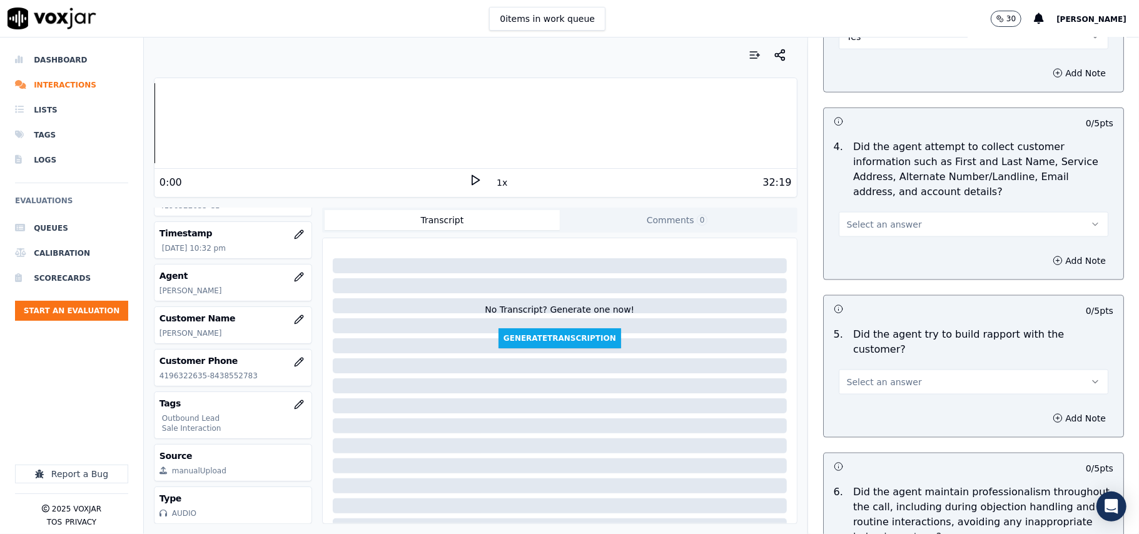
click at [864, 225] on span "Select an answer" at bounding box center [884, 224] width 75 height 13
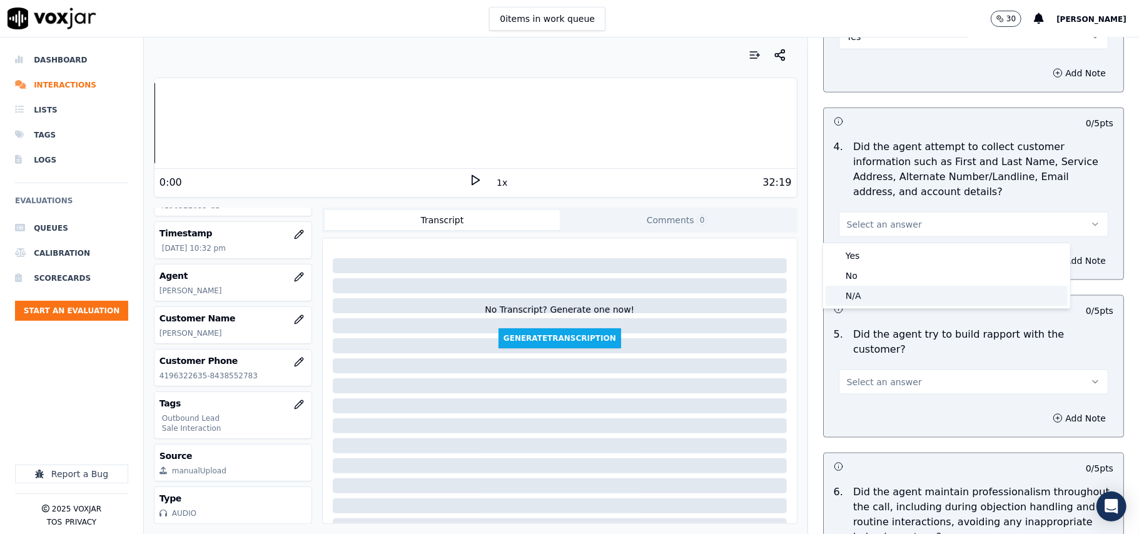
drag, startPoint x: 851, startPoint y: 290, endPoint x: 861, endPoint y: 281, distance: 13.3
click at [851, 290] on div "N/A" at bounding box center [947, 296] width 242 height 20
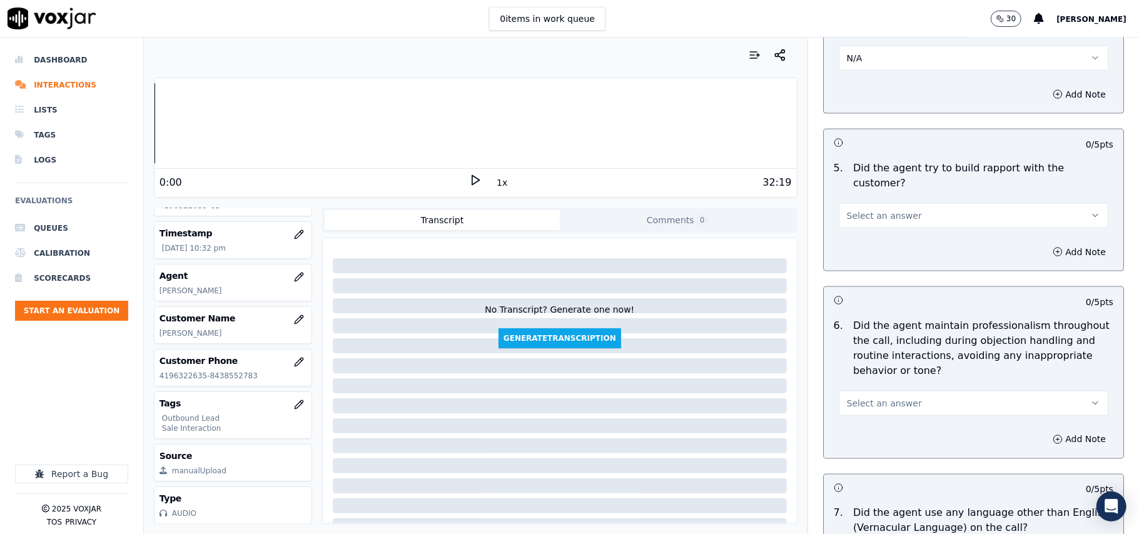
scroll to position [1334, 0]
click at [886, 209] on span "Select an answer" at bounding box center [884, 215] width 75 height 13
click at [889, 233] on div "Yes" at bounding box center [947, 232] width 242 height 20
click at [899, 390] on button "Select an answer" at bounding box center [974, 402] width 270 height 25
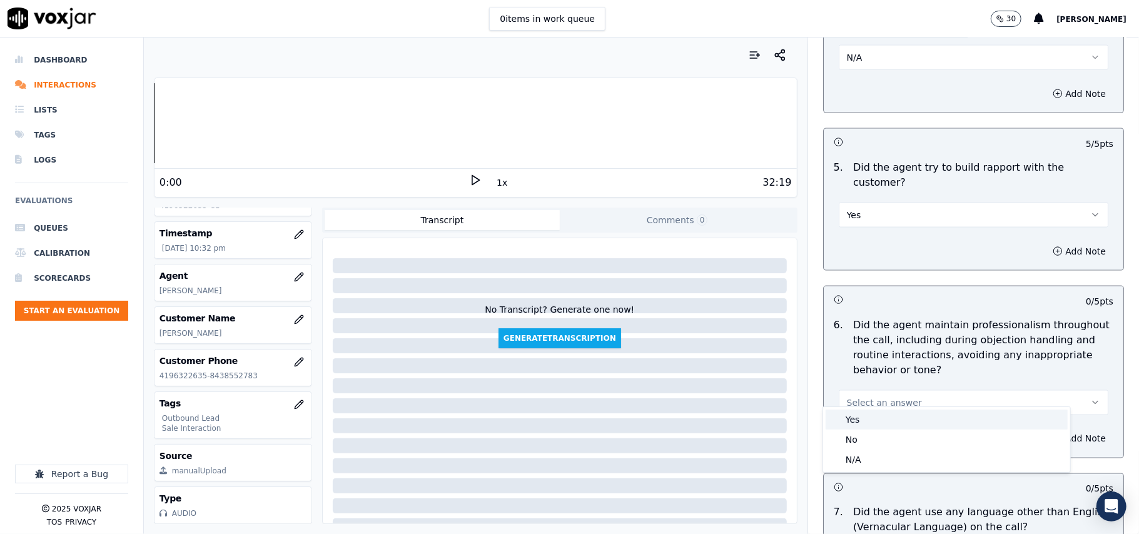
click at [871, 408] on div "Yes No N/A" at bounding box center [946, 439] width 247 height 65
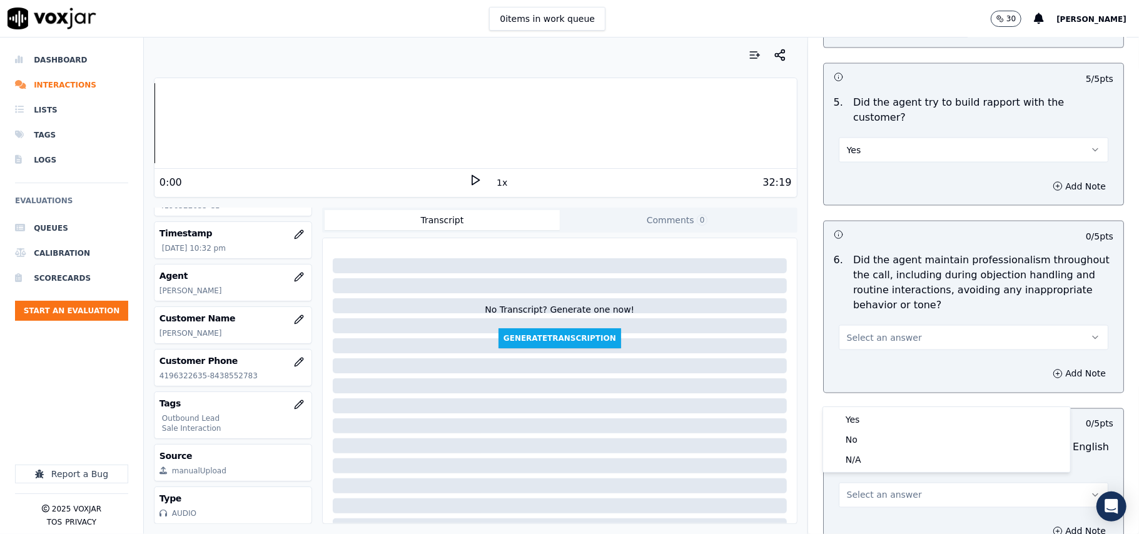
scroll to position [1501, 0]
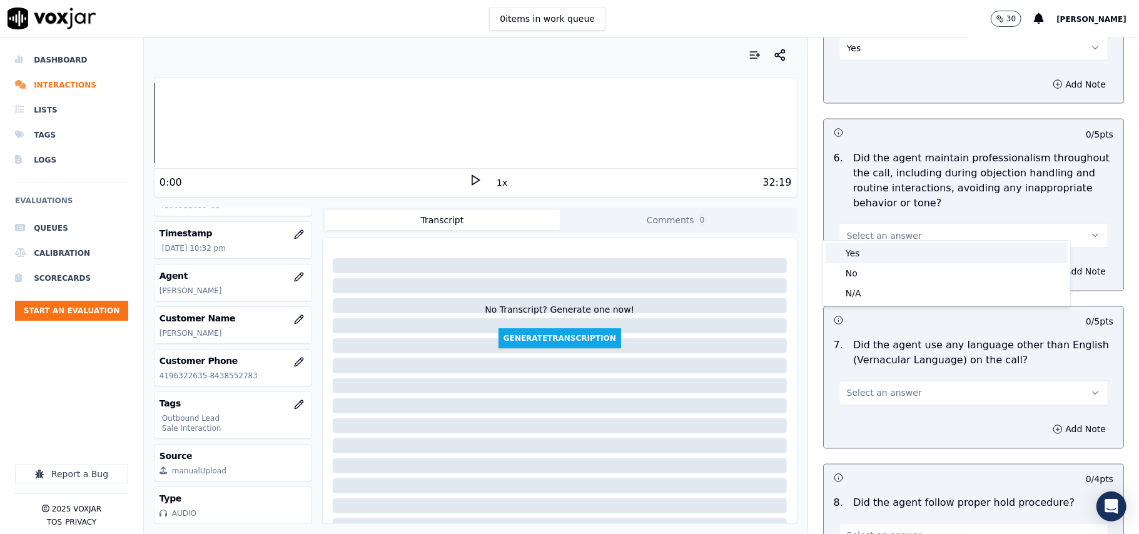
click at [862, 253] on div "Yes" at bounding box center [947, 253] width 242 height 20
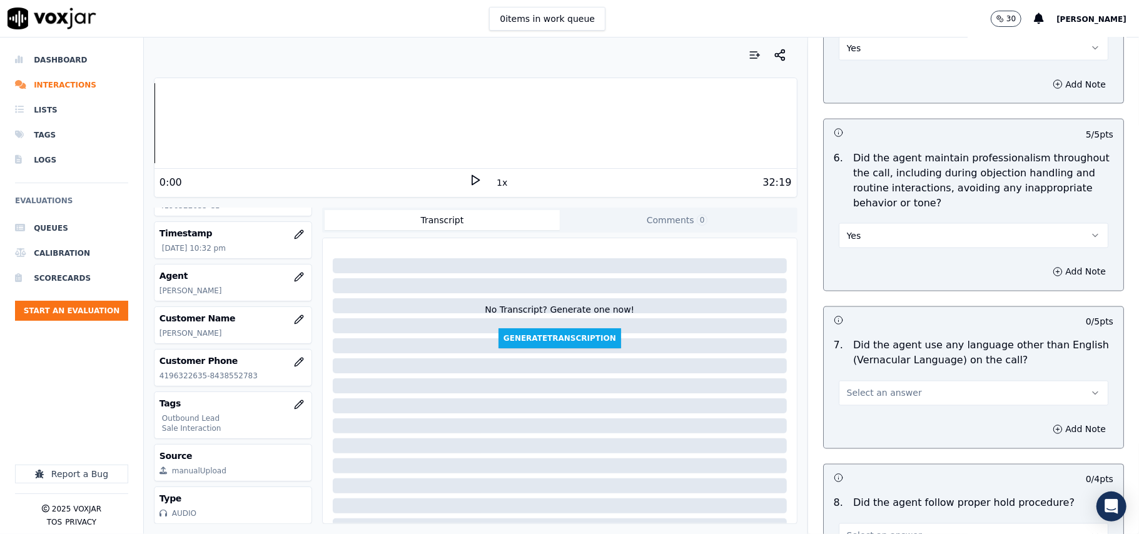
click at [843, 378] on div "Select an answer" at bounding box center [974, 392] width 270 height 28
click at [879, 387] on span "Select an answer" at bounding box center [884, 393] width 75 height 13
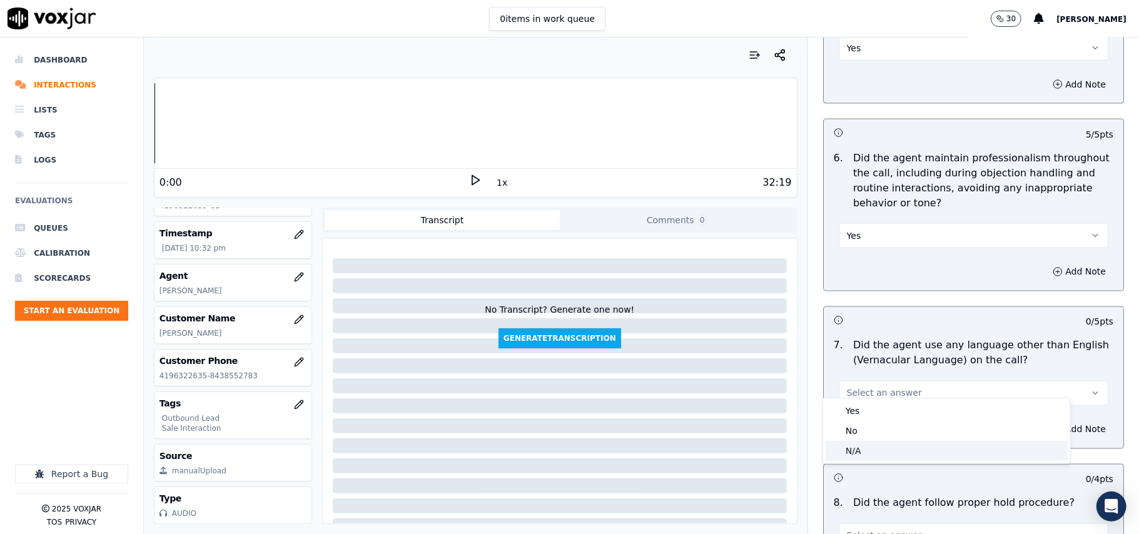
drag, startPoint x: 862, startPoint y: 453, endPoint x: 881, endPoint y: 364, distance: 91.5
click at [859, 453] on div "N/A" at bounding box center [947, 451] width 242 height 20
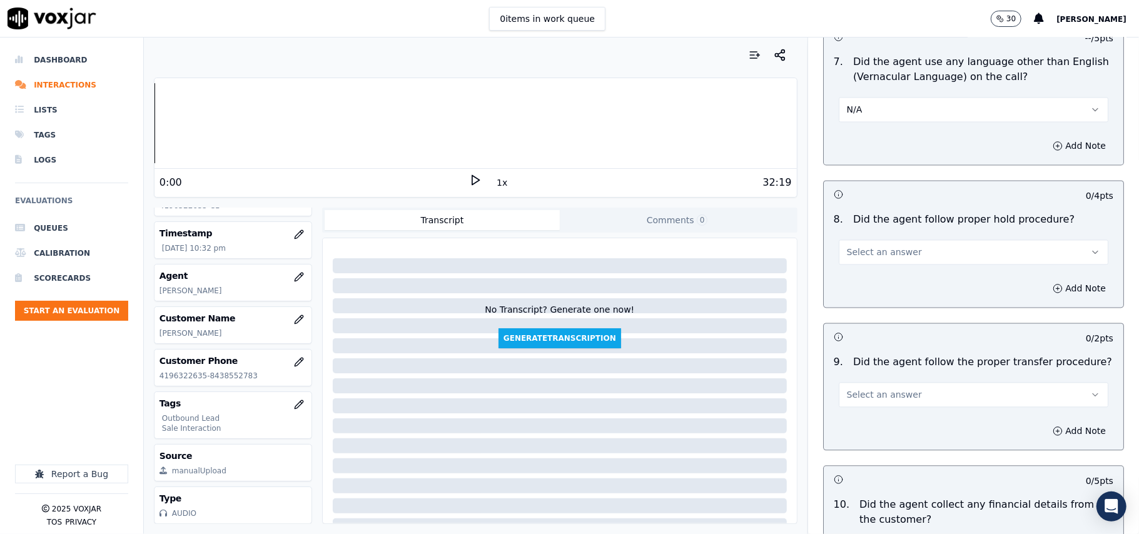
scroll to position [1835, 0]
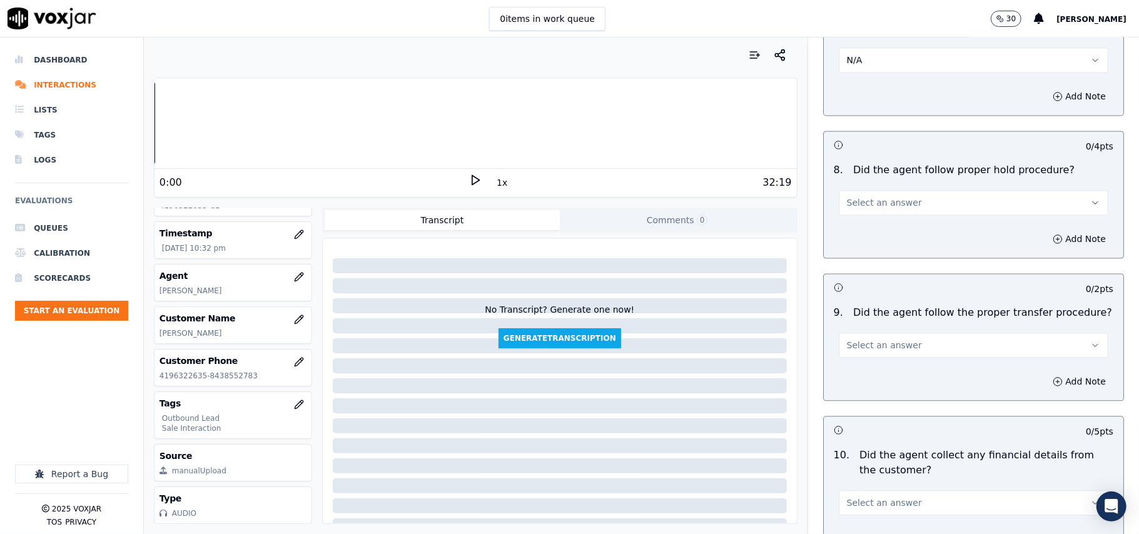
click at [858, 204] on button "Select an answer" at bounding box center [974, 202] width 270 height 25
click at [852, 214] on div "Yes" at bounding box center [947, 221] width 242 height 20
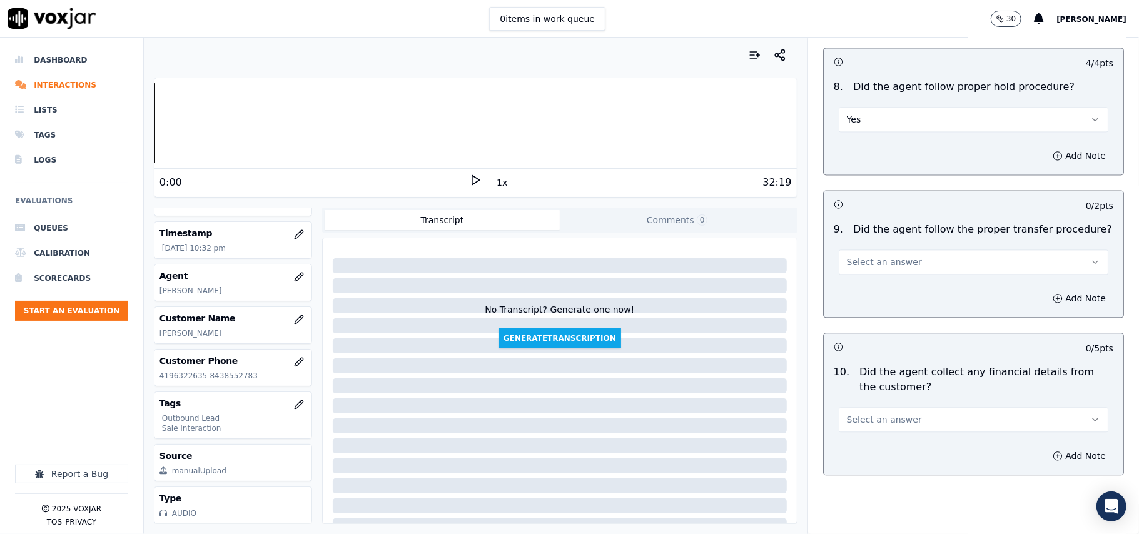
drag, startPoint x: 859, startPoint y: 256, endPoint x: 857, endPoint y: 263, distance: 7.1
click at [858, 256] on span "Select an answer" at bounding box center [884, 262] width 75 height 13
click at [856, 284] on div "Yes" at bounding box center [947, 280] width 242 height 20
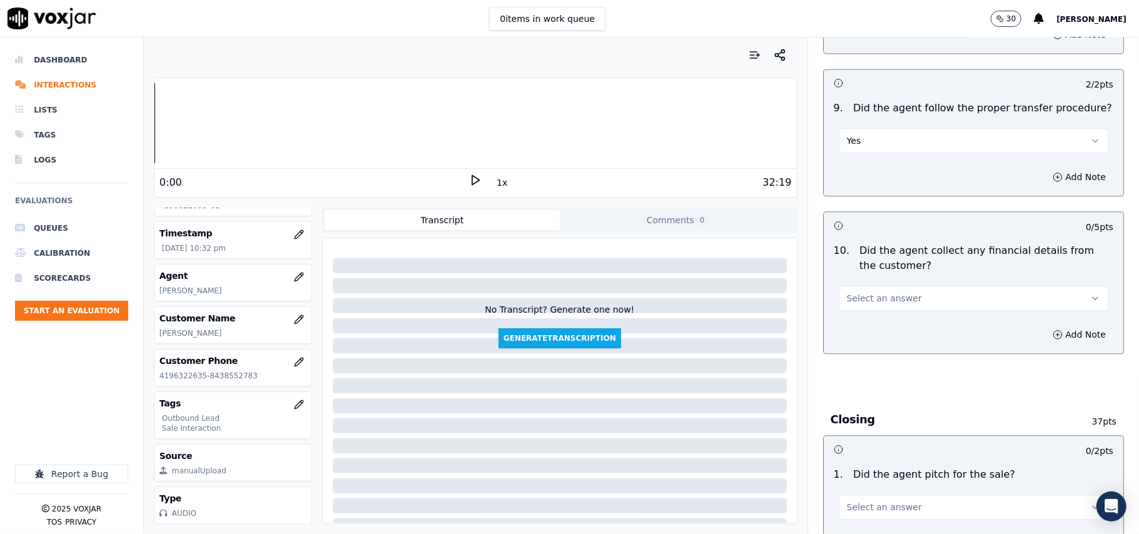
scroll to position [2168, 0]
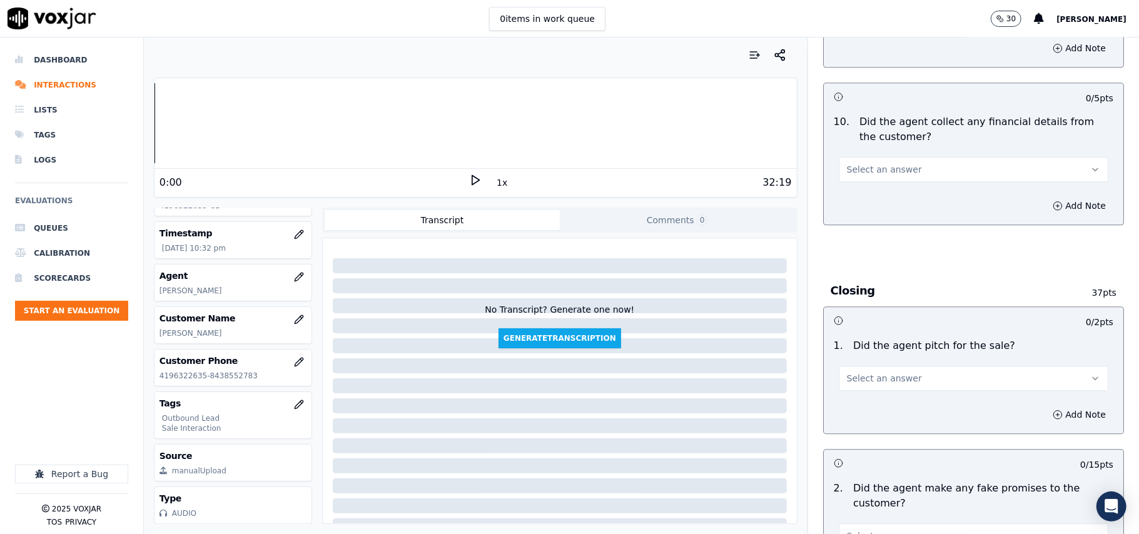
click at [901, 157] on button "Select an answer" at bounding box center [974, 169] width 270 height 25
click at [854, 213] on div "No" at bounding box center [947, 208] width 242 height 20
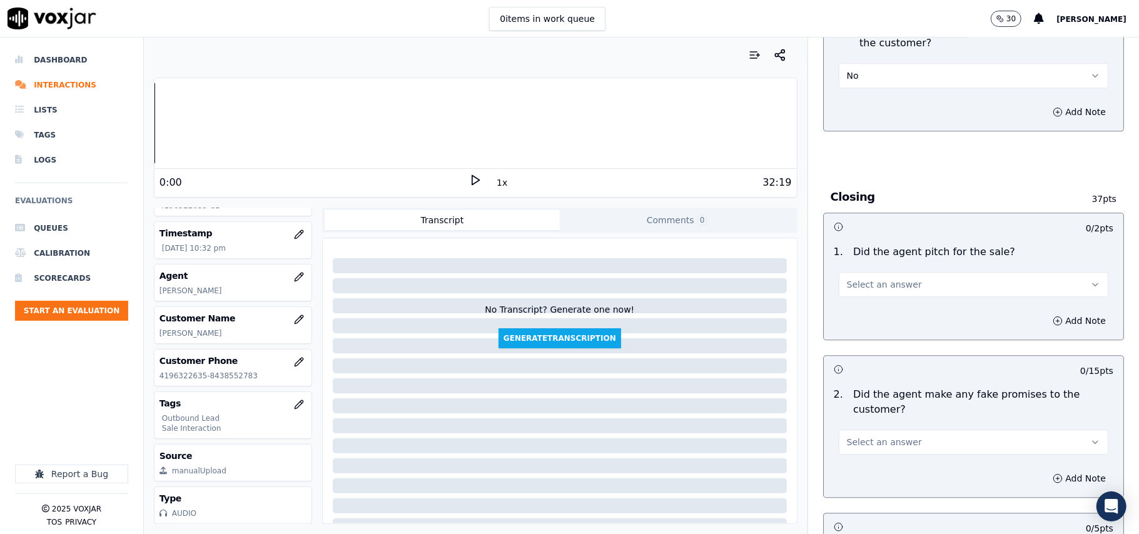
scroll to position [2335, 0]
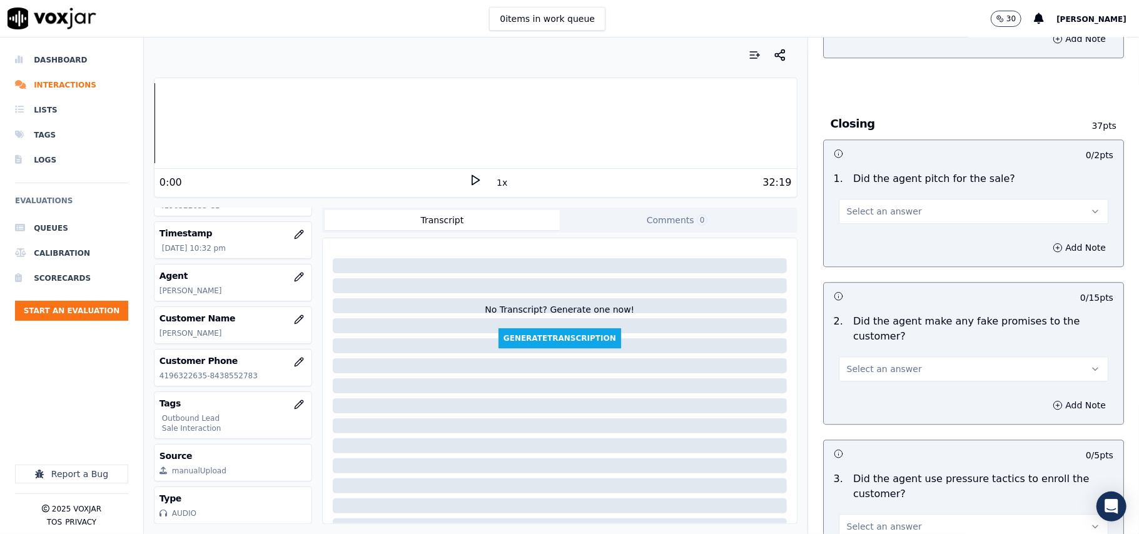
click at [884, 206] on span "Select an answer" at bounding box center [884, 211] width 75 height 13
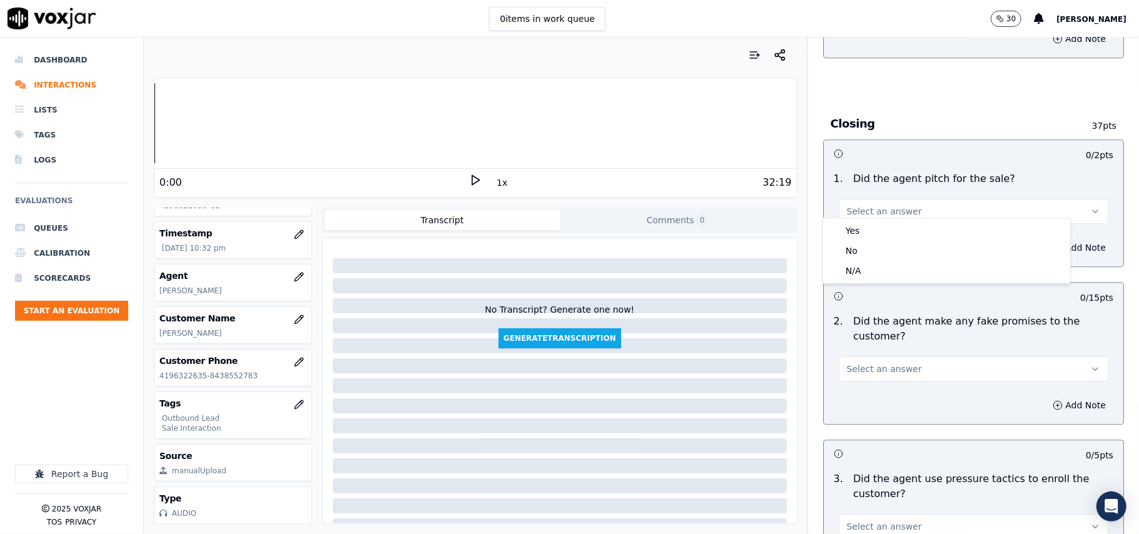
click at [886, 233] on div "Yes" at bounding box center [947, 231] width 242 height 20
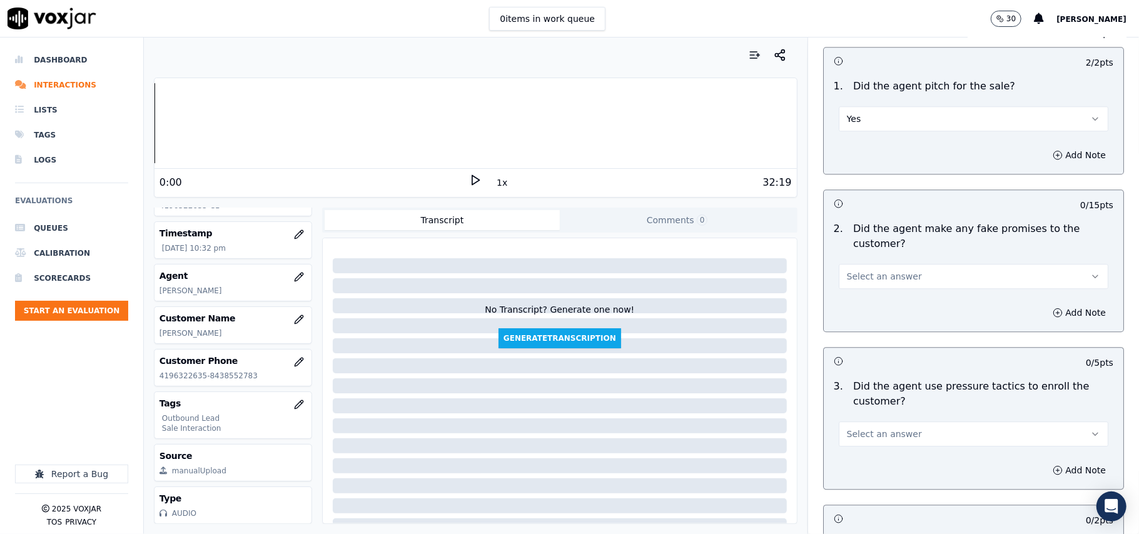
scroll to position [2502, 0]
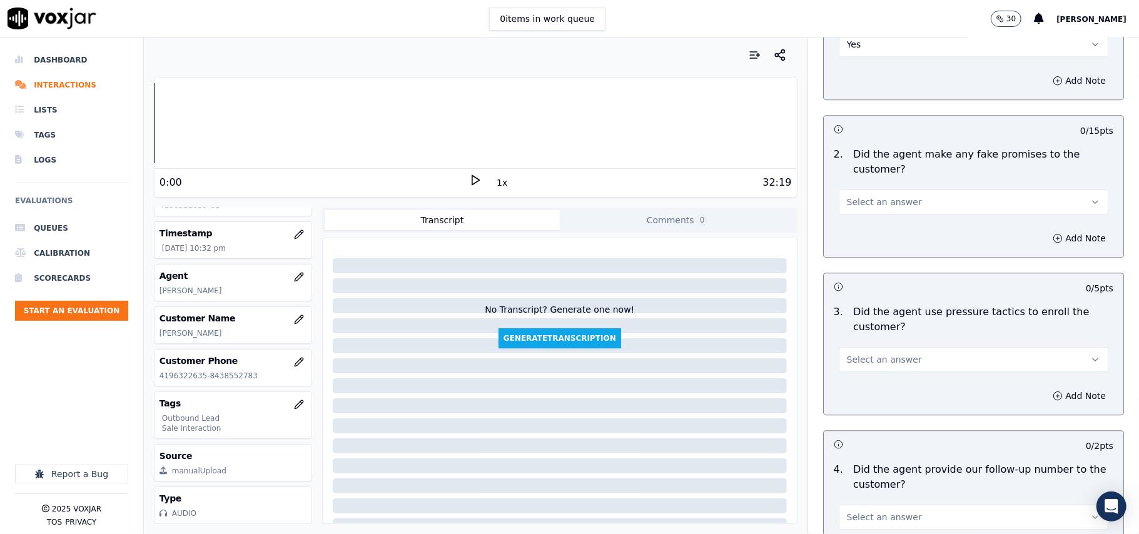
click at [916, 190] on button "Select an answer" at bounding box center [974, 202] width 270 height 25
click at [916, 229] on div "Yes" at bounding box center [947, 222] width 242 height 20
click at [909, 198] on button "Yes" at bounding box center [974, 202] width 270 height 25
click at [907, 236] on div "No" at bounding box center [947, 242] width 242 height 20
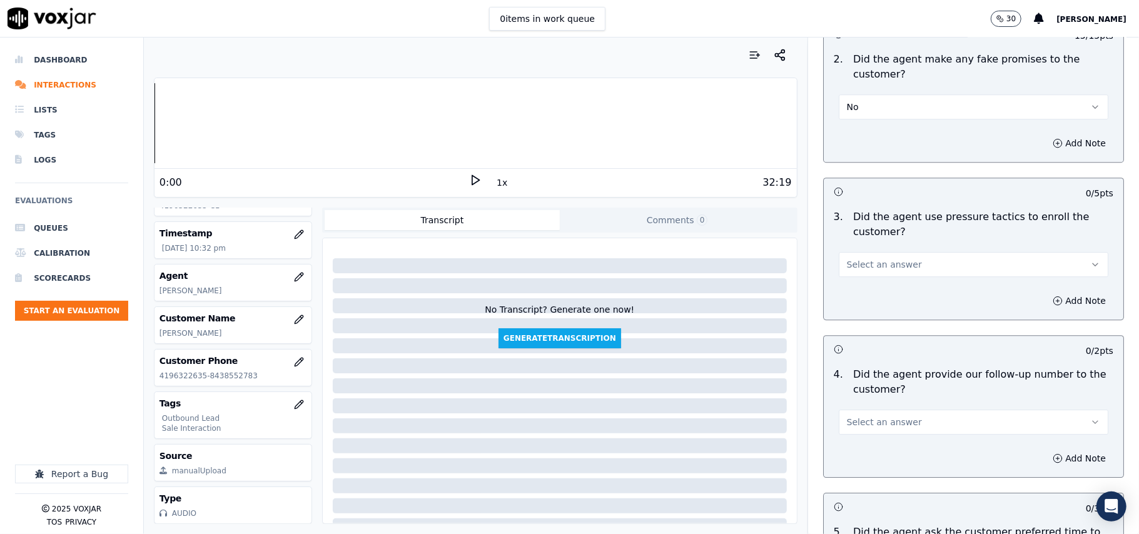
scroll to position [2668, 0]
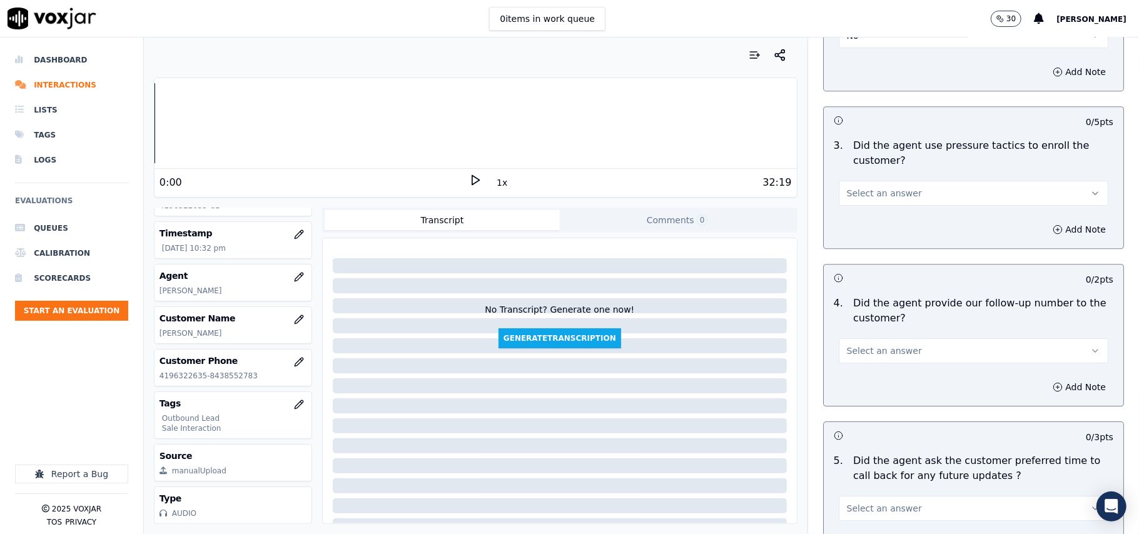
click at [897, 194] on button "Select an answer" at bounding box center [974, 193] width 270 height 25
click at [896, 226] on div "No" at bounding box center [947, 233] width 242 height 20
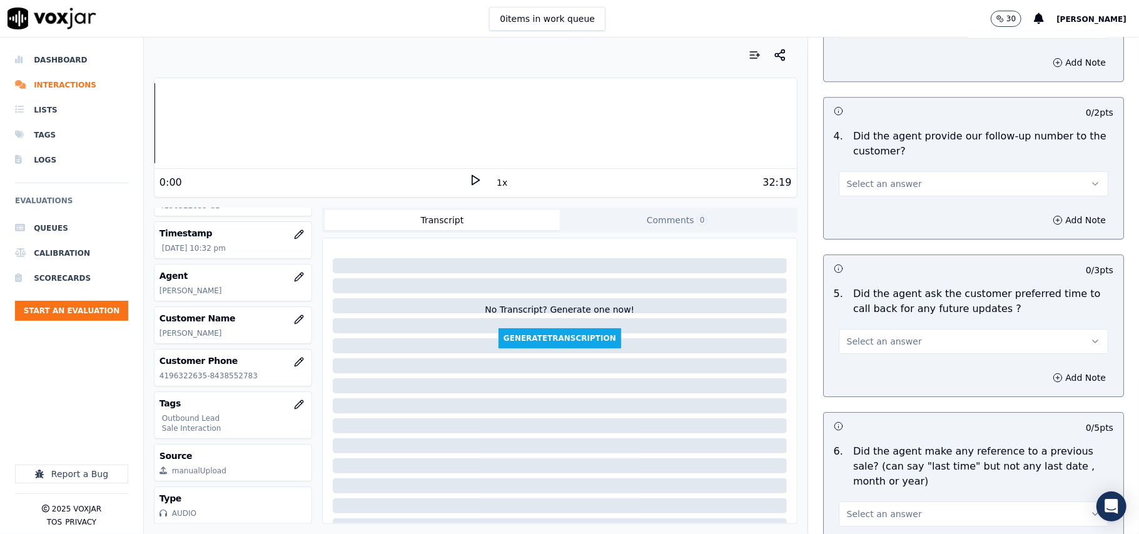
click at [909, 174] on button "Select an answer" at bounding box center [974, 183] width 270 height 25
click at [907, 203] on div "Yes" at bounding box center [947, 205] width 242 height 20
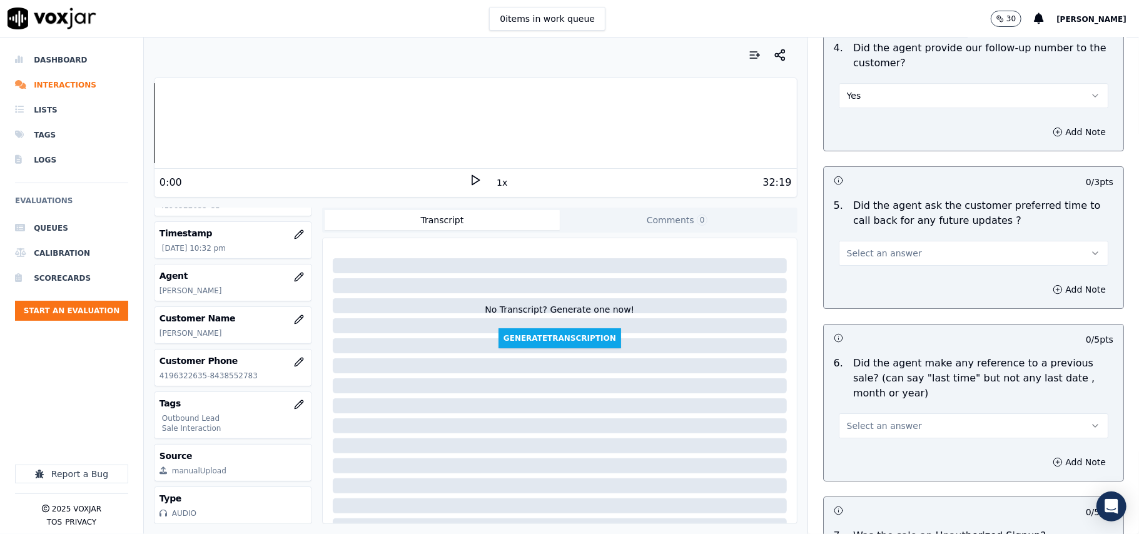
scroll to position [3002, 0]
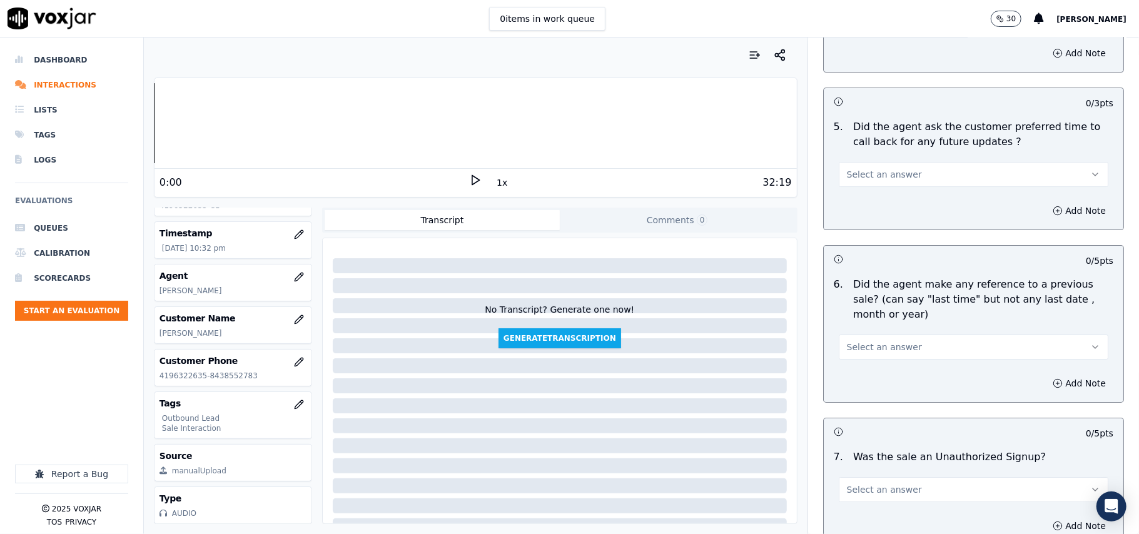
click at [909, 171] on button "Select an answer" at bounding box center [974, 174] width 270 height 25
click at [904, 195] on div "Yes" at bounding box center [947, 196] width 242 height 20
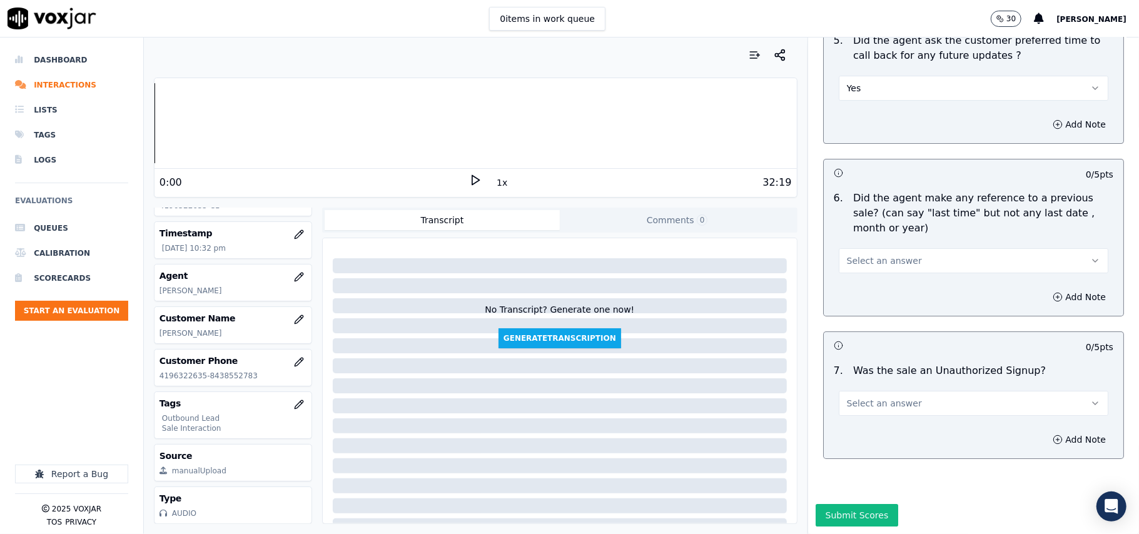
click at [847, 255] on span "Select an answer" at bounding box center [884, 261] width 75 height 13
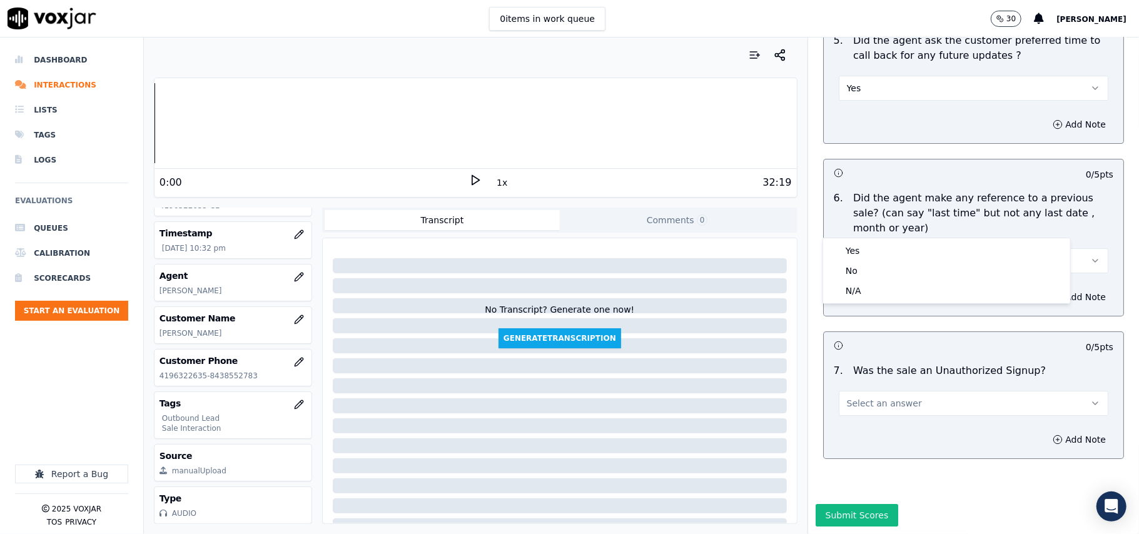
click at [846, 238] on div "Yes No N/A" at bounding box center [946, 270] width 247 height 65
click at [846, 250] on div "Yes" at bounding box center [947, 251] width 242 height 20
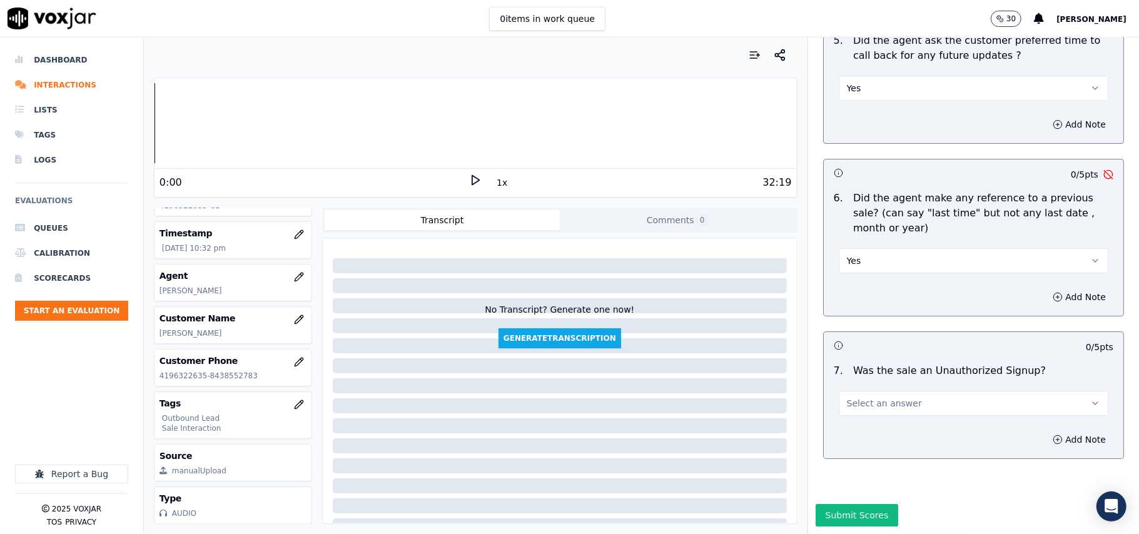
click at [907, 248] on button "Yes" at bounding box center [974, 260] width 270 height 25
click at [877, 270] on div "No" at bounding box center [947, 271] width 242 height 20
click at [899, 391] on button "Select an answer" at bounding box center [974, 403] width 270 height 25
click at [894, 413] on div "No" at bounding box center [947, 414] width 242 height 20
click at [827, 504] on button "Submit Scores" at bounding box center [857, 515] width 83 height 23
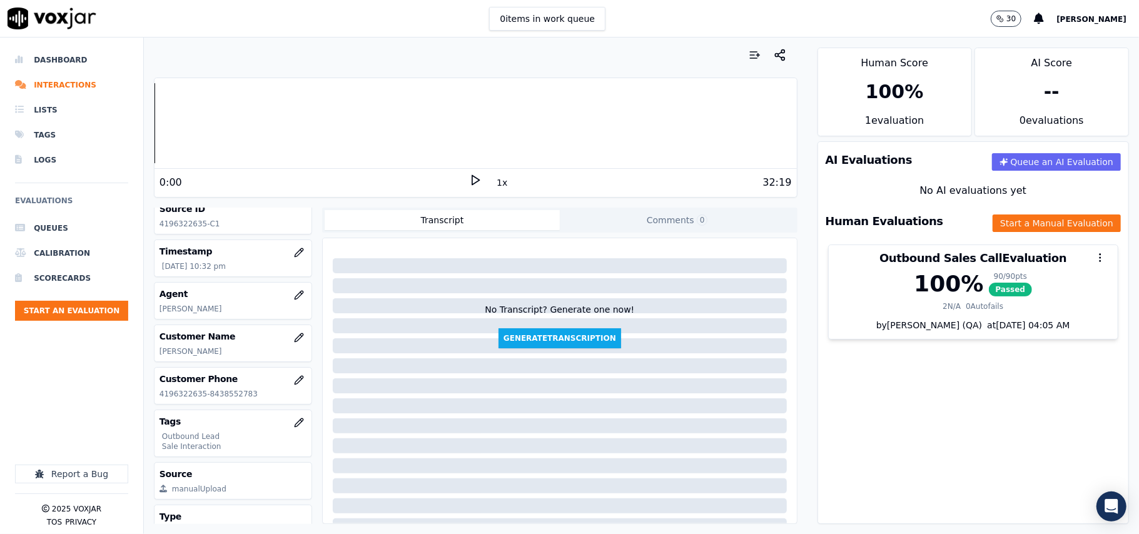
scroll to position [39, 0]
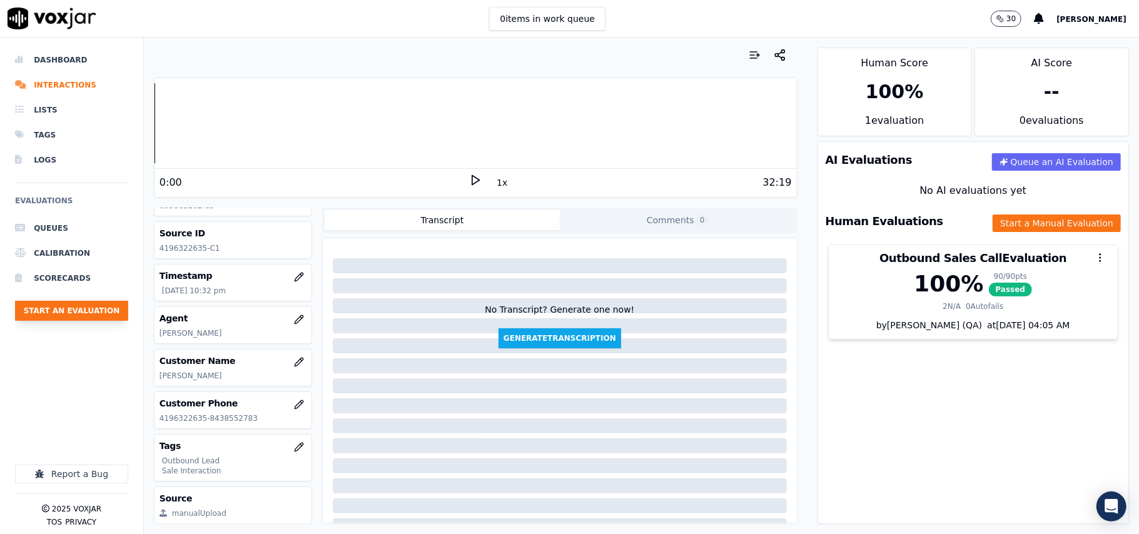
click at [71, 309] on button "Start an Evaluation" at bounding box center [71, 311] width 113 height 20
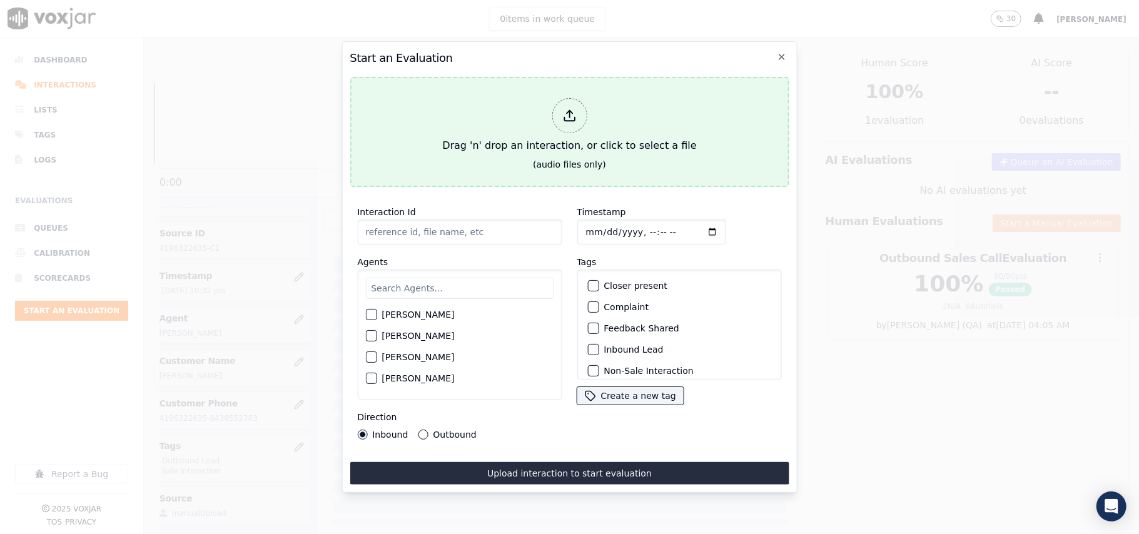
click at [606, 114] on div "Drag 'n' drop an interaction, or click to select a file" at bounding box center [569, 125] width 264 height 65
type input "20250912-152243_3303305570-all.mp3"
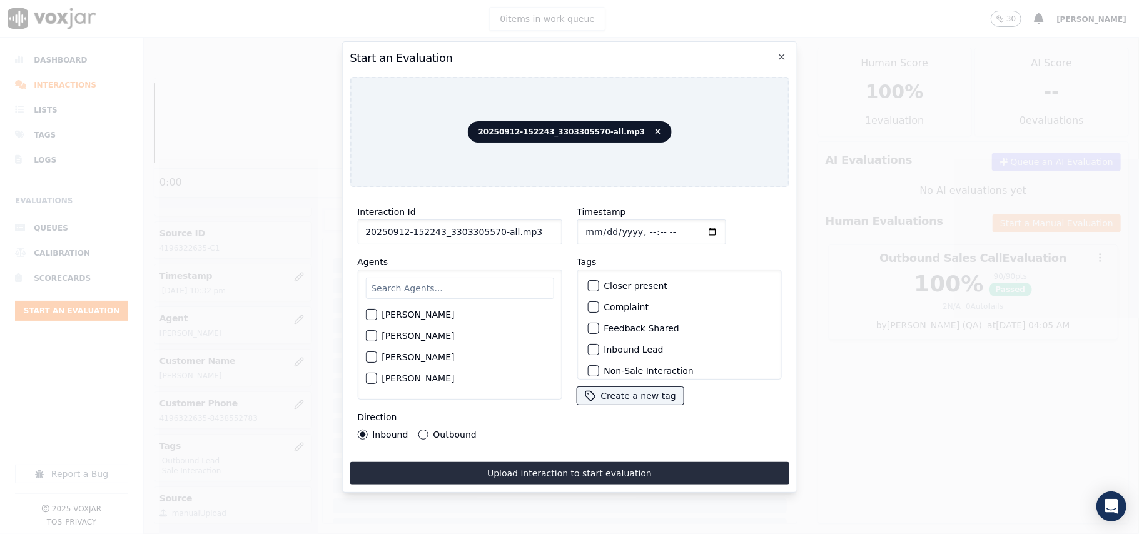
click at [598, 226] on input "Timestamp" at bounding box center [651, 232] width 149 height 25
type input "[DATE]T22:48"
drag, startPoint x: 522, startPoint y: 230, endPoint x: 491, endPoint y: 238, distance: 31.6
click at [491, 238] on input "20250912-152243_3303305570-all.mp3" at bounding box center [459, 232] width 205 height 25
type input "20250912-152243_3303305570-C1"
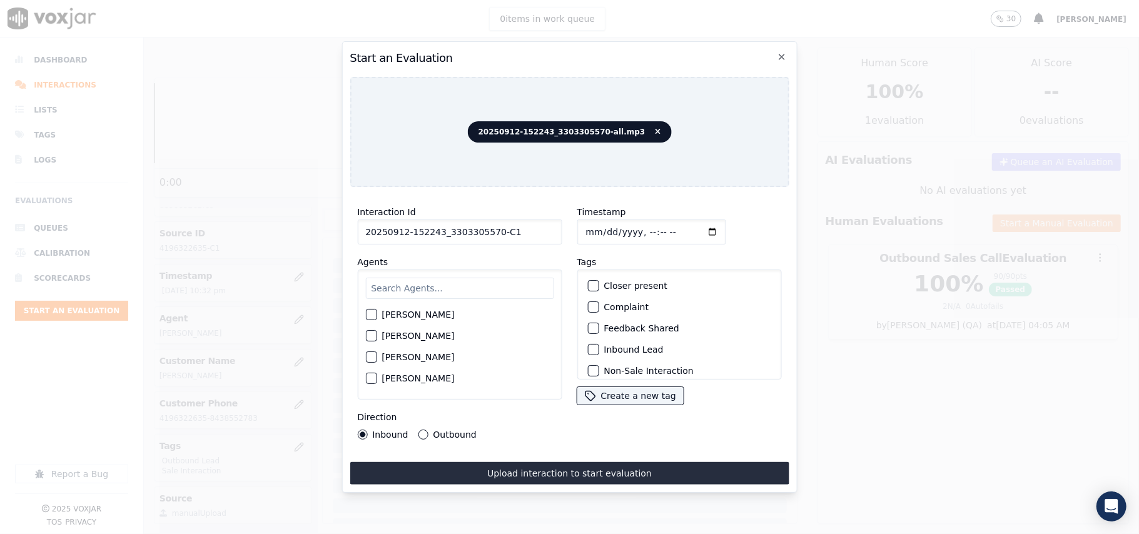
click at [443, 283] on input "text" at bounding box center [459, 288] width 188 height 21
type input "richar"
click at [406, 314] on label "[PERSON_NAME]" at bounding box center [418, 318] width 73 height 9
click at [366, 316] on button "[PERSON_NAME]" at bounding box center [370, 318] width 11 height 11
click at [604, 347] on label "Inbound Lead" at bounding box center [633, 349] width 59 height 9
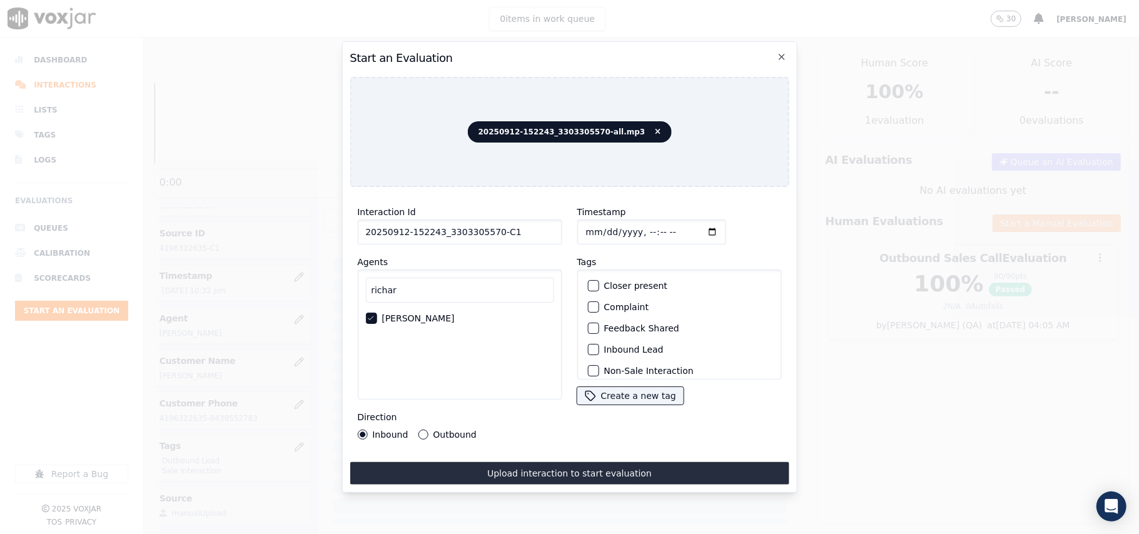
click at [599, 347] on button "Inbound Lead" at bounding box center [592, 349] width 11 height 11
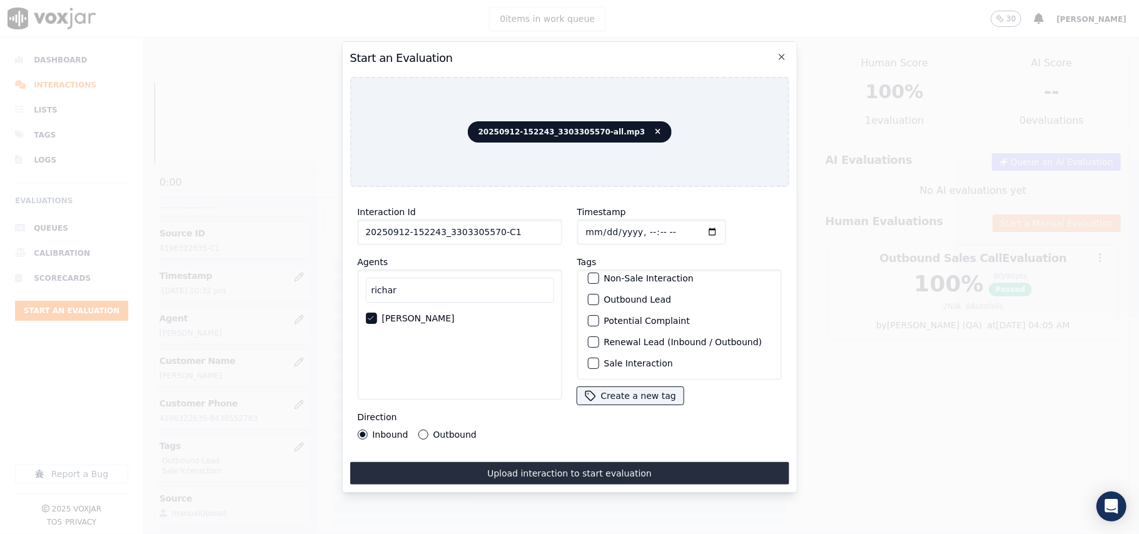
scroll to position [109, 0]
click at [615, 359] on label "Sale Interaction" at bounding box center [638, 363] width 69 height 9
click at [599, 358] on button "Sale Interaction" at bounding box center [592, 363] width 11 height 11
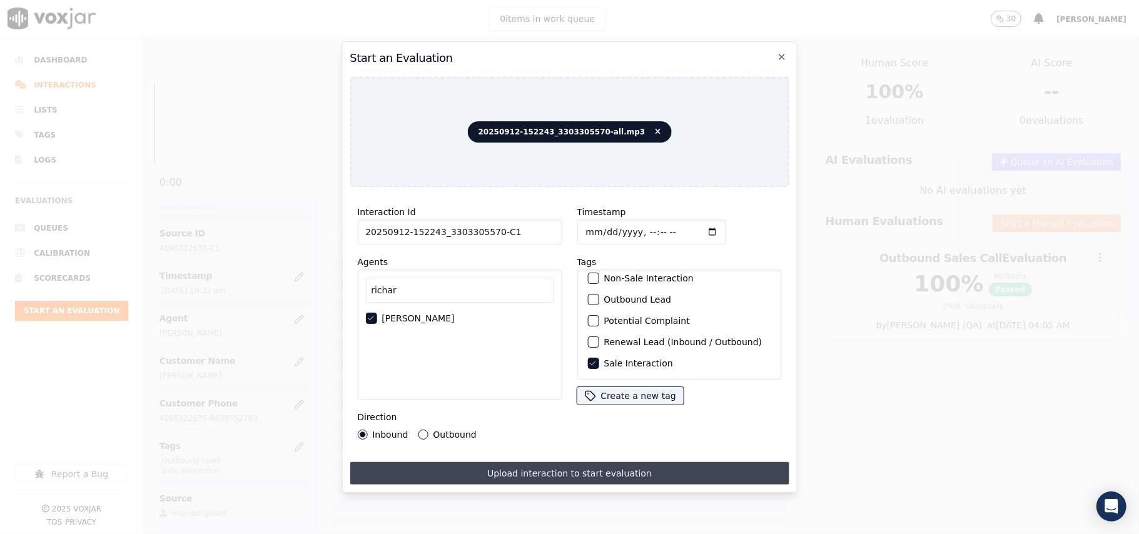
click at [558, 468] on button "Upload interaction to start evaluation" at bounding box center [569, 473] width 439 height 23
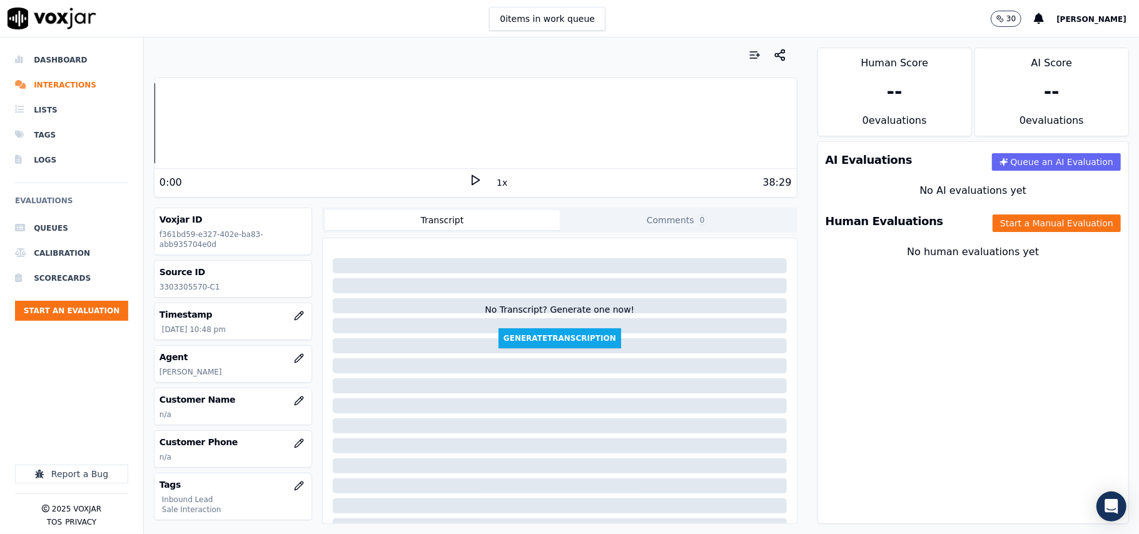
click at [951, 343] on div "AI Evaluations Queue an AI Evaluation No AI evaluations yet Human Evaluations S…" at bounding box center [973, 332] width 311 height 383
click at [294, 403] on icon "button" at bounding box center [299, 401] width 10 height 10
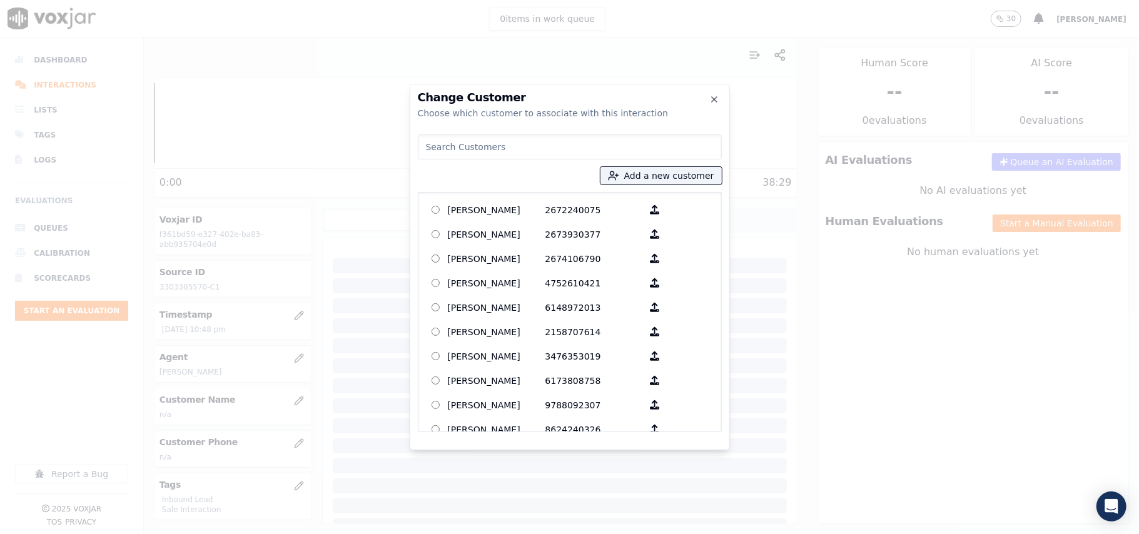
paste input "[PERSON_NAME]"
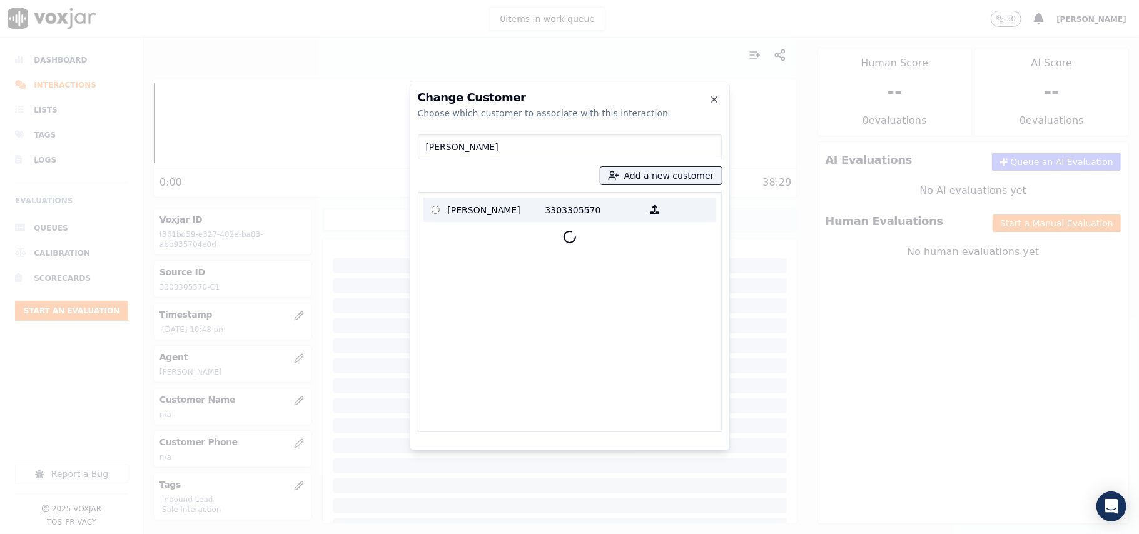
type input "[PERSON_NAME]"
click at [498, 220] on label "[PERSON_NAME] 3303305570" at bounding box center [569, 210] width 293 height 24
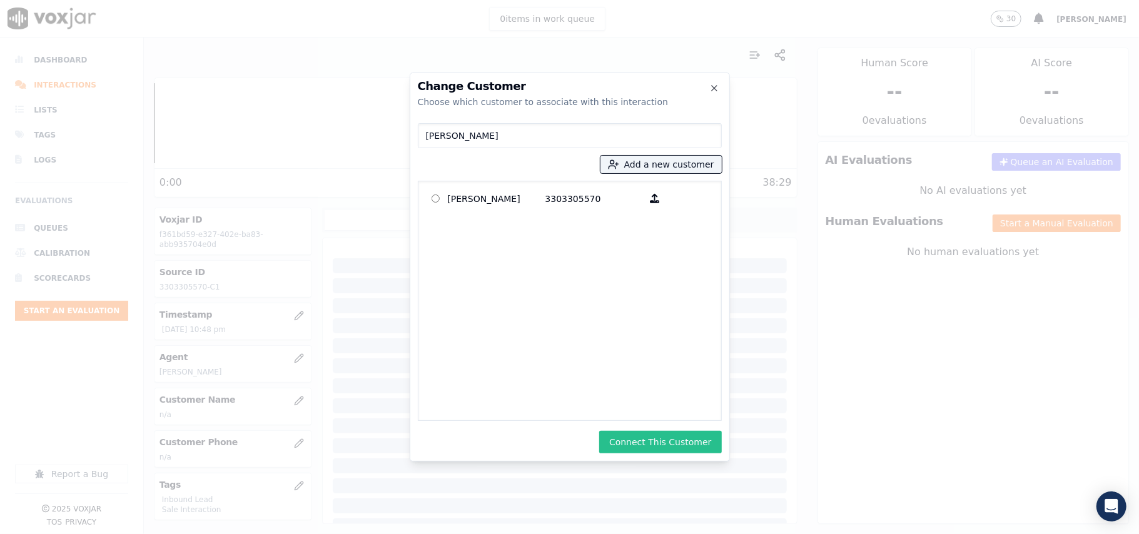
click at [643, 439] on button "Connect This Customer" at bounding box center [660, 442] width 122 height 23
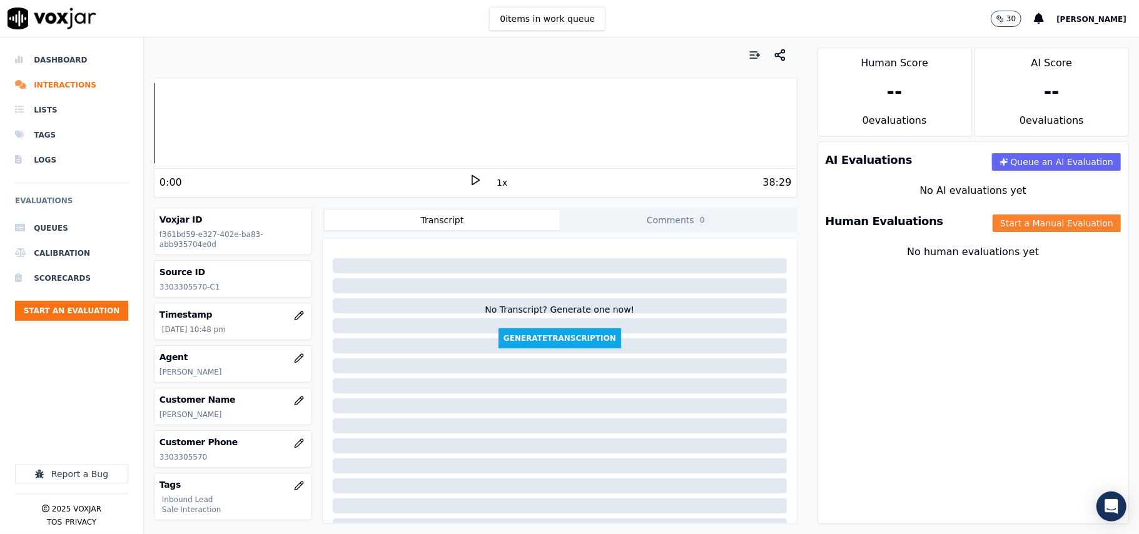
click at [993, 229] on button "Start a Manual Evaluation" at bounding box center [1057, 224] width 128 height 18
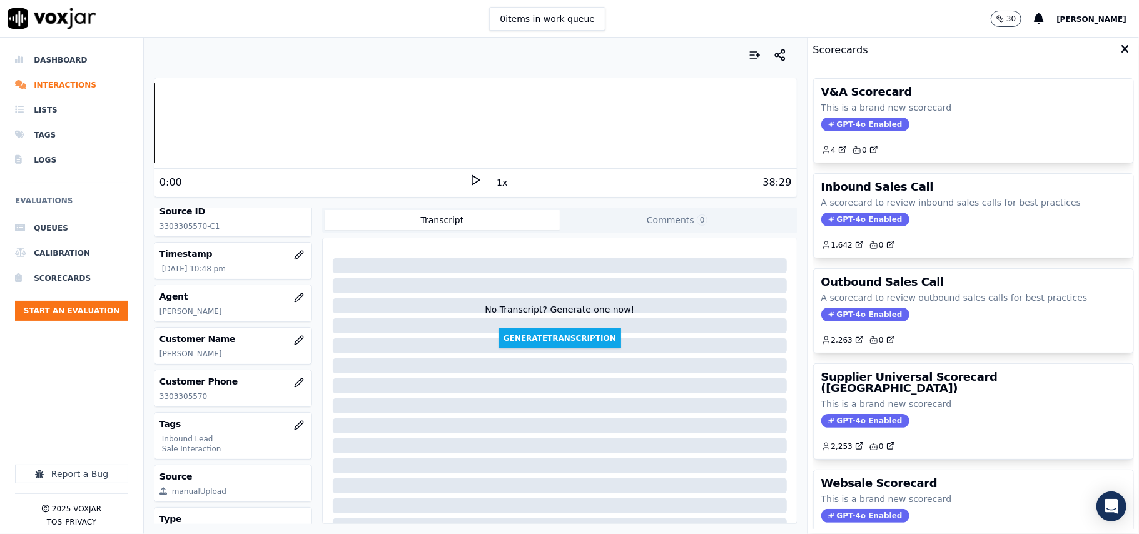
scroll to position [123, 0]
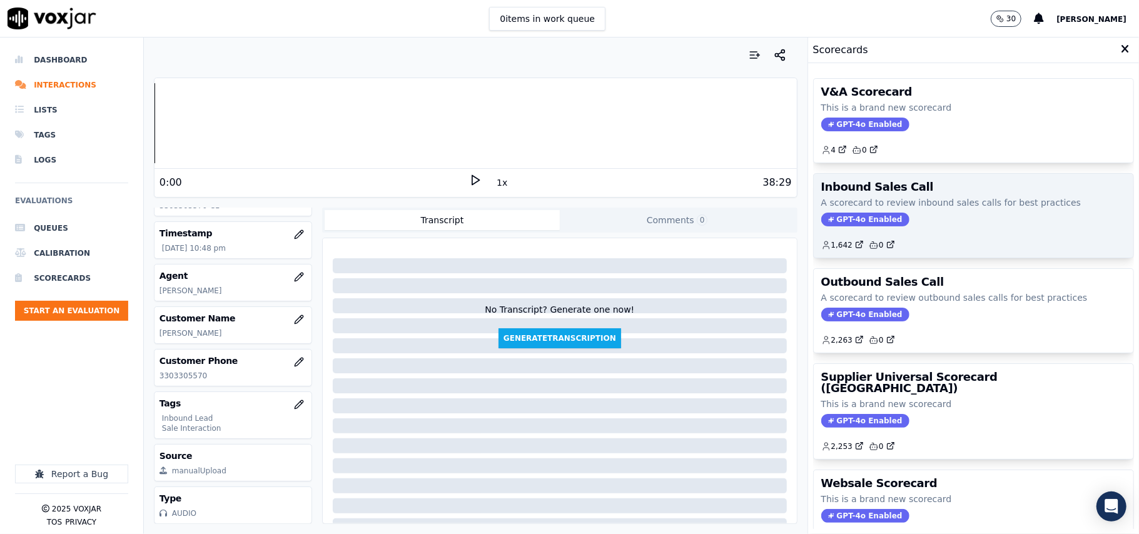
click at [836, 231] on div "1,642 0" at bounding box center [973, 240] width 305 height 20
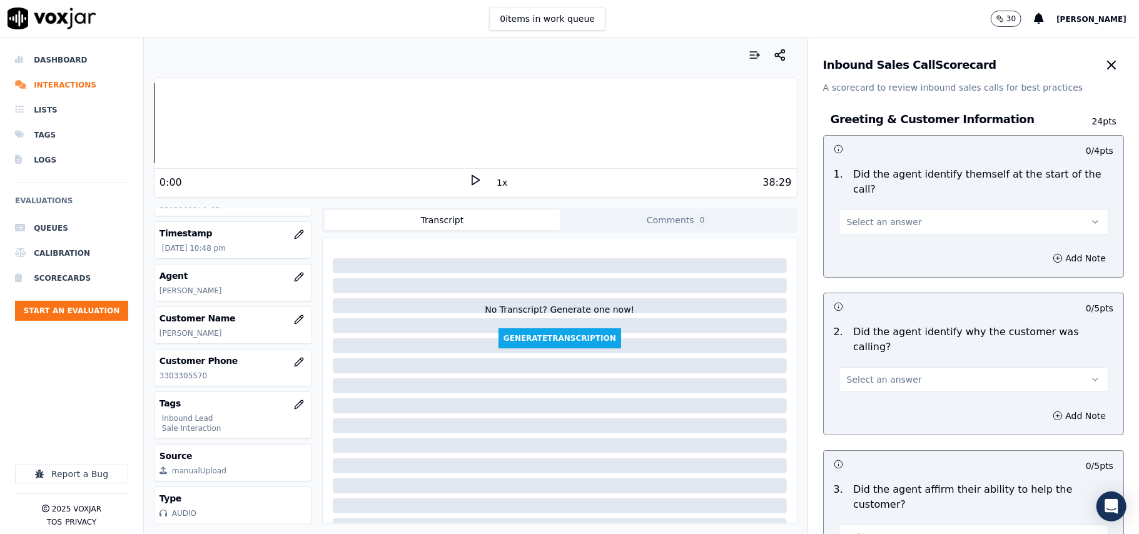
click at [888, 207] on div "Select an answer" at bounding box center [974, 221] width 270 height 28
click at [873, 216] on span "Select an answer" at bounding box center [884, 222] width 75 height 13
click at [859, 233] on div "Yes" at bounding box center [947, 236] width 242 height 20
click at [849, 365] on div "Select an answer" at bounding box center [974, 379] width 270 height 28
click at [846, 367] on button "Select an answer" at bounding box center [974, 379] width 270 height 25
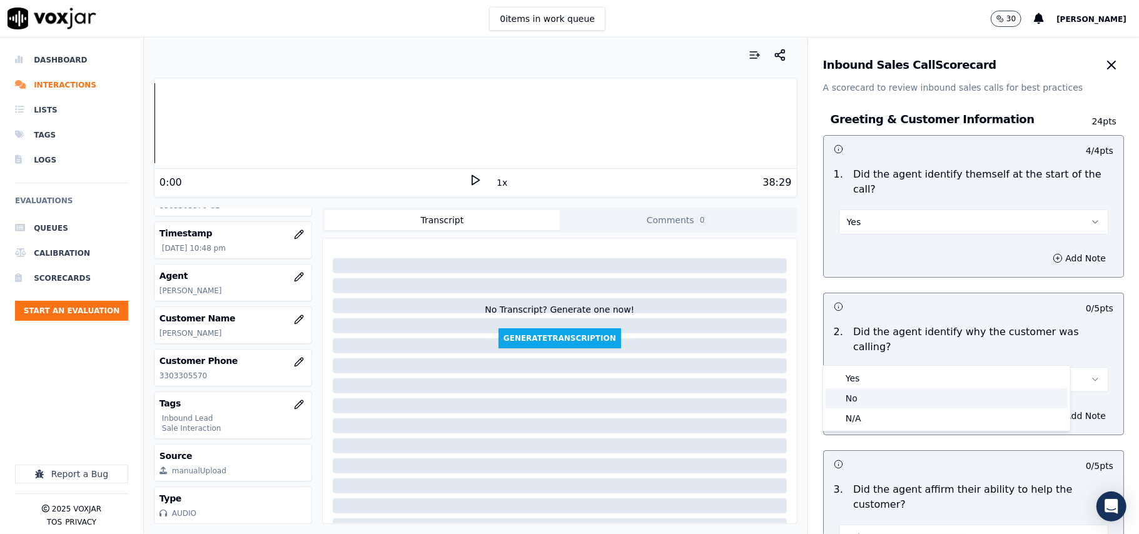
click at [847, 390] on div "No" at bounding box center [947, 398] width 242 height 20
click at [891, 367] on button "No" at bounding box center [974, 379] width 270 height 25
click at [873, 378] on div "Yes" at bounding box center [947, 378] width 242 height 20
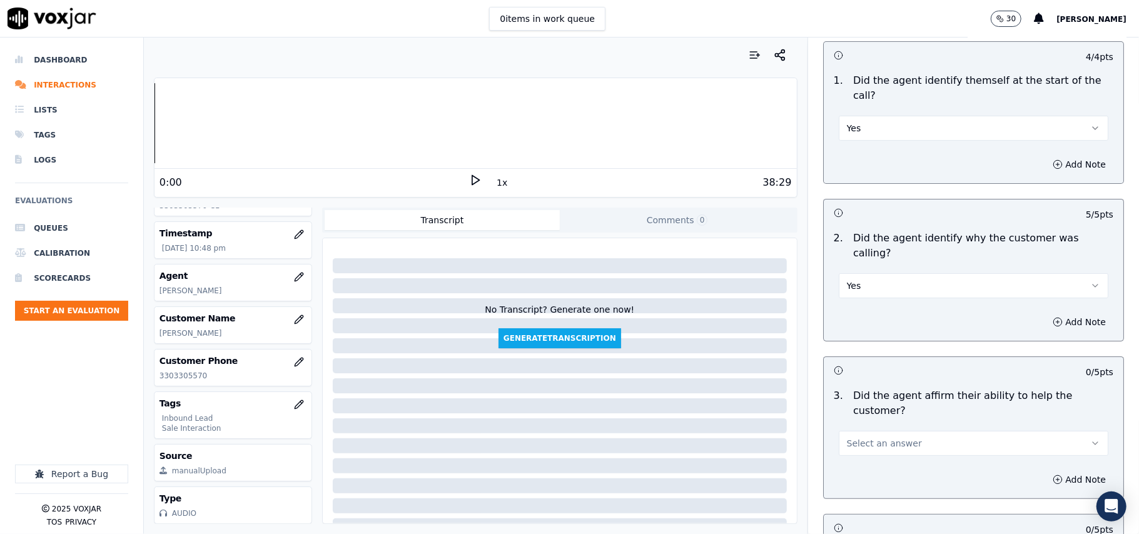
scroll to position [166, 0]
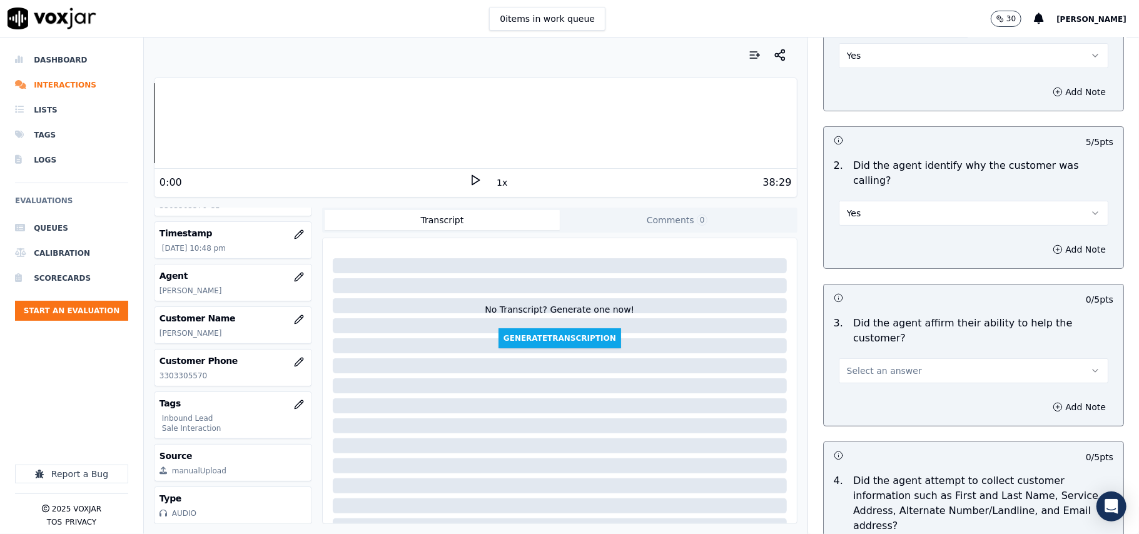
click at [881, 356] on div "Select an answer" at bounding box center [974, 370] width 270 height 28
click at [859, 365] on span "Select an answer" at bounding box center [884, 371] width 75 height 13
click at [853, 358] on div "Yes" at bounding box center [947, 355] width 242 height 20
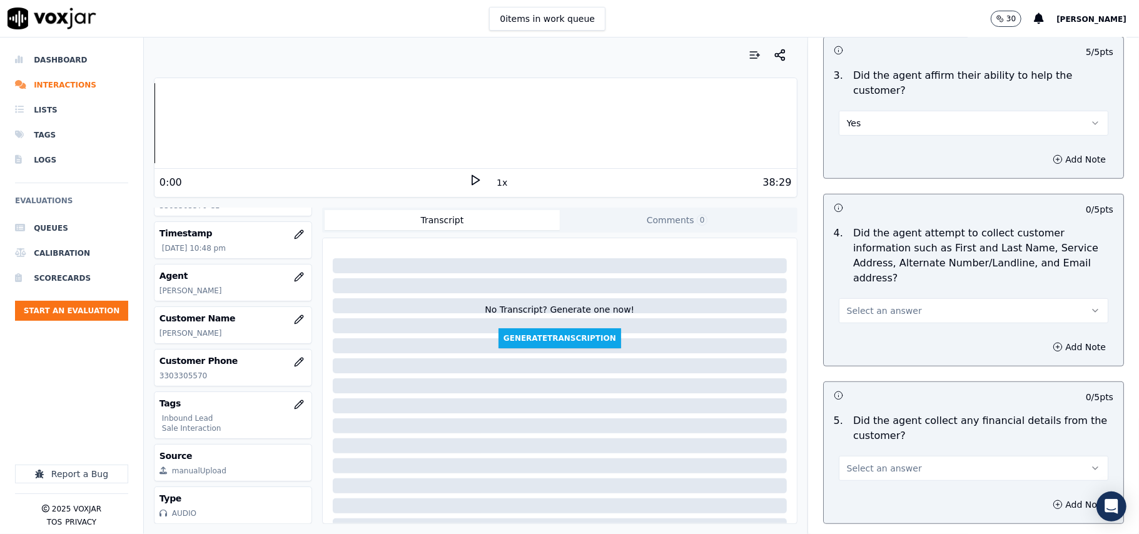
scroll to position [417, 0]
click at [879, 296] on button "Select an answer" at bounding box center [974, 308] width 270 height 25
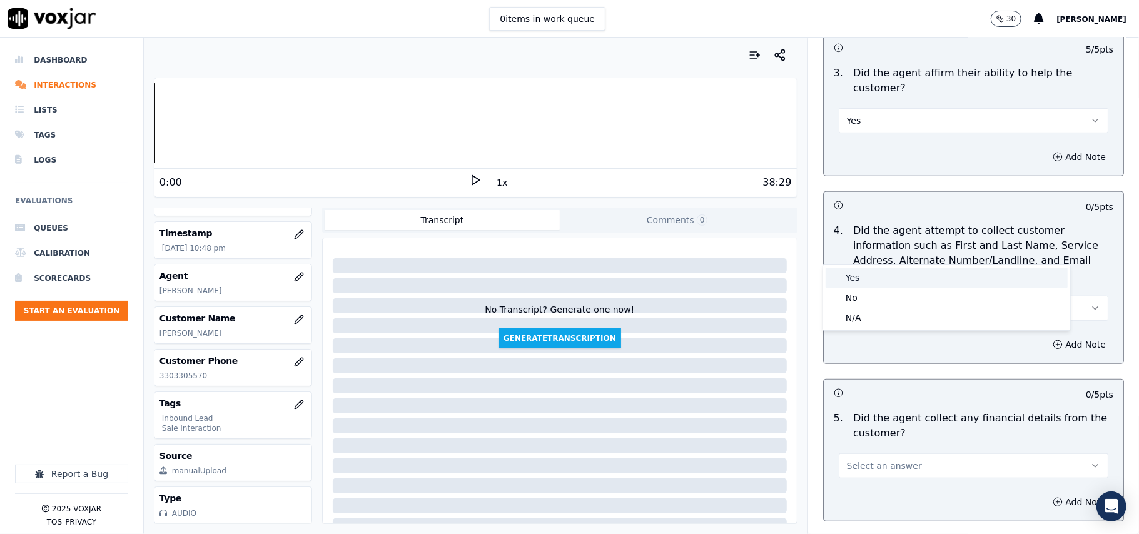
click at [872, 273] on div "Yes" at bounding box center [947, 278] width 242 height 20
click at [872, 460] on span "Select an answer" at bounding box center [884, 466] width 75 height 13
click at [876, 430] on div "Yes" at bounding box center [947, 436] width 242 height 20
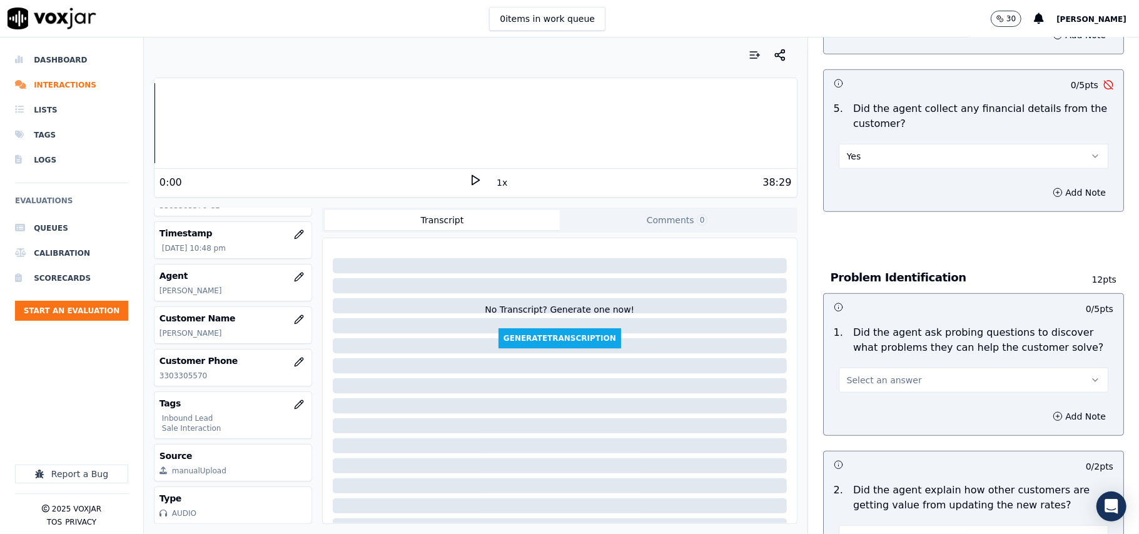
scroll to position [751, 0]
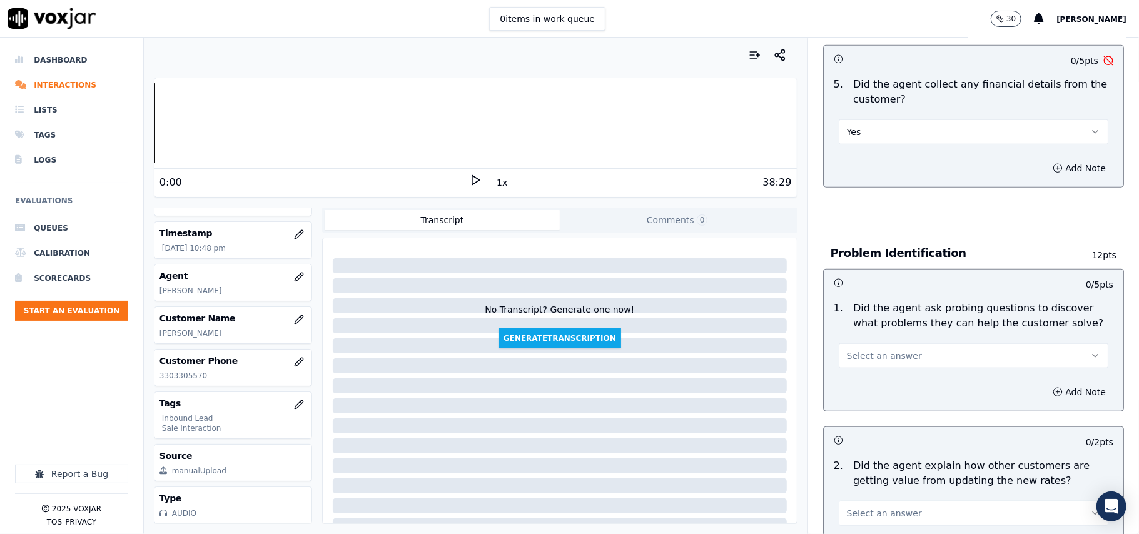
click at [931, 343] on button "Select an answer" at bounding box center [974, 355] width 270 height 25
click at [888, 332] on div "Yes" at bounding box center [947, 326] width 242 height 20
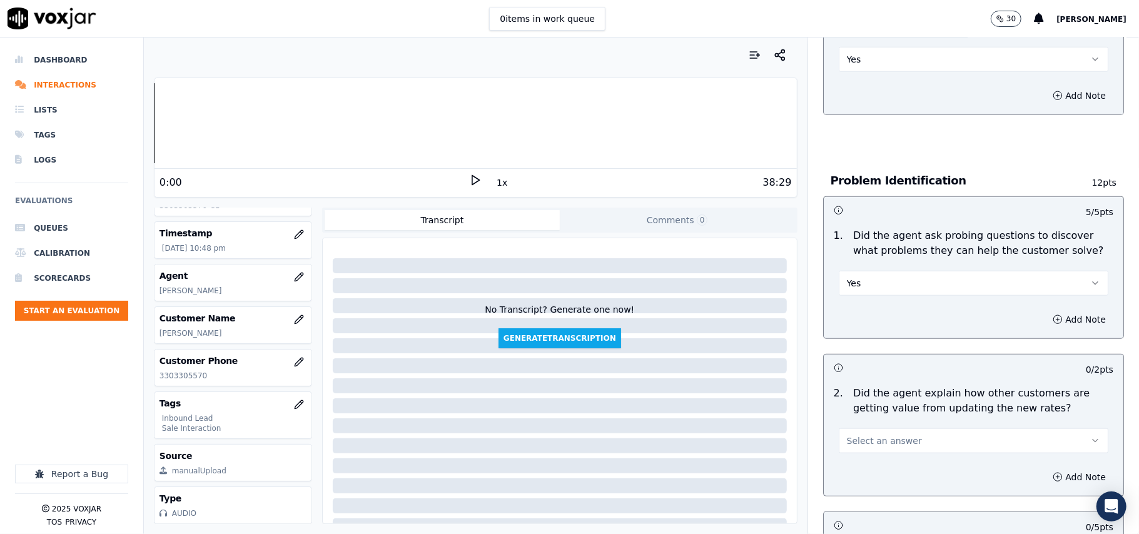
scroll to position [917, 0]
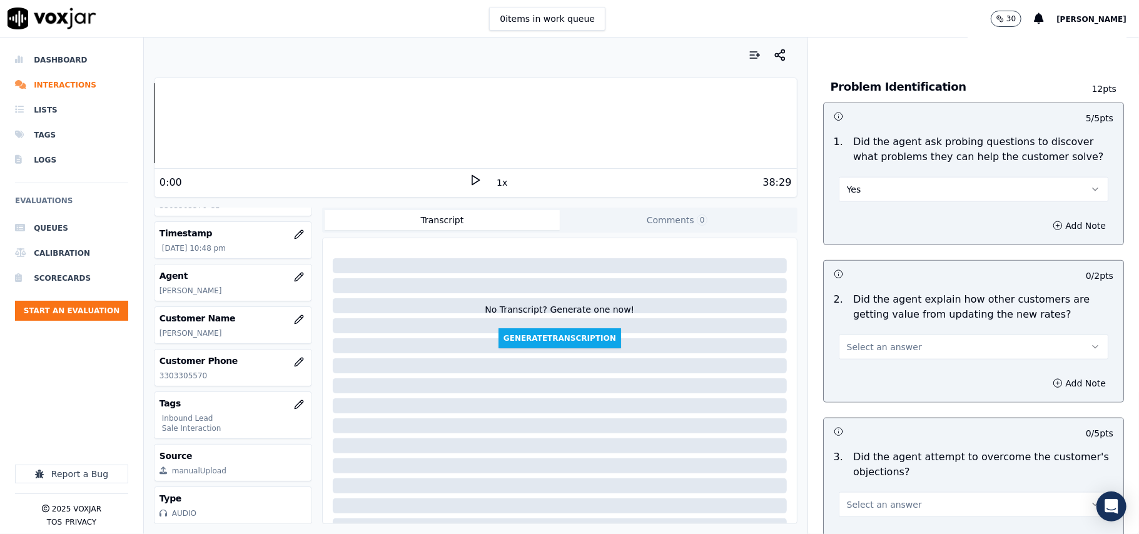
click at [861, 341] on span "Select an answer" at bounding box center [884, 347] width 75 height 13
click at [854, 311] on div "Yes" at bounding box center [947, 318] width 242 height 20
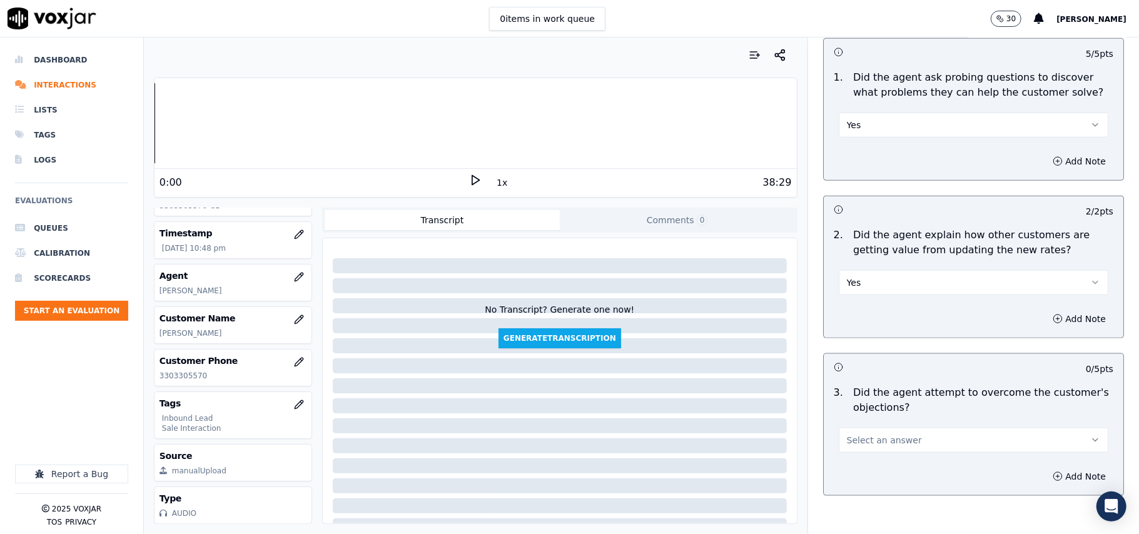
scroll to position [1084, 0]
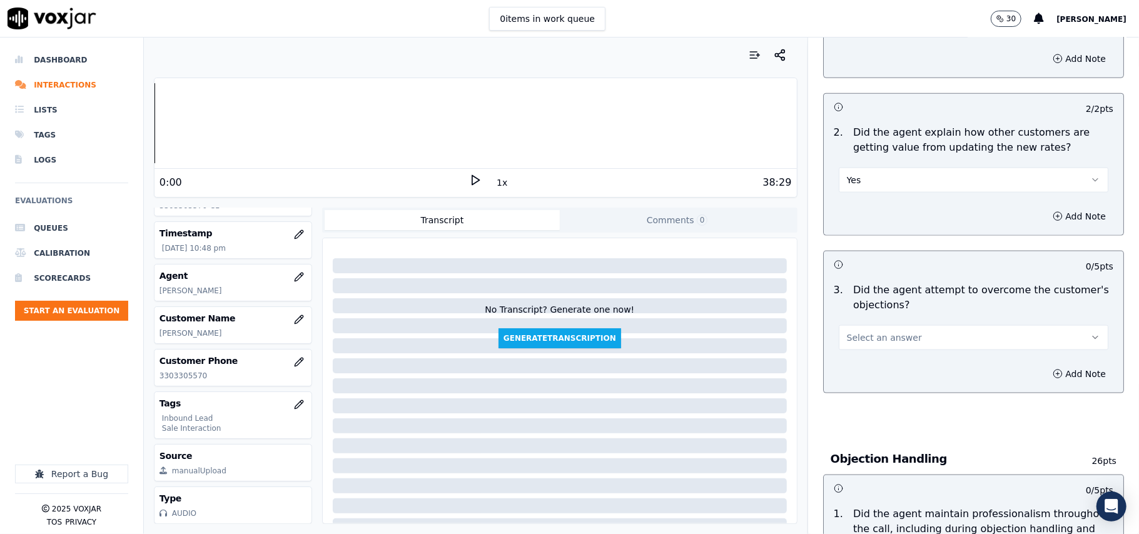
click at [856, 332] on span "Select an answer" at bounding box center [884, 338] width 75 height 13
click at [859, 308] on div "Yes" at bounding box center [947, 309] width 242 height 20
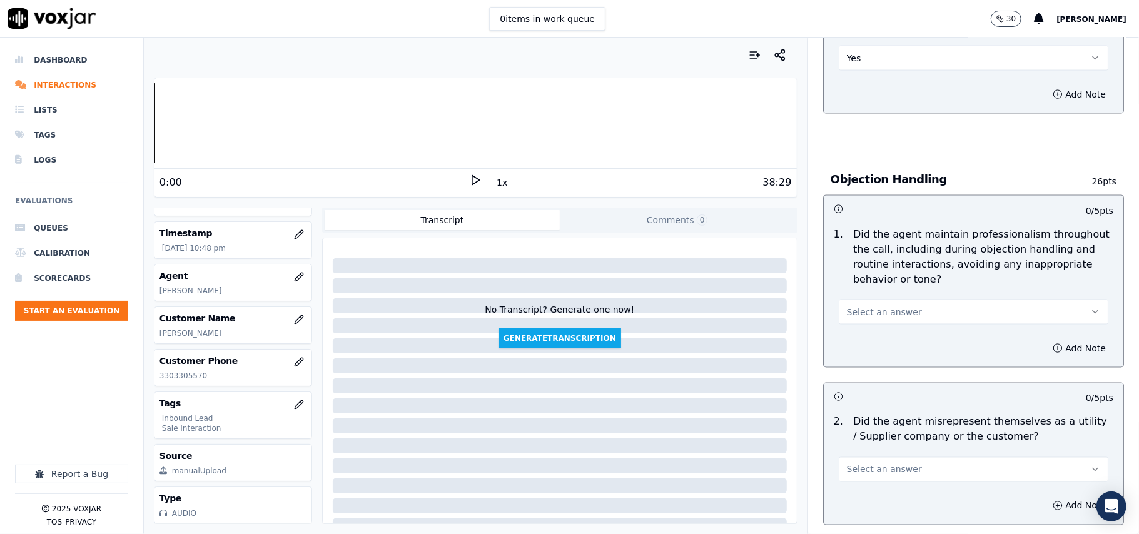
scroll to position [1334, 0]
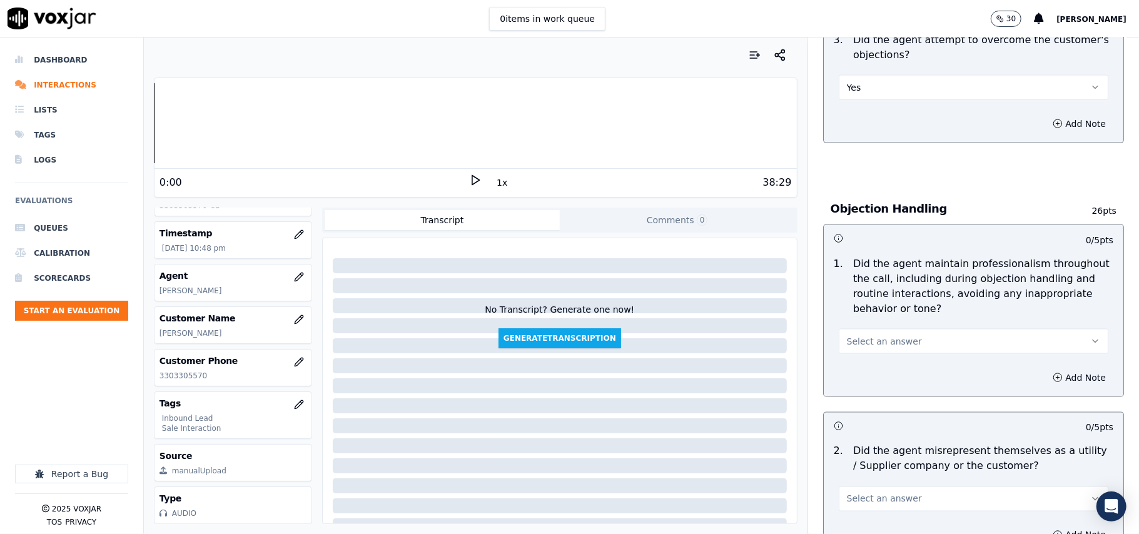
click at [858, 329] on button "Select an answer" at bounding box center [974, 341] width 270 height 25
click at [856, 316] on div "Yes" at bounding box center [947, 313] width 242 height 20
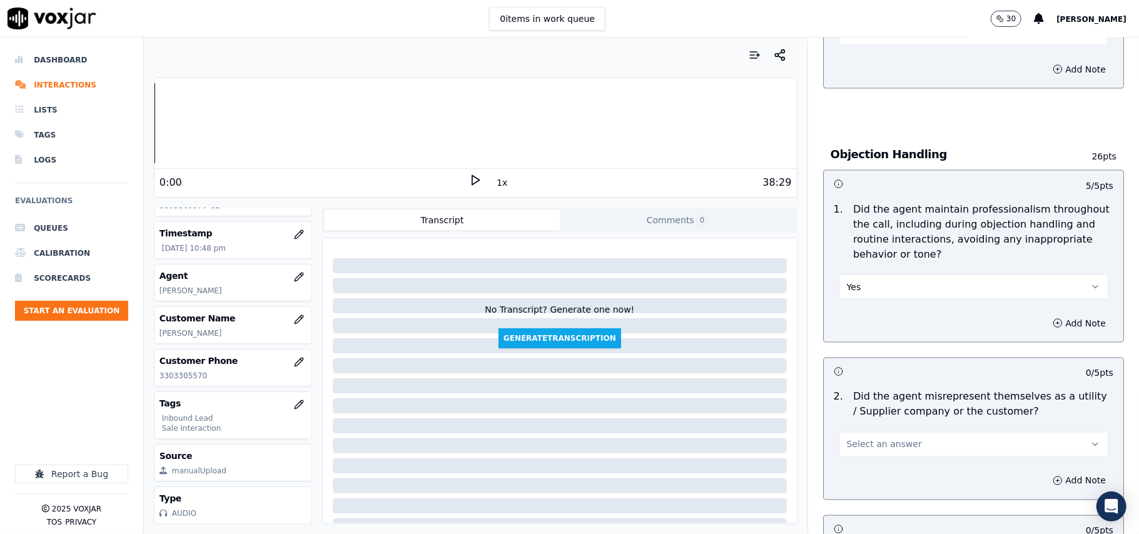
scroll to position [1417, 0]
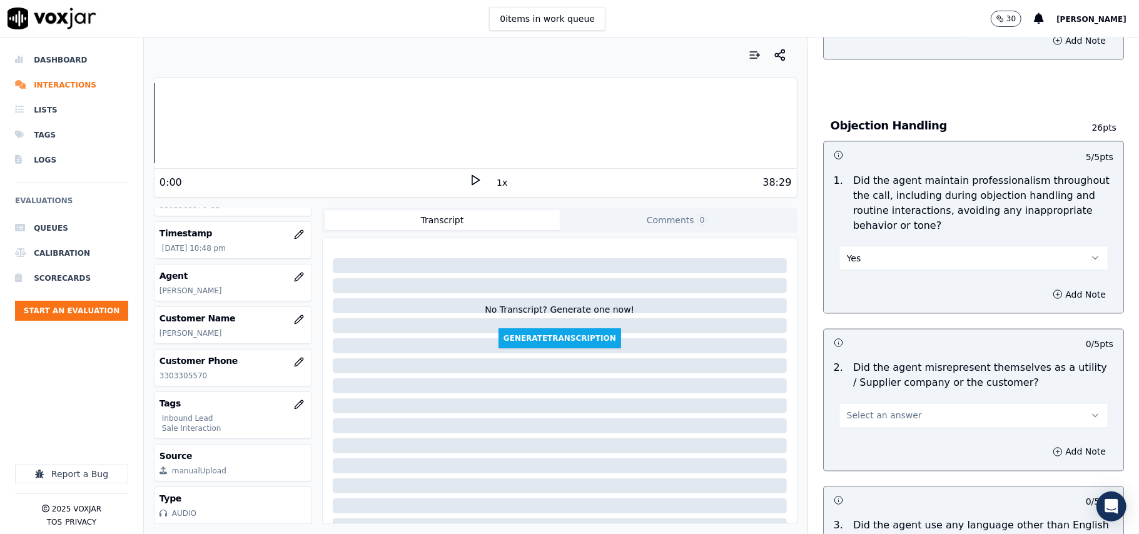
click at [846, 403] on button "Select an answer" at bounding box center [974, 415] width 270 height 25
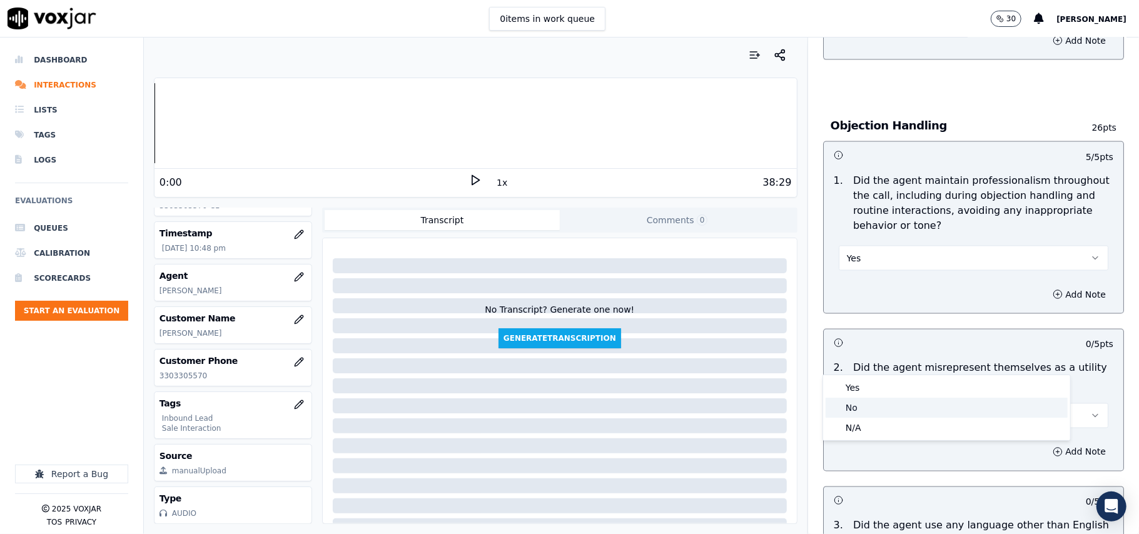
click at [846, 407] on div "No" at bounding box center [947, 408] width 242 height 20
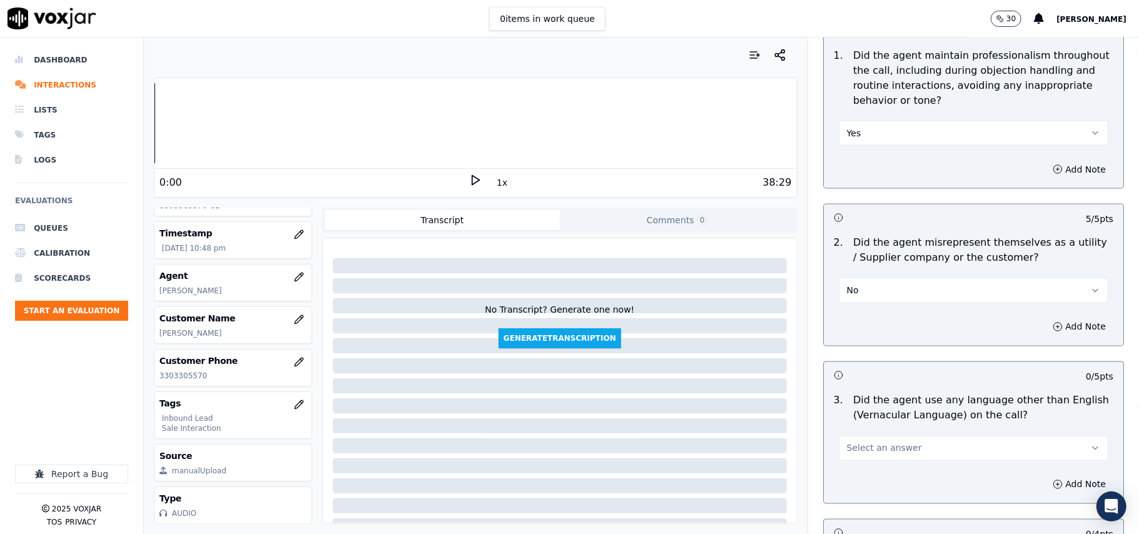
scroll to position [1668, 0]
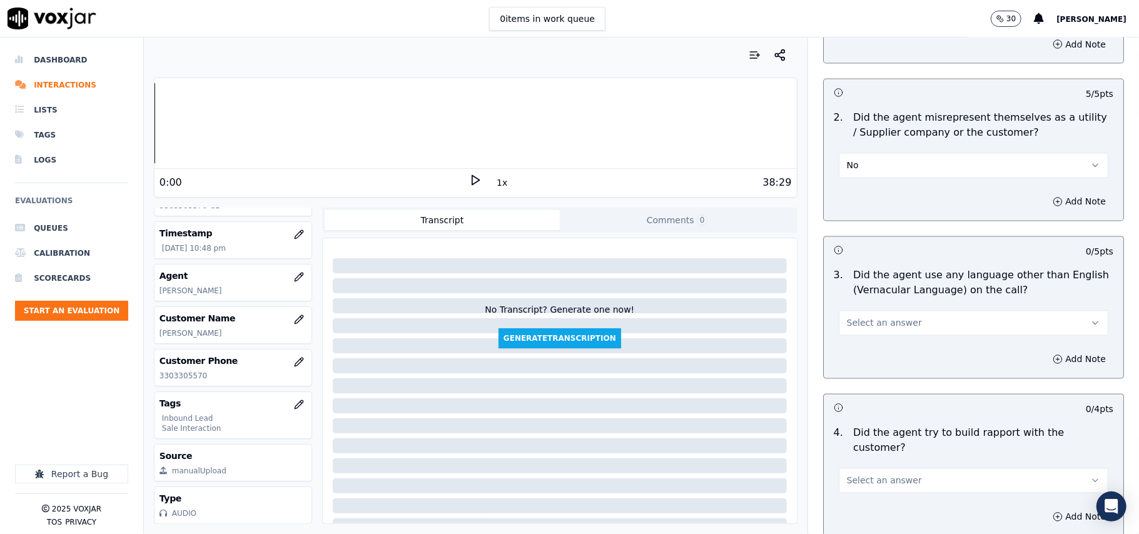
click at [886, 311] on button "Select an answer" at bounding box center [974, 323] width 270 height 25
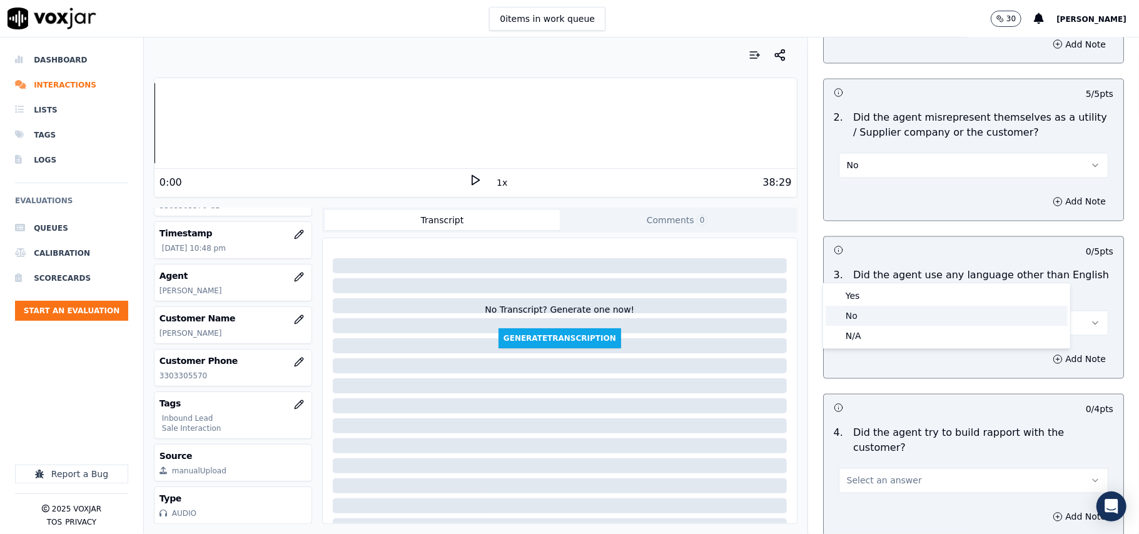
click at [882, 323] on div "No" at bounding box center [947, 316] width 242 height 20
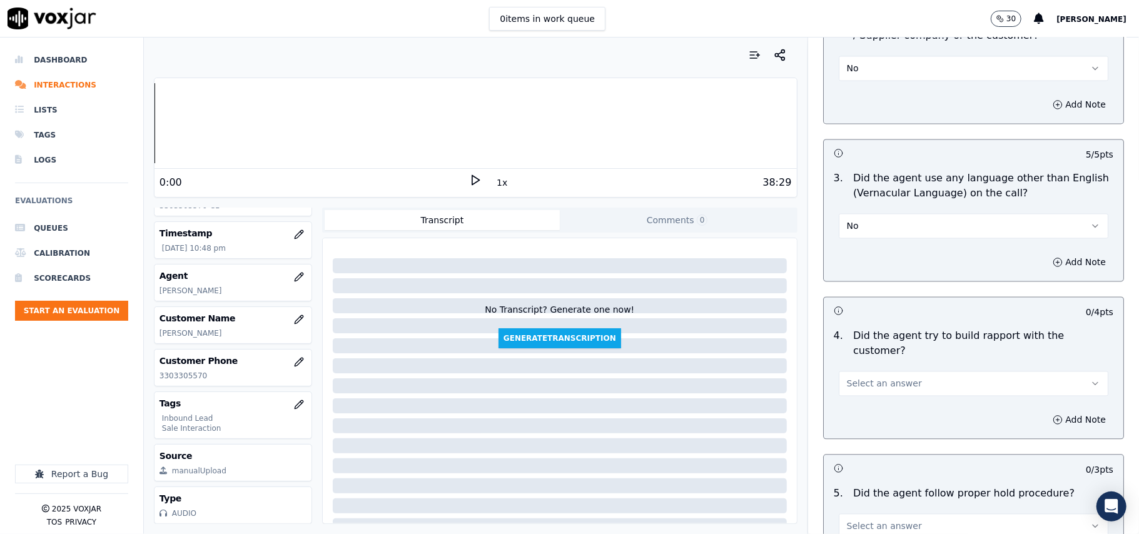
scroll to position [1835, 0]
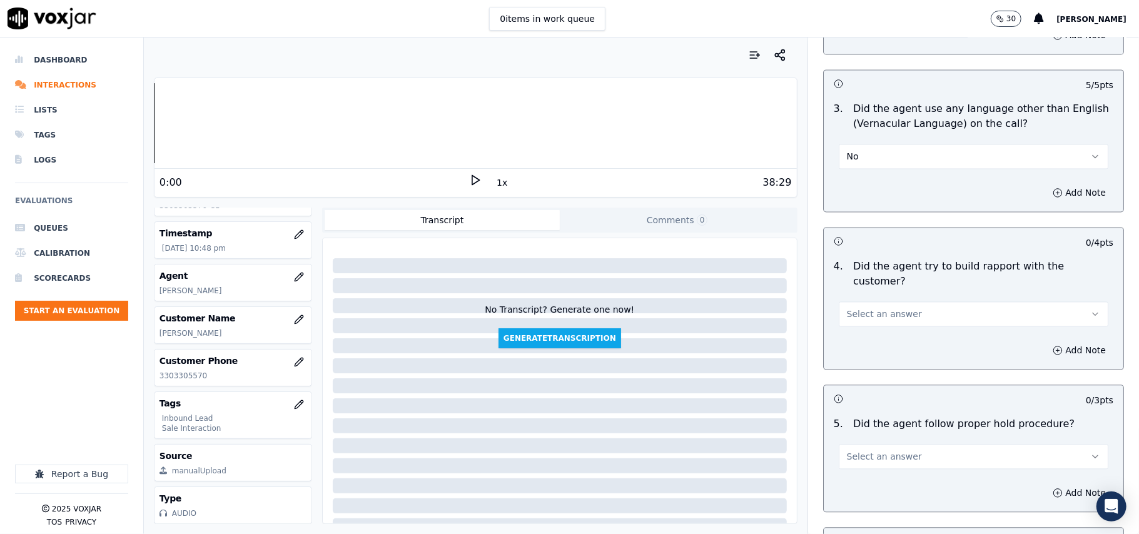
click at [869, 301] on button "Select an answer" at bounding box center [974, 313] width 270 height 25
click at [873, 276] on div "Yes" at bounding box center [947, 272] width 242 height 20
click at [904, 444] on button "Select an answer" at bounding box center [974, 456] width 270 height 25
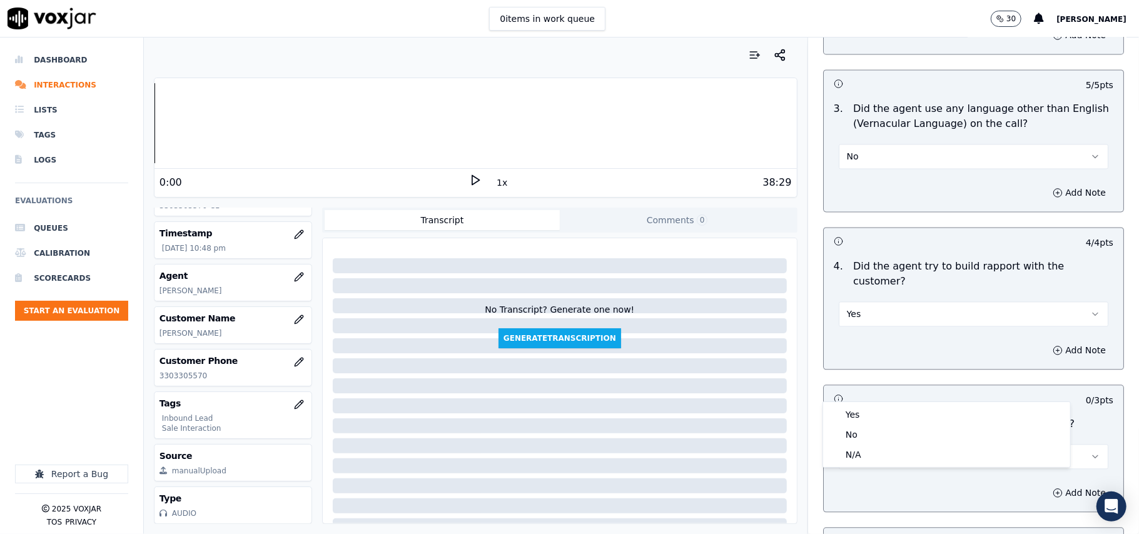
click at [896, 444] on button "Select an answer" at bounding box center [974, 456] width 270 height 25
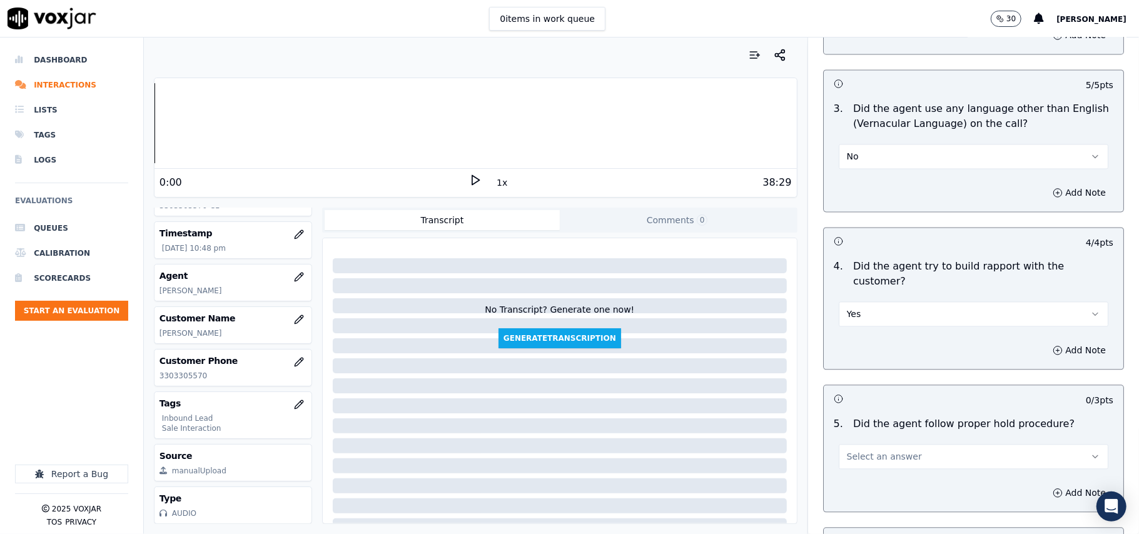
click at [877, 444] on button "Select an answer" at bounding box center [974, 456] width 270 height 25
click at [874, 413] on div "Yes" at bounding box center [947, 415] width 242 height 20
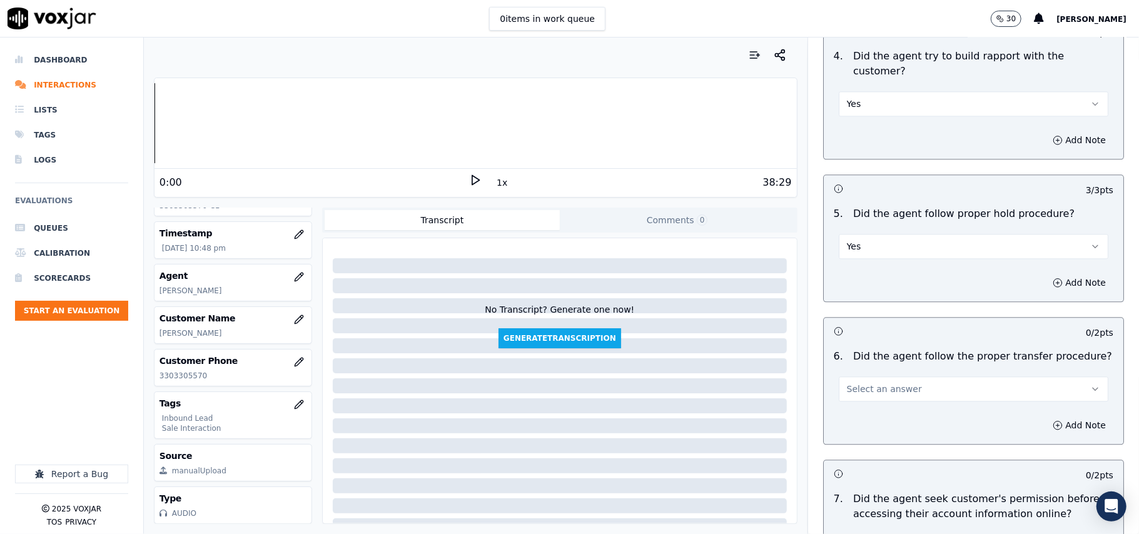
scroll to position [2085, 0]
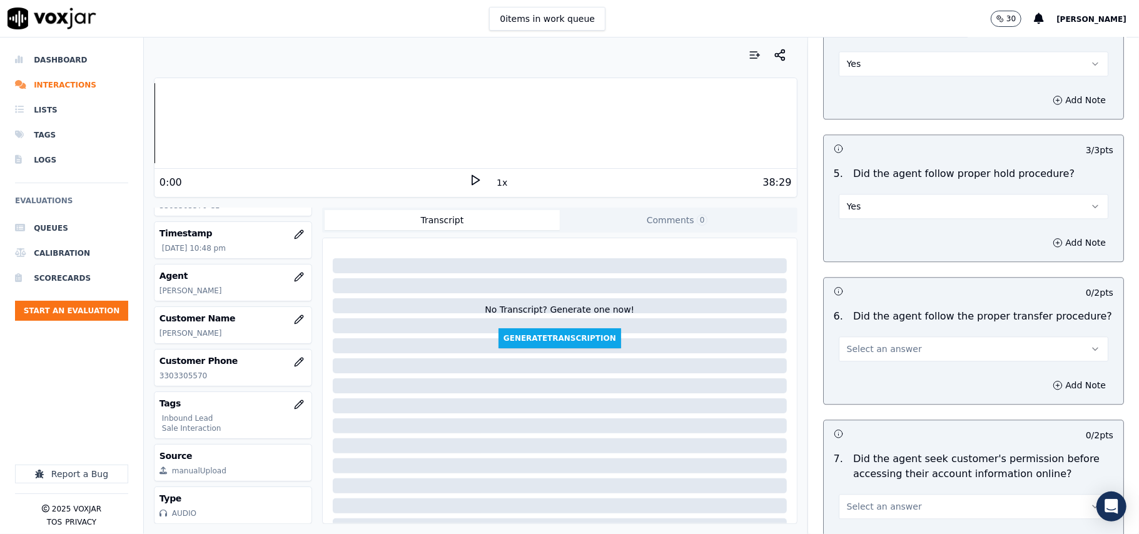
click at [864, 367] on div "Add Note" at bounding box center [974, 386] width 300 height 38
click at [858, 343] on span "Select an answer" at bounding box center [884, 349] width 75 height 13
click at [862, 303] on div "Yes" at bounding box center [947, 308] width 242 height 20
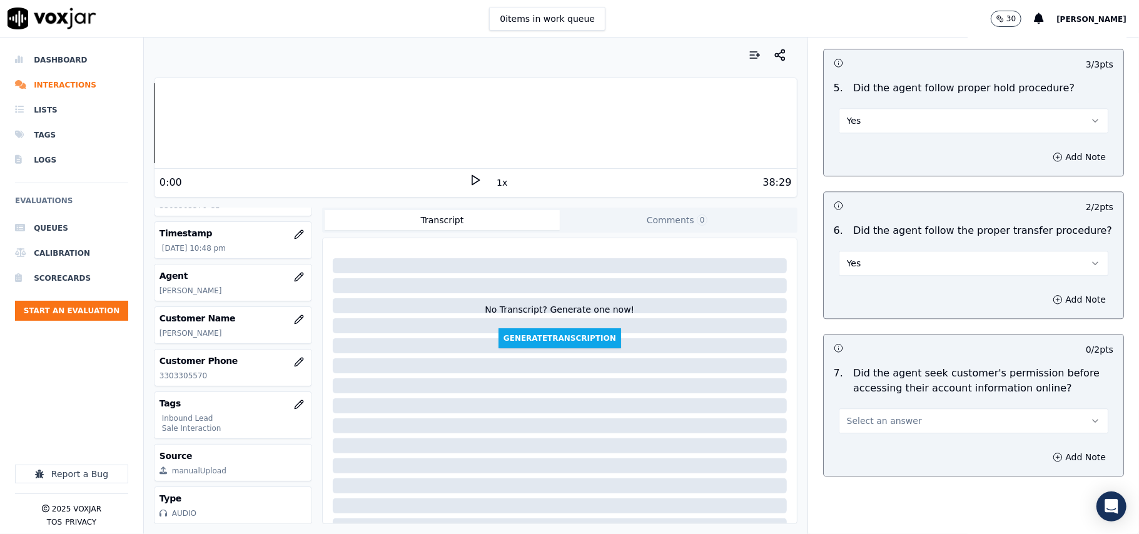
scroll to position [2252, 0]
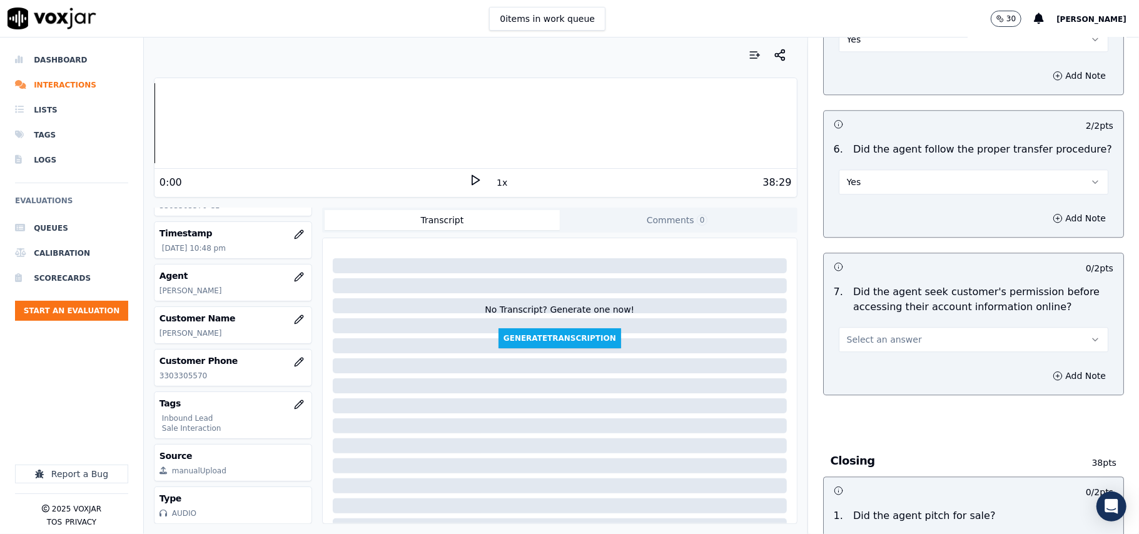
click at [861, 283] on div "7 . Did the agent seek customer's permission before accessing their account inf…" at bounding box center [974, 319] width 300 height 78
click at [864, 327] on button "Select an answer" at bounding box center [974, 339] width 270 height 25
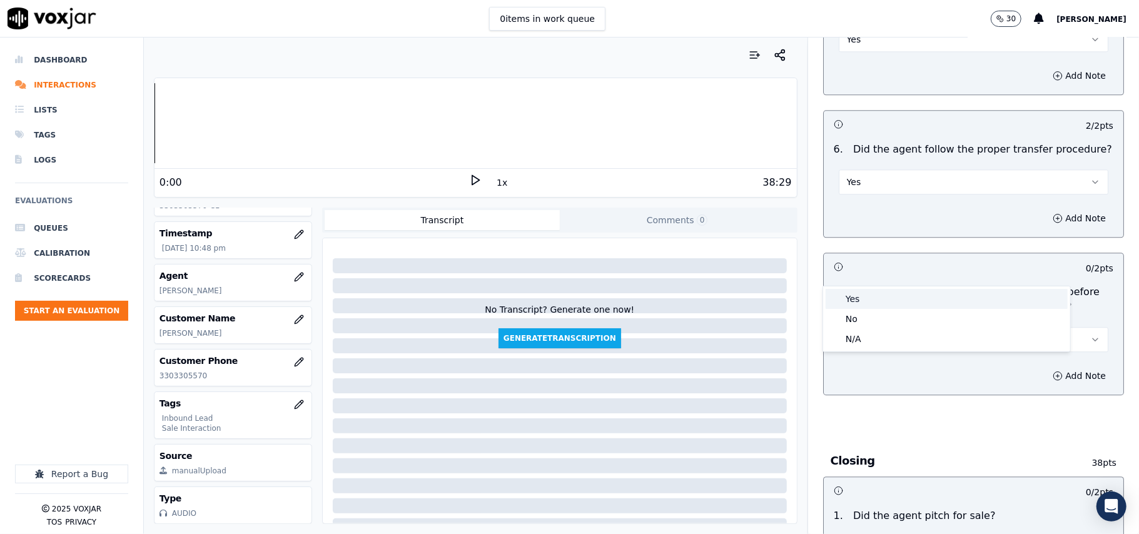
click at [866, 301] on div "Yes" at bounding box center [947, 299] width 242 height 20
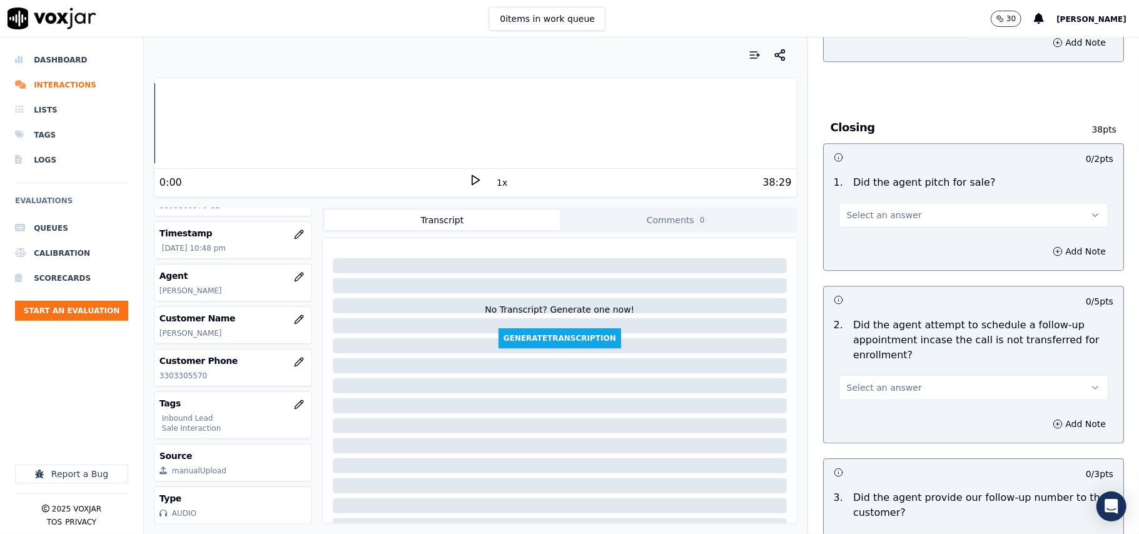
scroll to position [2418, 0]
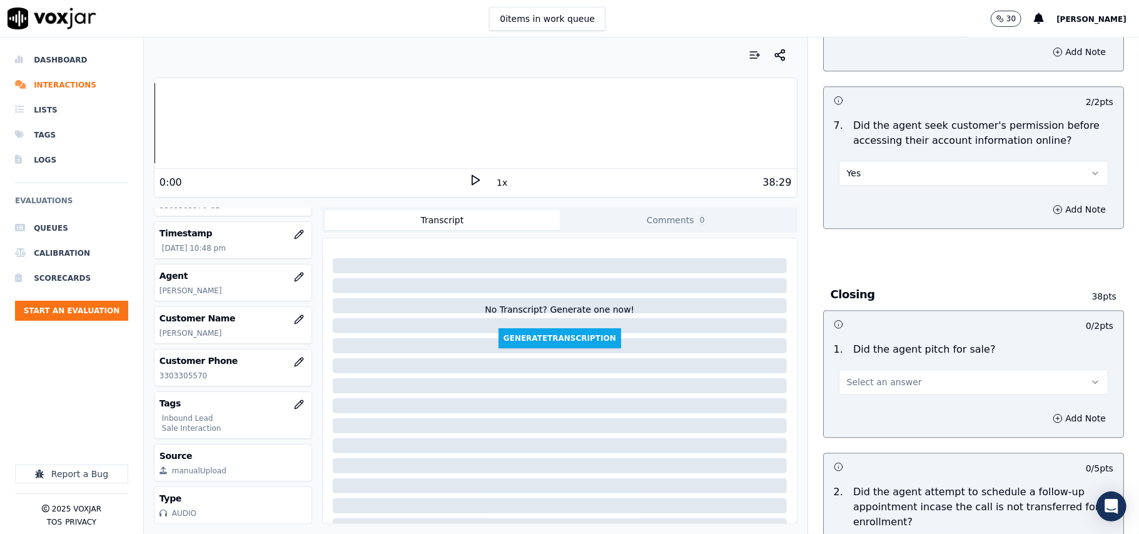
click at [866, 376] on span "Select an answer" at bounding box center [884, 382] width 75 height 13
click at [861, 337] on div "Yes" at bounding box center [947, 342] width 242 height 20
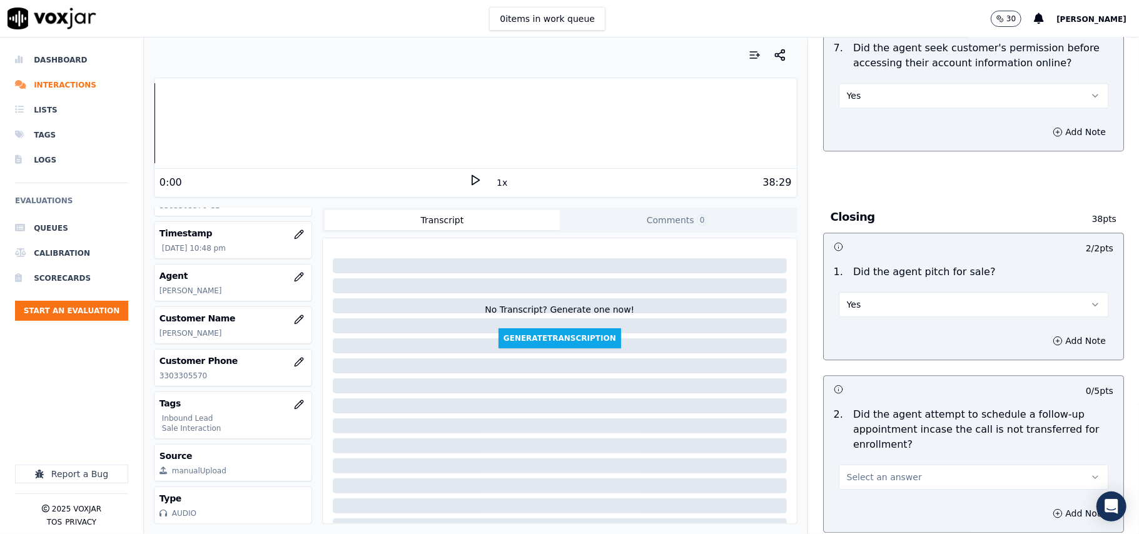
scroll to position [2585, 0]
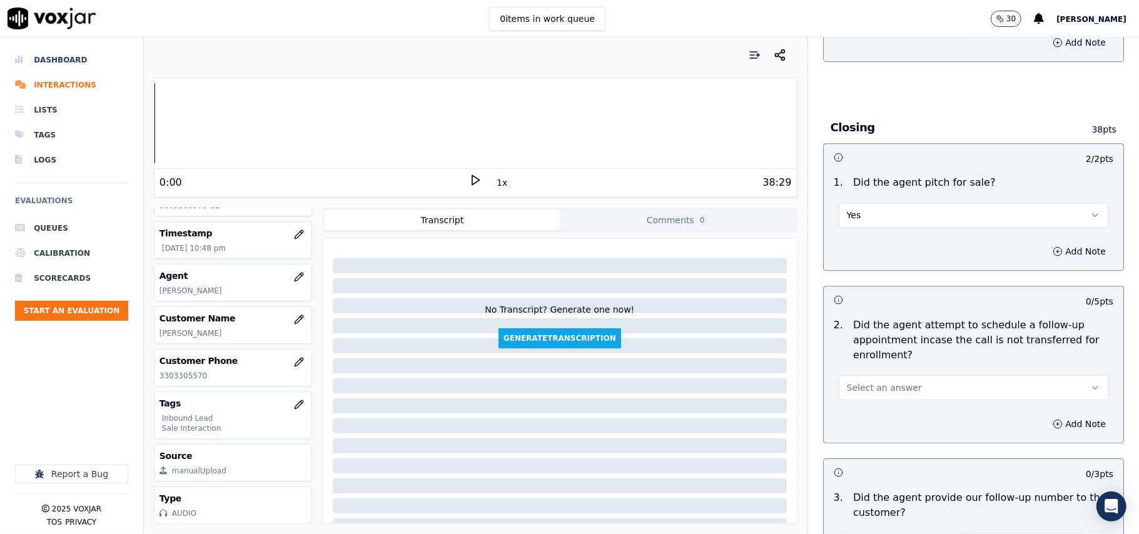
click at [867, 375] on button "Select an answer" at bounding box center [974, 387] width 270 height 25
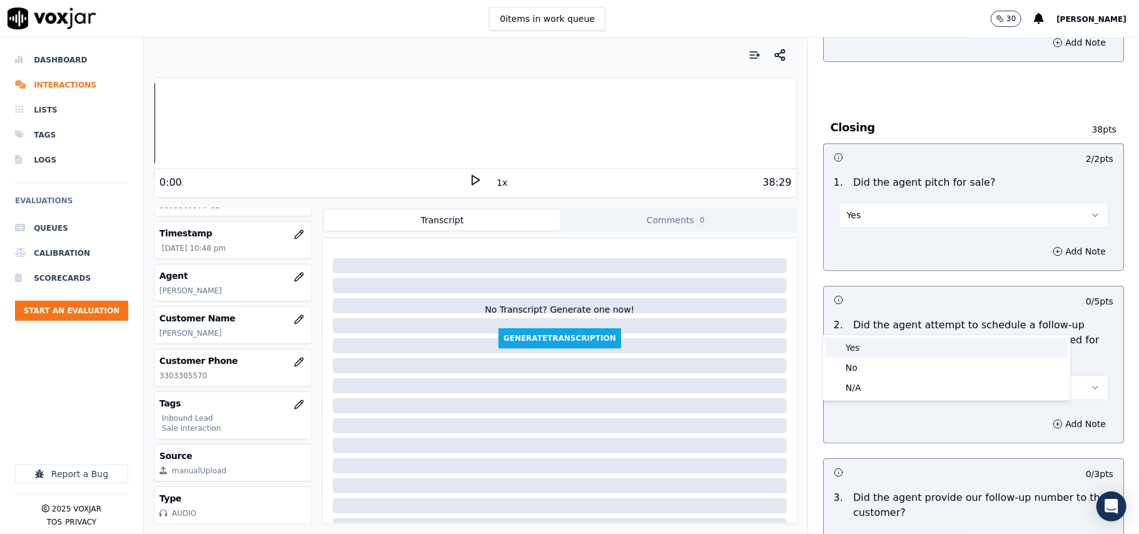
click at [864, 349] on div "Yes" at bounding box center [947, 348] width 242 height 20
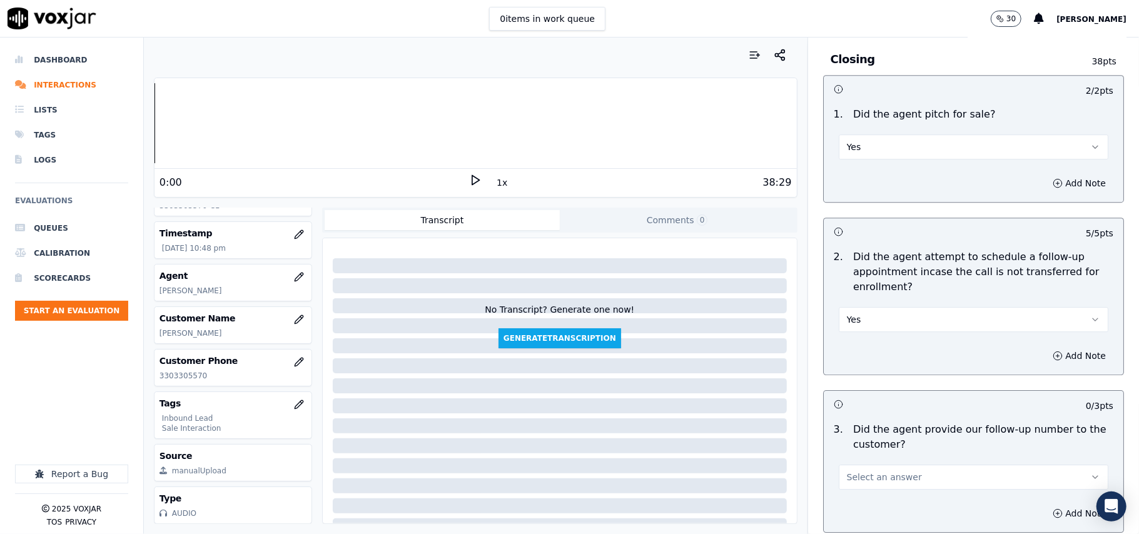
scroll to position [2752, 0]
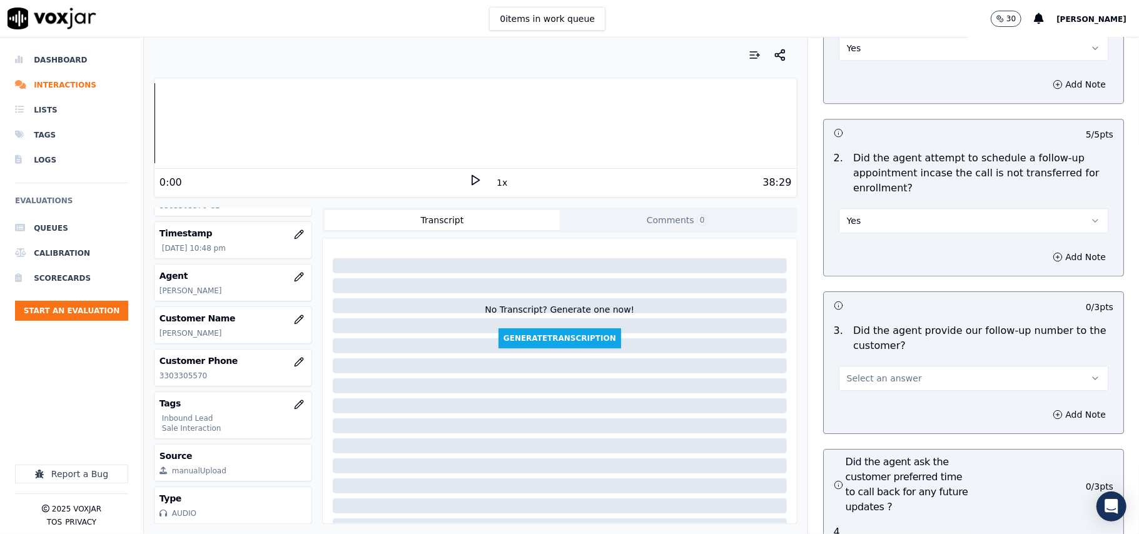
click at [868, 396] on div "Add Note" at bounding box center [974, 415] width 300 height 38
click at [852, 396] on div "Add Note" at bounding box center [974, 415] width 300 height 38
click at [852, 372] on span "Select an answer" at bounding box center [884, 378] width 75 height 13
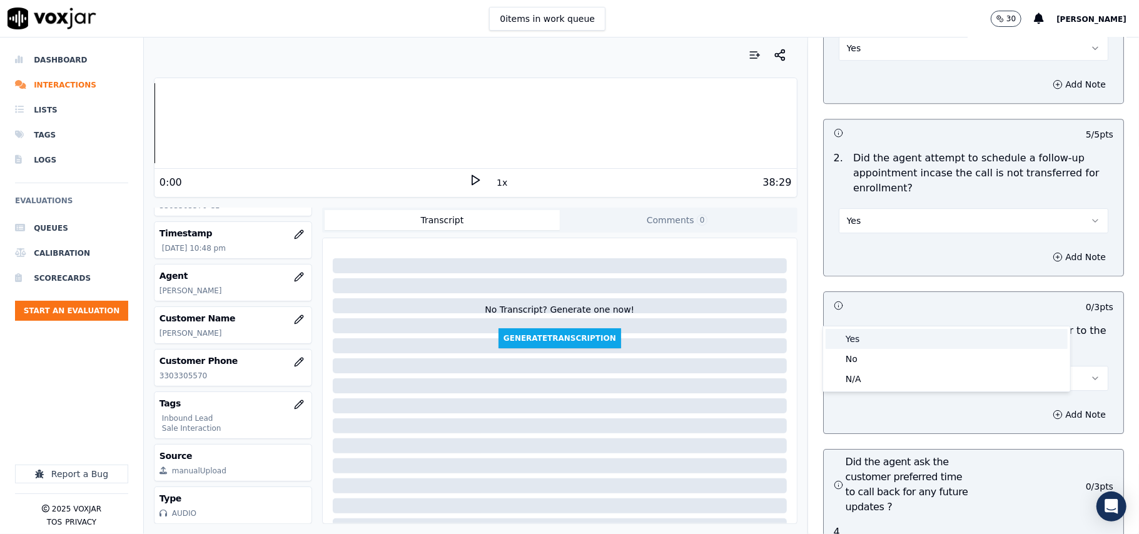
click at [851, 335] on div "Yes" at bounding box center [947, 339] width 242 height 20
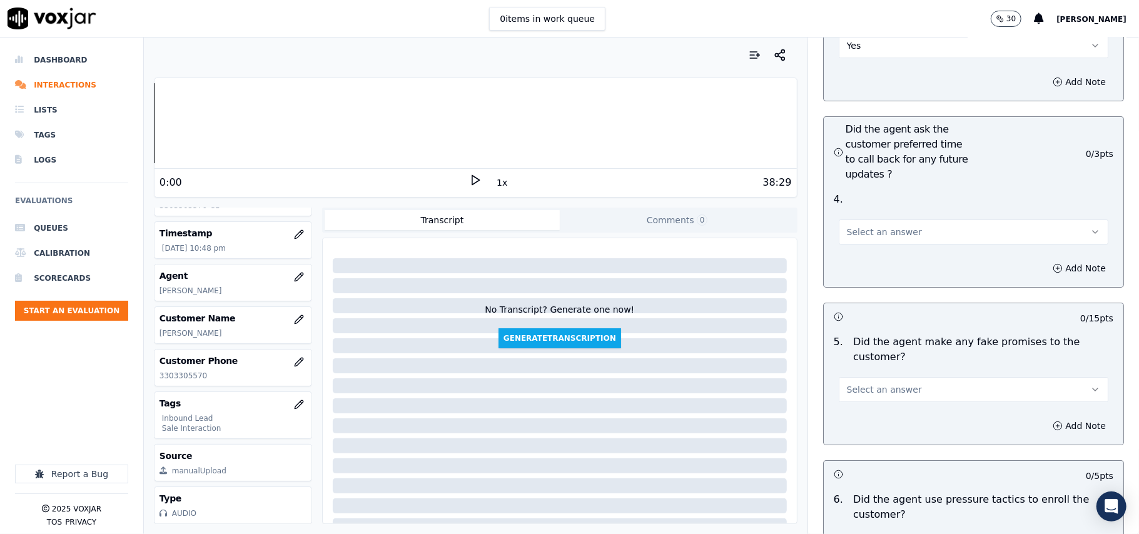
scroll to position [3086, 0]
click at [854, 225] on span "Select an answer" at bounding box center [884, 231] width 75 height 13
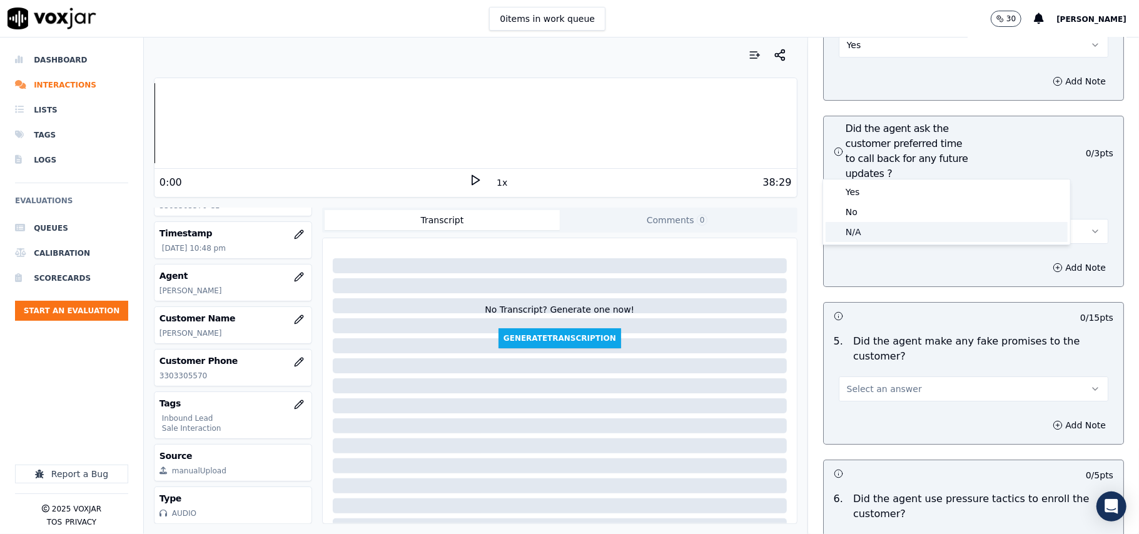
click at [869, 231] on div "N/A" at bounding box center [947, 232] width 242 height 20
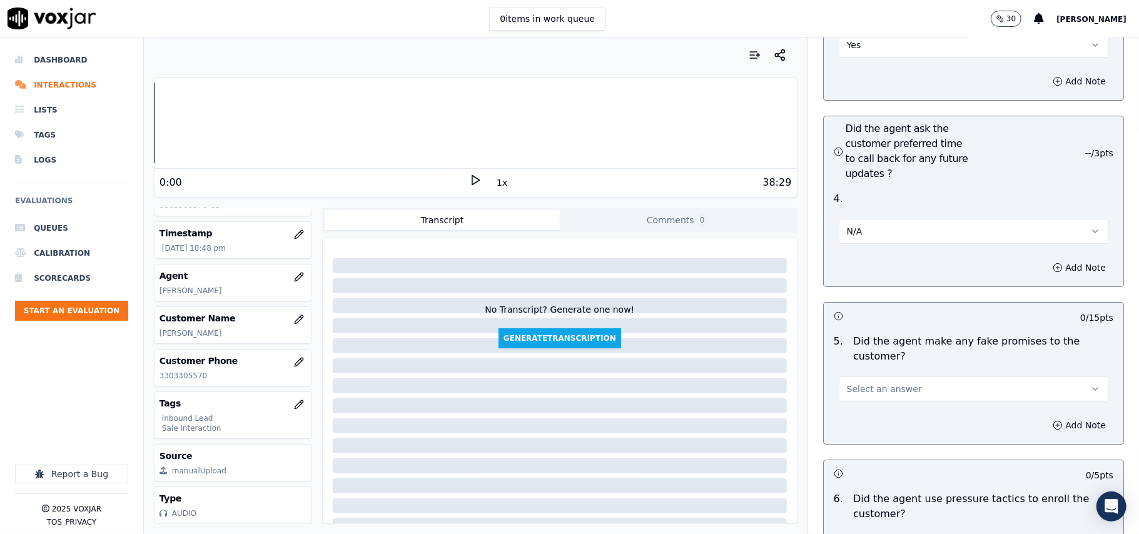
click at [856, 383] on span "Select an answer" at bounding box center [884, 389] width 75 height 13
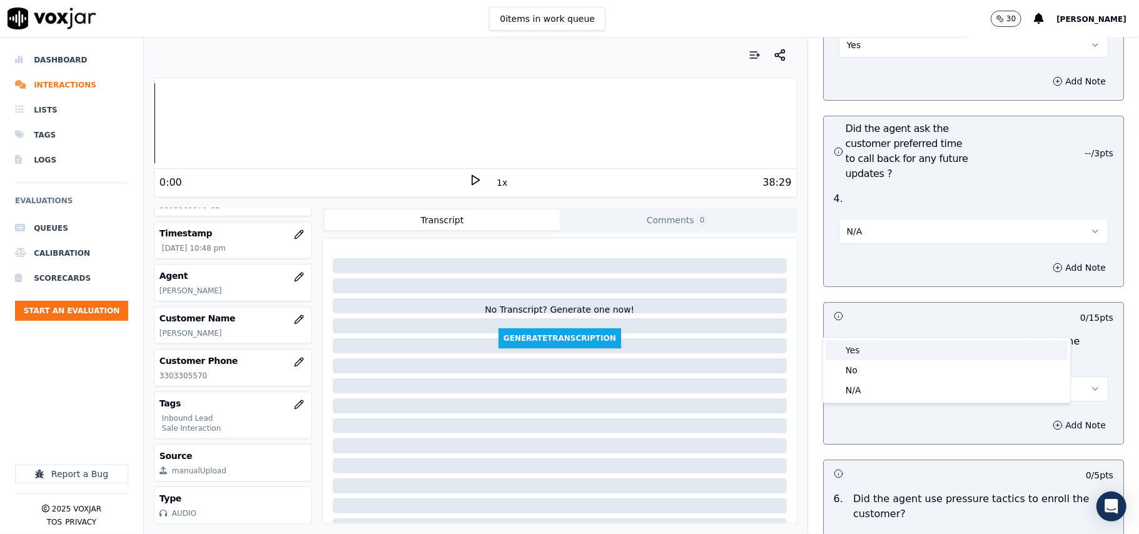
click at [852, 354] on div "Yes" at bounding box center [947, 350] width 242 height 20
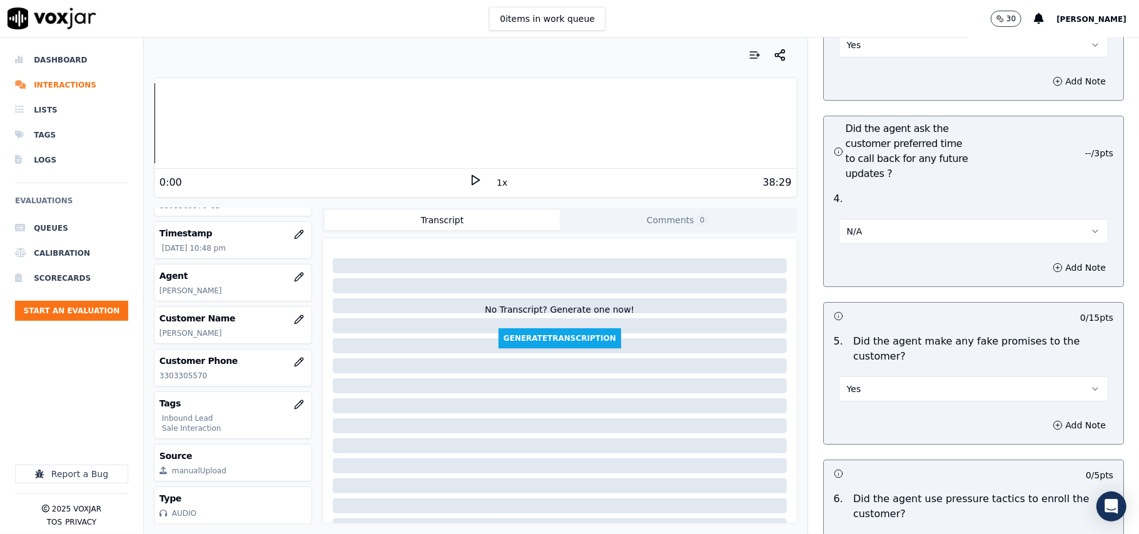
scroll to position [3336, 0]
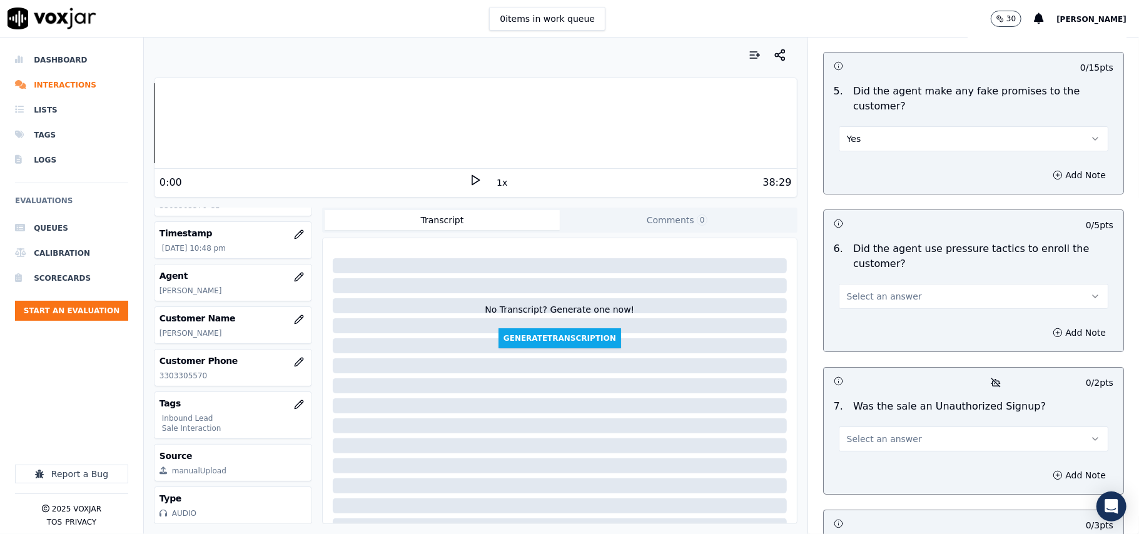
click at [841, 244] on div "6 . Did the agent use pressure tactics to enroll the customer? Select an answer" at bounding box center [974, 275] width 300 height 78
click at [846, 284] on button "Select an answer" at bounding box center [974, 296] width 270 height 25
click at [859, 271] on div "No" at bounding box center [947, 278] width 242 height 20
click at [859, 284] on button "No" at bounding box center [974, 296] width 270 height 25
click at [847, 290] on span "No" at bounding box center [853, 296] width 12 height 13
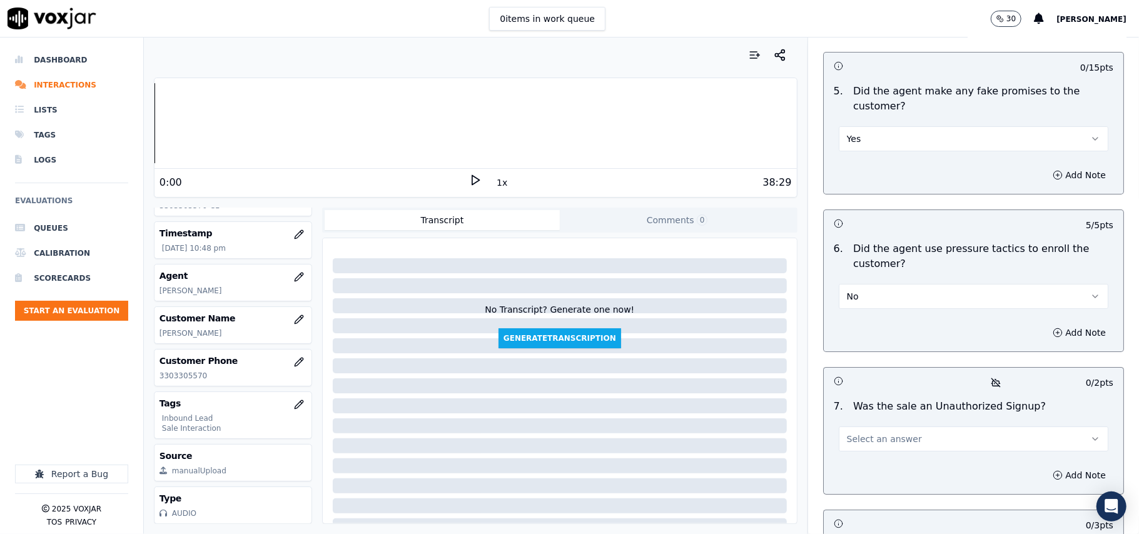
click at [842, 284] on button "No" at bounding box center [974, 296] width 270 height 25
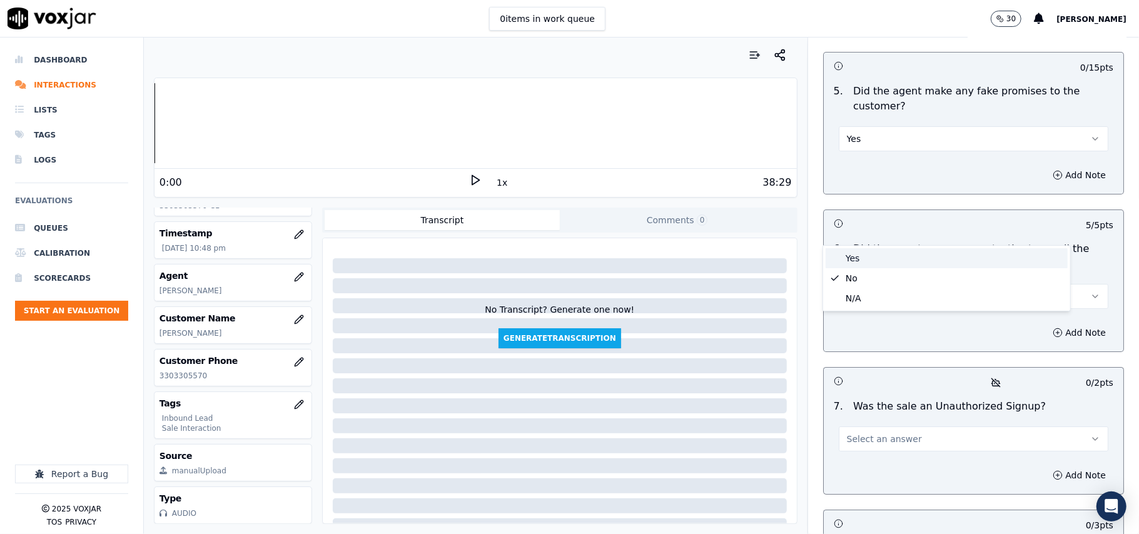
click at [844, 265] on div "Yes" at bounding box center [947, 258] width 242 height 20
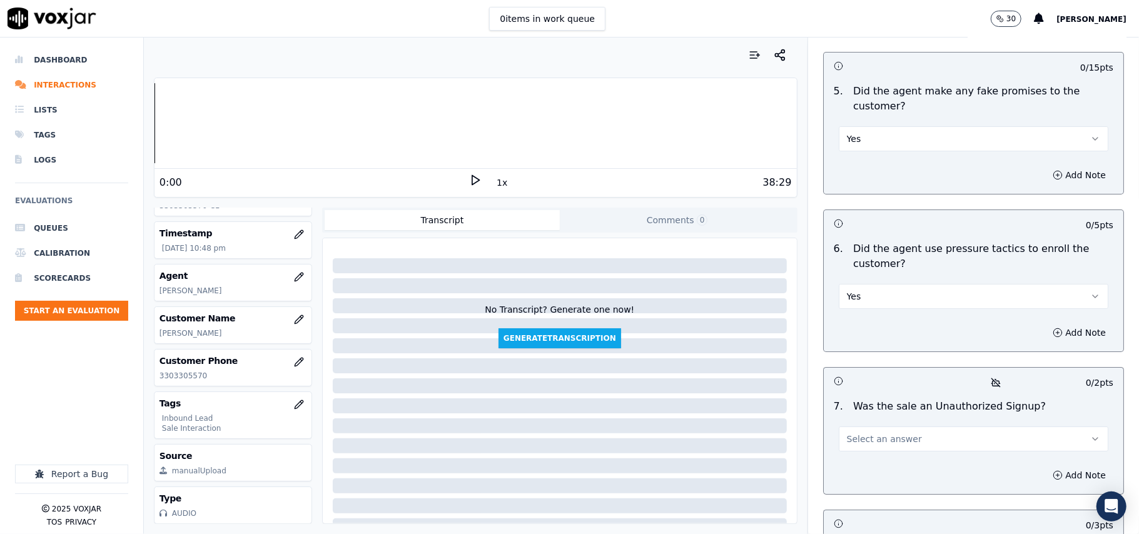
click at [849, 284] on button "Yes" at bounding box center [974, 296] width 270 height 25
click at [854, 273] on div "No" at bounding box center [947, 278] width 242 height 20
click at [883, 433] on span "Select an answer" at bounding box center [884, 439] width 75 height 13
click at [868, 416] on div "No" at bounding box center [947, 421] width 242 height 20
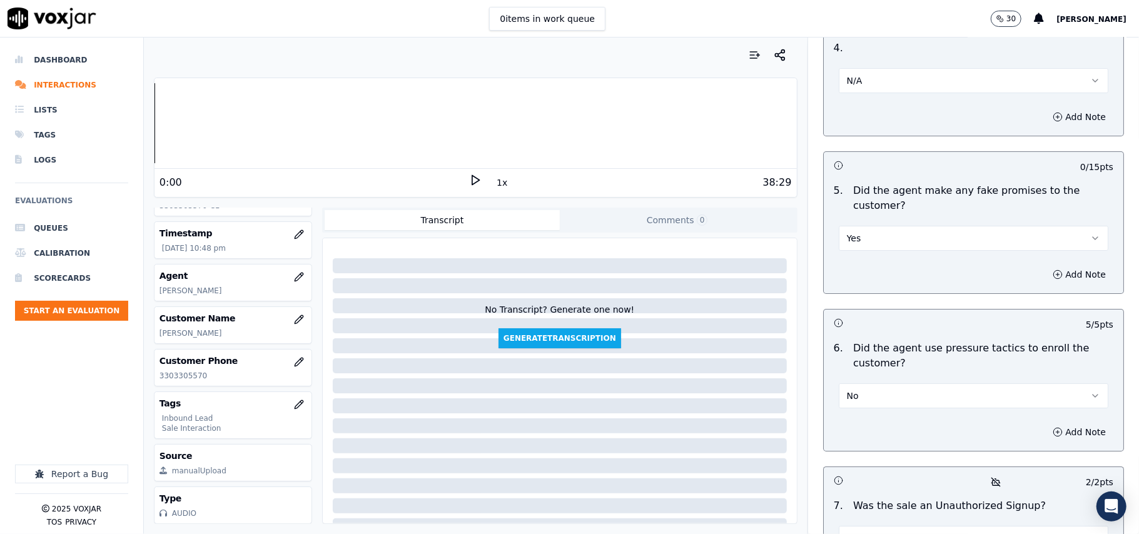
scroll to position [3086, 0]
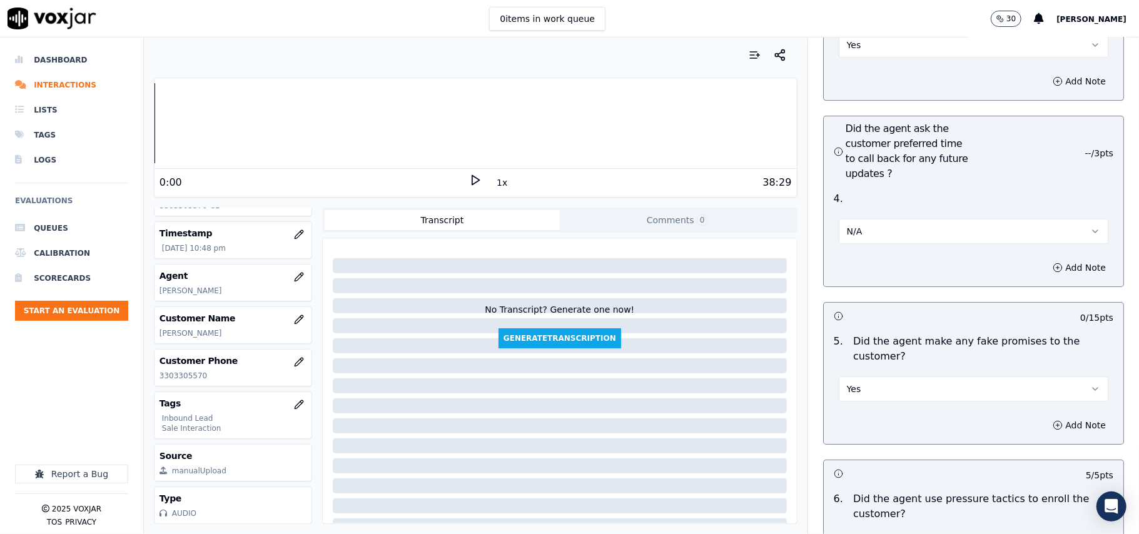
click at [861, 377] on button "Yes" at bounding box center [974, 389] width 270 height 25
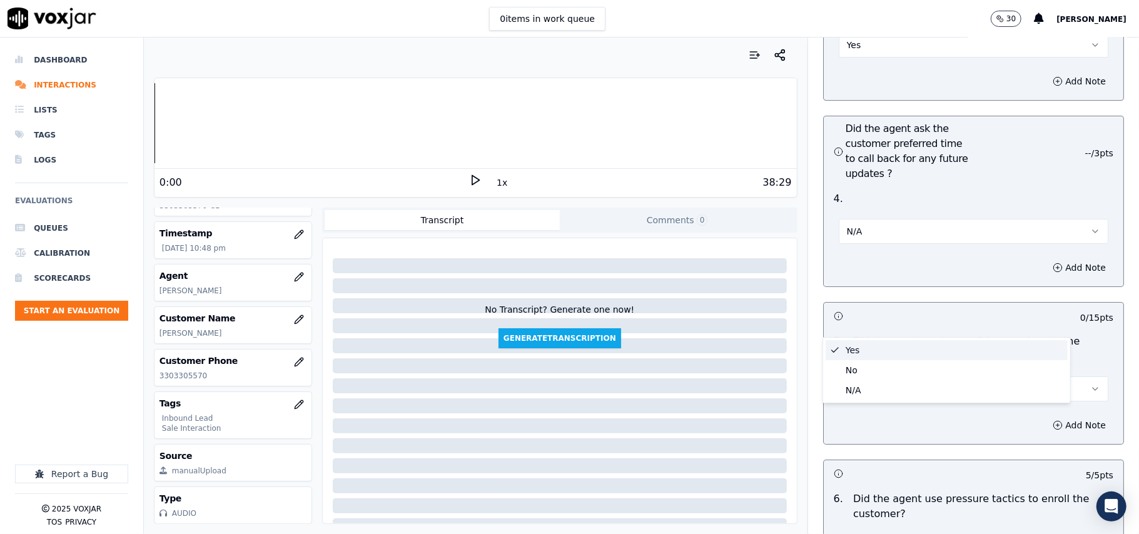
click at [861, 353] on div "Yes" at bounding box center [947, 350] width 242 height 20
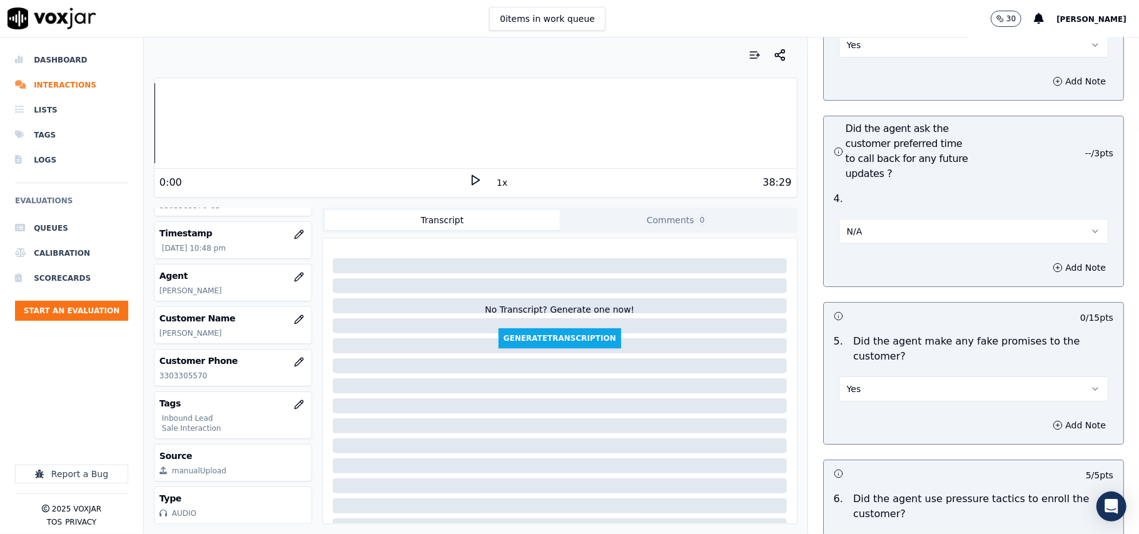
click at [852, 377] on button "Yes" at bounding box center [974, 389] width 270 height 25
click at [857, 368] on div "No" at bounding box center [947, 370] width 242 height 20
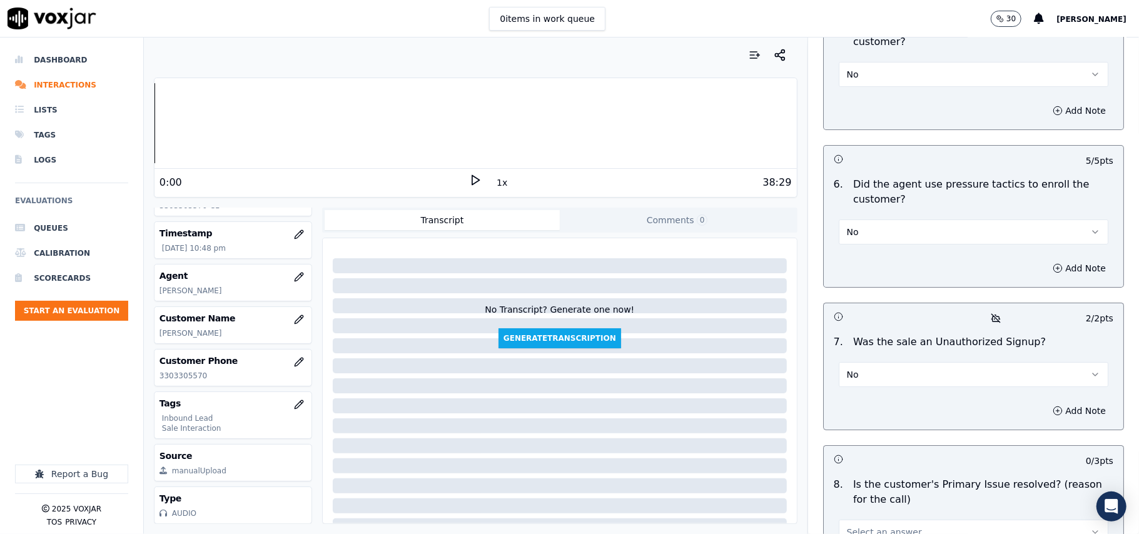
scroll to position [3501, 0]
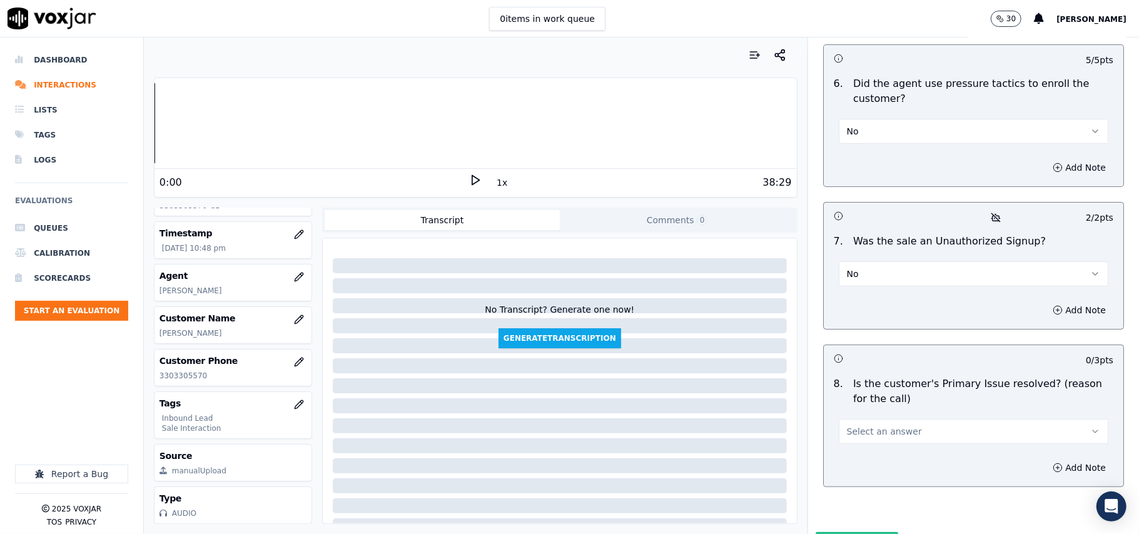
click at [851, 425] on span "Select an answer" at bounding box center [884, 431] width 75 height 13
click at [849, 386] on div "Yes" at bounding box center [947, 394] width 242 height 20
click at [836, 532] on button "Submit Scores" at bounding box center [857, 543] width 83 height 23
